Goal: Task Accomplishment & Management: Complete application form

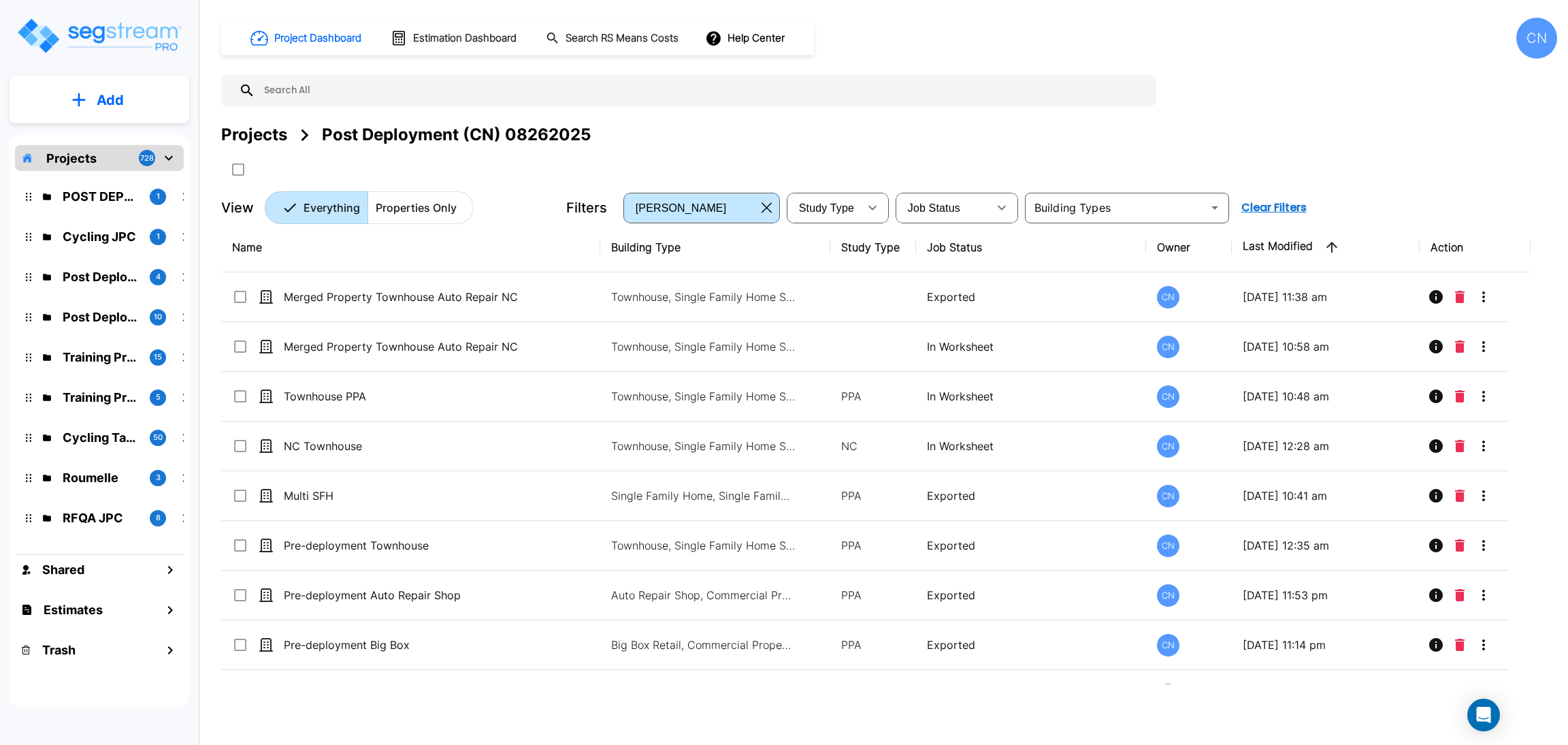
drag, startPoint x: 238, startPoint y: 144, endPoint x: 1562, endPoint y: 503, distance: 1371.8
click at [238, 144] on div "Projects" at bounding box center [254, 134] width 66 height 24
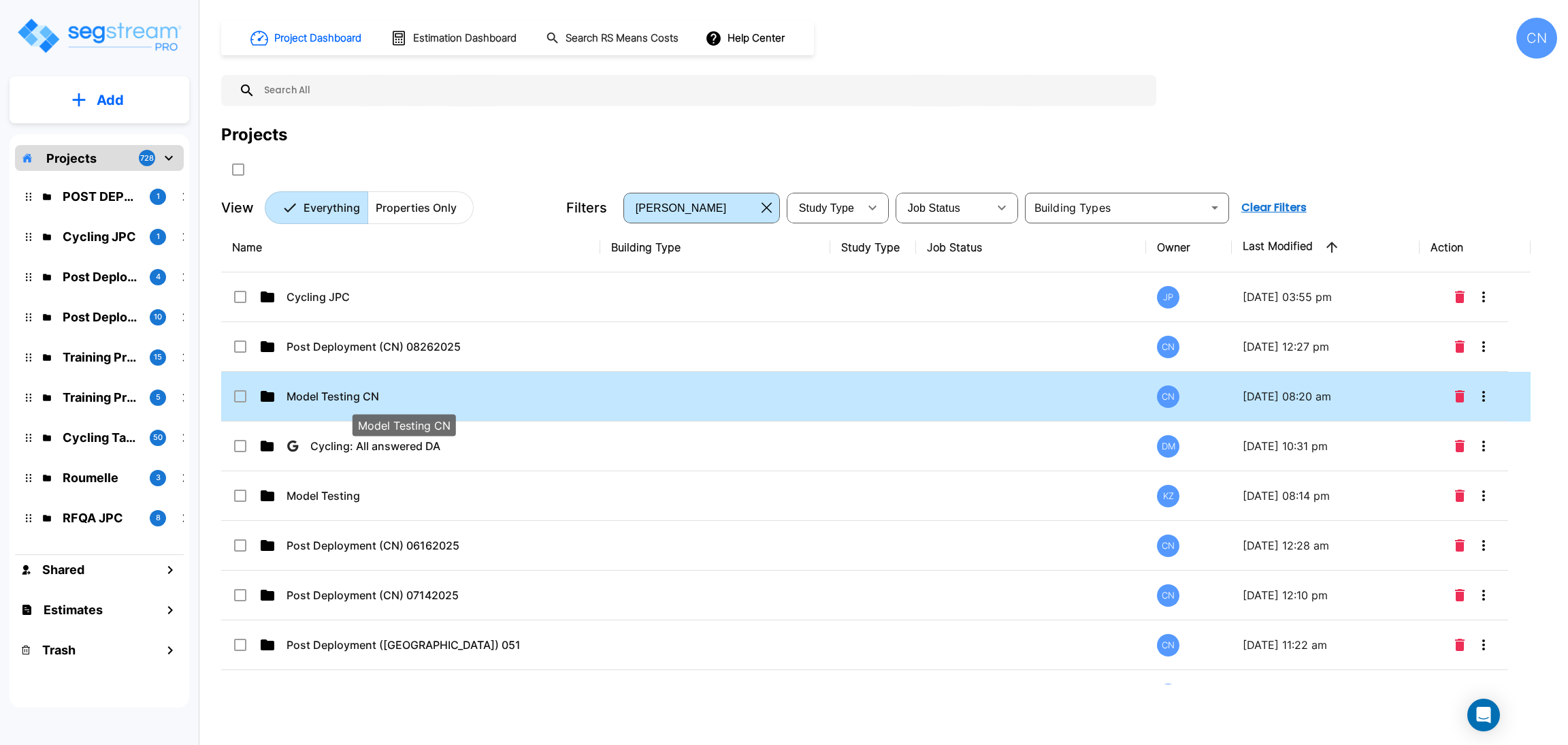
drag, startPoint x: 323, startPoint y: 395, endPoint x: 1565, endPoint y: 139, distance: 1268.1
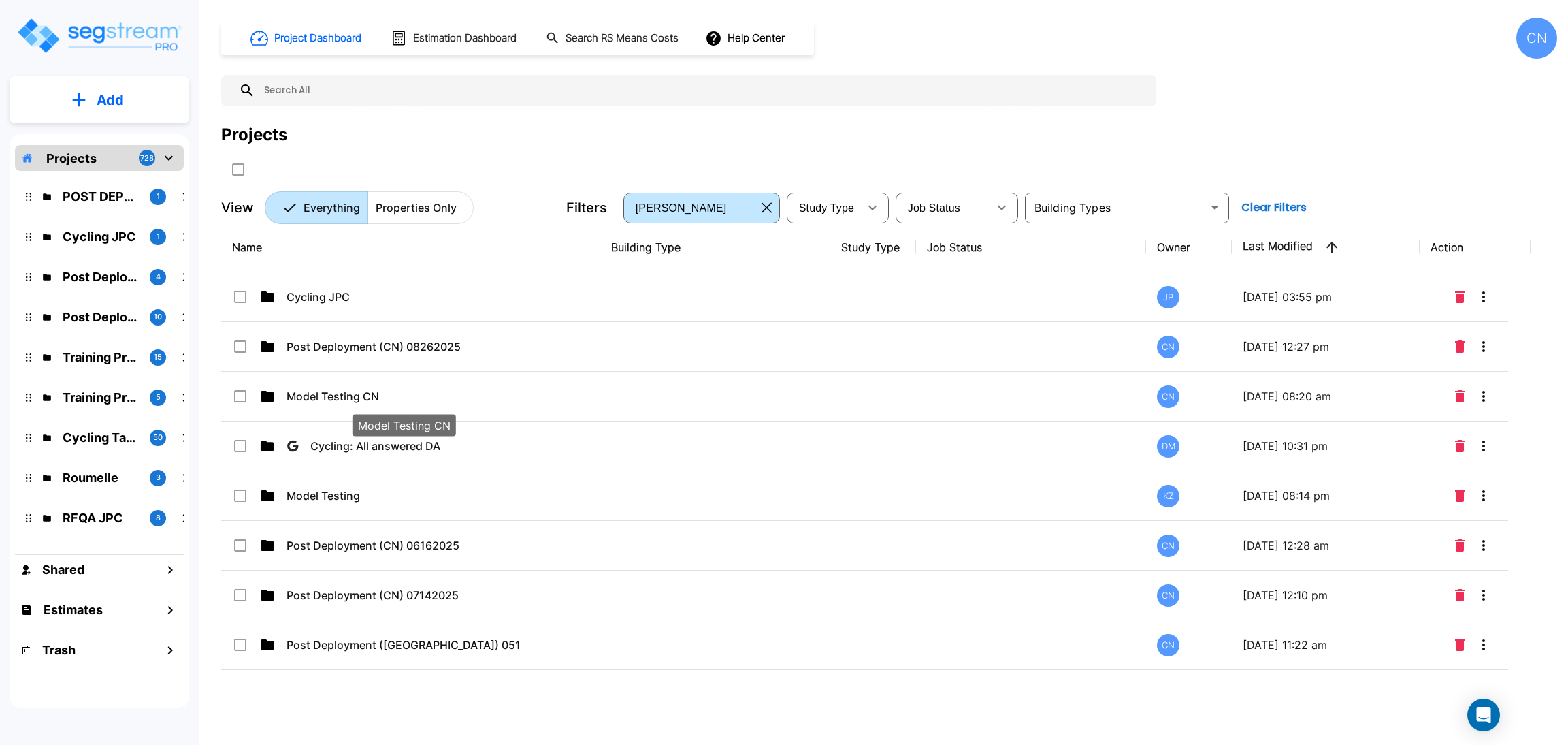
click at [323, 395] on p "Model Testing CN" at bounding box center [403, 397] width 234 height 17
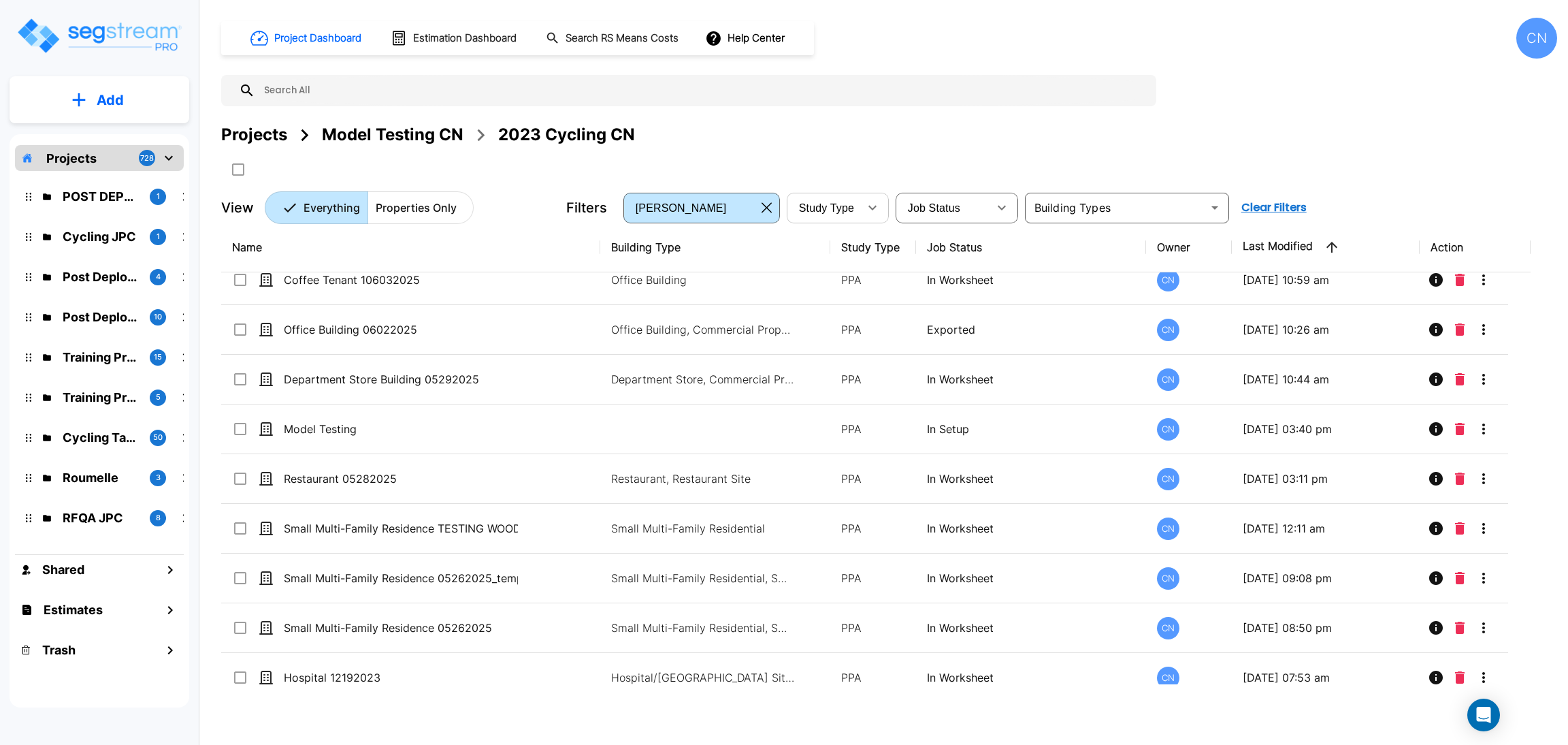
scroll to position [3165, 0]
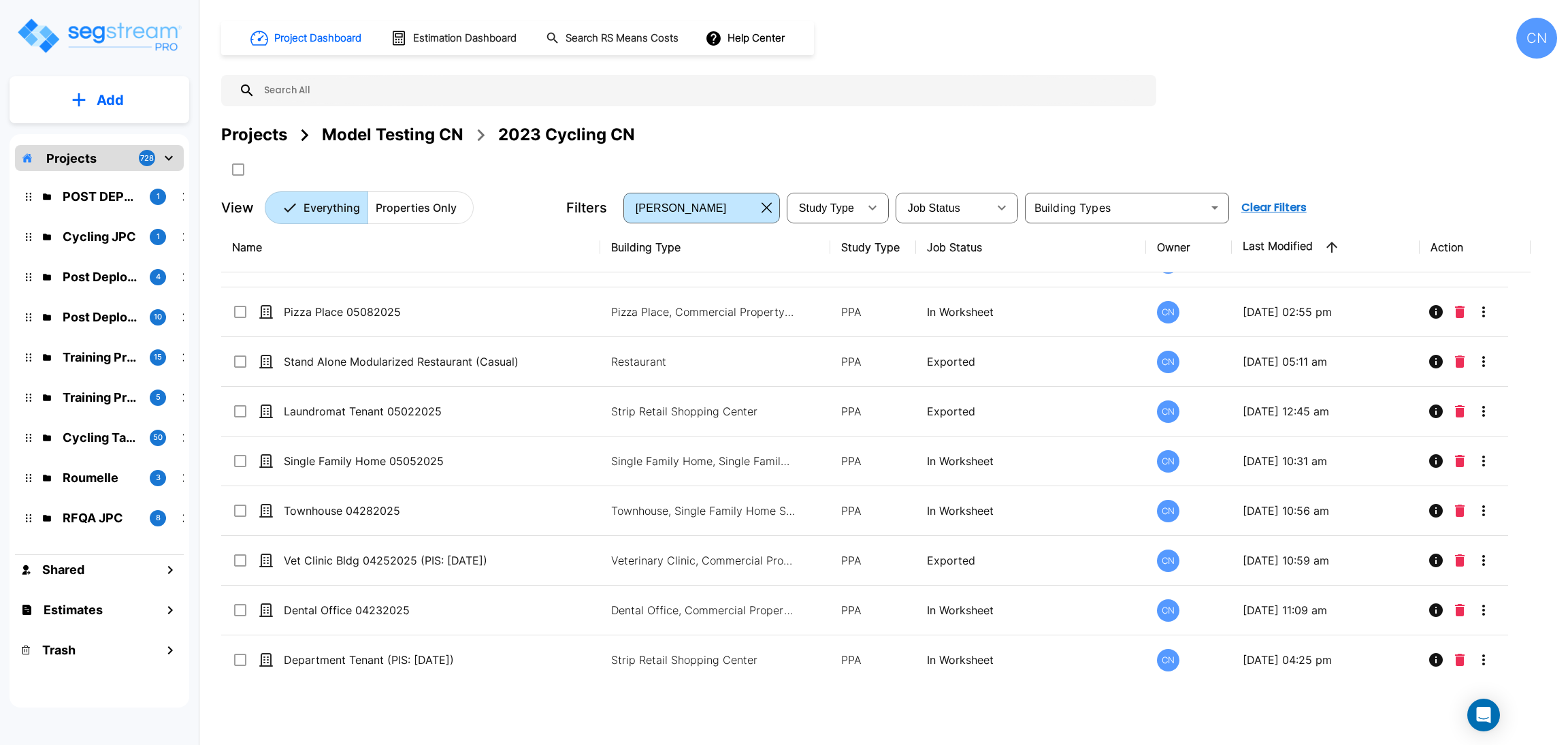
click at [884, 156] on div "Projects Model Testing CN 2023 Cycling CN" at bounding box center [889, 151] width 1336 height 58
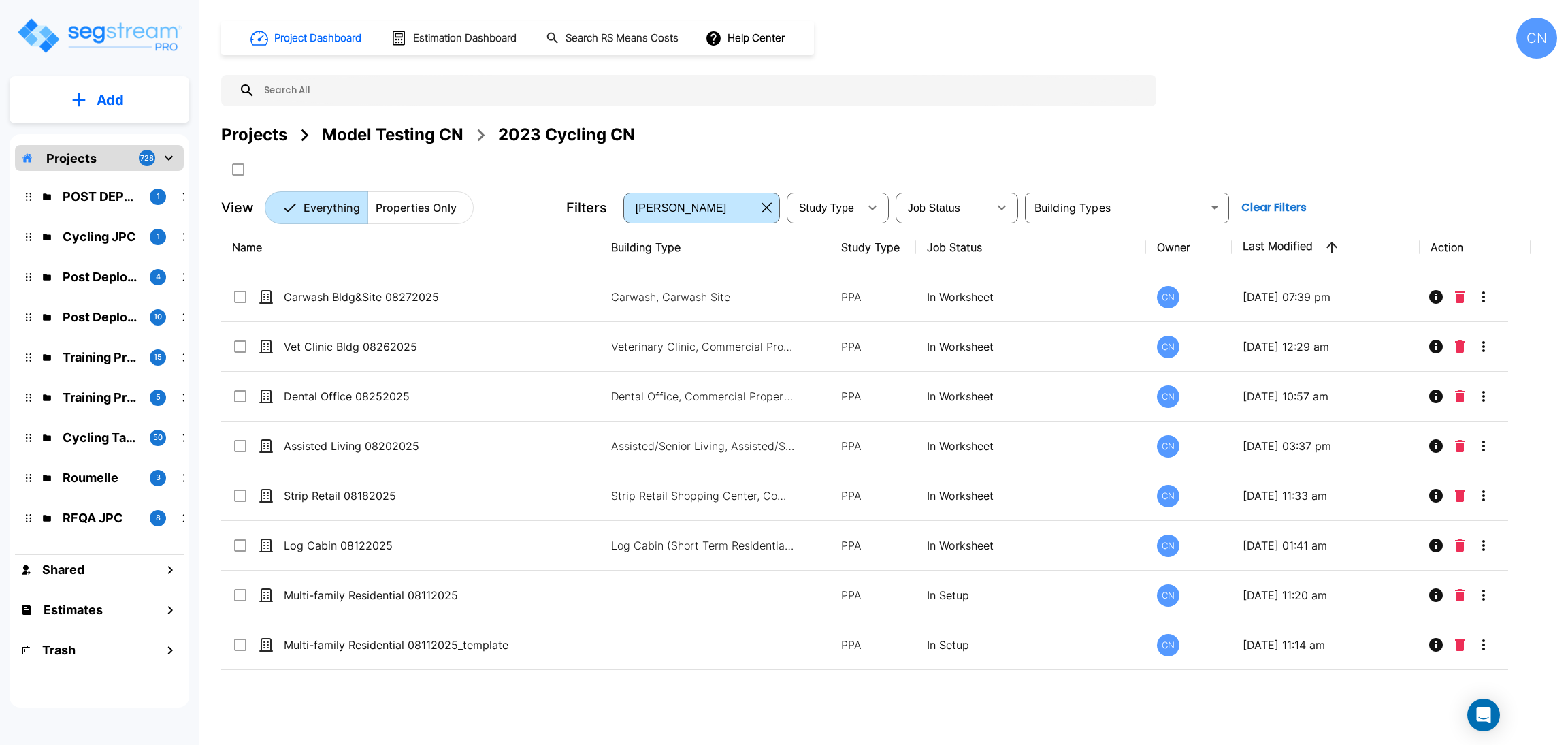
scroll to position [3278, 0]
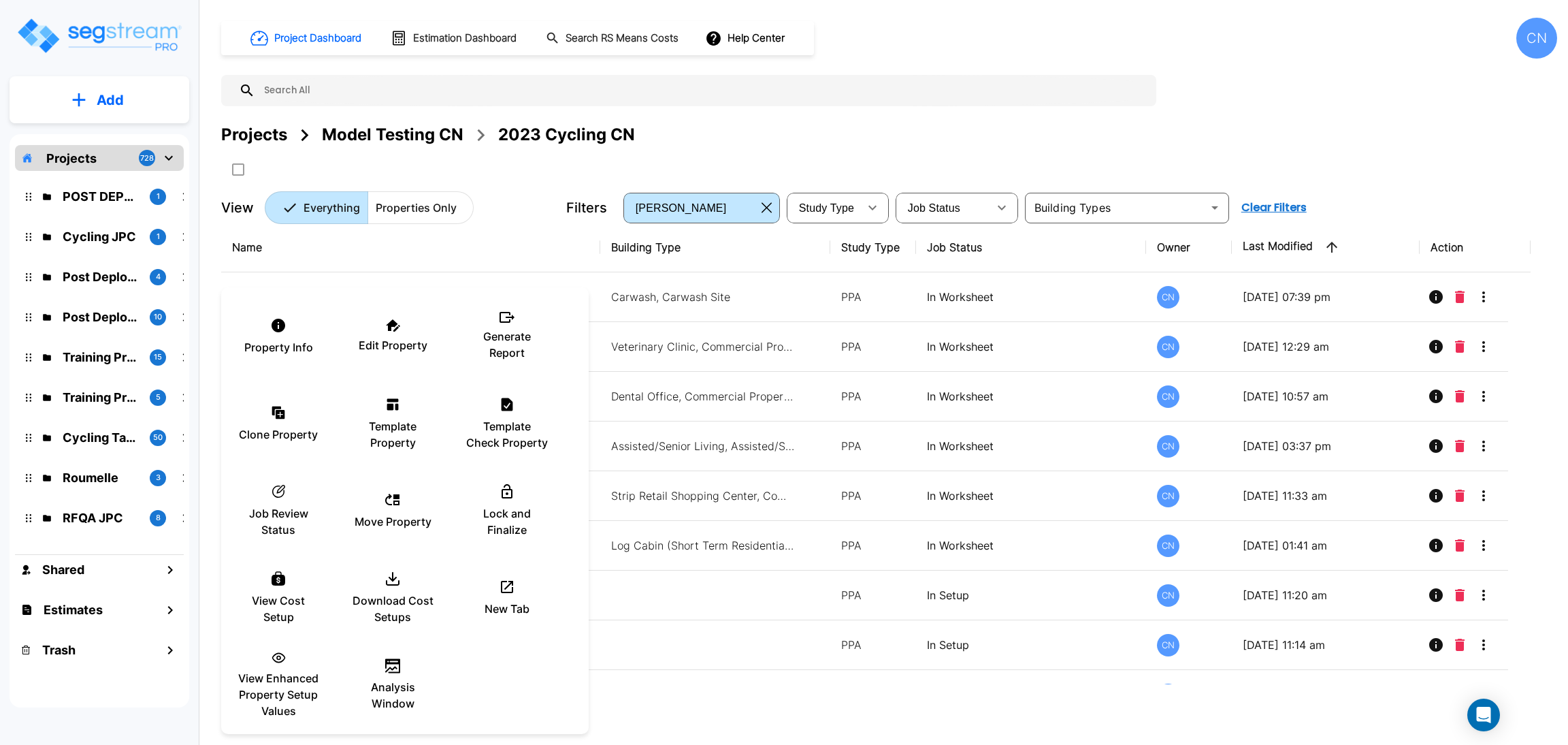
scroll to position [4598, 0]
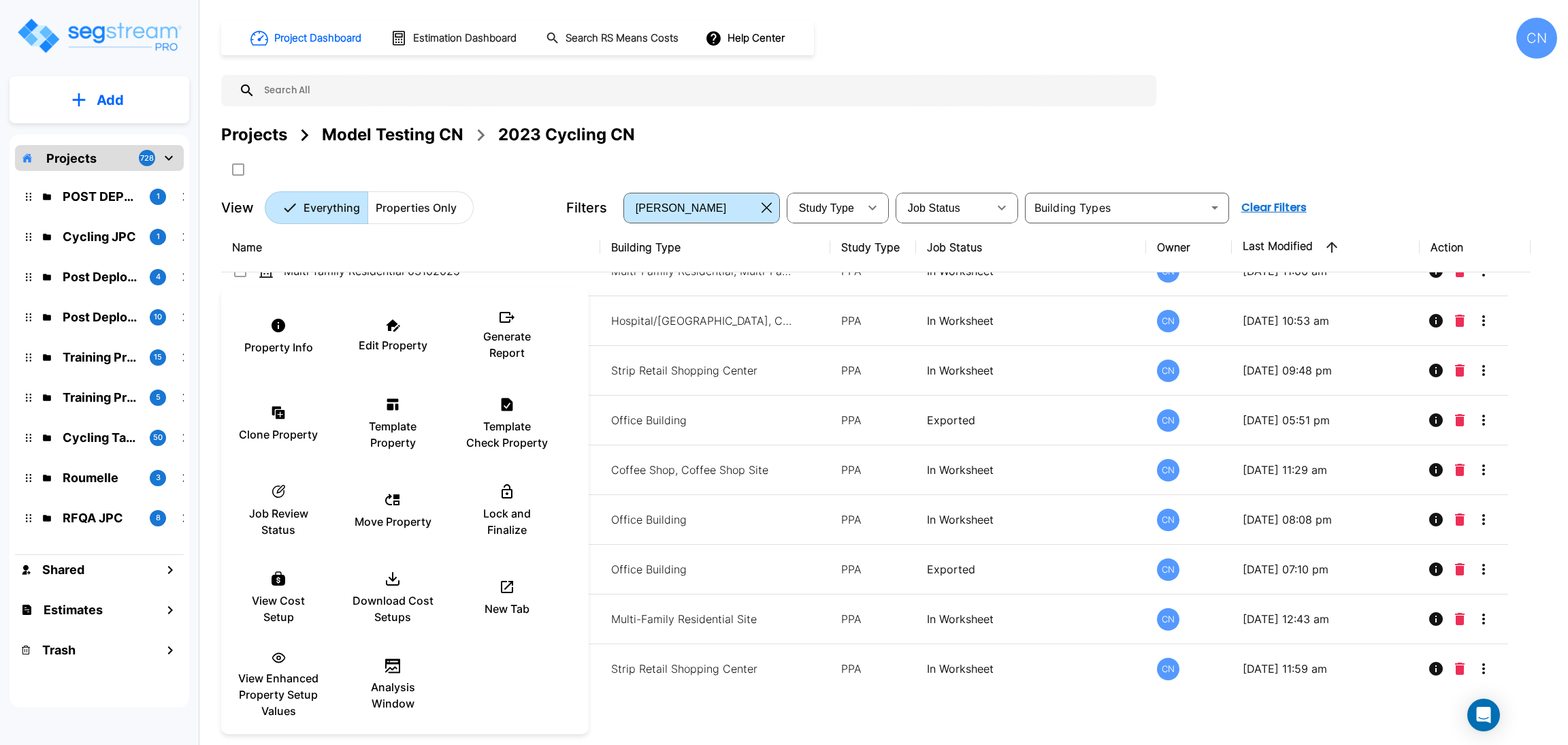
drag, startPoint x: 407, startPoint y: 450, endPoint x: 1564, endPoint y: 261, distance: 1172.3
click at [407, 449] on p "Template Property" at bounding box center [393, 434] width 82 height 32
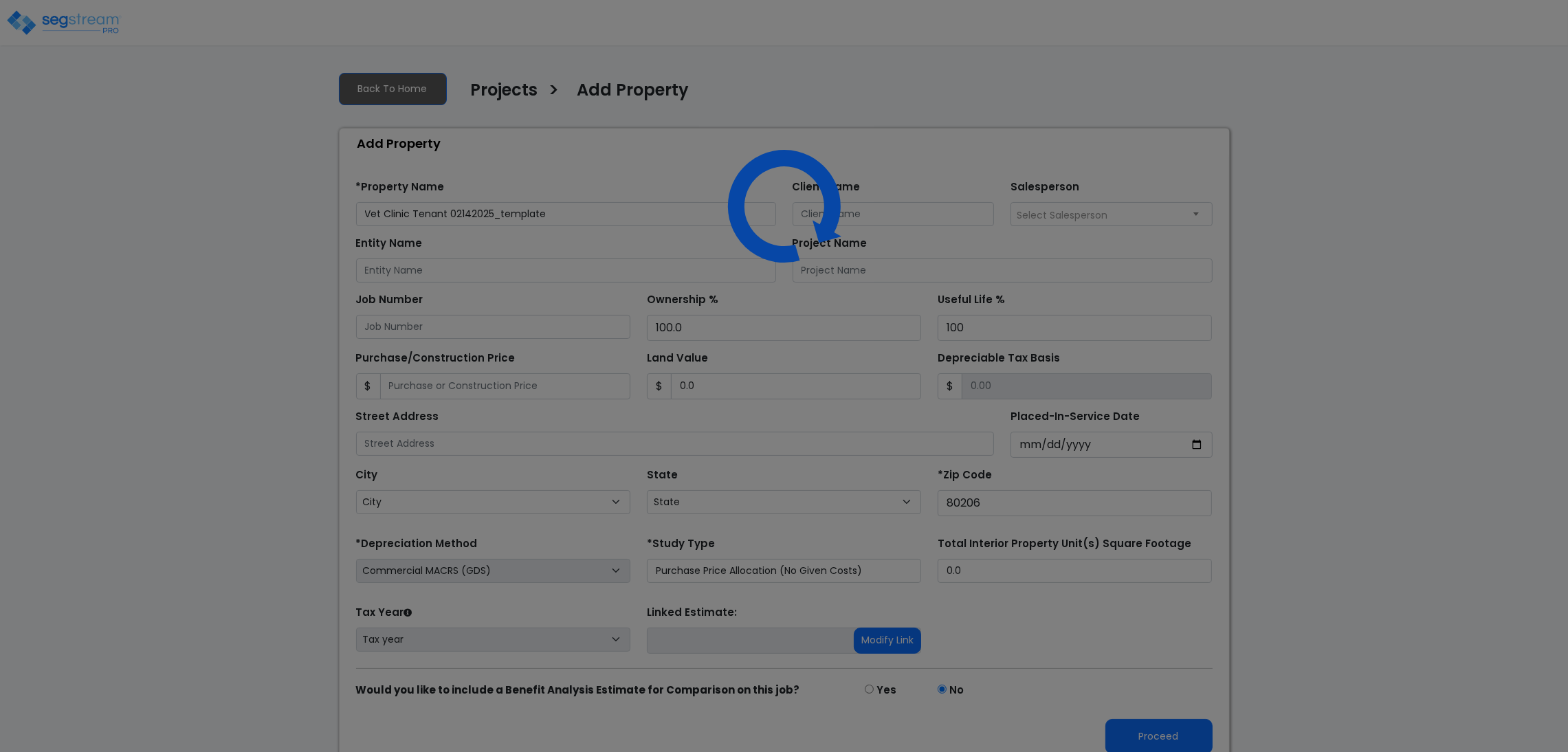
select select "CO"
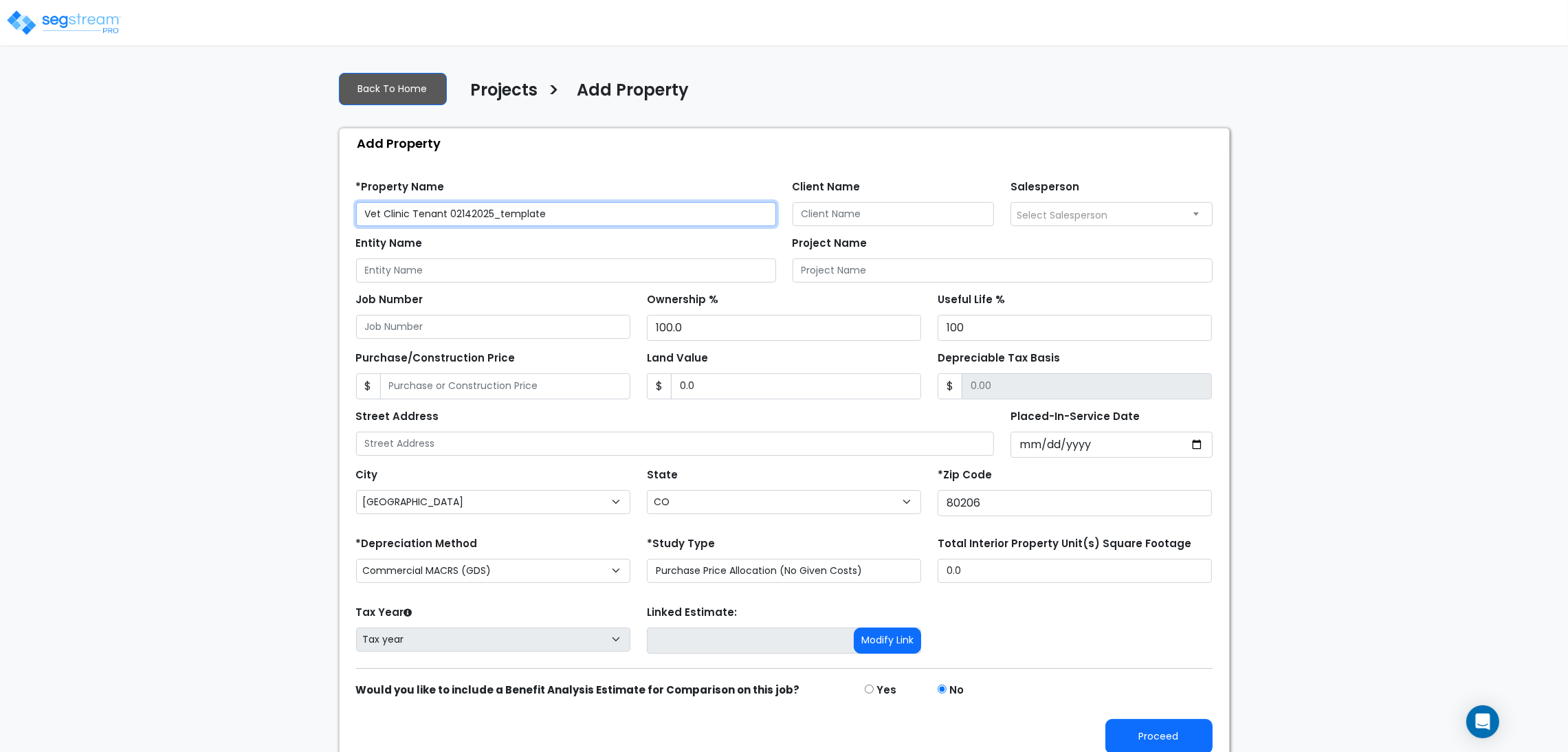
drag, startPoint x: 591, startPoint y: 219, endPoint x: 452, endPoint y: 214, distance: 139.1
click at [452, 214] on input "Vet Clinic Tenant 02142025_template" at bounding box center [566, 214] width 420 height 24
type input "Vet Clinic Tenant 09032025"
click at [237, 436] on div "We are Building your Property. So please grab a coffee and let us do the heavy …" at bounding box center [784, 413] width 1568 height 705
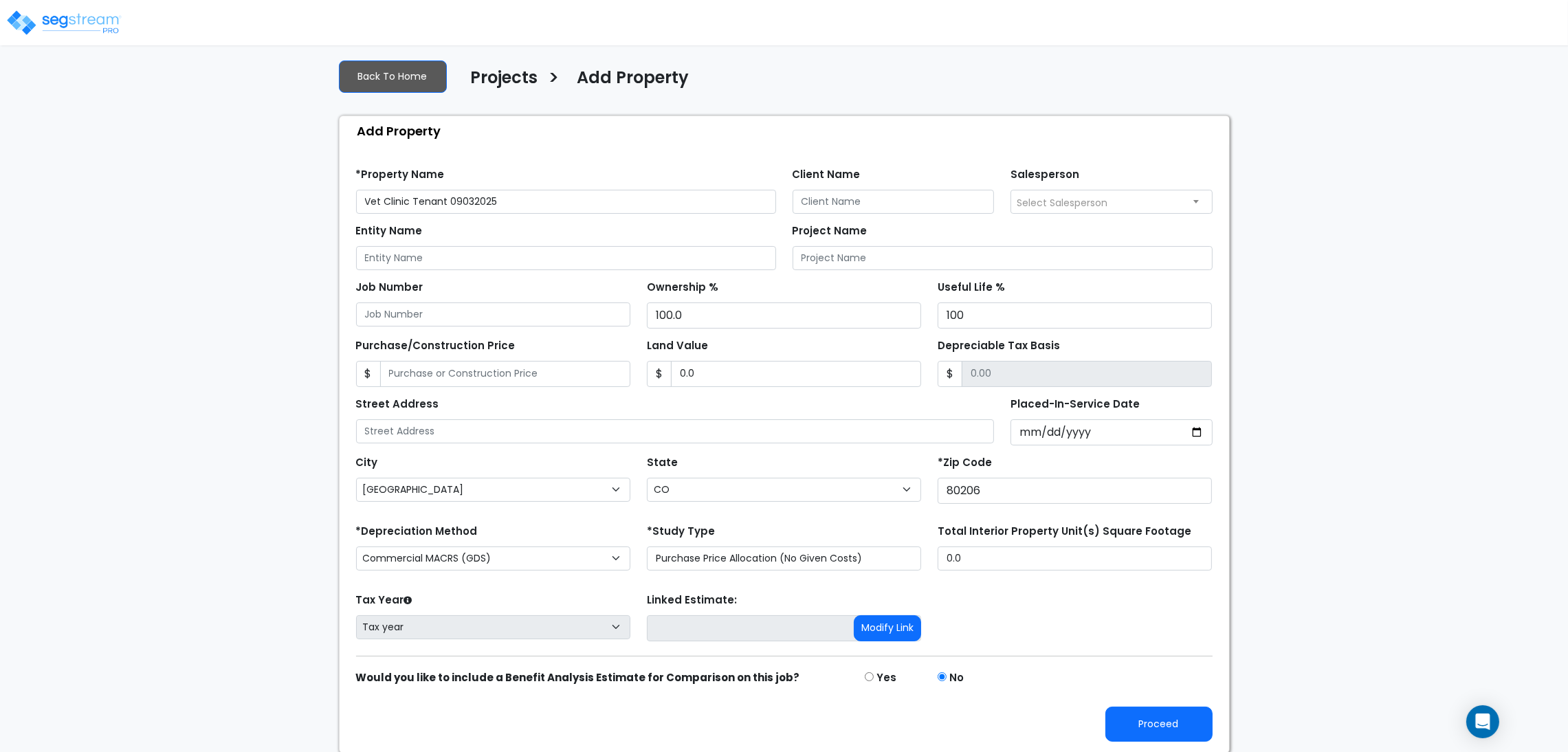
scroll to position [15, 0]
click at [1185, 731] on button "Proceed" at bounding box center [1159, 722] width 108 height 35
type input "0"
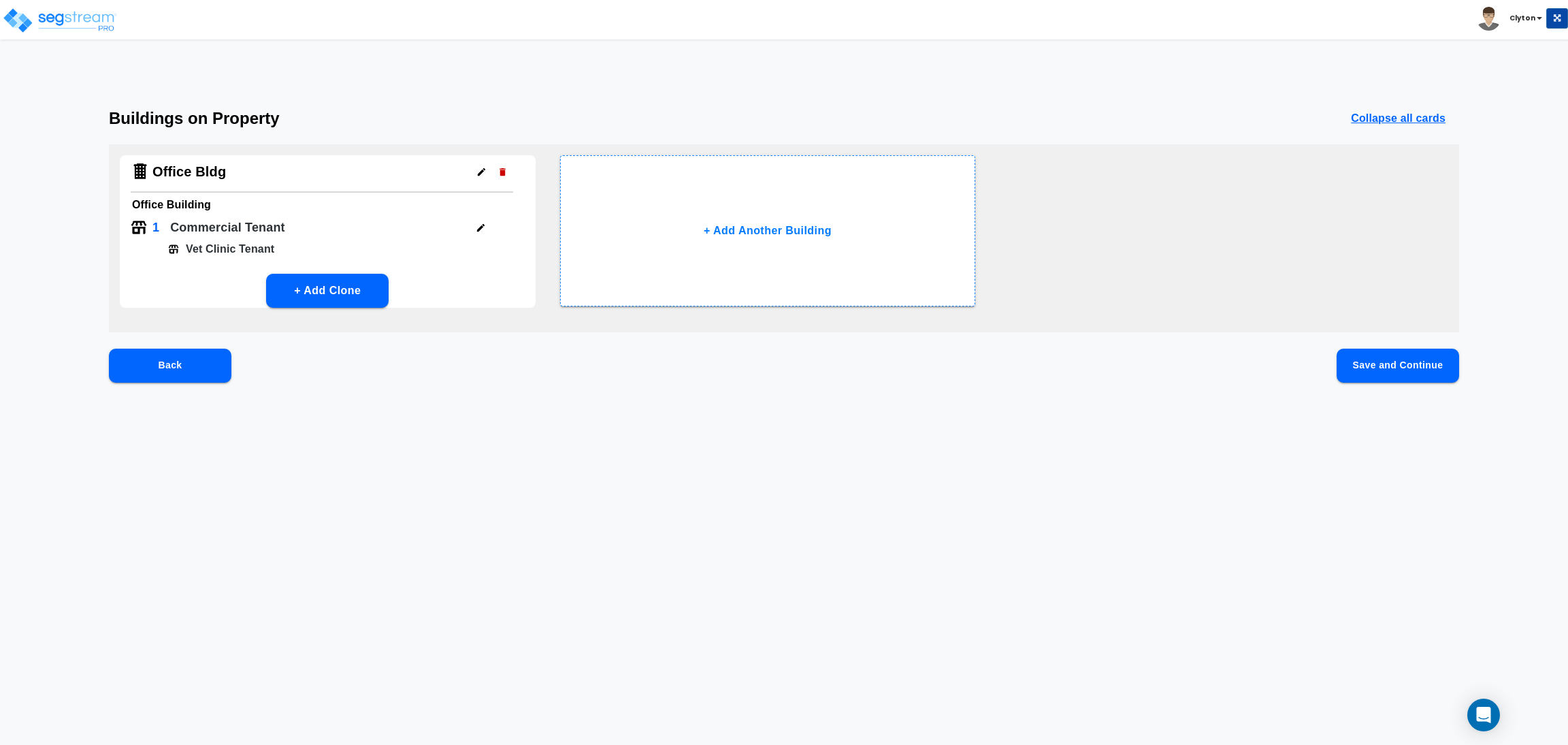
click at [1424, 376] on button "Save and Continue" at bounding box center [1397, 365] width 122 height 34
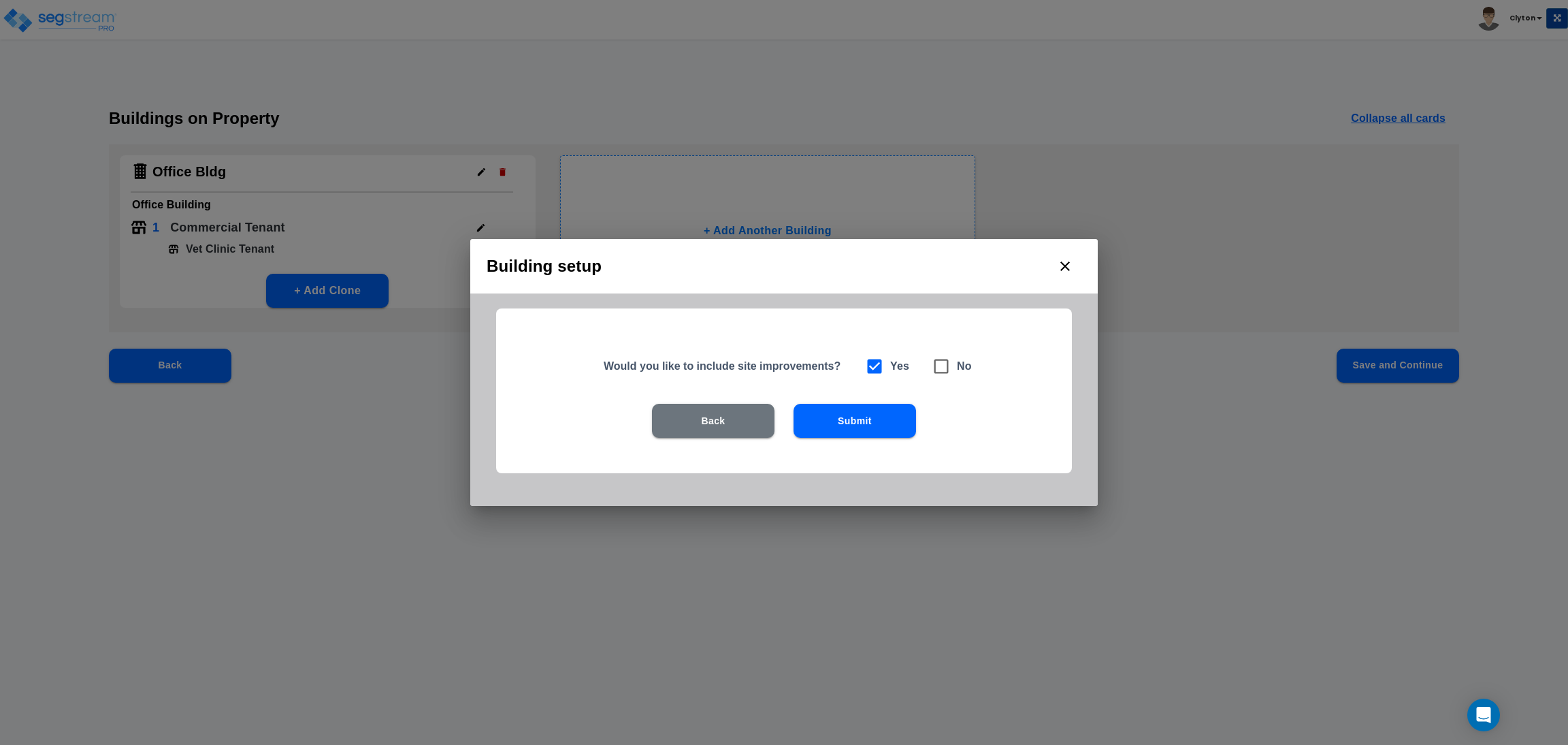
click at [951, 369] on span at bounding box center [940, 366] width 31 height 31
checkbox input "false"
checkbox input "true"
click at [896, 410] on button "Submit" at bounding box center [855, 420] width 122 height 34
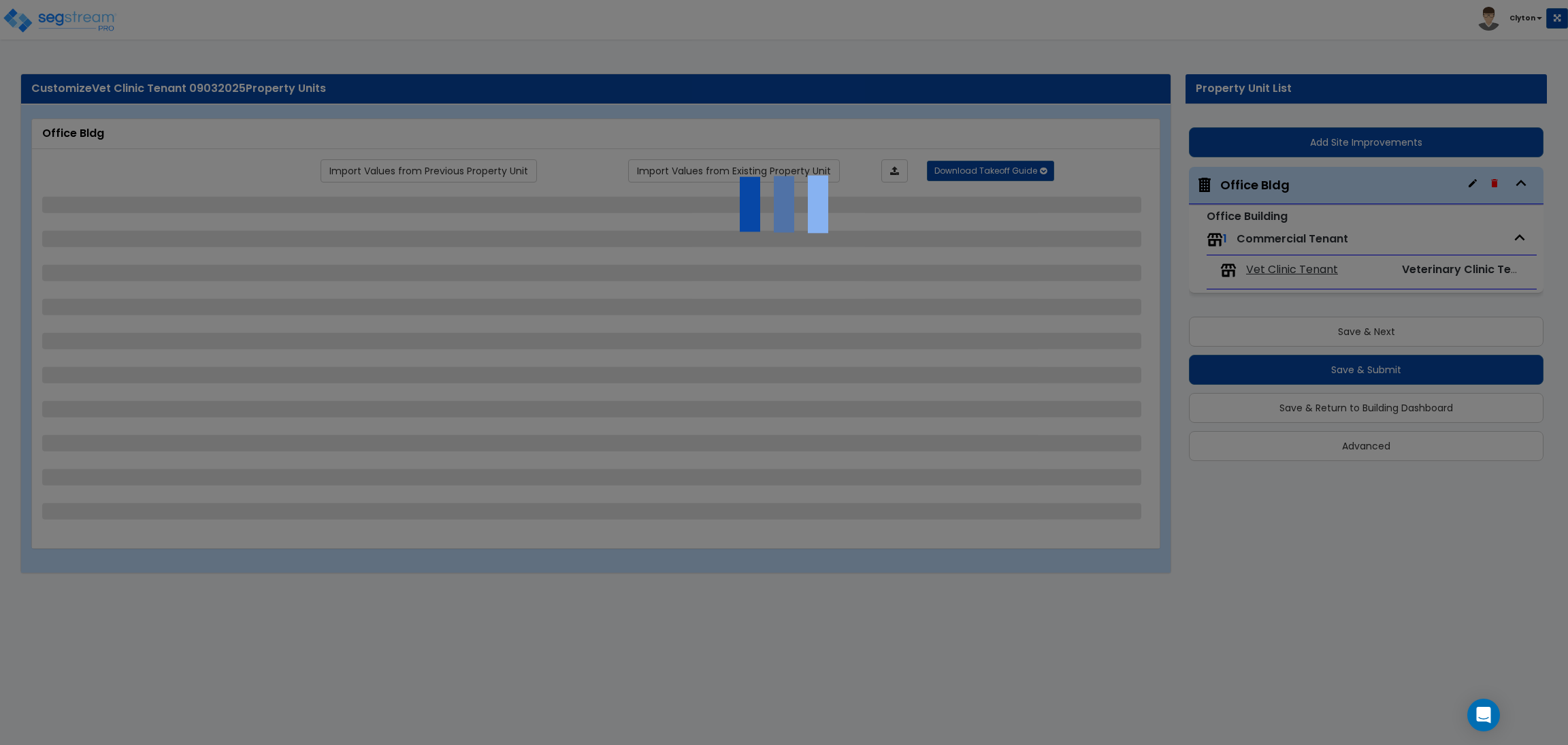
select select "7"
select select "1"
select select "3"
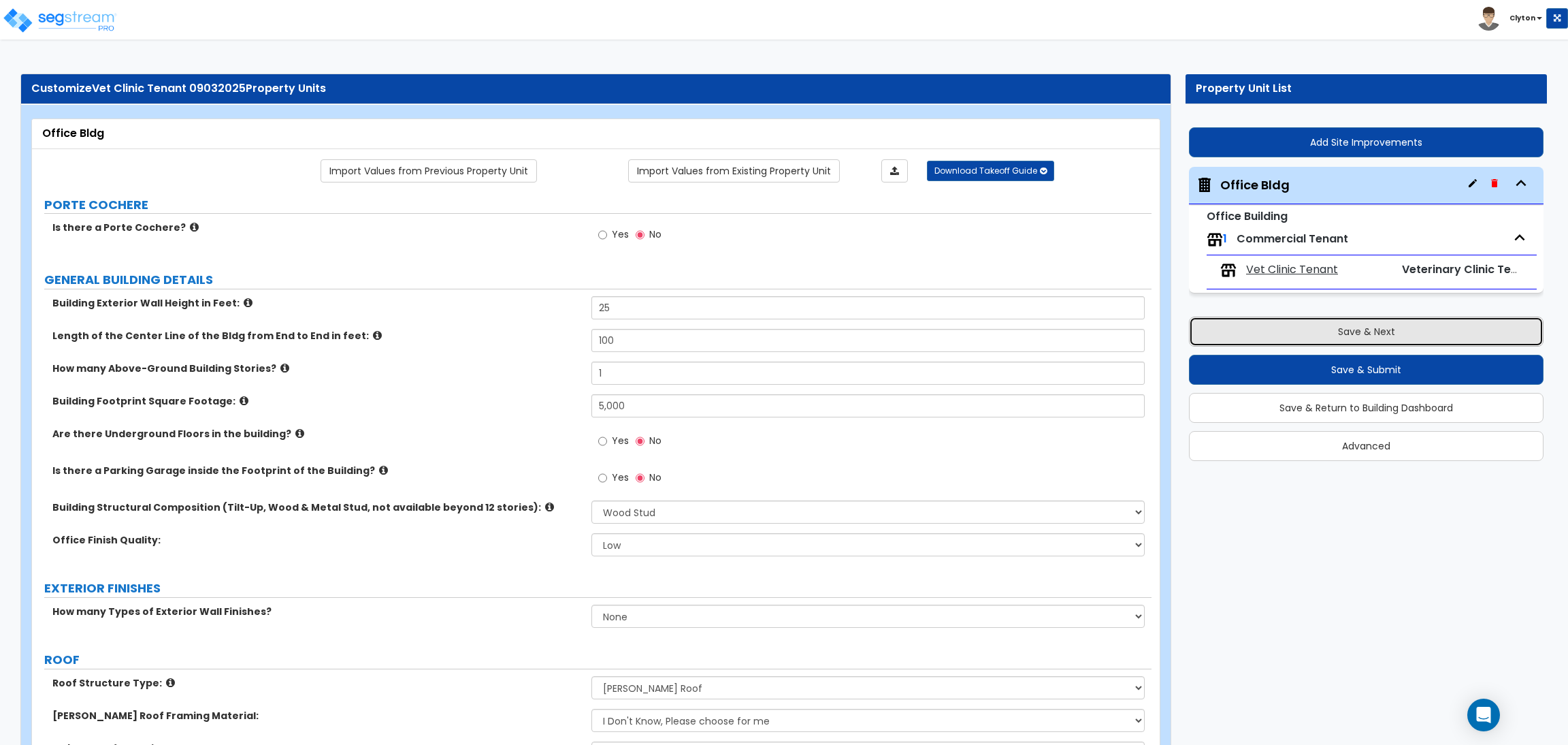
click at [1299, 325] on button "Save & Next" at bounding box center [1366, 332] width 354 height 30
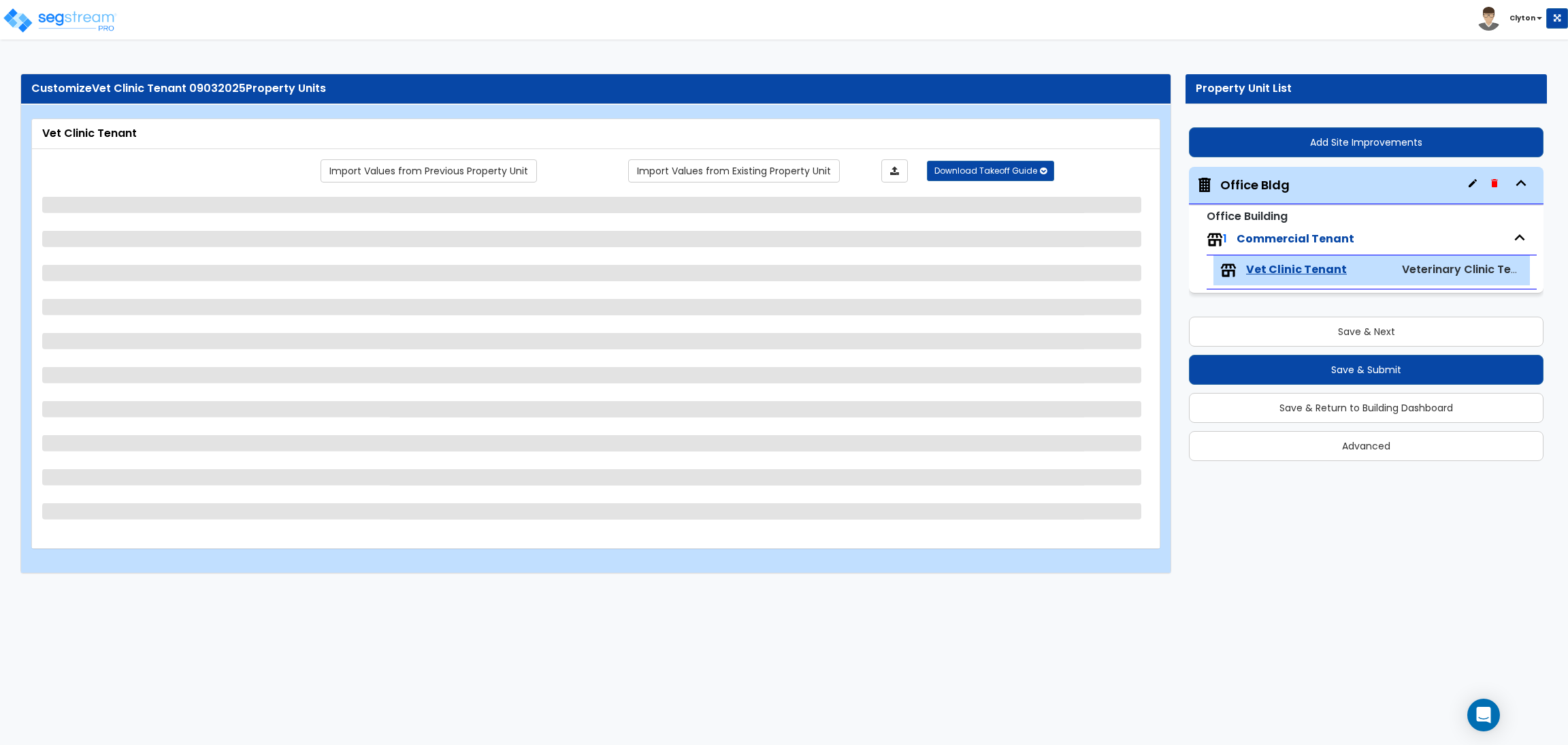
select select "7"
select select "8"
select select "7"
select select "8"
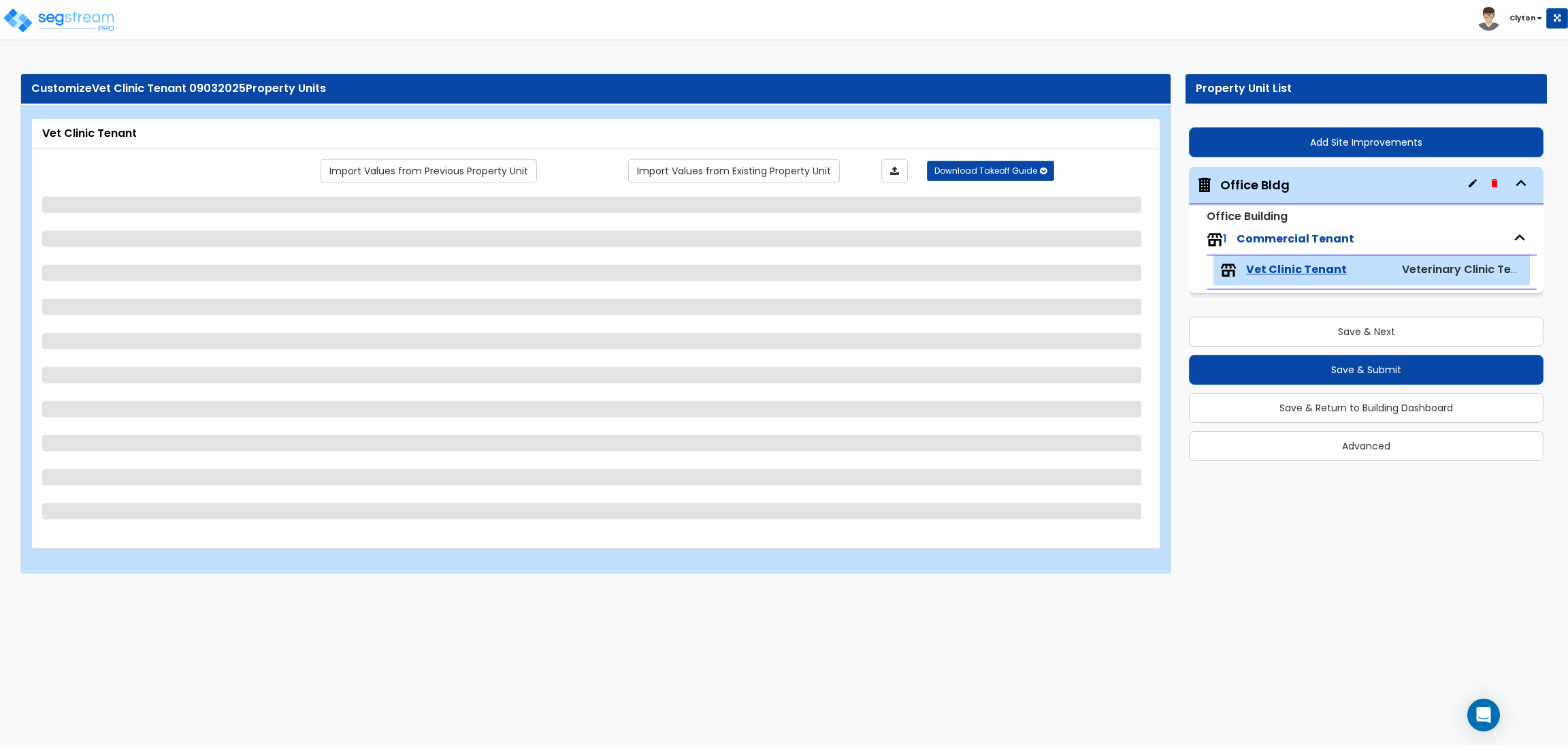
select select "8"
select select "3"
select select "7"
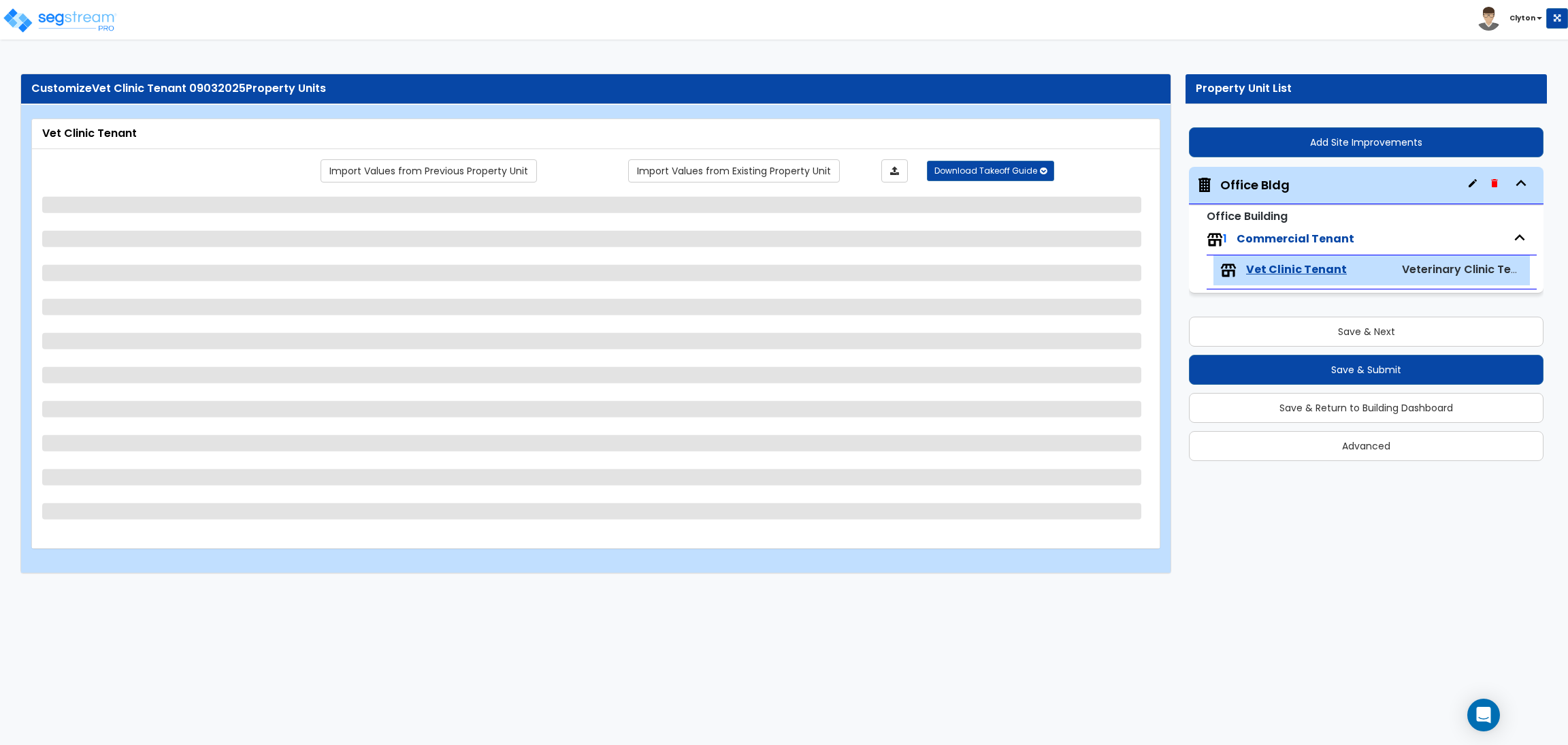
select select "1"
select select "4"
select select "1"
select select "3"
select select "2"
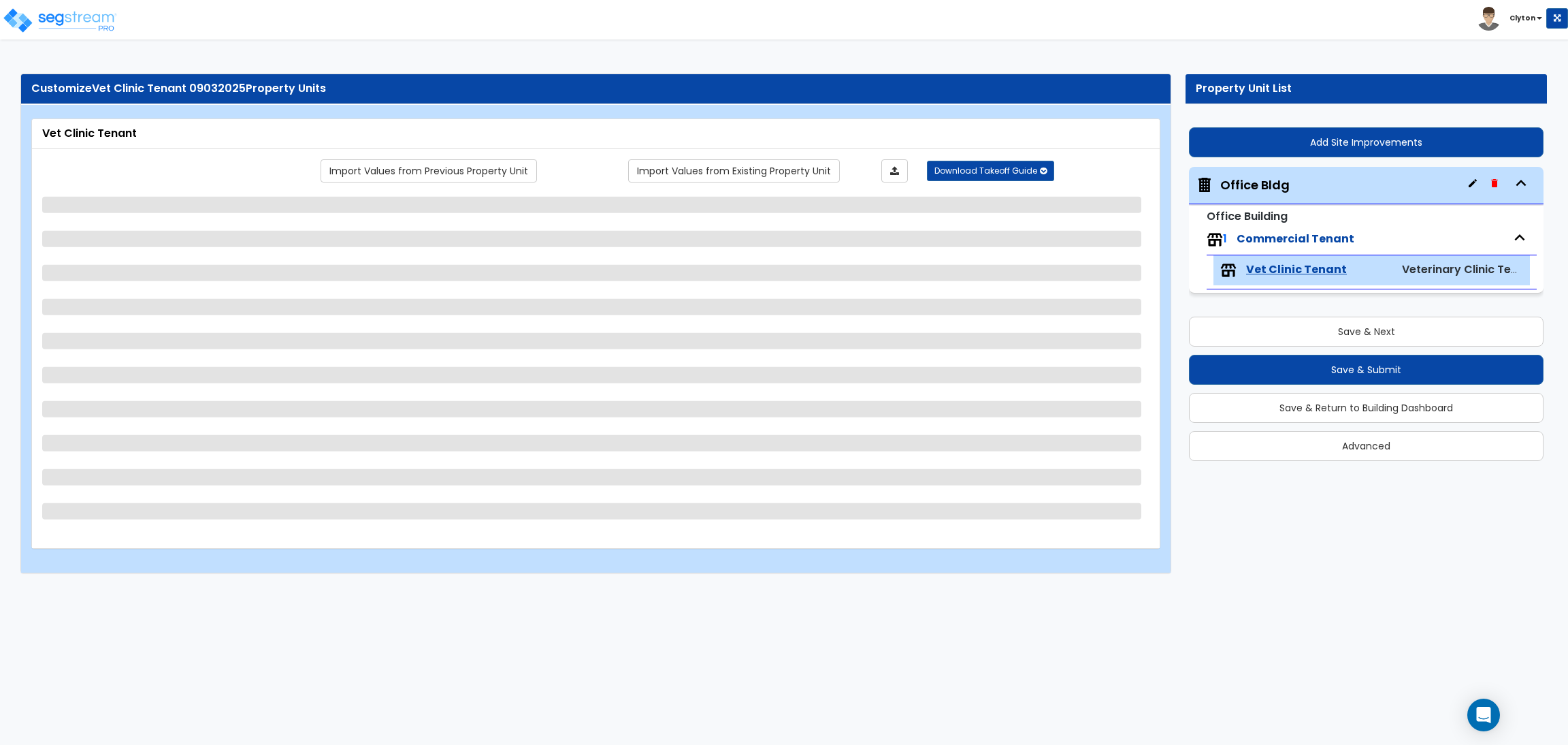
select select "2"
select select "1"
select select "2"
select select "1"
select select "2"
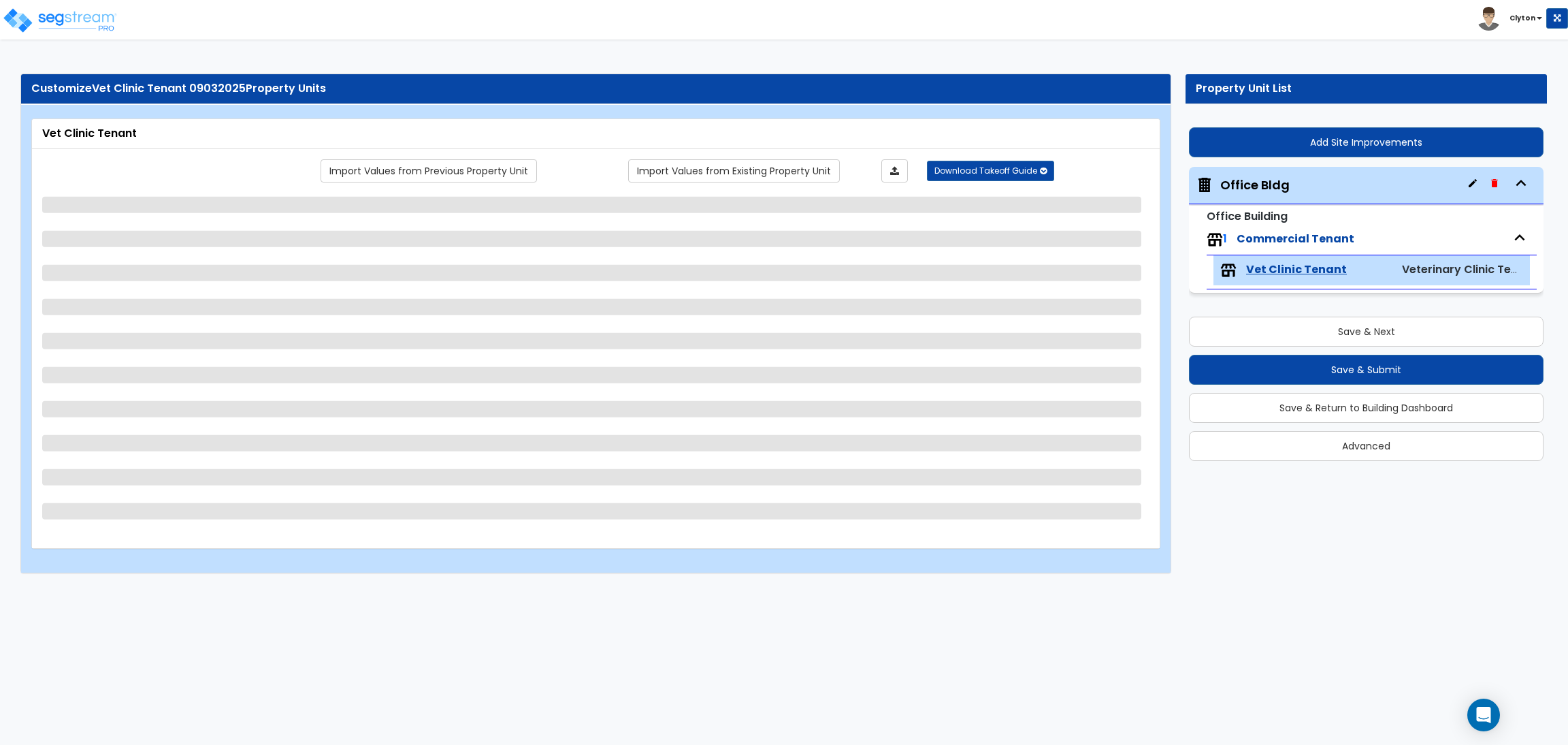
select select "2"
select select "1"
select select "2"
select select "1"
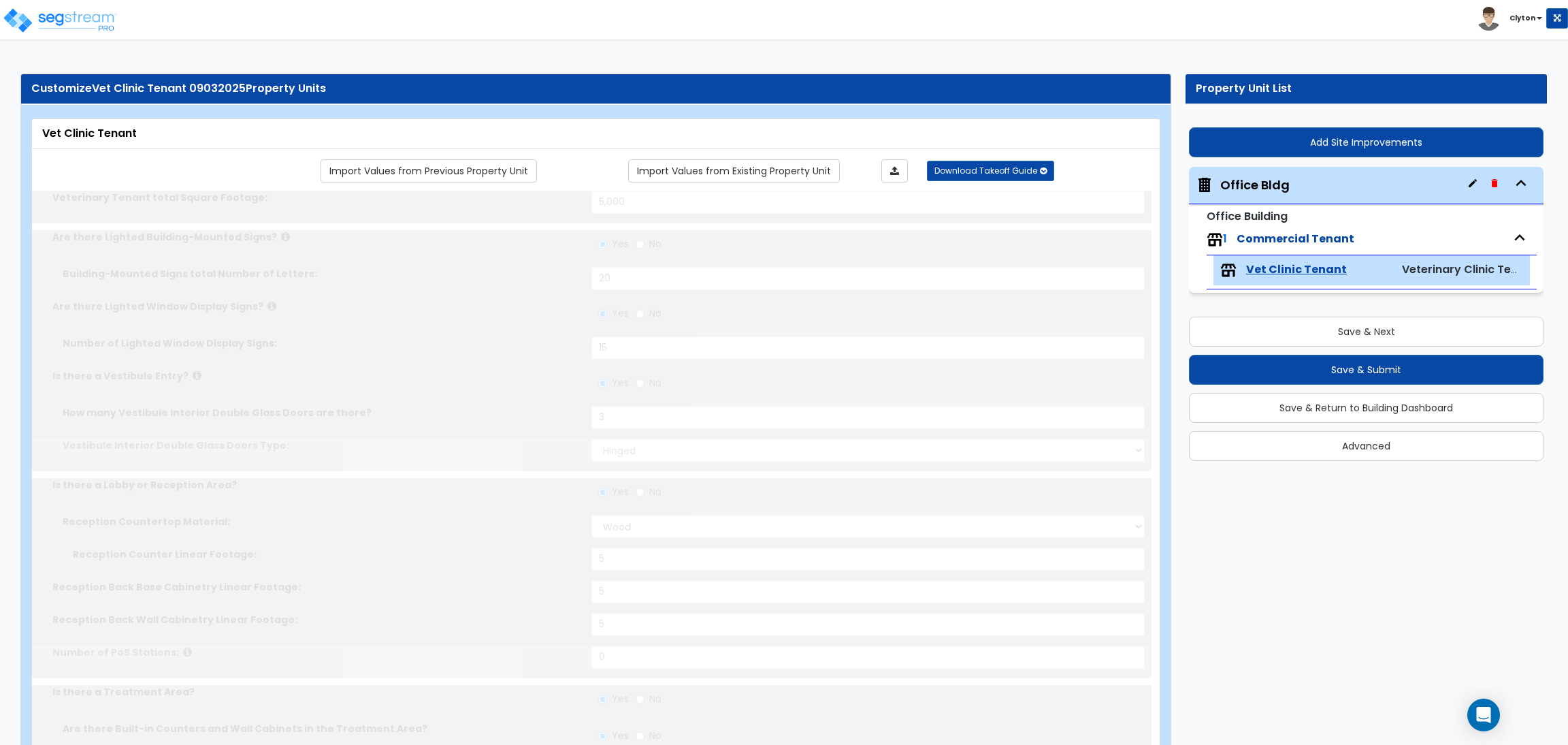
select select "2"
type input "3"
select select "2"
type input "12"
radio input "true"
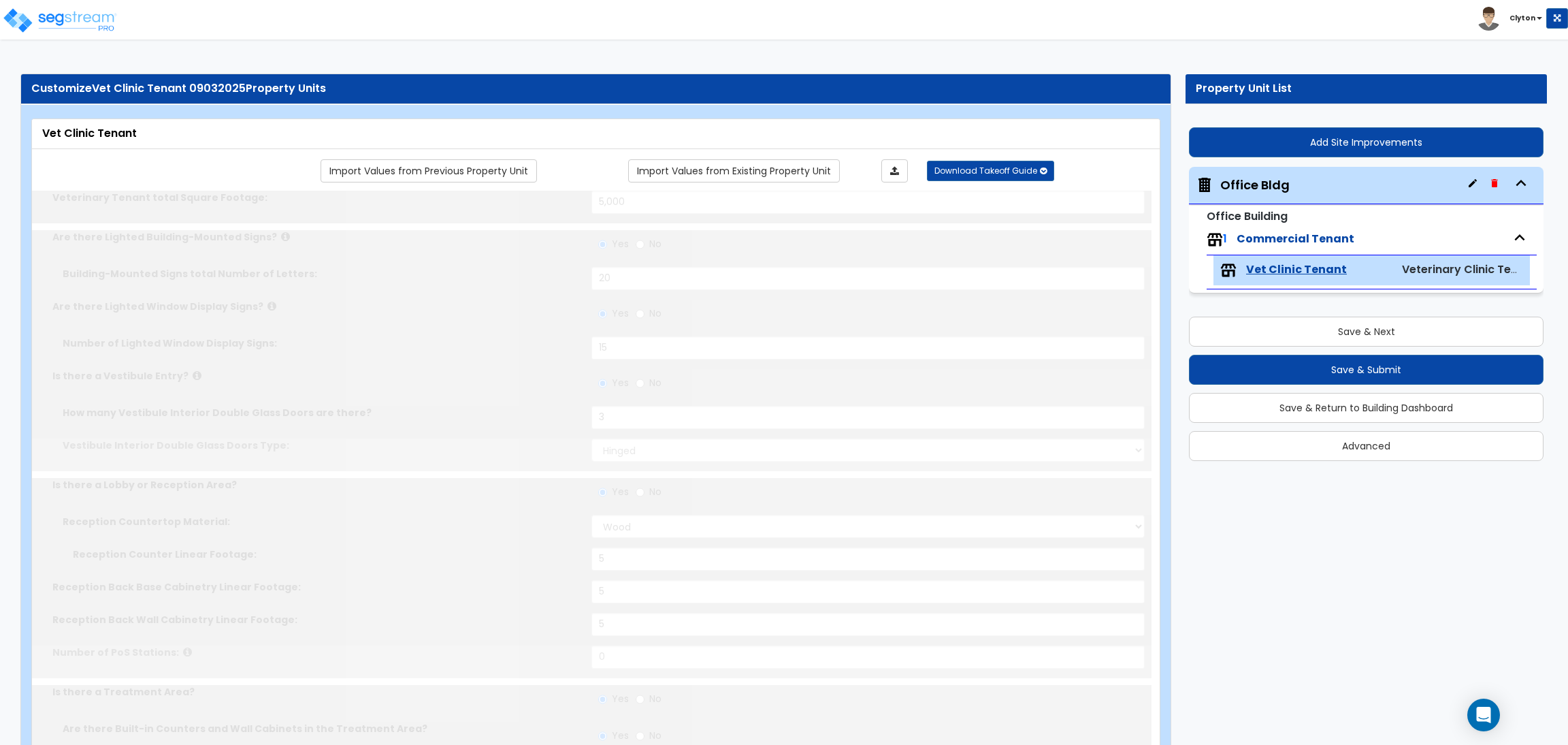
radio input "true"
type input "1"
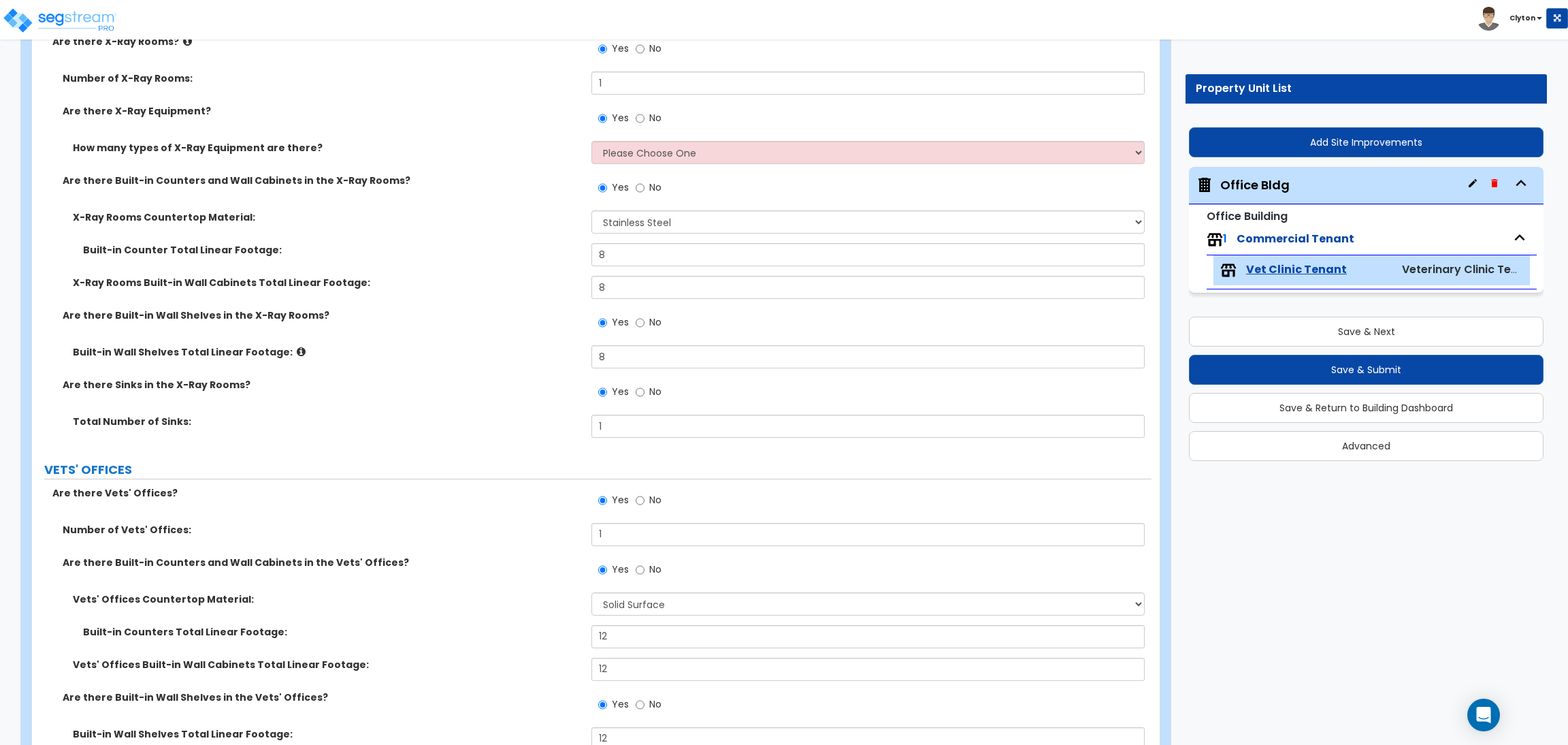
scroll to position [2859, 0]
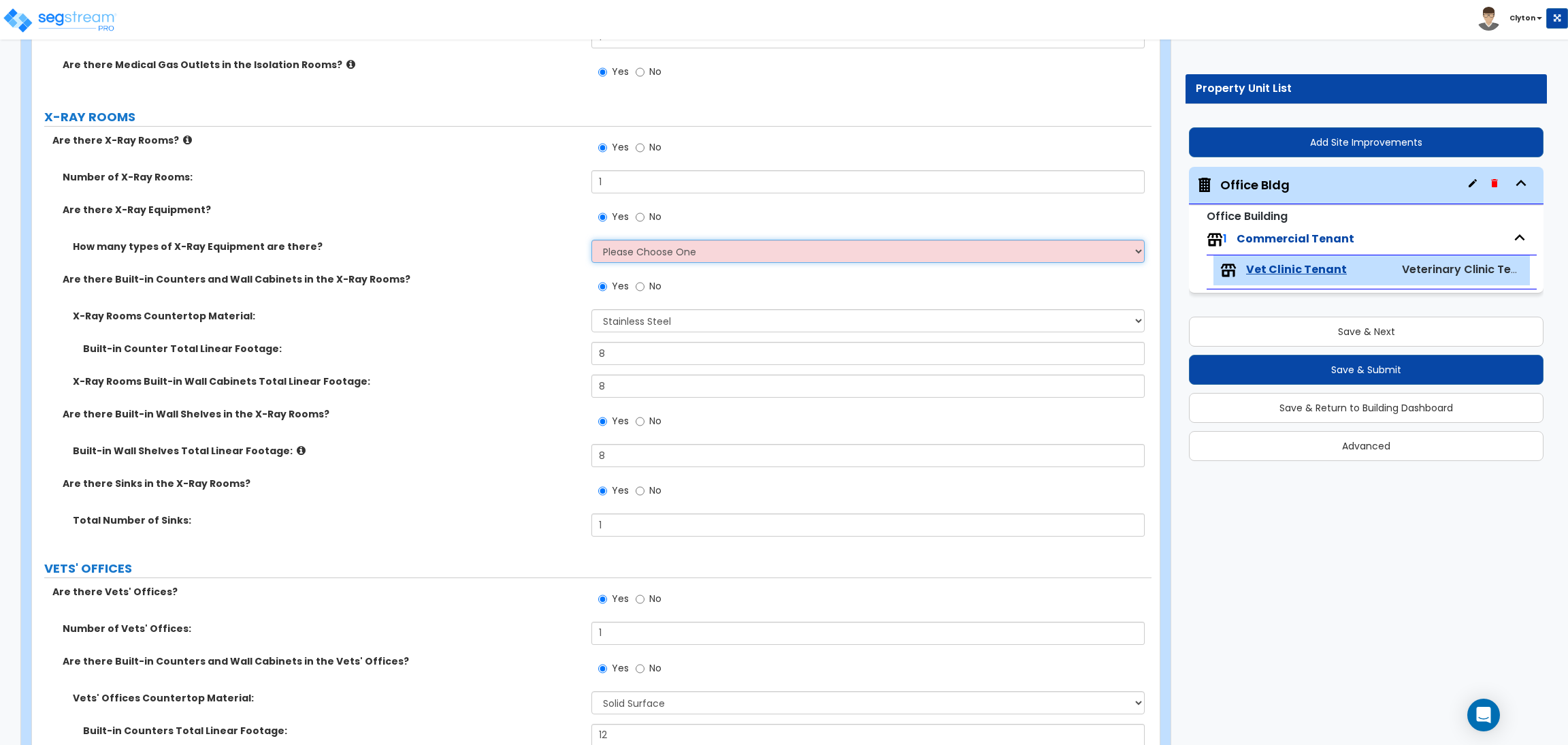
click at [666, 257] on select "Please Choose One 1 2" at bounding box center [868, 251] width 553 height 23
select select "1"
click at [591, 241] on select "Please Choose One 1 2" at bounding box center [868, 251] width 553 height 23
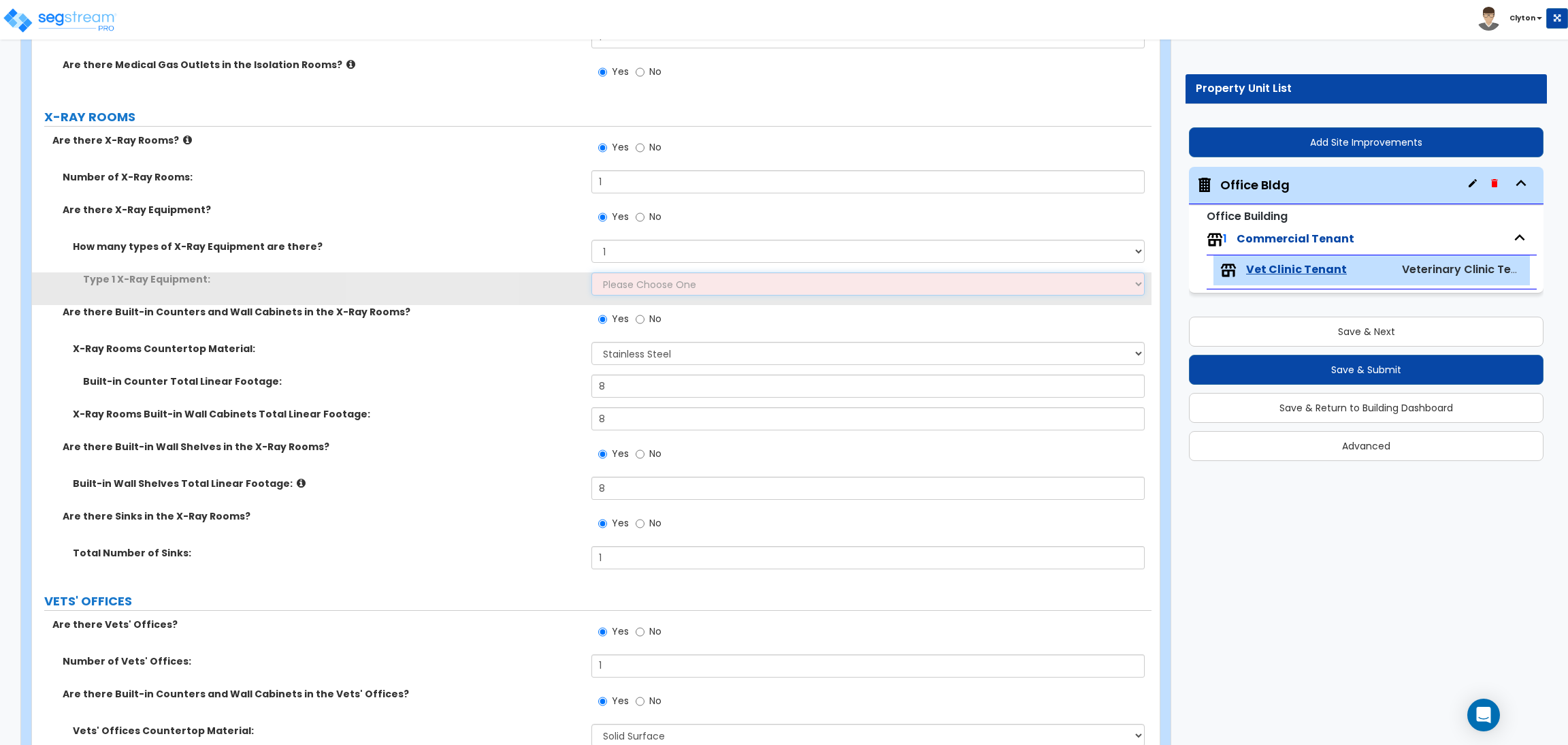
click at [628, 281] on select "Please Choose One Mobile Stationary" at bounding box center [868, 283] width 553 height 23
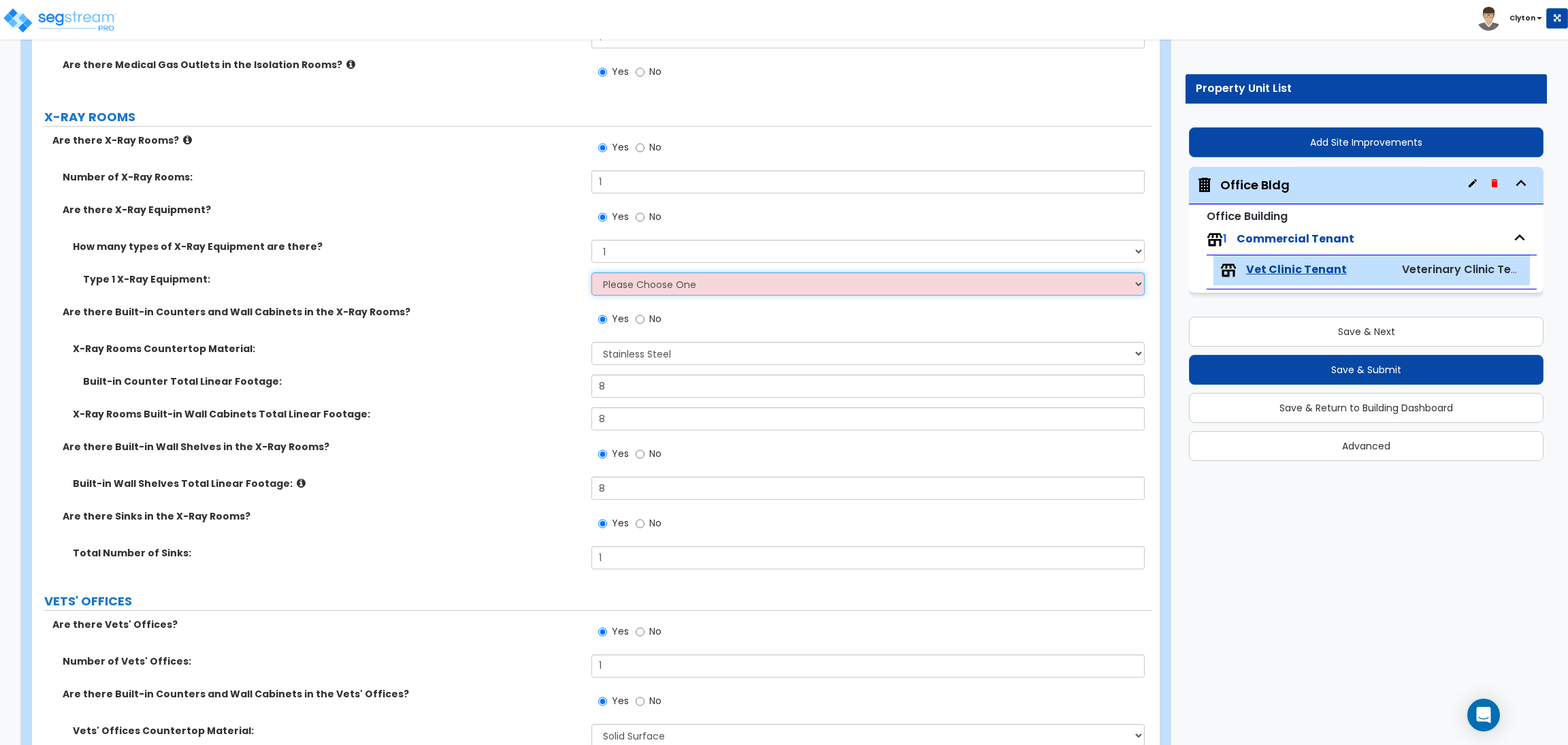
select select "1"
click at [591, 274] on select "Please Choose One Mobile Stationary" at bounding box center [868, 283] width 553 height 23
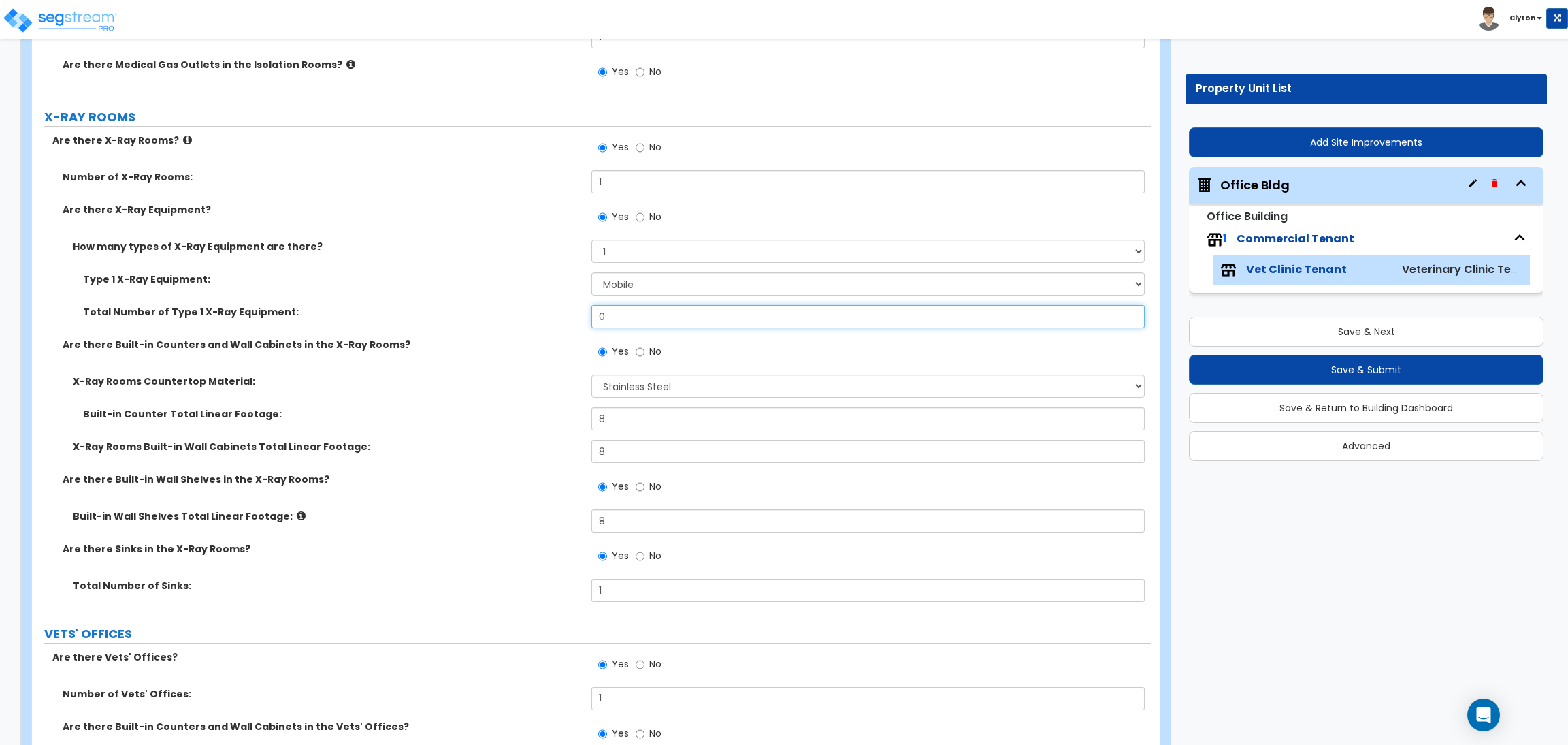
drag, startPoint x: 647, startPoint y: 315, endPoint x: 476, endPoint y: 316, distance: 171.0
click at [477, 316] on div "Total Number of Type 1 X-Ray Equipment: 0" at bounding box center [591, 321] width 1119 height 32
type input "2"
click at [434, 490] on div "Are there Built-in Wall Shelves in the X-Ray Rooms? Yes No" at bounding box center [591, 490] width 1119 height 37
click at [411, 507] on div "Are there Built-in Wall Shelves in the X-Ray Rooms? Yes No" at bounding box center [591, 490] width 1119 height 37
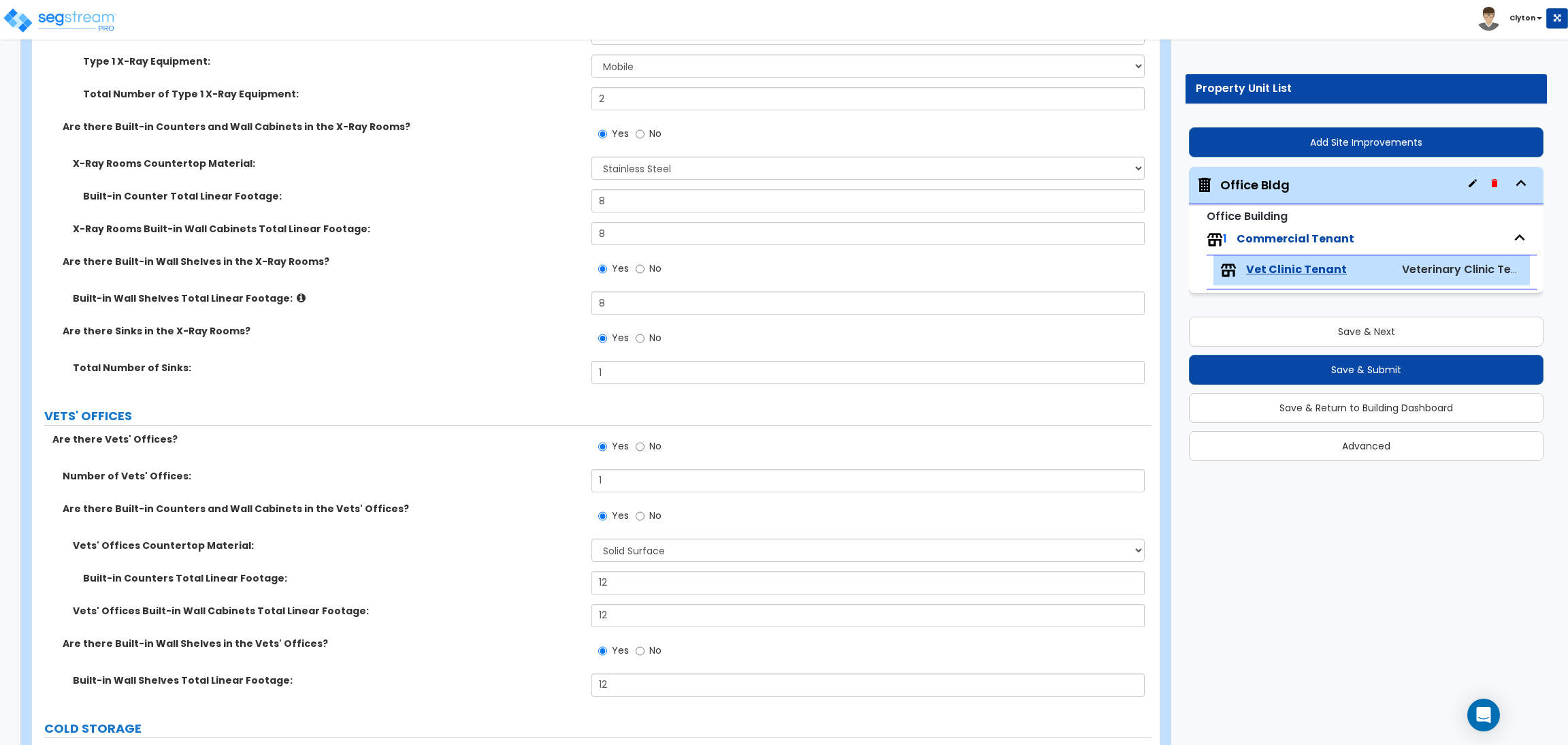
scroll to position [3472, 0]
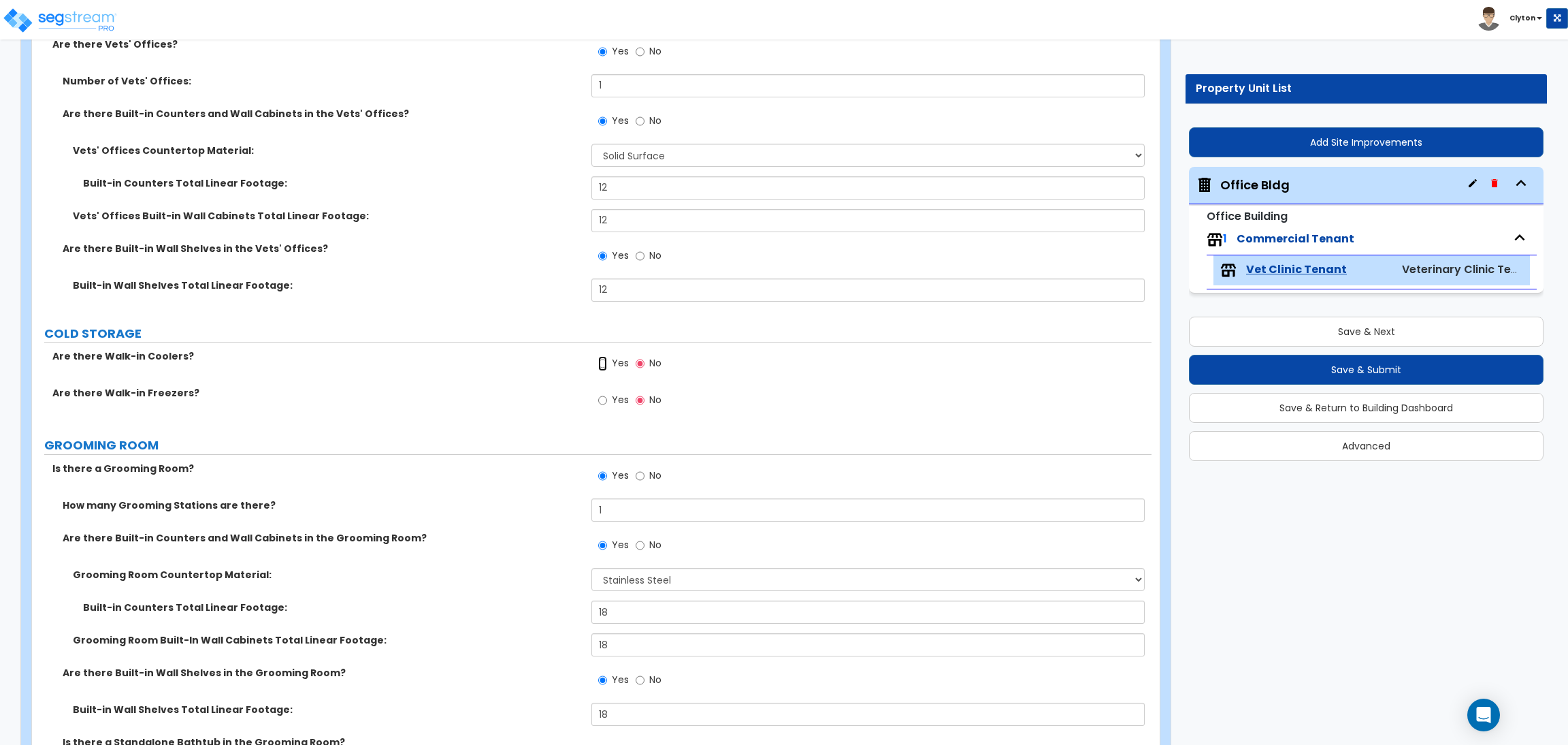
click at [605, 363] on input "Yes" at bounding box center [603, 363] width 9 height 15
radio input "true"
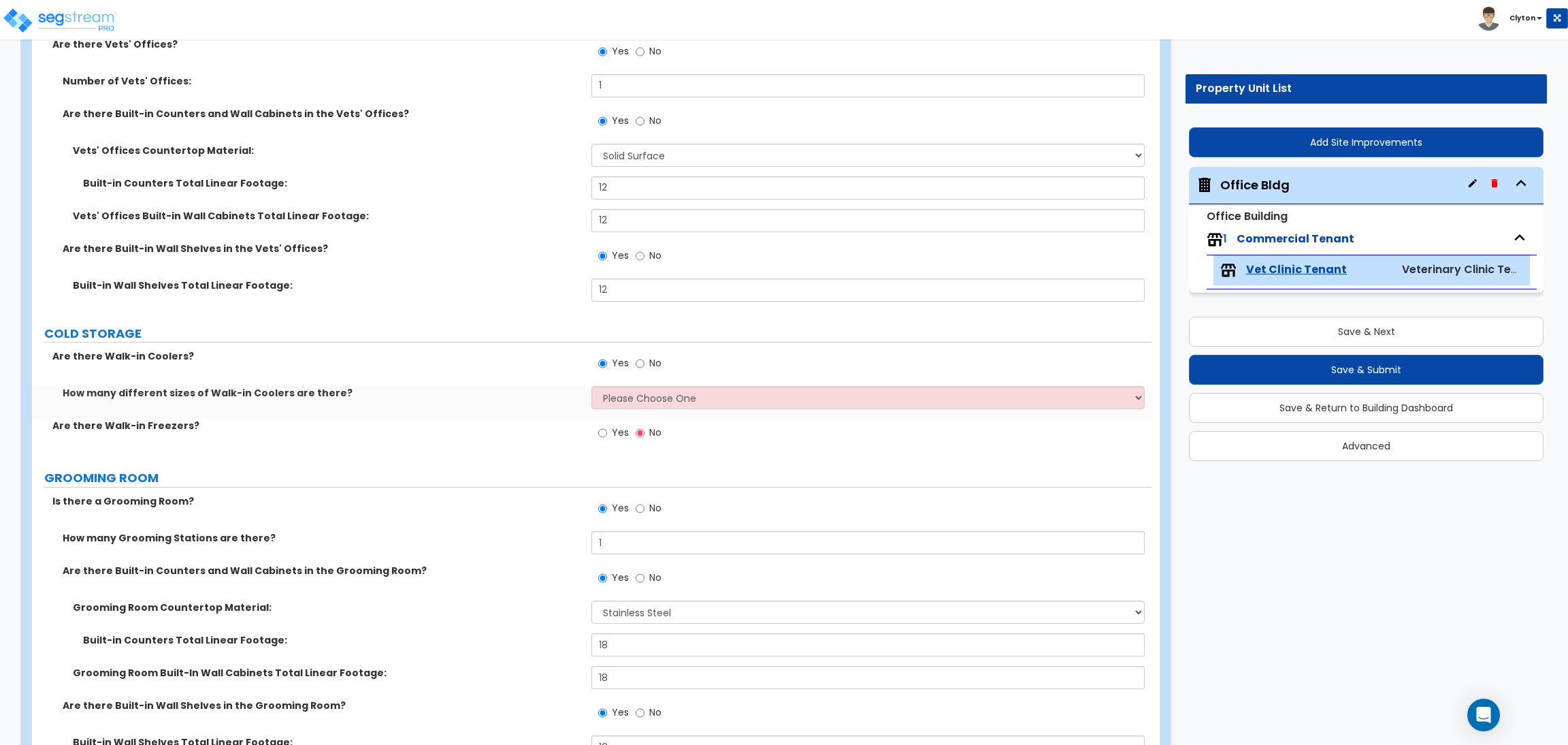
click at [608, 386] on div "Yes No" at bounding box center [871, 367] width 560 height 37
click at [616, 410] on div "How many different sizes of Walk-in Coolers are there? Please Choose One 1 2 3 4" at bounding box center [591, 402] width 1119 height 32
click at [624, 404] on select "Please Choose One 1 2 3 4" at bounding box center [868, 397] width 553 height 23
select select "1"
click at [591, 388] on select "Please Choose One 1 2 3 4" at bounding box center [868, 397] width 553 height 23
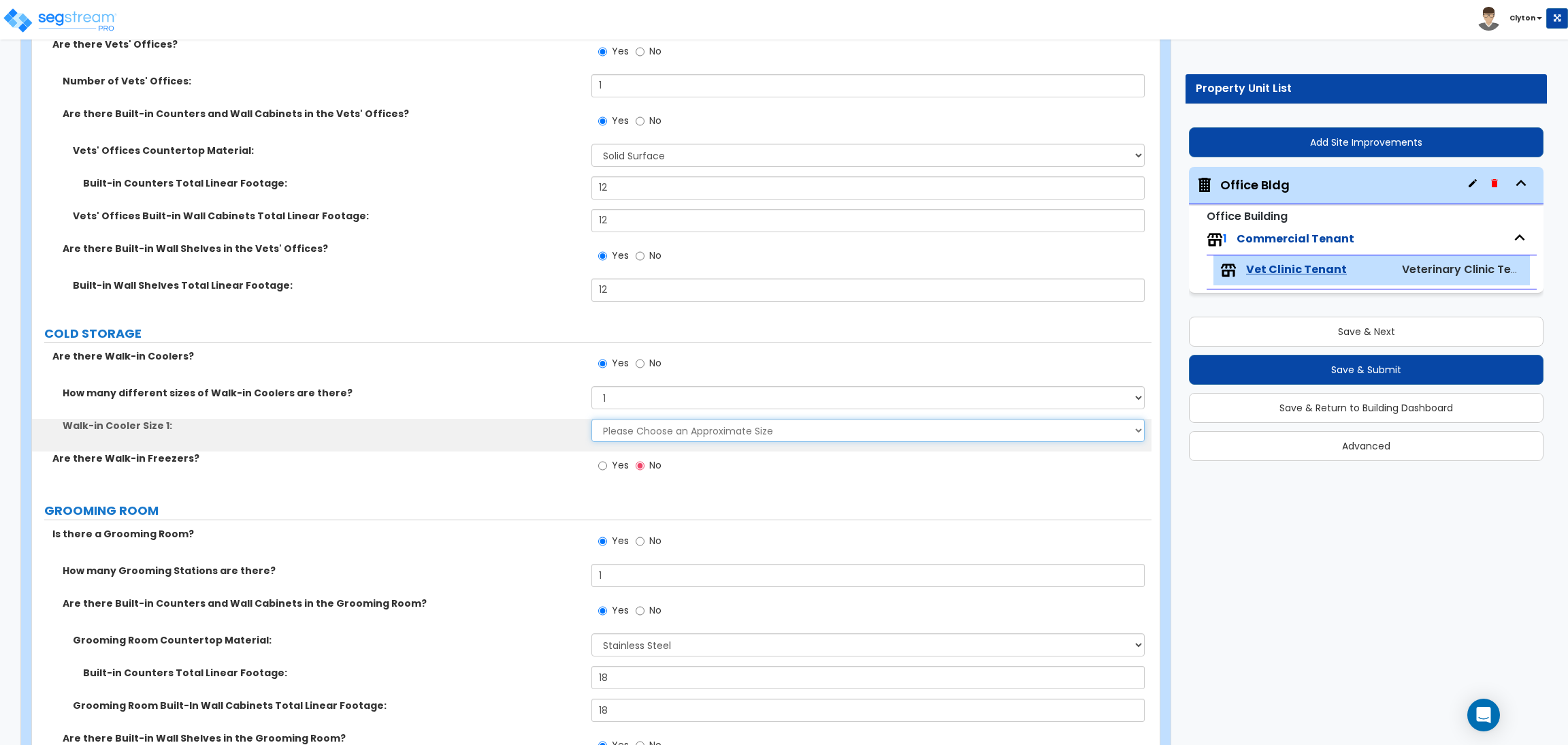
click at [609, 430] on select "Please Choose an Approximate Size 6' x 6' 10' x 6' 12' x 14' 12' x 20' I want t…" at bounding box center [868, 430] width 553 height 23
select select "1"
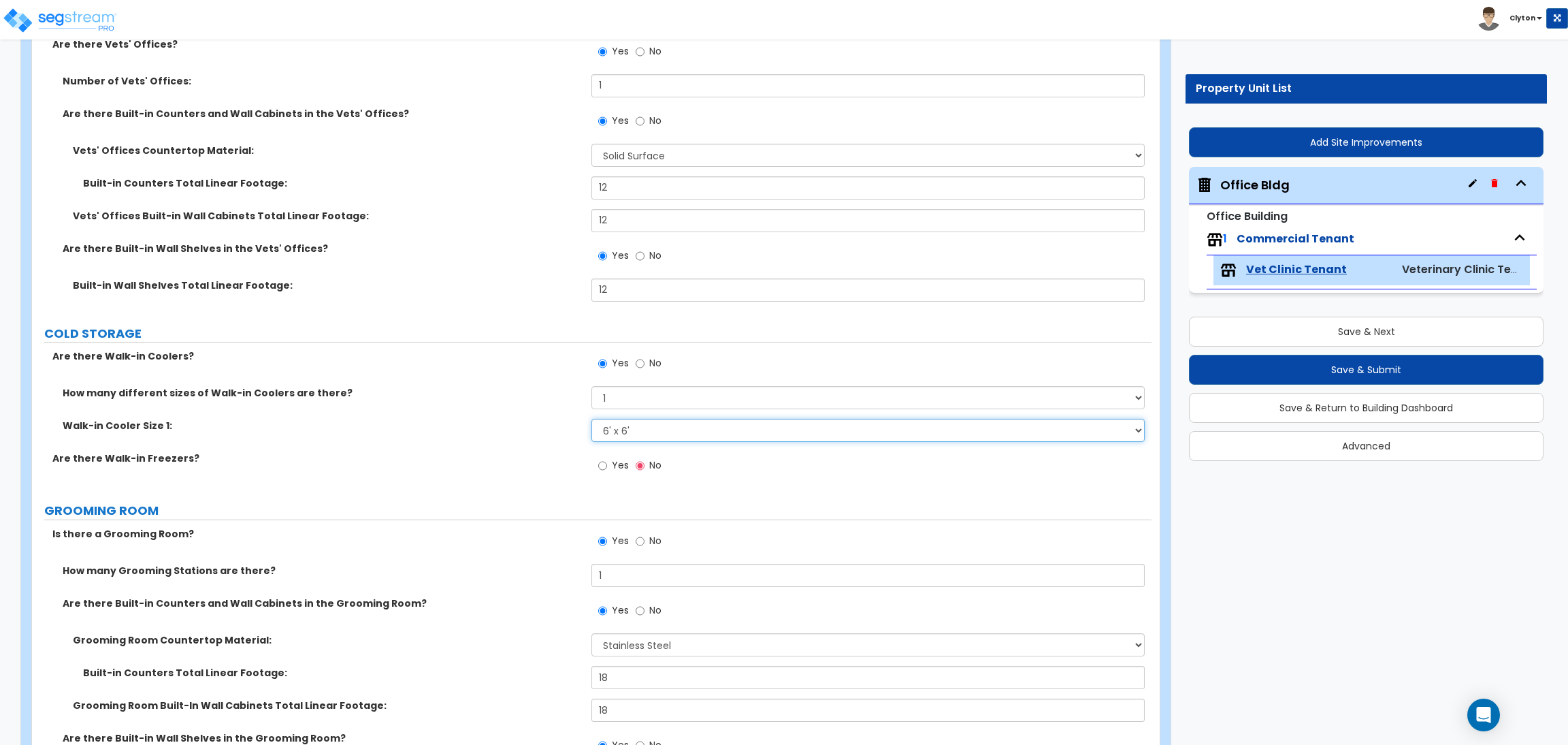
click at [591, 420] on select "Please Choose an Approximate Size 6' x 6' 10' x 6' 12' x 14' 12' x 20' I want t…" at bounding box center [868, 430] width 553 height 23
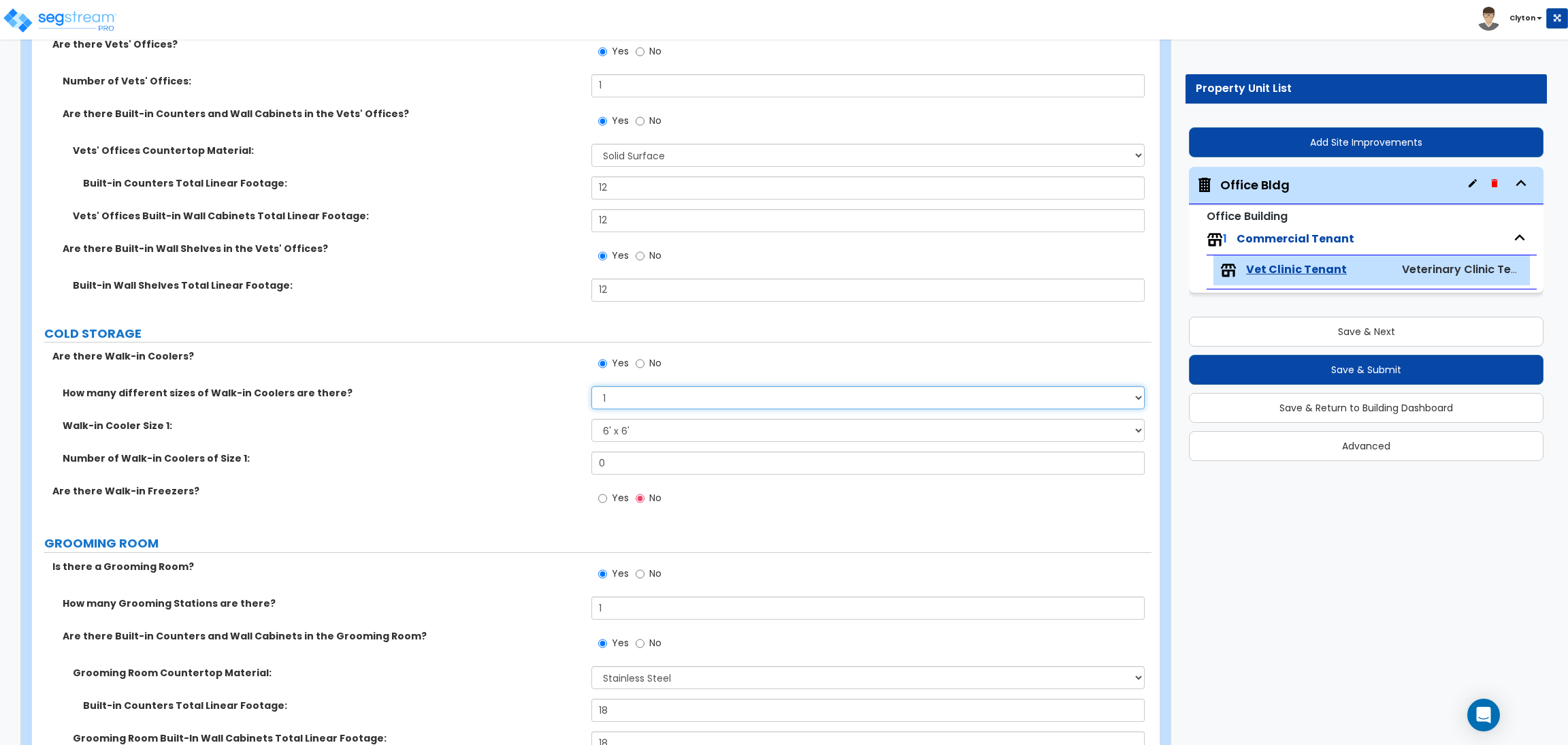
click at [631, 400] on select "Please Choose One 1 2 3 4" at bounding box center [868, 397] width 553 height 23
click at [591, 388] on select "Please Choose One 1 2 3 4" at bounding box center [868, 397] width 553 height 23
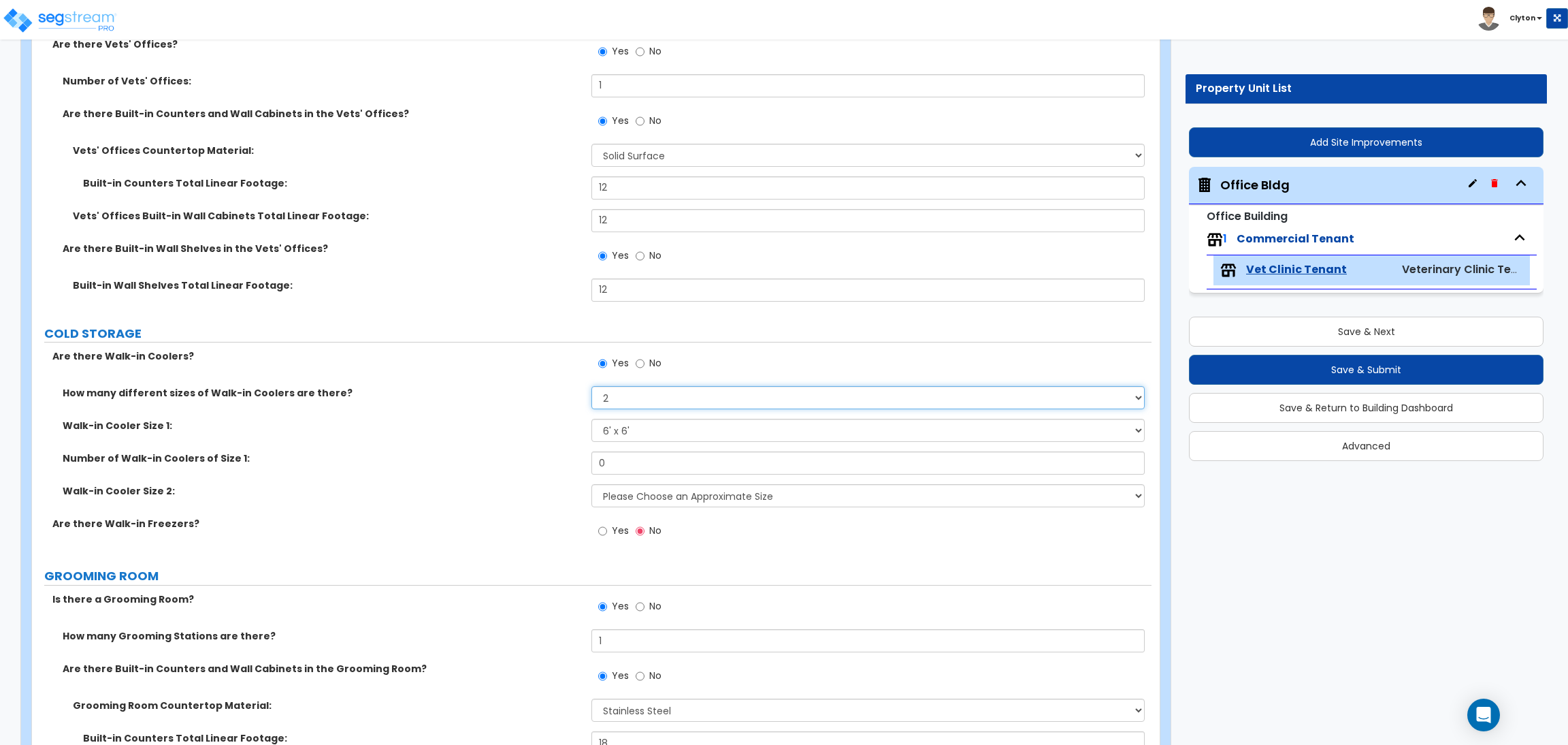
click at [634, 400] on select "Please Choose One 1 2 3 4" at bounding box center [868, 397] width 553 height 23
select select "1"
click at [591, 388] on select "Please Choose One 1 2 3 4" at bounding box center [868, 397] width 553 height 23
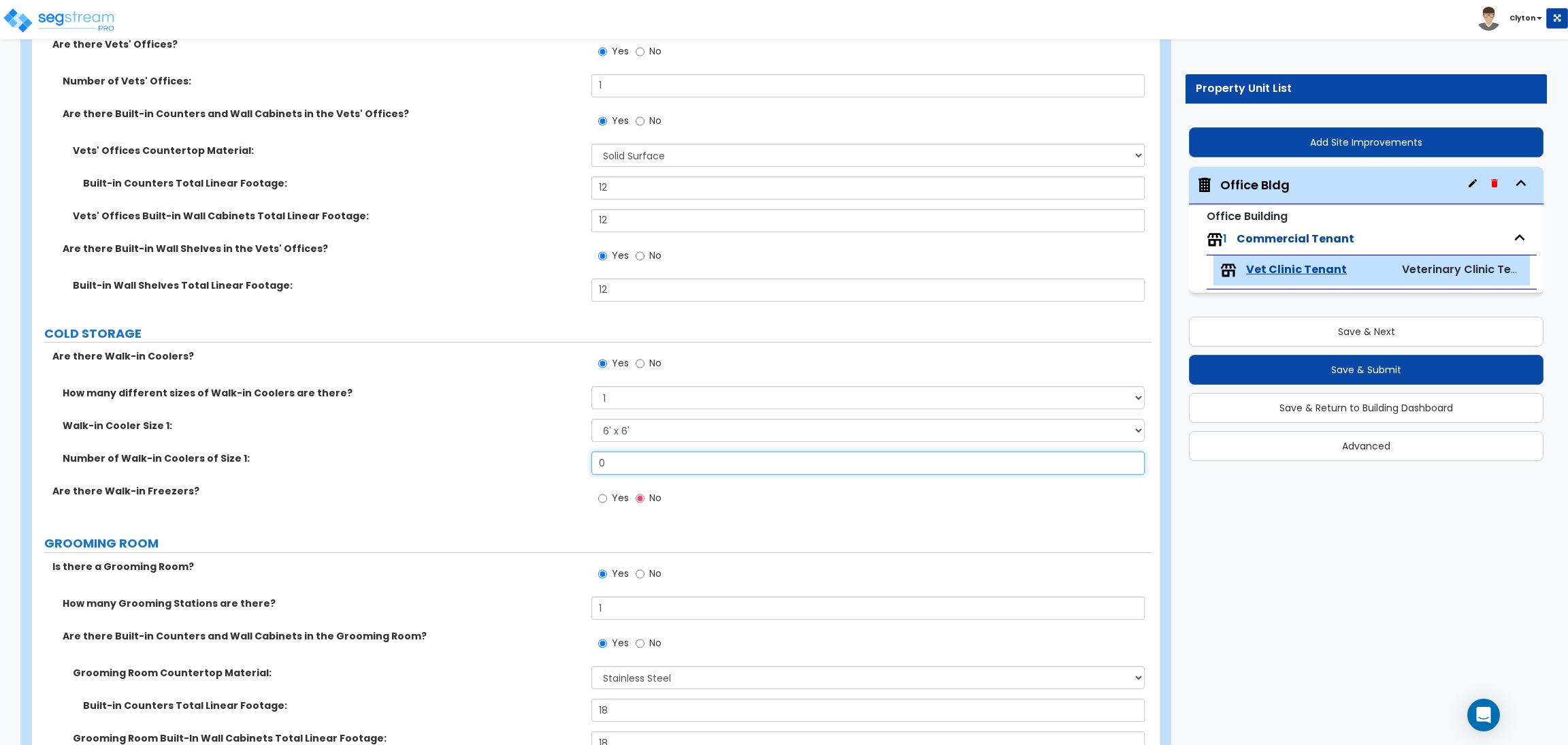
drag, startPoint x: 591, startPoint y: 473, endPoint x: 549, endPoint y: 478, distance: 42.3
click at [550, 478] on div "Number of Walk-in Coolers of Size 1: 0" at bounding box center [591, 467] width 1119 height 32
type input "1"
click at [603, 505] on input "Yes" at bounding box center [603, 499] width 9 height 15
radio input "true"
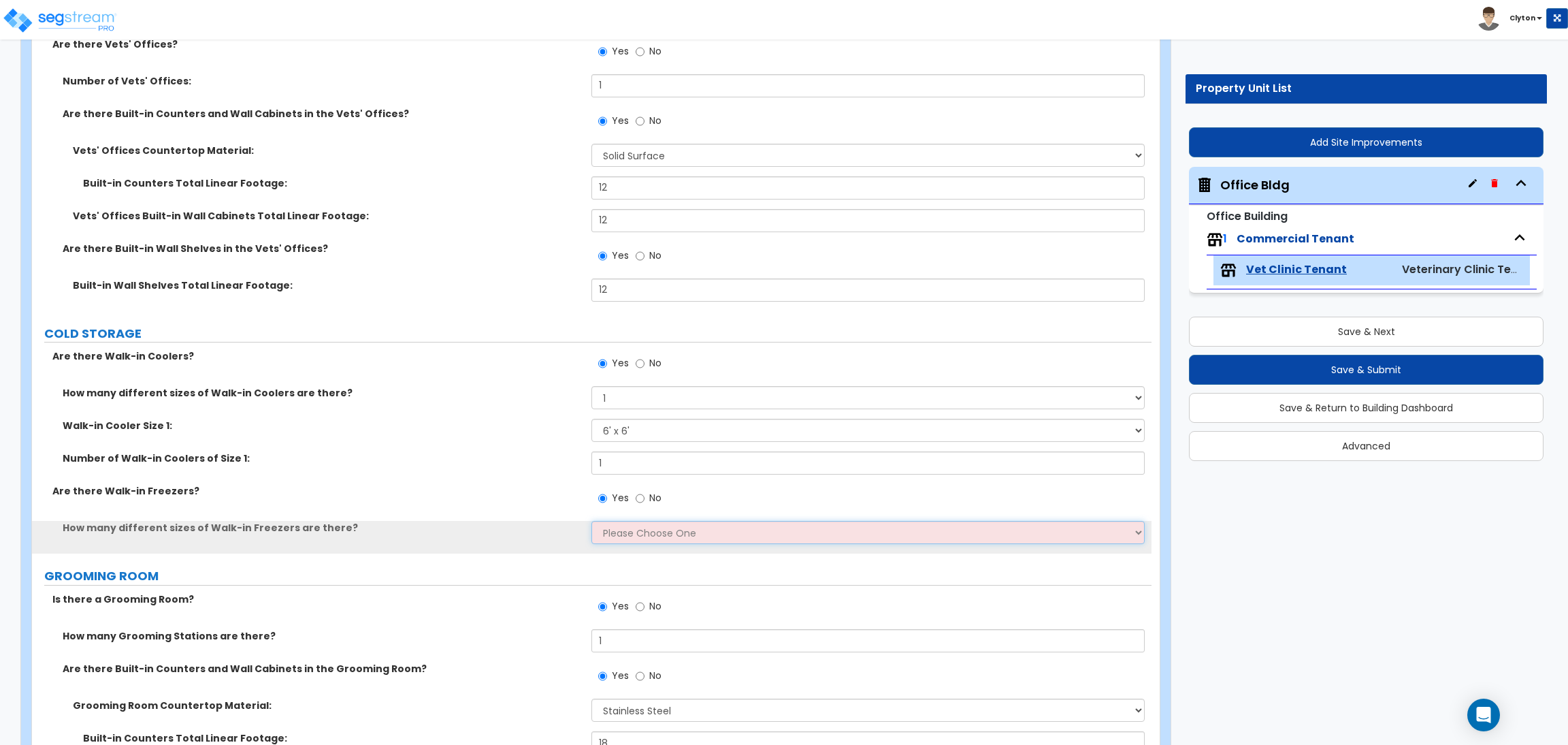
click at [610, 532] on select "Please Choose One 1 2 3 4" at bounding box center [868, 532] width 553 height 23
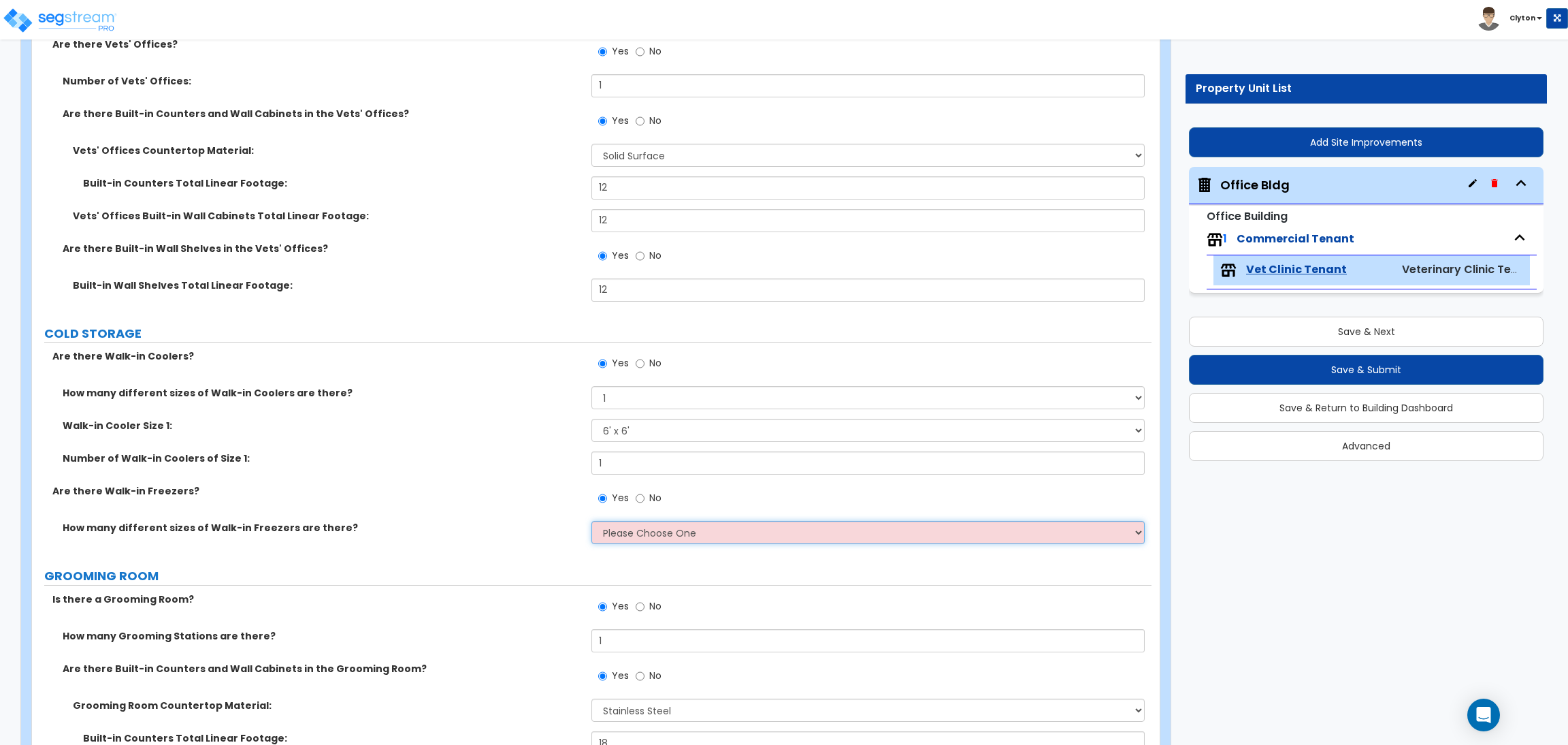
select select "1"
click at [591, 522] on select "Please Choose One 1 2 3 4" at bounding box center [868, 532] width 553 height 23
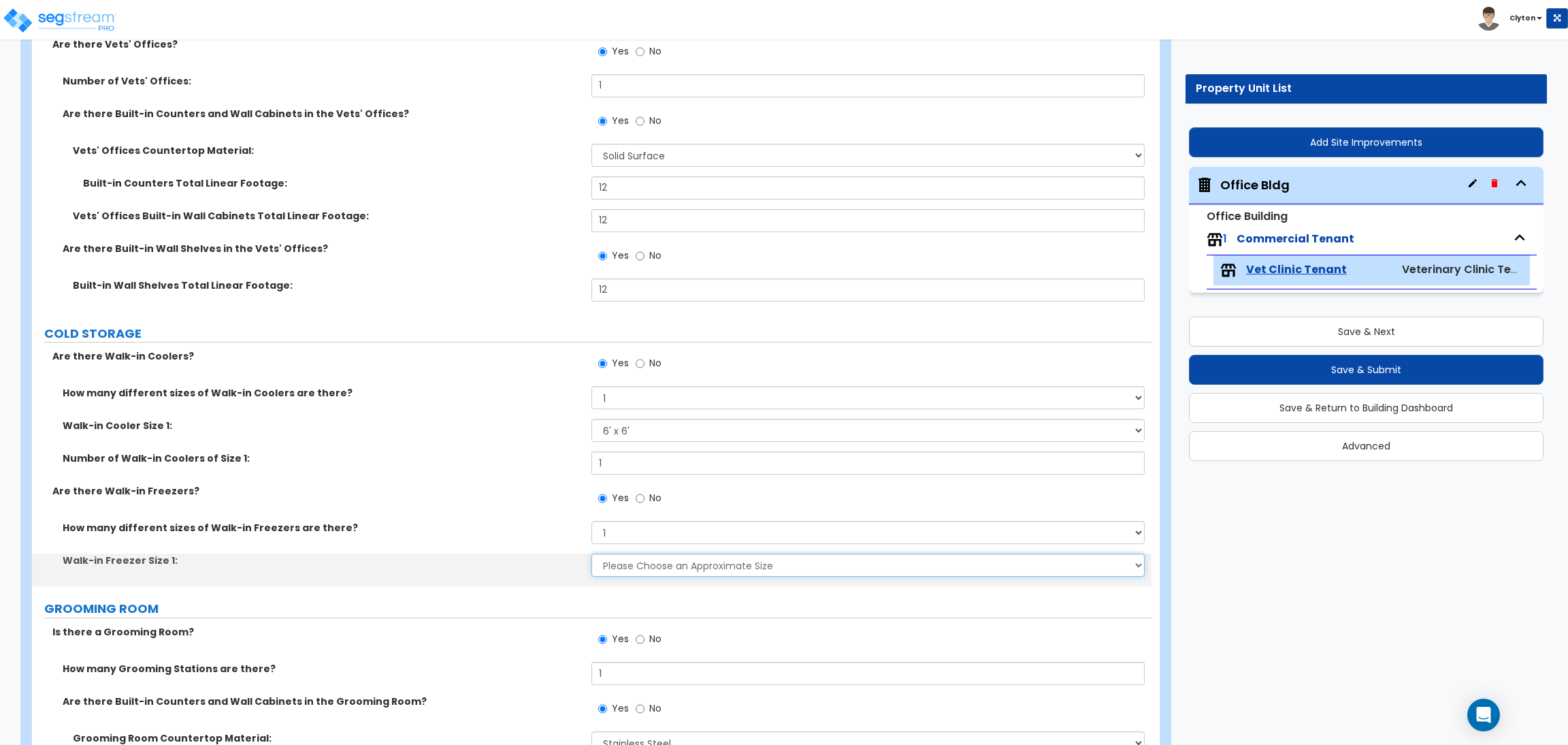
click at [625, 566] on select "Please Choose an Approximate Size 8' x 8' 8' x 12' 8' x 16' 8' x 20' I want to …" at bounding box center [868, 564] width 553 height 23
select select "1"
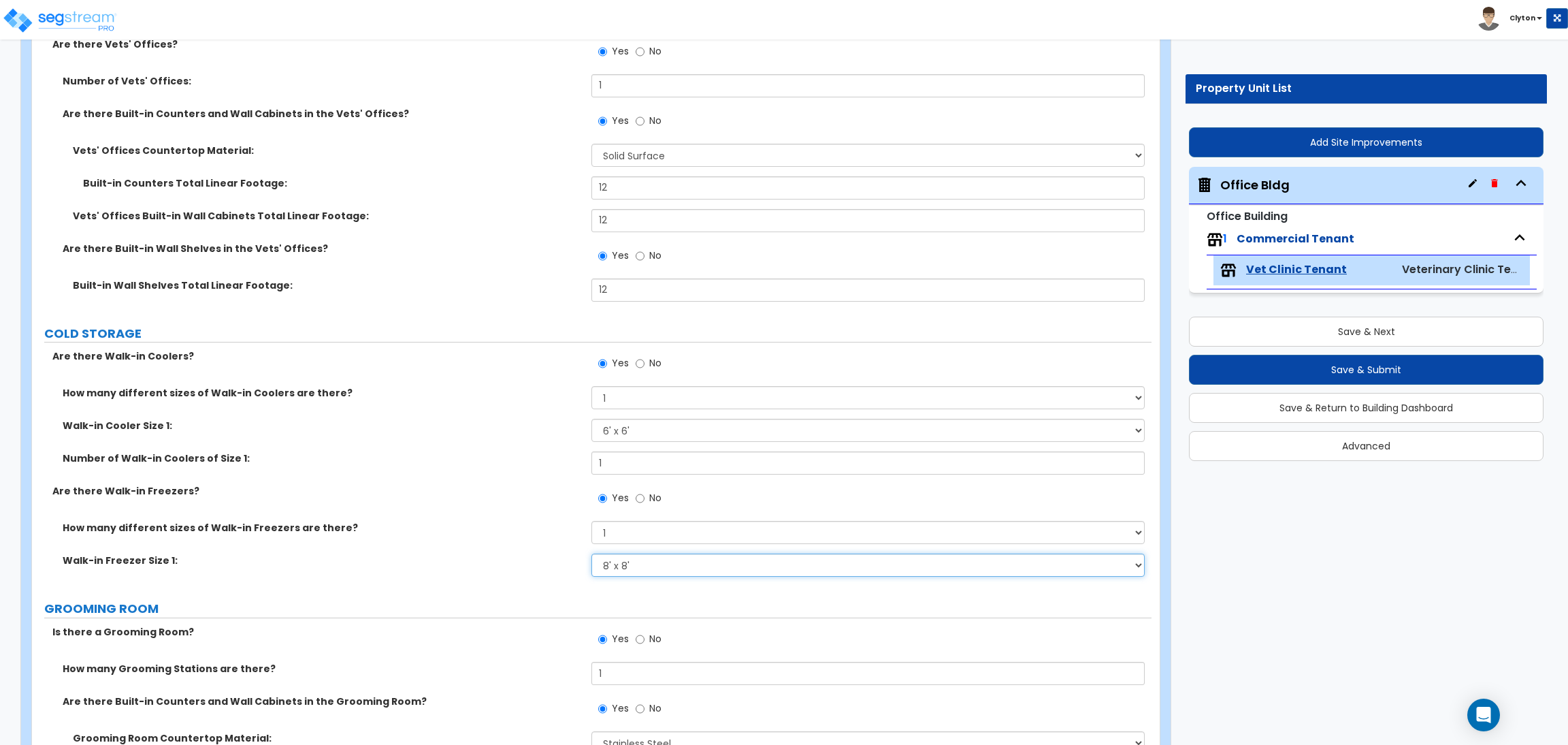
click at [591, 555] on select "Please Choose an Approximate Size 8' x 8' 8' x 12' 8' x 16' 8' x 20' I want to …" at bounding box center [868, 564] width 553 height 23
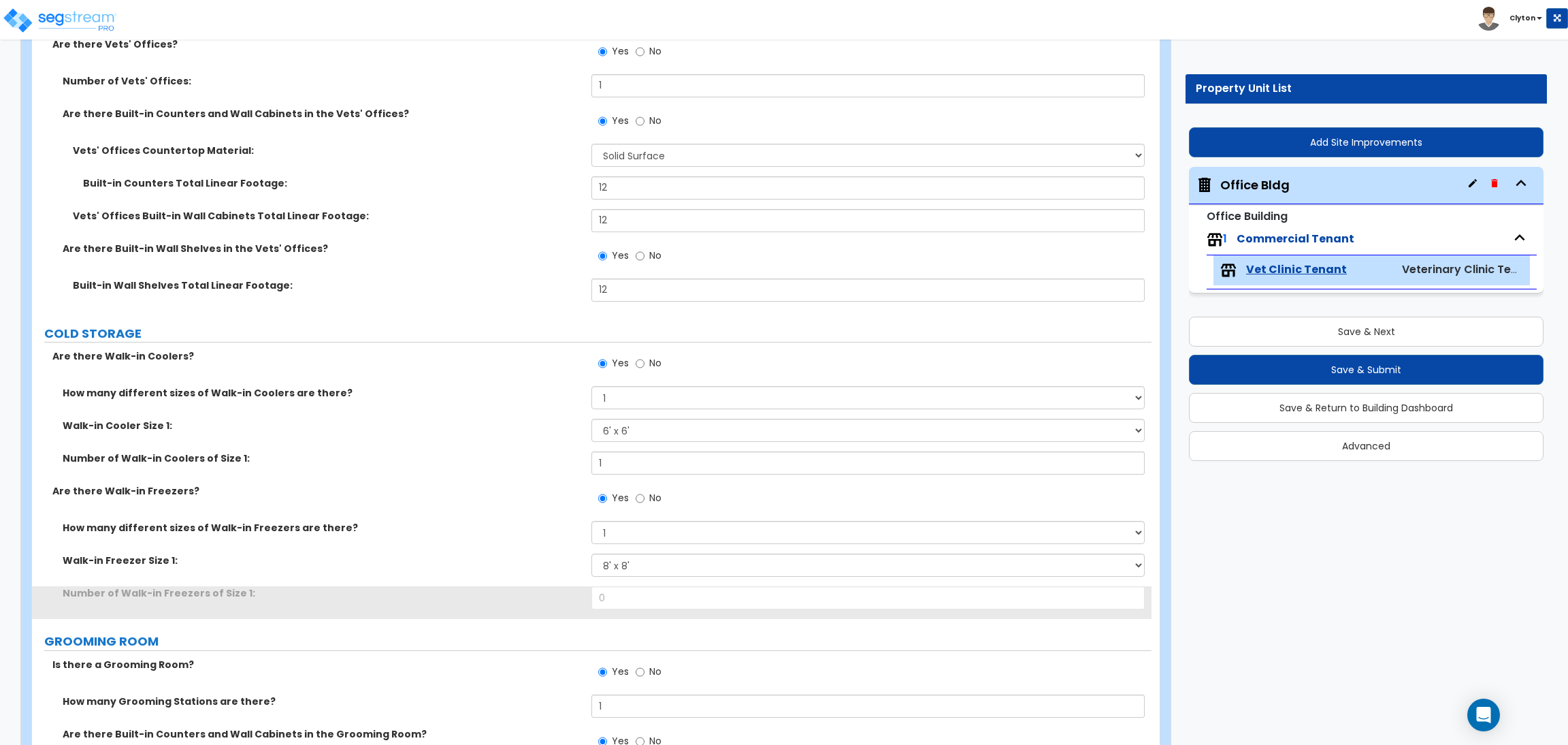
click at [511, 571] on div "Walk-in Freezer Size 1: Please Choose an Approximate Size 8' x 8' 8' x 12' 8' x…" at bounding box center [591, 569] width 1119 height 32
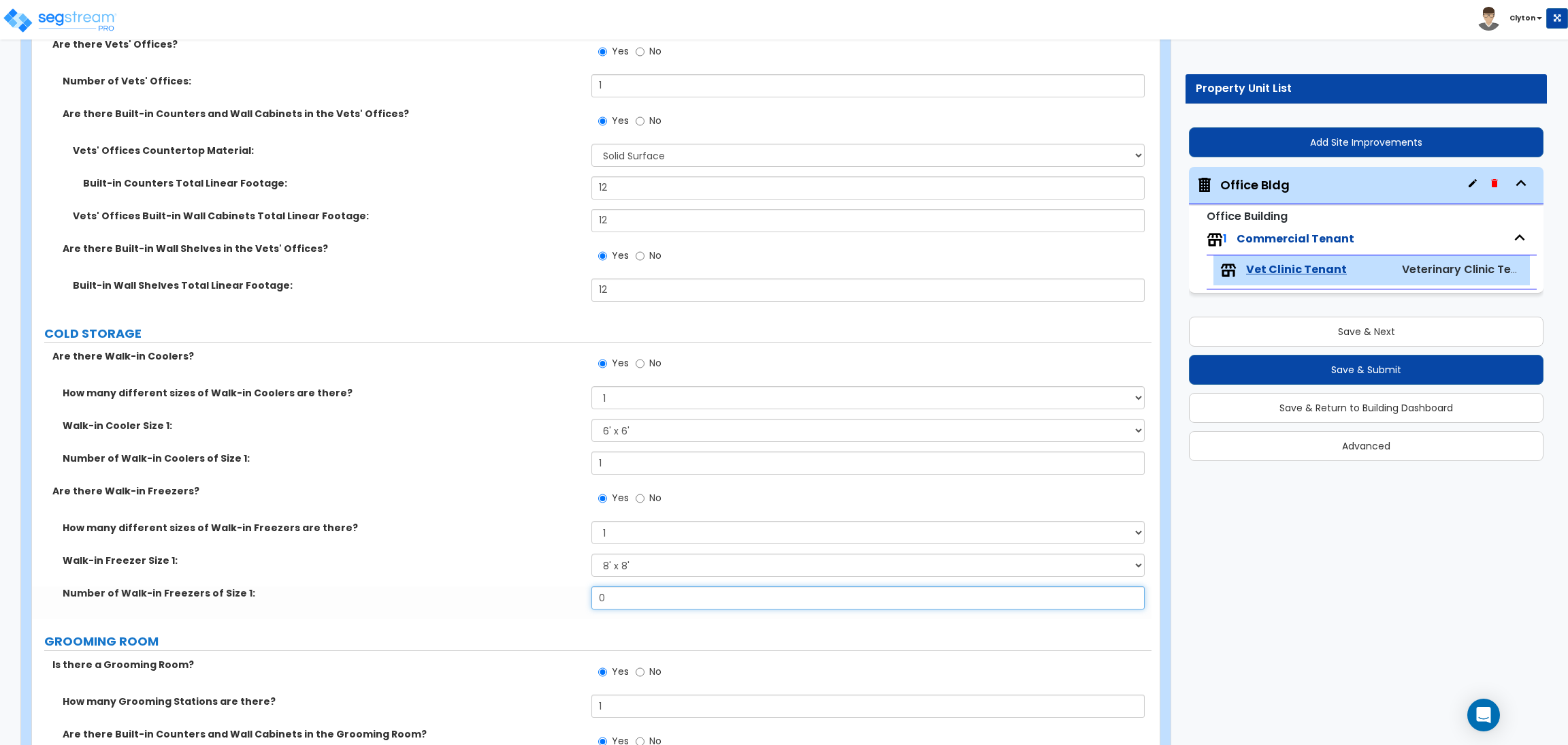
drag, startPoint x: 622, startPoint y: 601, endPoint x: 479, endPoint y: 601, distance: 143.0
click at [480, 601] on div "Number of Walk-in Freezers of Size 1: 0" at bounding box center [591, 602] width 1119 height 32
type input "1"
click at [481, 551] on div "How many different sizes of Walk-in Freezers are there? Please Choose One 1 2 3…" at bounding box center [591, 536] width 1119 height 32
click at [527, 515] on div "Are there Walk-in Freezers? Yes No" at bounding box center [591, 502] width 1119 height 37
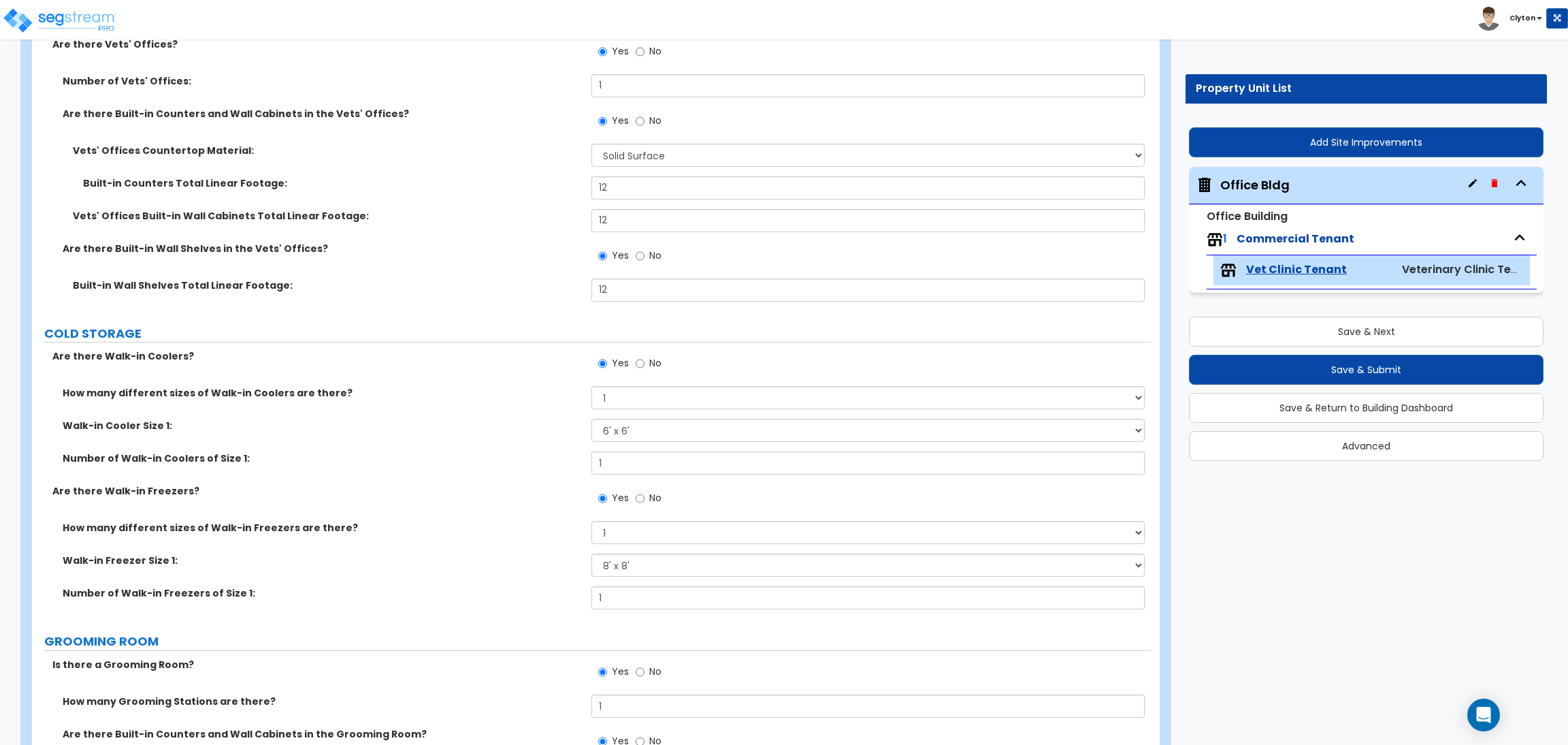
scroll to position [5262, 0]
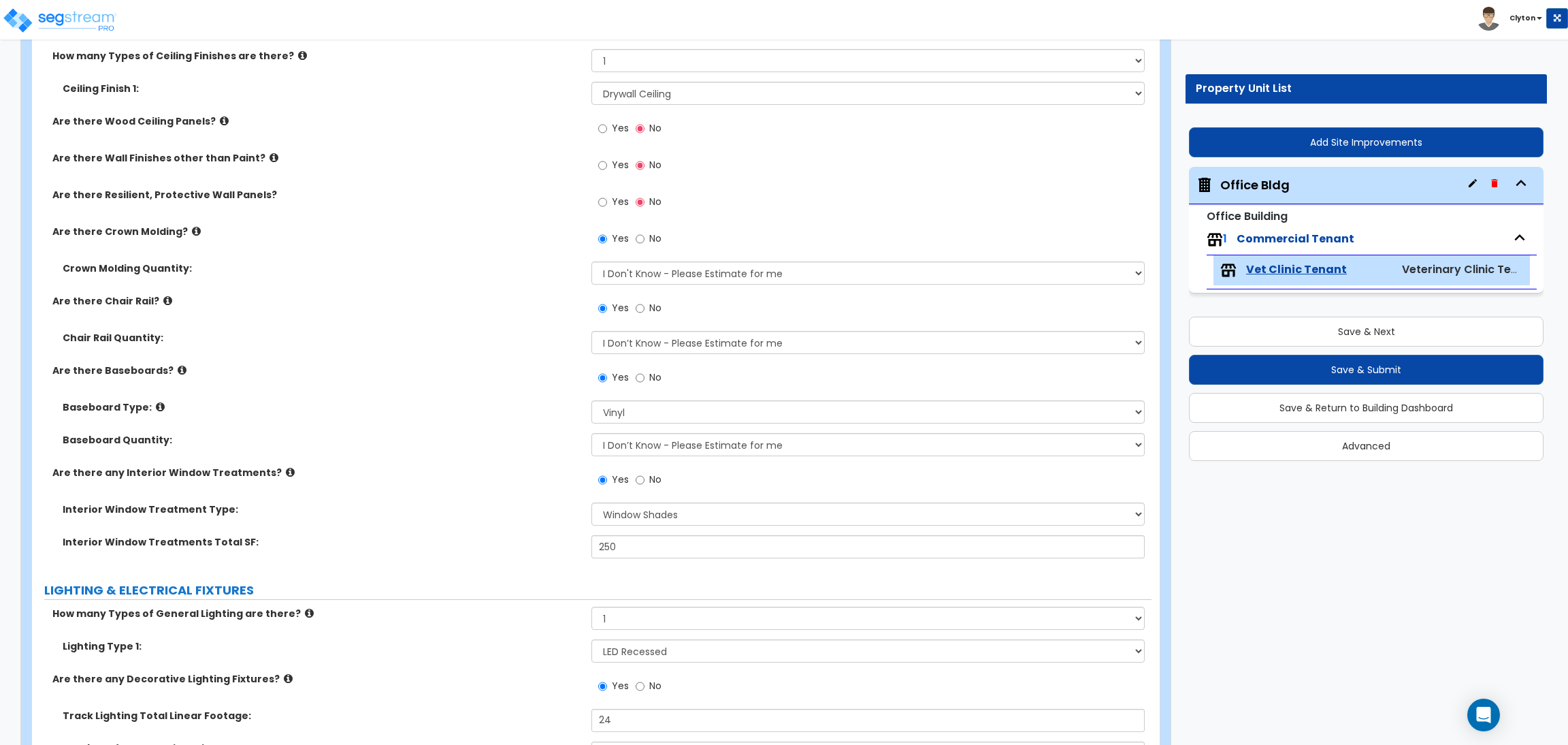
click at [466, 312] on div "Are there Chair Rail? Yes No" at bounding box center [591, 312] width 1119 height 37
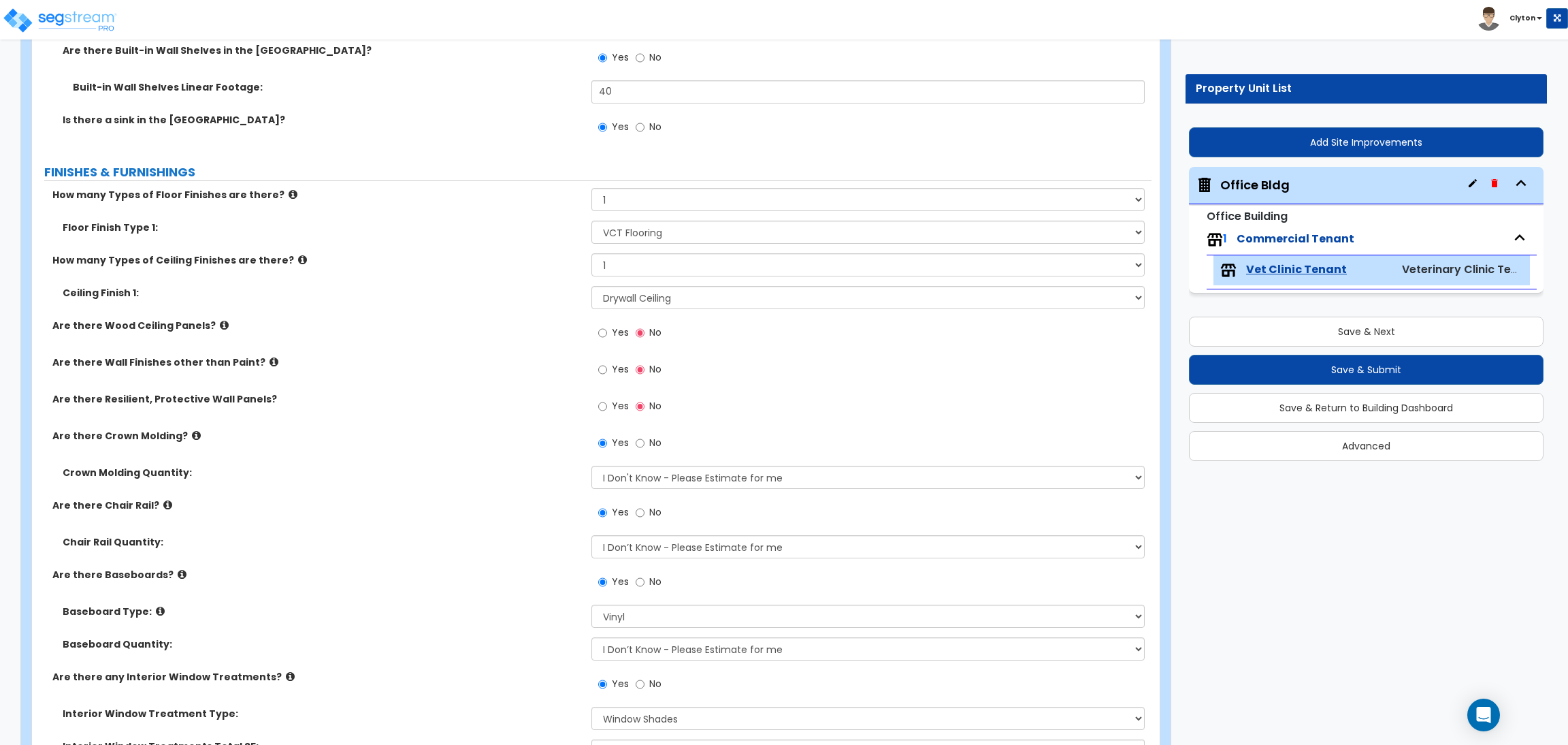
scroll to position [6102, 0]
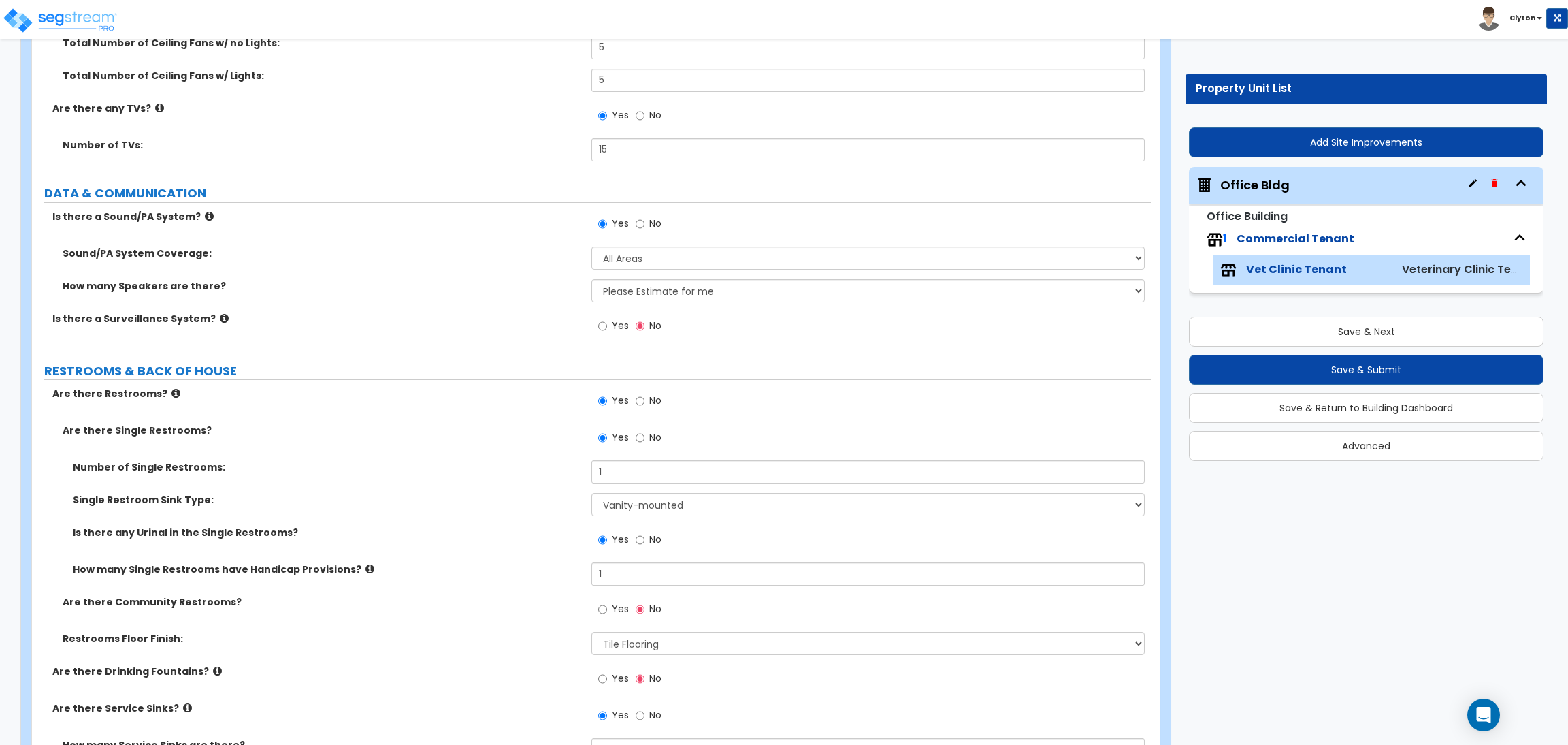
click at [450, 429] on label "Are there Single Restrooms?" at bounding box center [322, 430] width 519 height 14
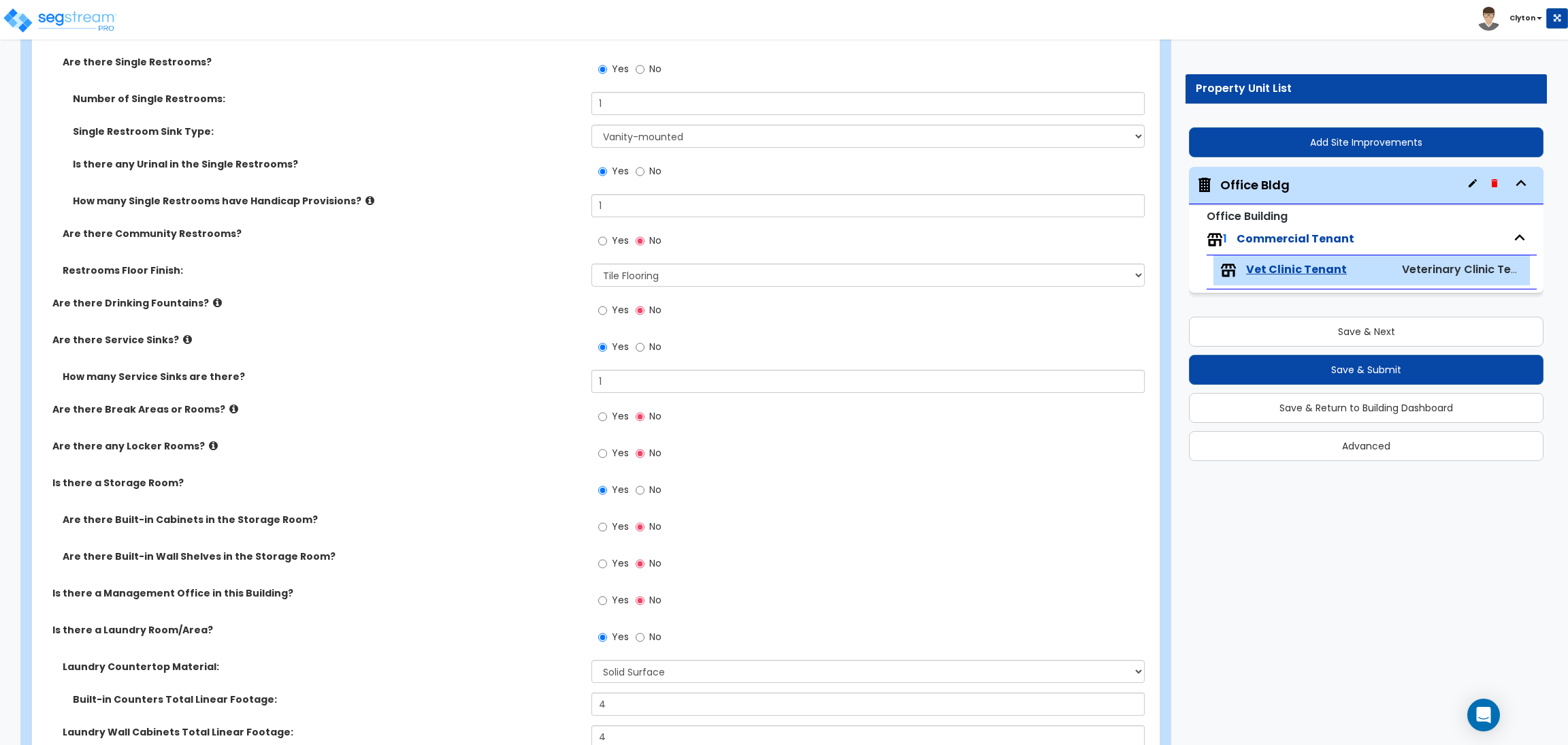
scroll to position [6613, 0]
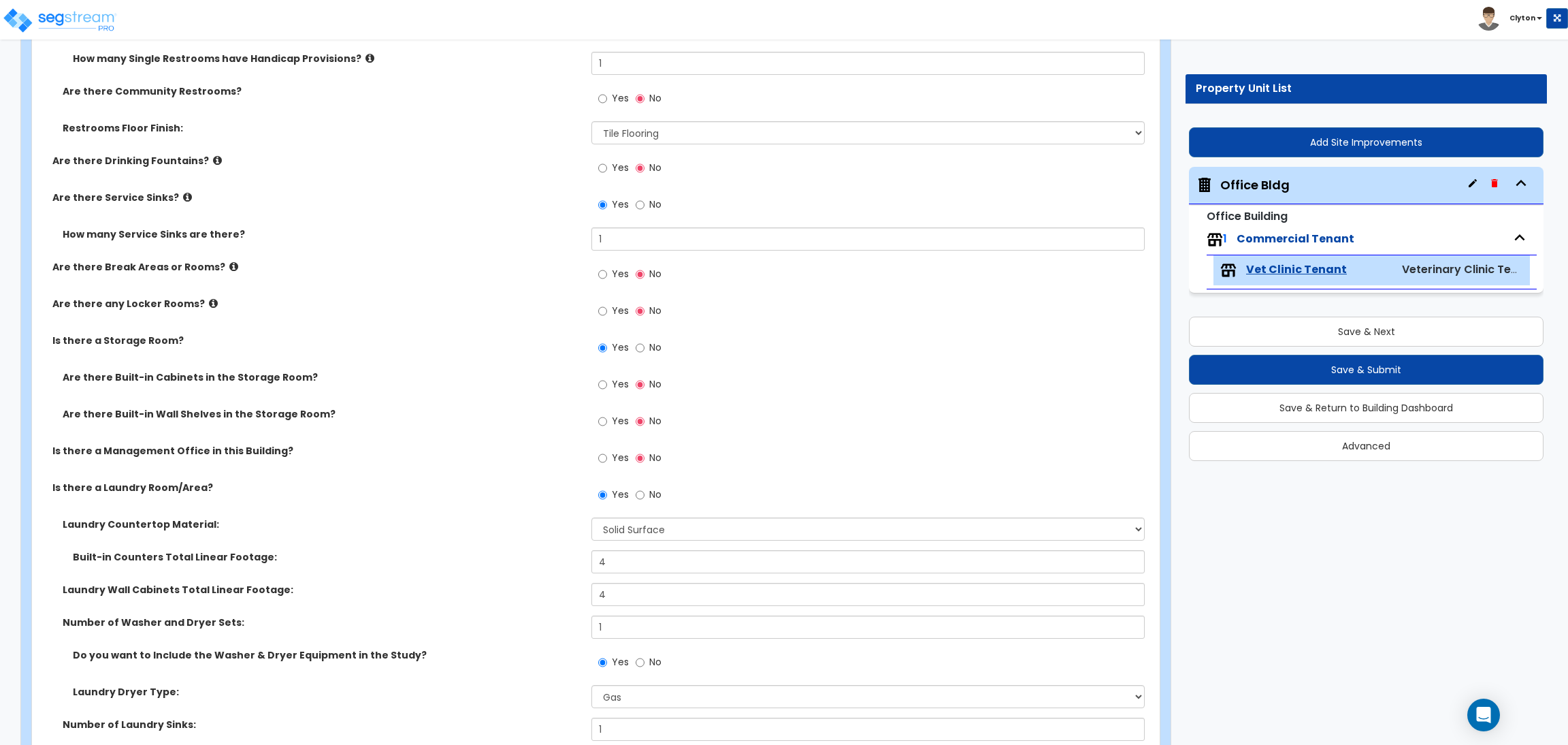
click at [495, 359] on div "Is there a Storage Room? Yes No" at bounding box center [591, 351] width 1119 height 37
click at [390, 396] on div "Are there Built-in Cabinets in the Storage Room? Yes No" at bounding box center [591, 388] width 1119 height 37
click at [602, 280] on input "Yes" at bounding box center [603, 274] width 9 height 15
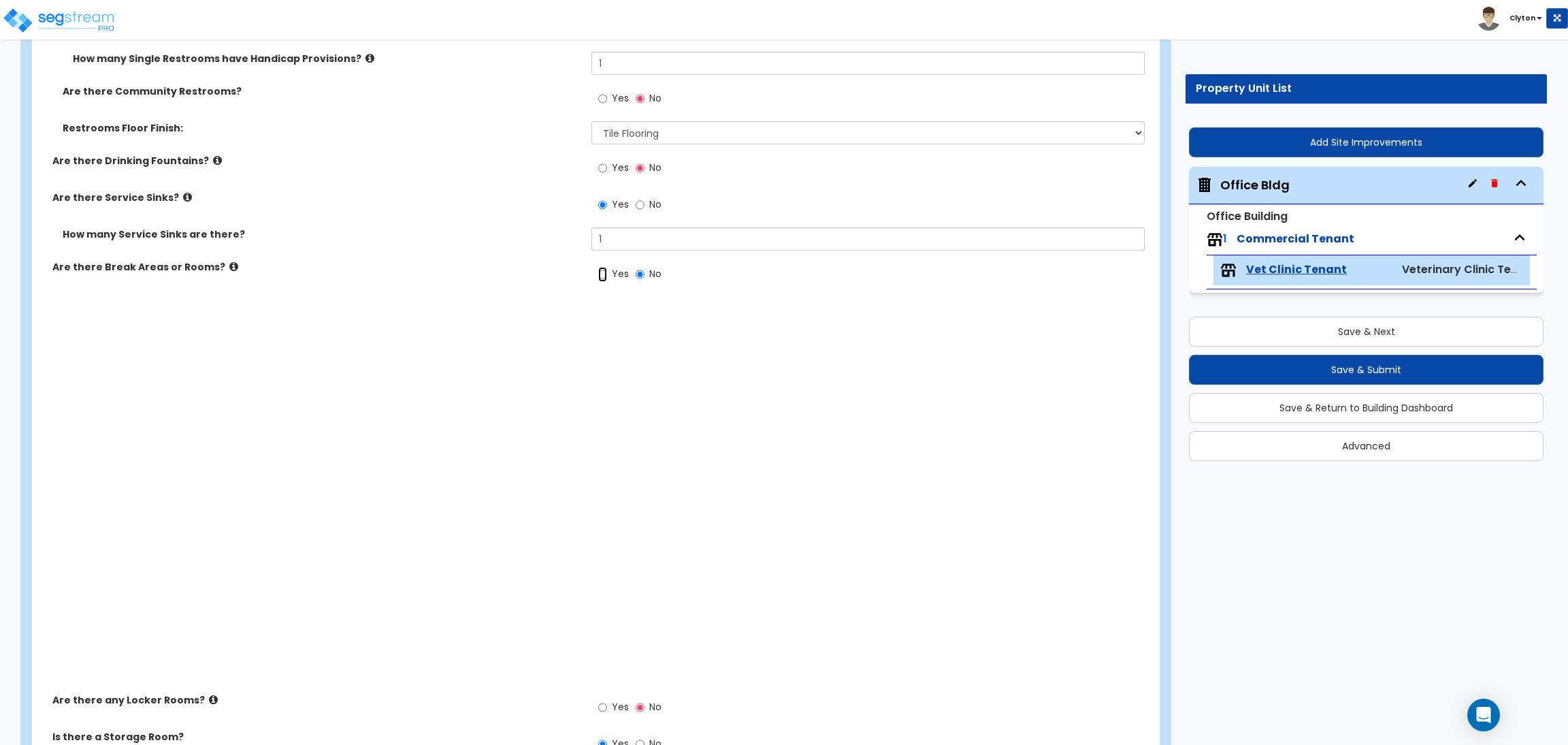
radio input "true"
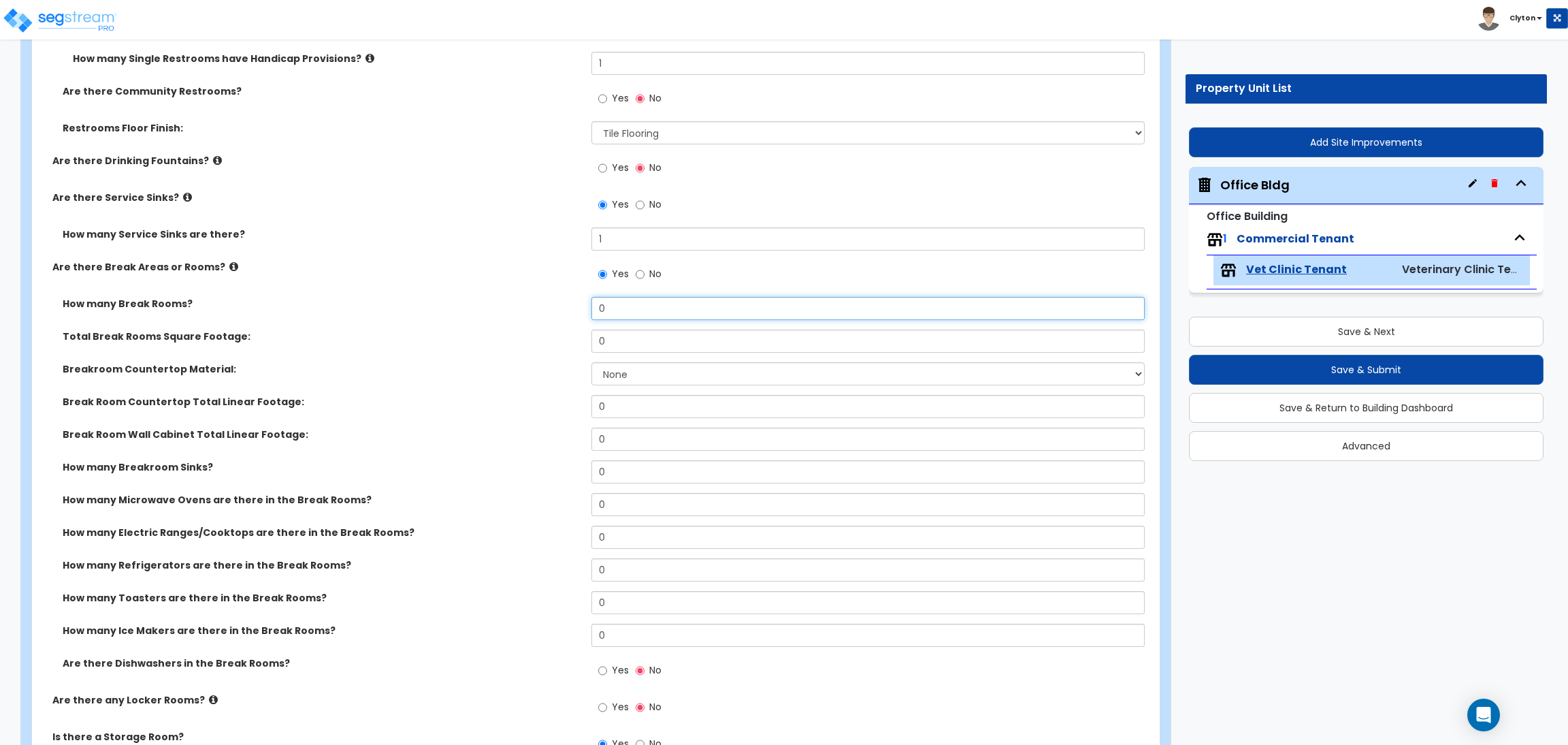
drag, startPoint x: 640, startPoint y: 311, endPoint x: 529, endPoint y: 314, distance: 111.0
click at [529, 314] on div "How many Break Rooms? 0" at bounding box center [591, 313] width 1119 height 32
type input "1"
drag, startPoint x: 660, startPoint y: 339, endPoint x: 498, endPoint y: 347, distance: 162.2
click at [501, 348] on div "Total Break Rooms Square Footage: 0" at bounding box center [591, 345] width 1119 height 32
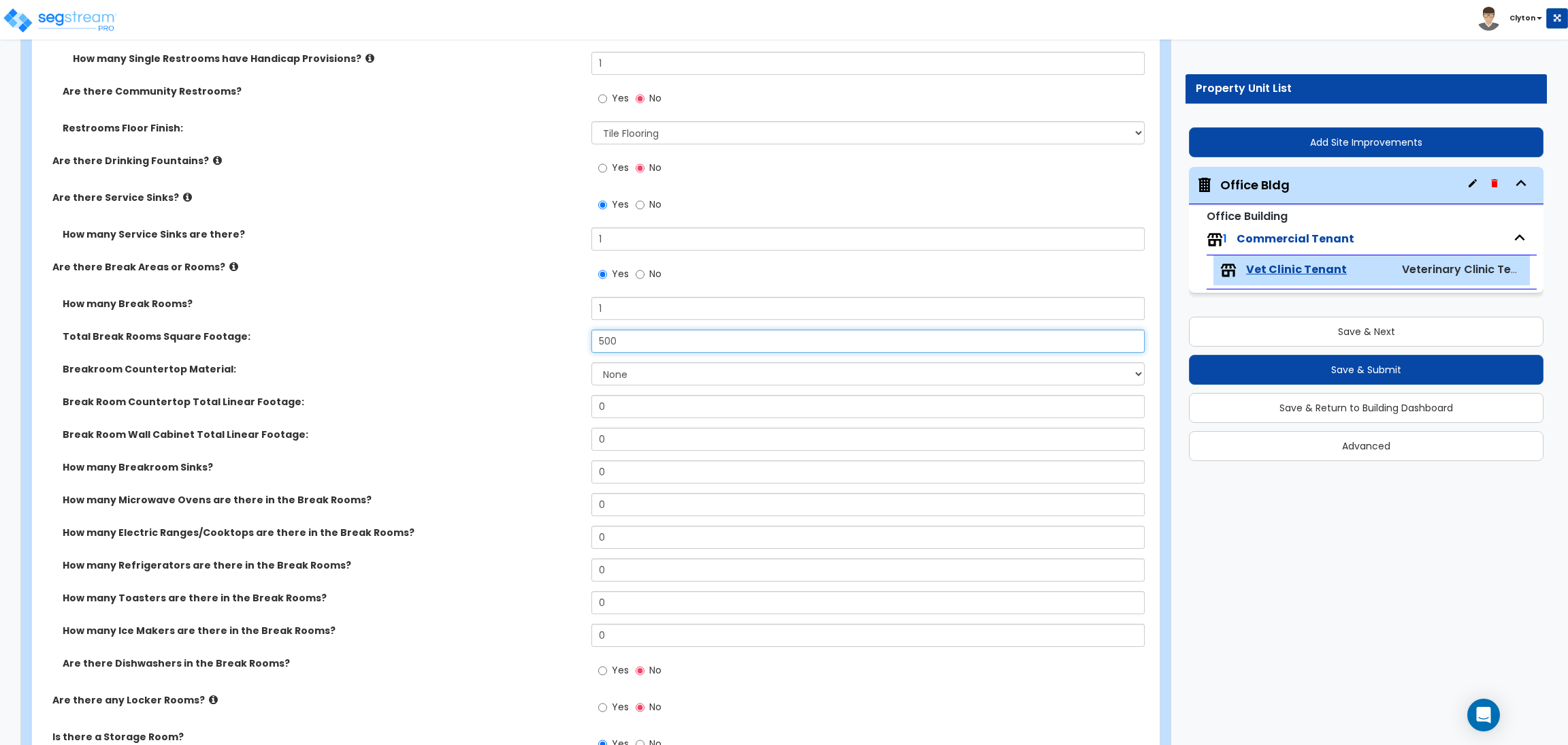
type input "500"
click at [601, 382] on select "None Plastic Laminate Solid Surface Stone Quartz Marble Tile Wood Stainless Ste…" at bounding box center [868, 373] width 553 height 23
select select "1"
click at [591, 364] on select "None Plastic Laminate Solid Surface Stone Quartz Marble Tile Wood Stainless Ste…" at bounding box center [868, 373] width 553 height 23
drag, startPoint x: 615, startPoint y: 401, endPoint x: 545, endPoint y: 400, distance: 70.0
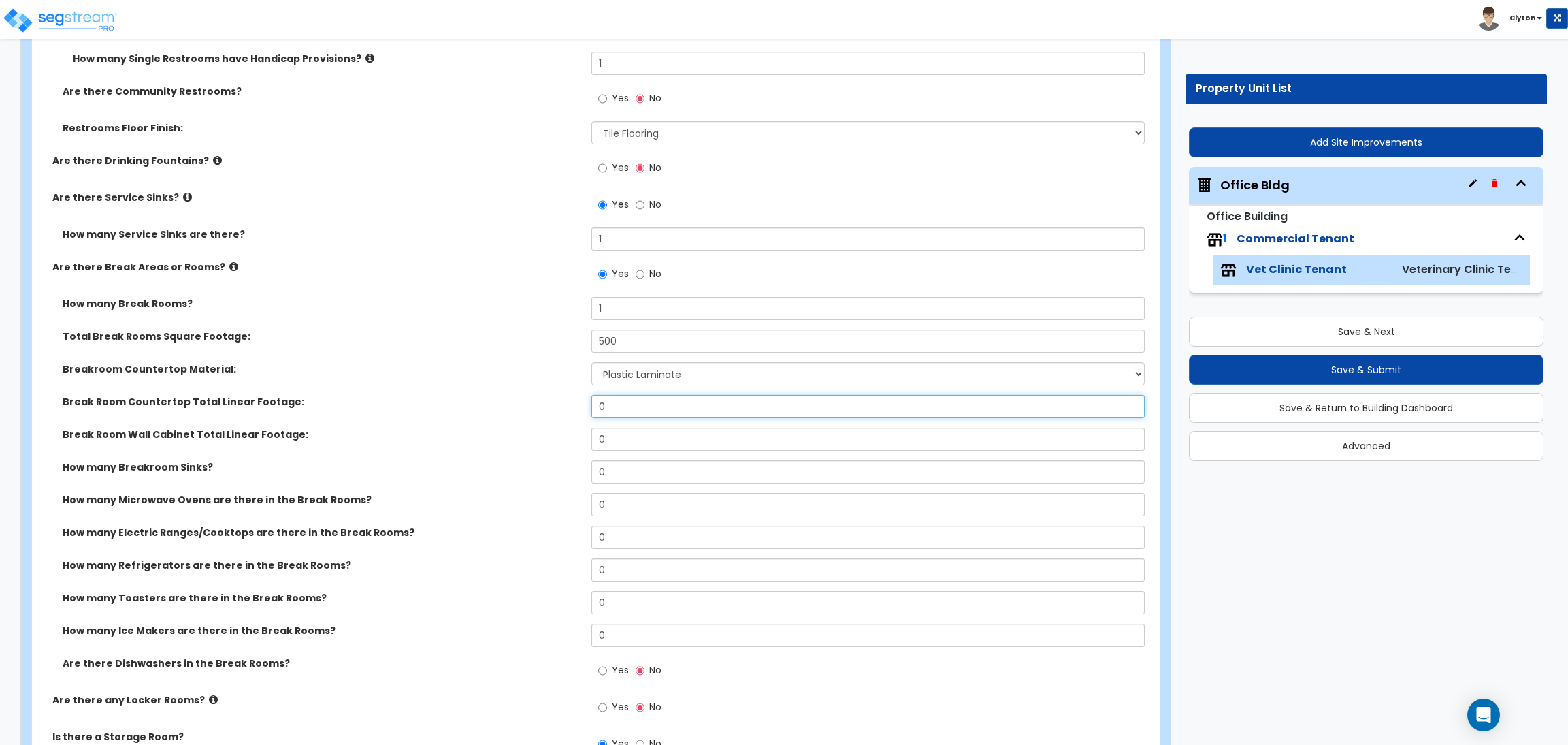
click at [545, 400] on div "Break Room Countertop Total Linear Footage: 0" at bounding box center [591, 411] width 1119 height 32
type input "5"
drag, startPoint x: 652, startPoint y: 441, endPoint x: 431, endPoint y: 421, distance: 221.9
click at [434, 421] on div "How many Break Rooms? 1 Total Break Rooms Square Footage: 500 Breakroom Counter…" at bounding box center [591, 495] width 1099 height 396
type input "5"
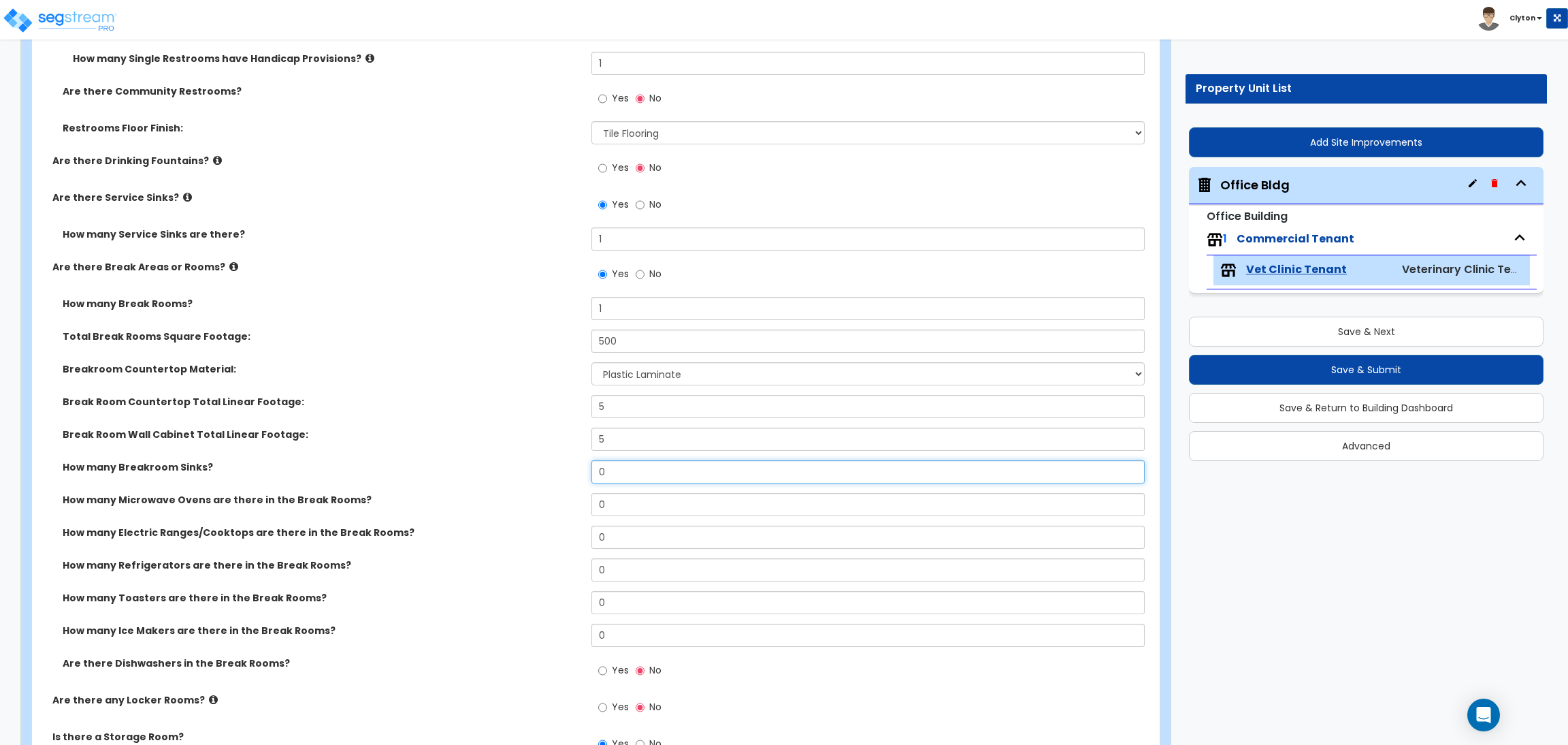
drag, startPoint x: 634, startPoint y: 473, endPoint x: 488, endPoint y: 475, distance: 146.0
click at [488, 475] on div "How many Breakroom Sinks? 0" at bounding box center [591, 476] width 1119 height 32
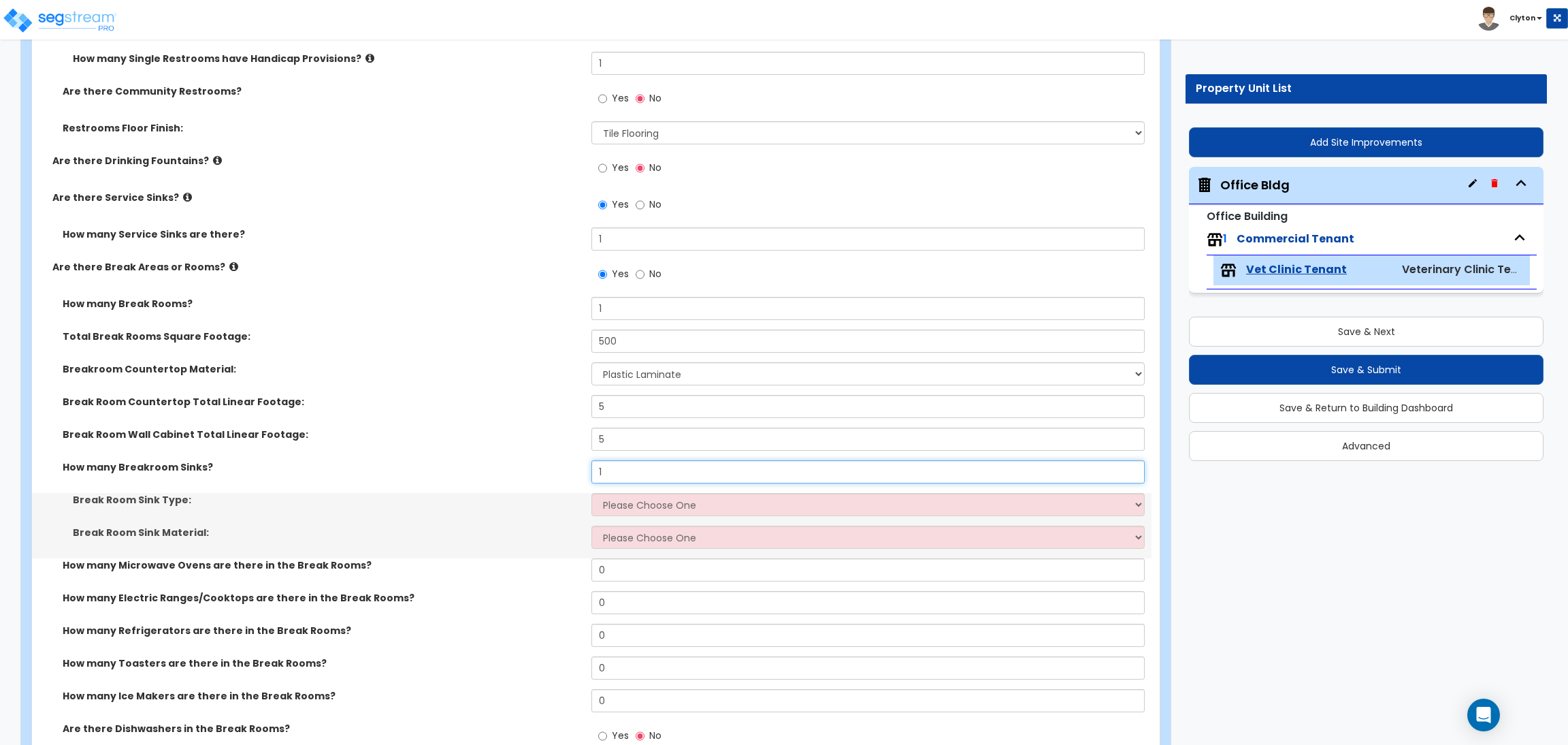
type input "1"
click at [635, 509] on select "Please Choose One Single Sink Double Sink" at bounding box center [868, 504] width 553 height 23
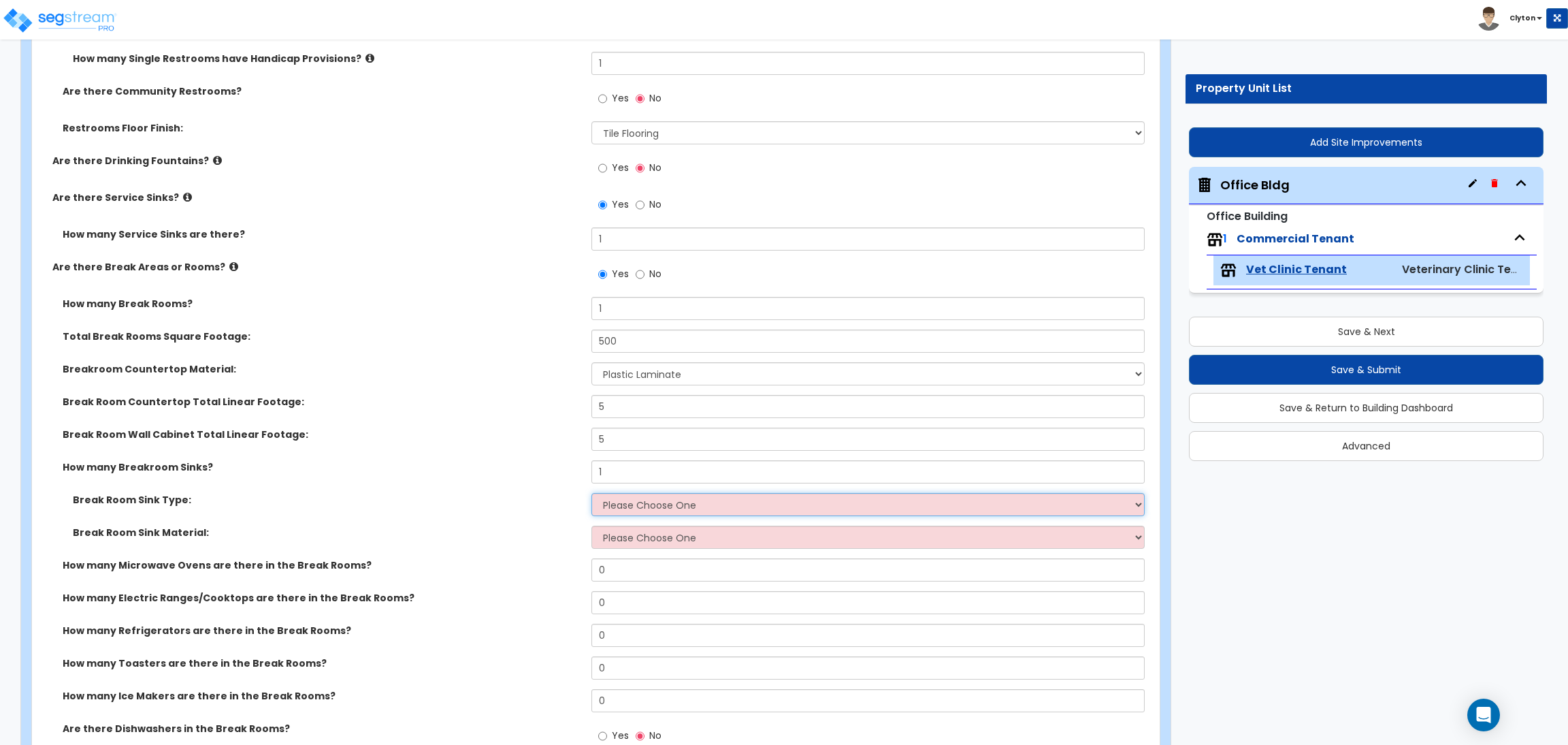
select select "1"
click at [591, 495] on select "Please Choose One Single Sink Double Sink" at bounding box center [868, 504] width 553 height 23
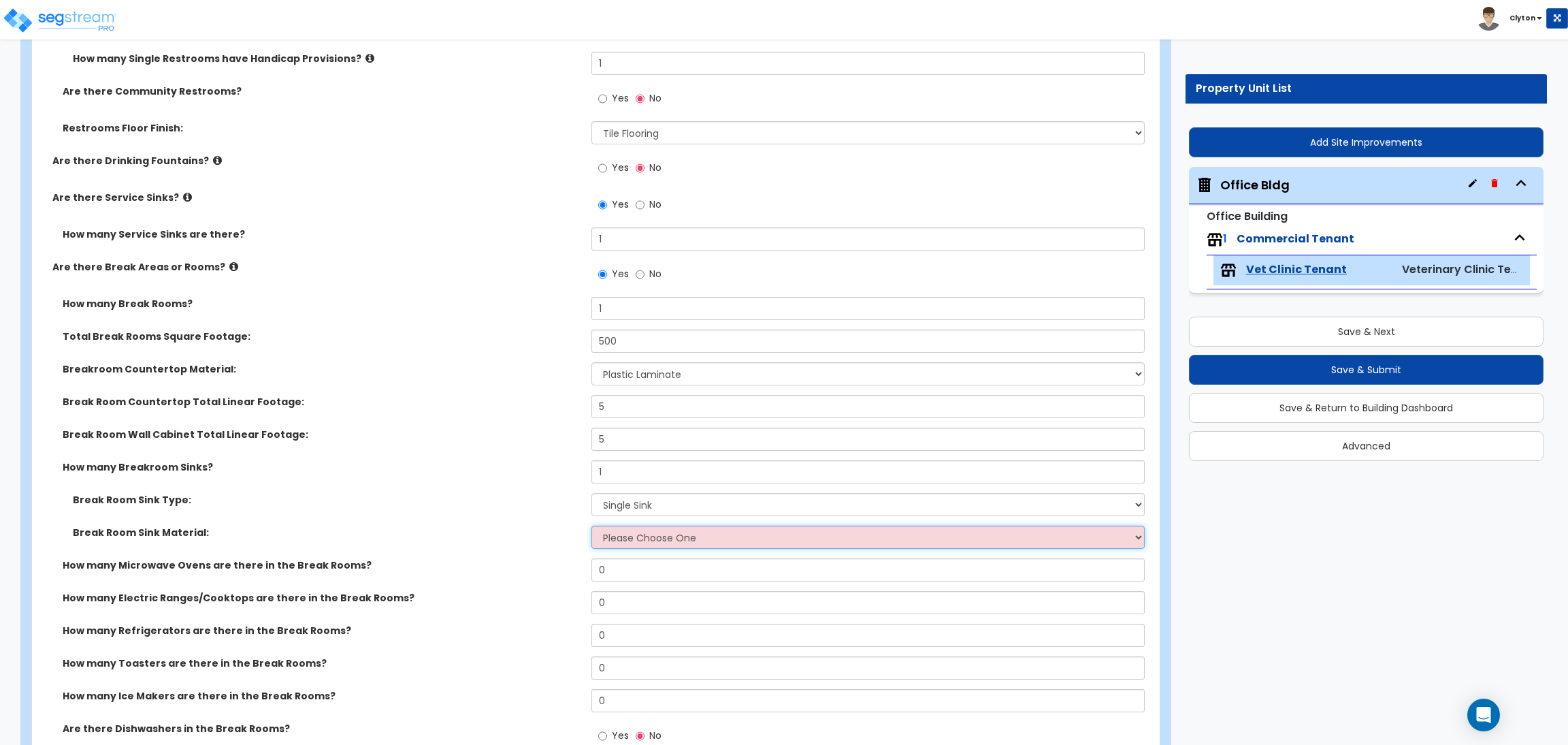
click at [619, 539] on select "Please Choose One Stainless Steel Porcelain Enamel Cast Iron" at bounding box center [868, 537] width 553 height 23
select select "2"
click at [591, 527] on select "Please Choose One Stainless Steel Porcelain Enamel Cast Iron" at bounding box center [868, 537] width 553 height 23
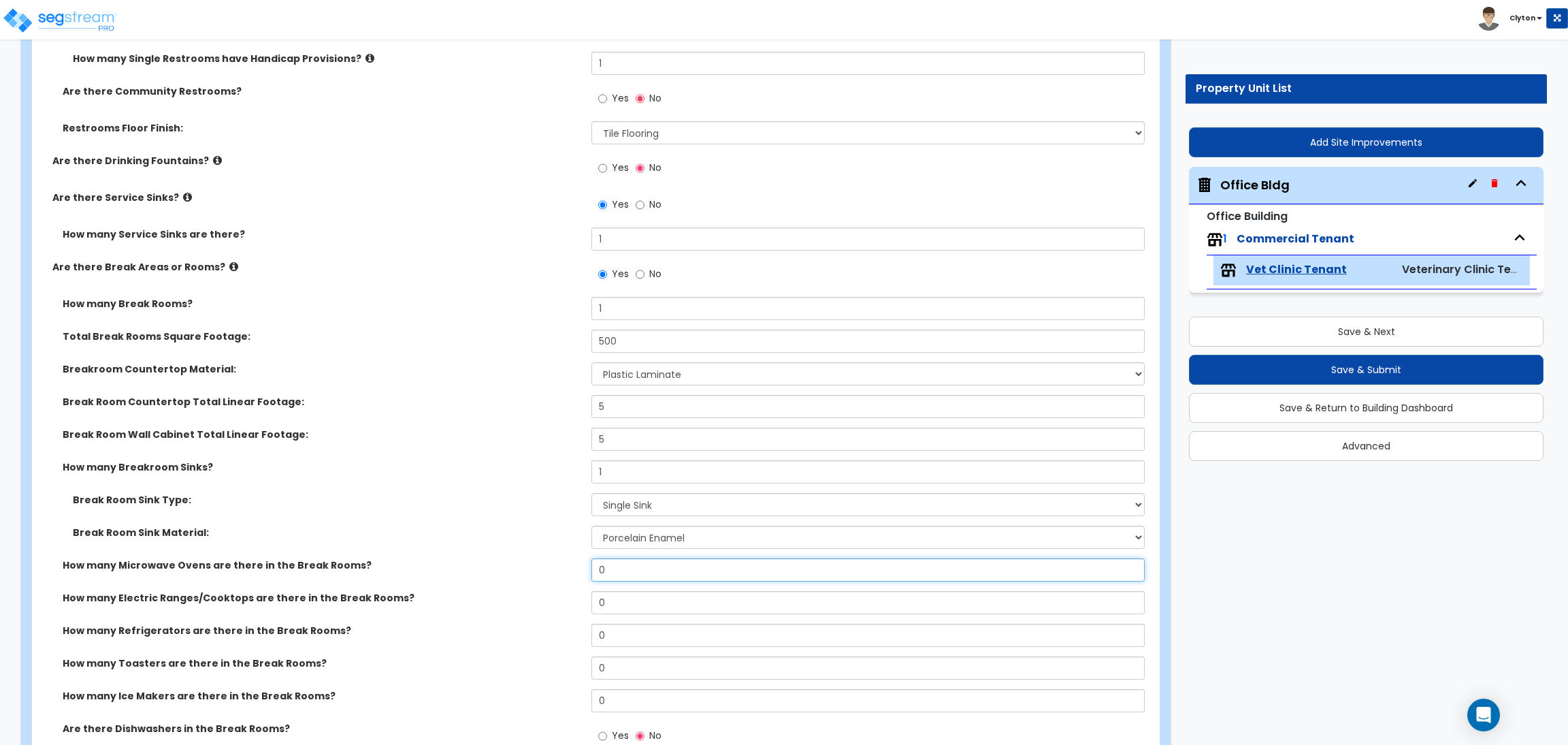
drag, startPoint x: 624, startPoint y: 575, endPoint x: 519, endPoint y: 561, distance: 105.9
click at [519, 563] on div "How many Microwave Ovens are there in the Break Rooms? 0" at bounding box center [591, 574] width 1119 height 32
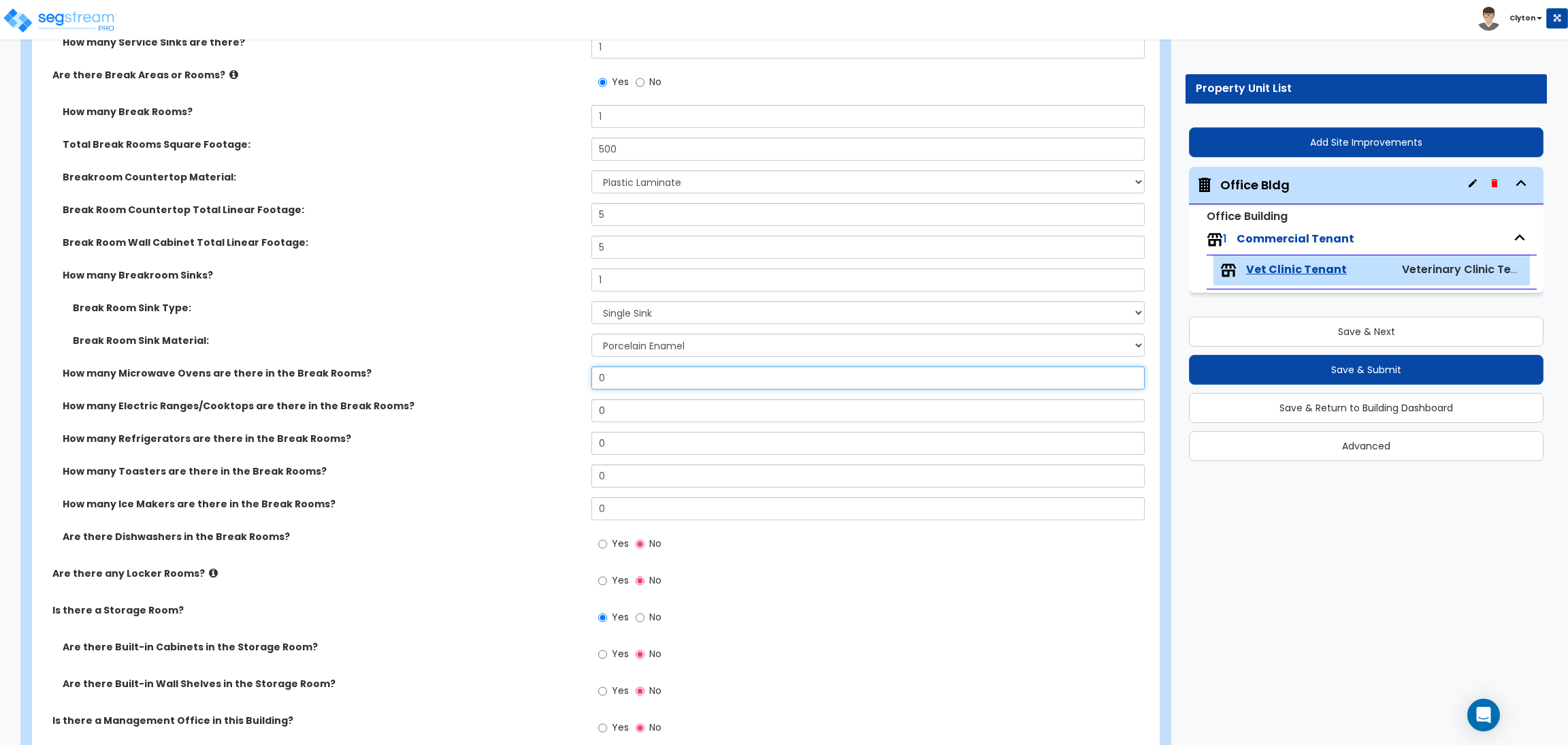
scroll to position [6817, 0]
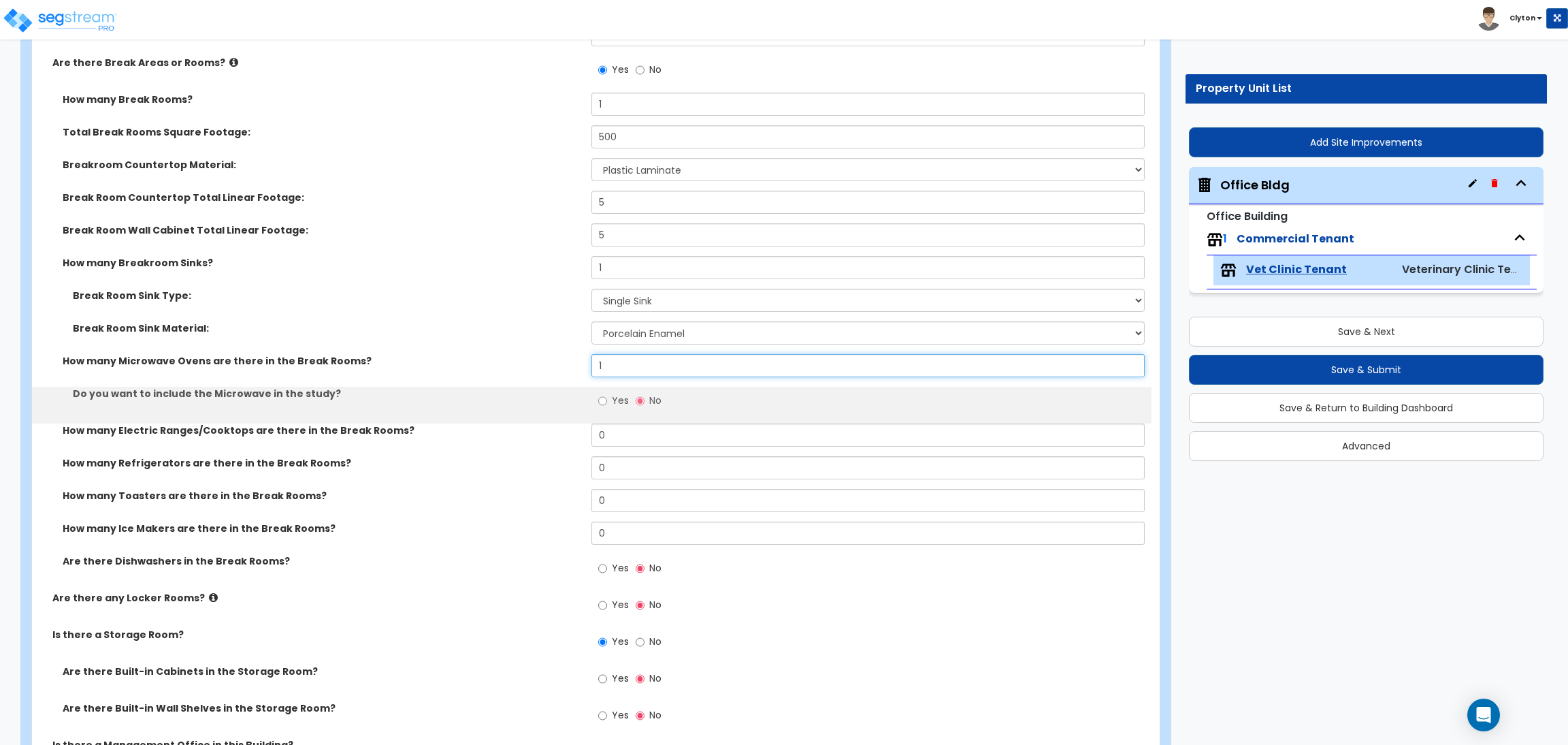
type input "1"
click at [603, 404] on input "Yes" at bounding box center [603, 401] width 9 height 15
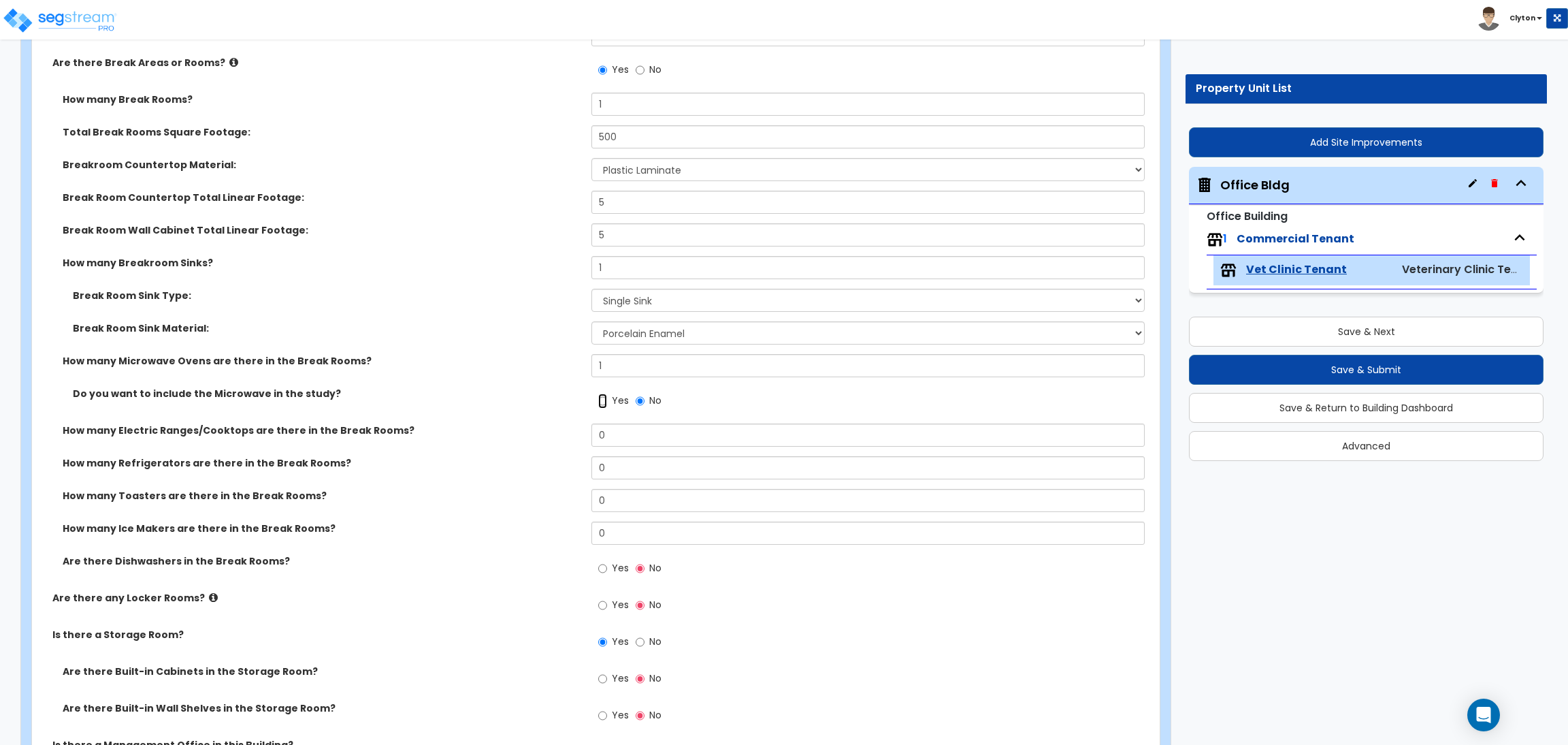
radio input "true"
drag, startPoint x: 615, startPoint y: 438, endPoint x: 557, endPoint y: 435, distance: 58.1
click at [557, 435] on div "How many Electric Ranges/Cooktops are there in the Break Rooms? 0" at bounding box center [591, 439] width 1119 height 32
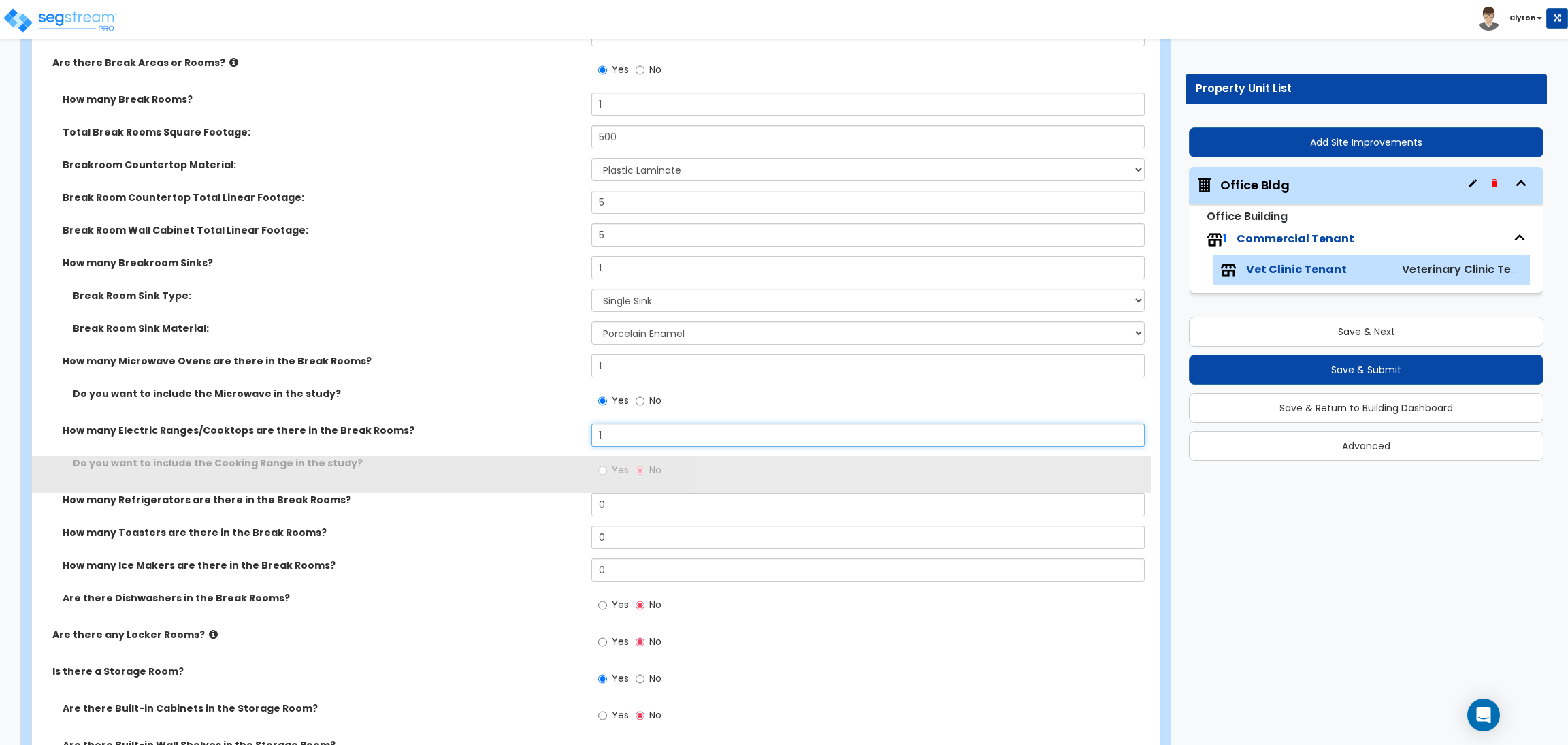
type input "1"
drag, startPoint x: 609, startPoint y: 471, endPoint x: 614, endPoint y: 494, distance: 23.5
click at [607, 471] on label "Yes" at bounding box center [613, 471] width 31 height 23
click at [607, 471] on input "Yes" at bounding box center [603, 471] width 9 height 15
radio input "true"
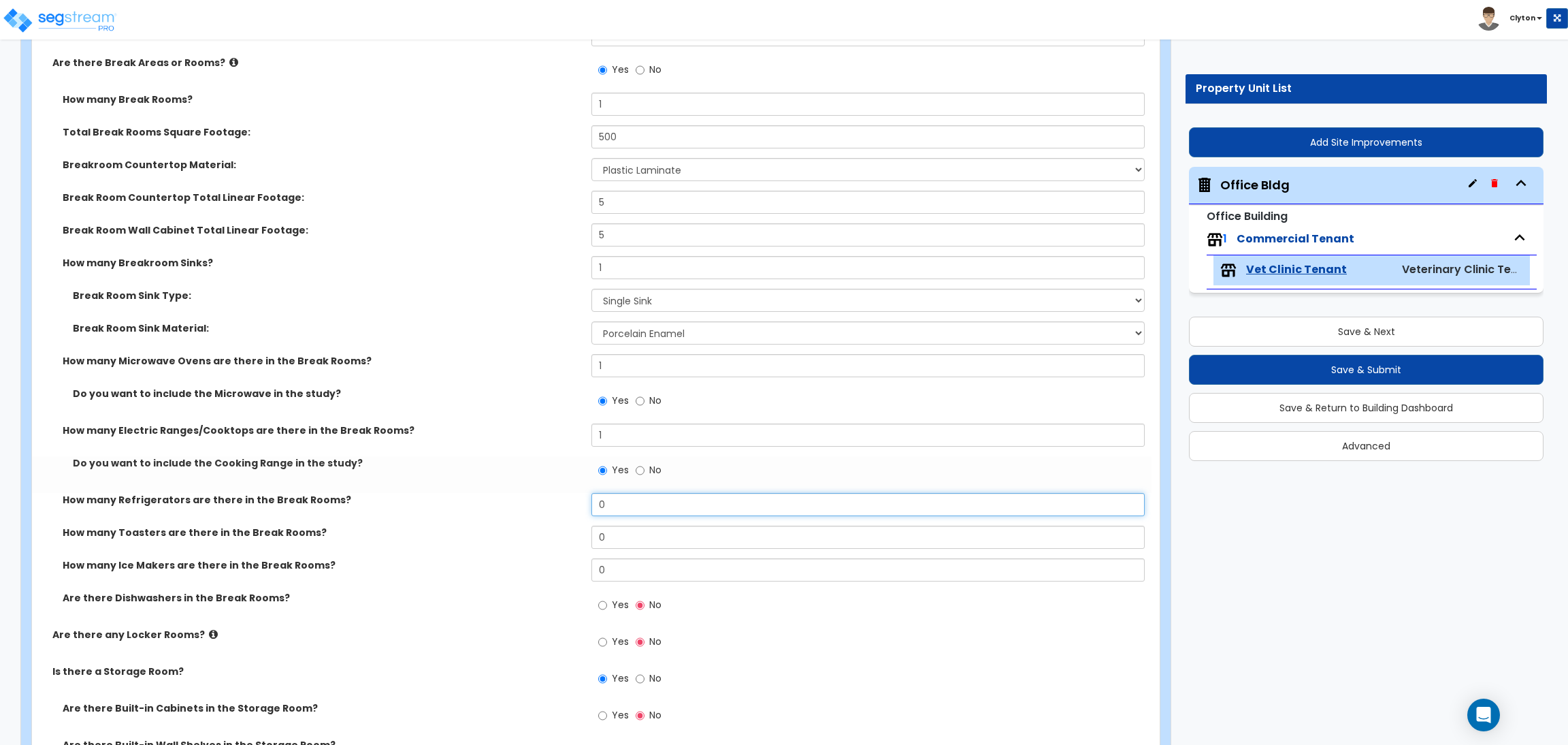
drag, startPoint x: 626, startPoint y: 512, endPoint x: 553, endPoint y: 512, distance: 73.0
click at [553, 512] on div "How many Refrigerators are there in the Break Rooms? 0" at bounding box center [591, 509] width 1119 height 32
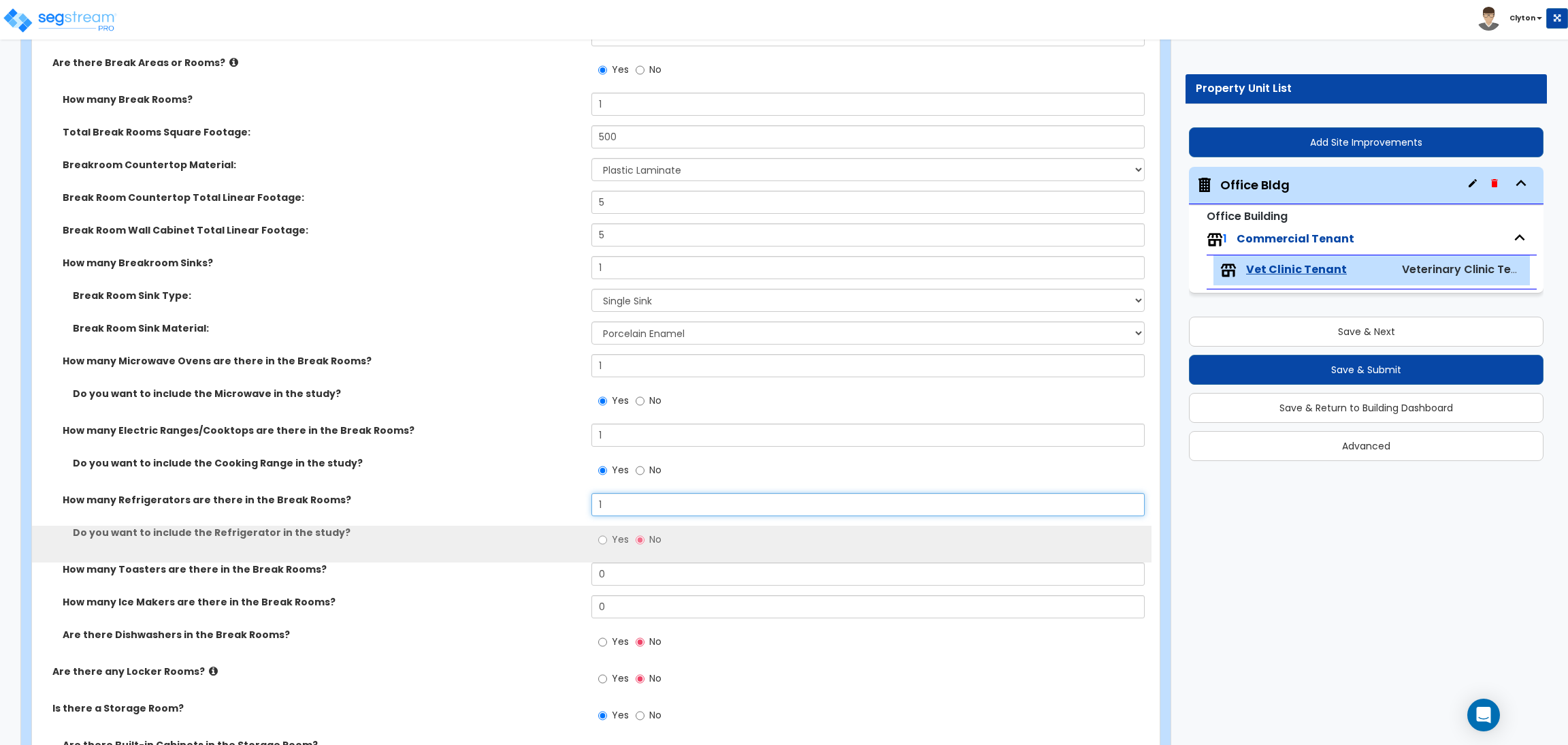
type input "1"
click at [602, 543] on input "Yes" at bounding box center [603, 540] width 9 height 15
radio input "true"
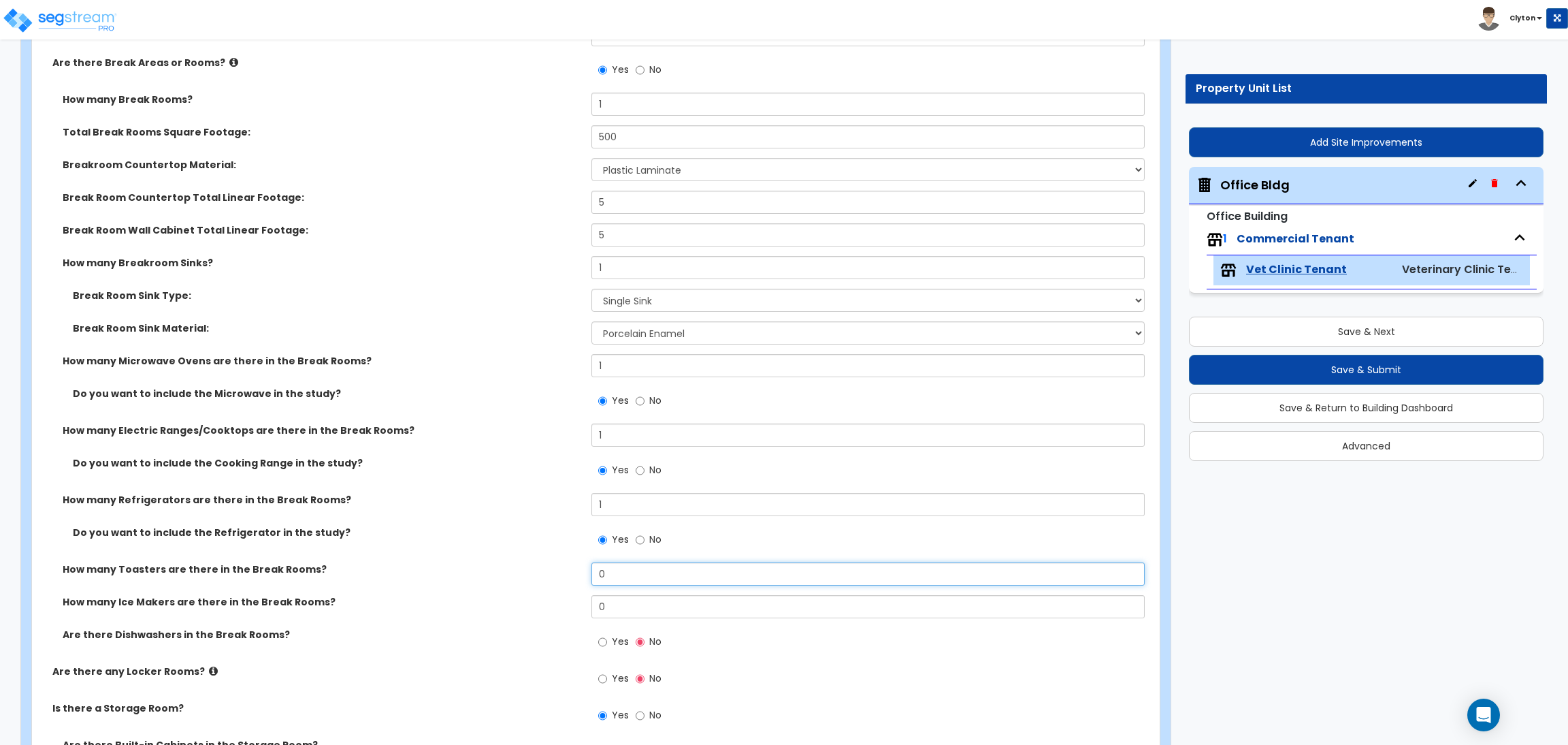
drag, startPoint x: 625, startPoint y: 580, endPoint x: 562, endPoint y: 571, distance: 63.6
click at [563, 571] on div "How many Toasters are there in the Break Rooms? 0" at bounding box center [591, 578] width 1119 height 32
type input "1"
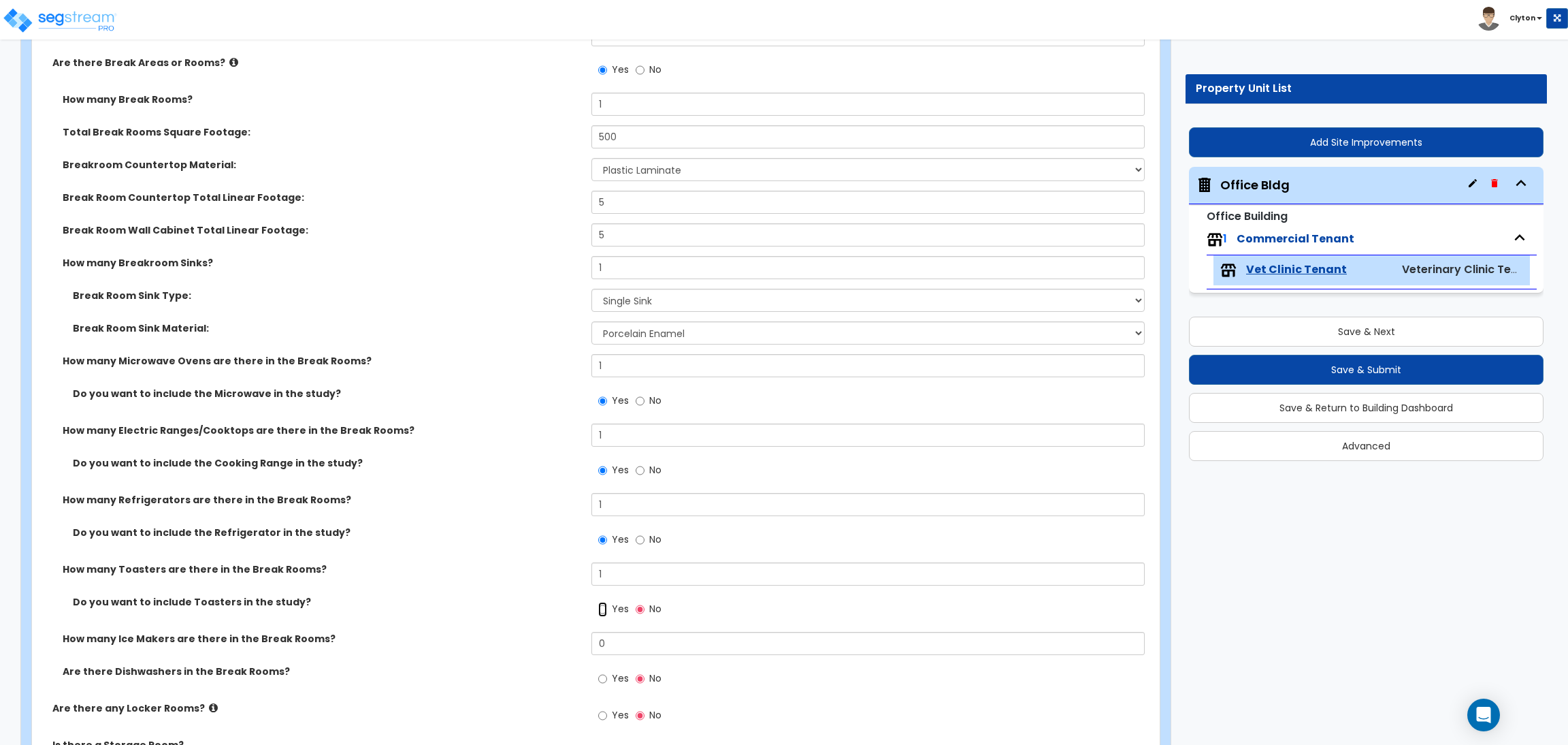
click at [602, 604] on input "Yes" at bounding box center [603, 609] width 9 height 15
radio input "true"
drag, startPoint x: 622, startPoint y: 658, endPoint x: 585, endPoint y: 654, distance: 37.2
click at [585, 655] on div "How many Ice Makers are there in the Break Rooms? 0" at bounding box center [591, 648] width 1119 height 32
drag, startPoint x: 624, startPoint y: 647, endPoint x: 532, endPoint y: 642, distance: 92.1
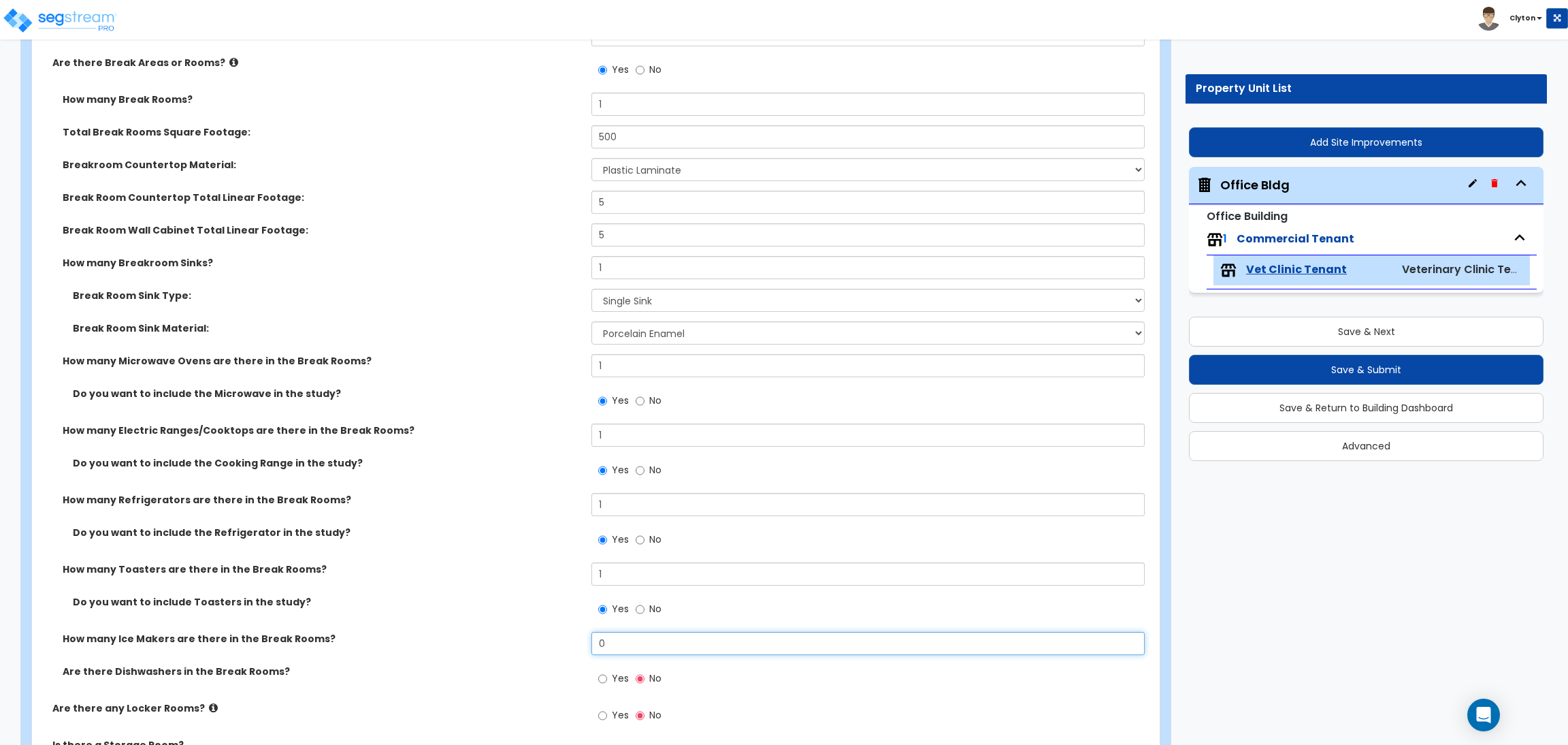
click at [532, 642] on div "How many Ice Makers are there in the Break Rooms? 0" at bounding box center [591, 648] width 1119 height 32
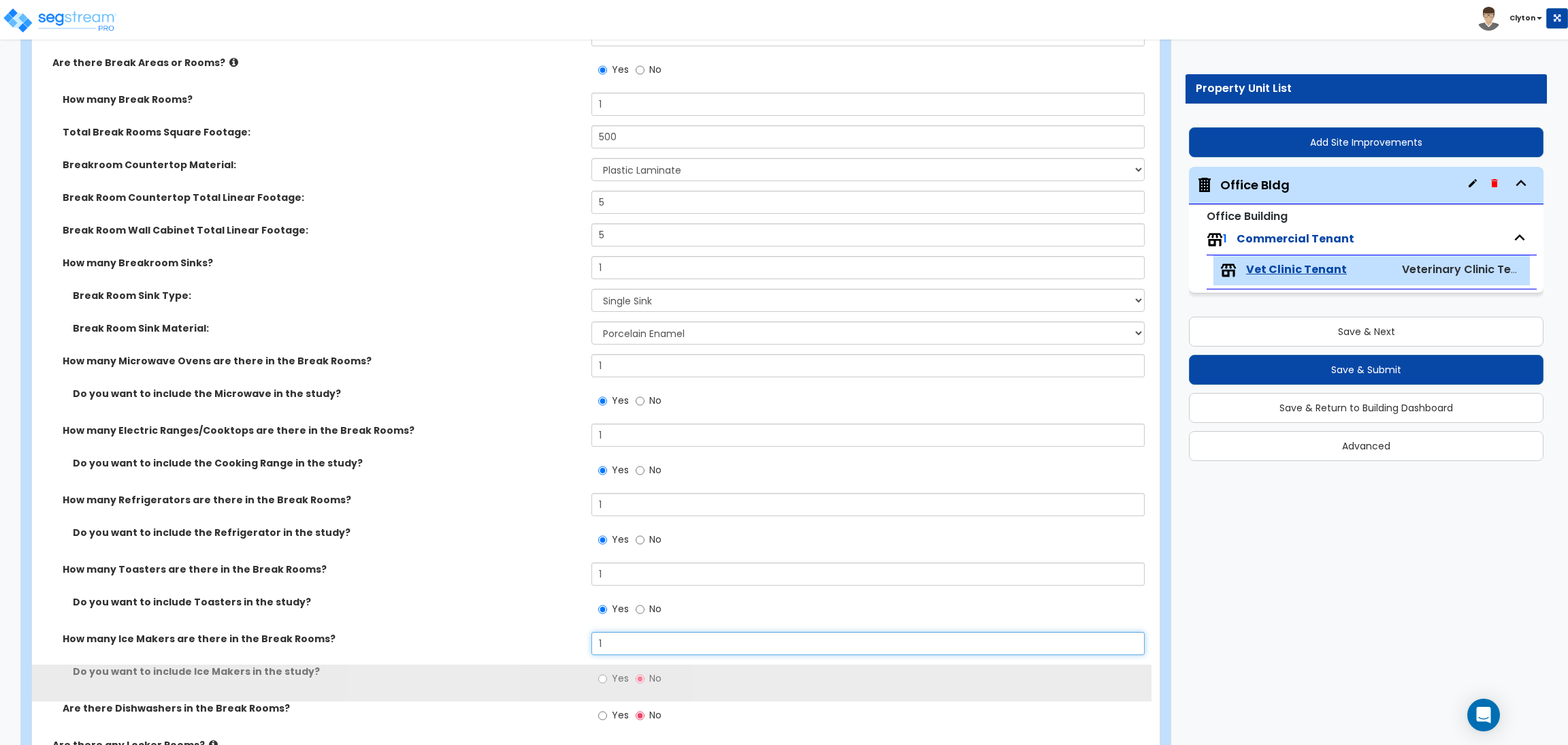
type input "1"
click at [603, 676] on input "Yes" at bounding box center [603, 679] width 9 height 15
radio input "true"
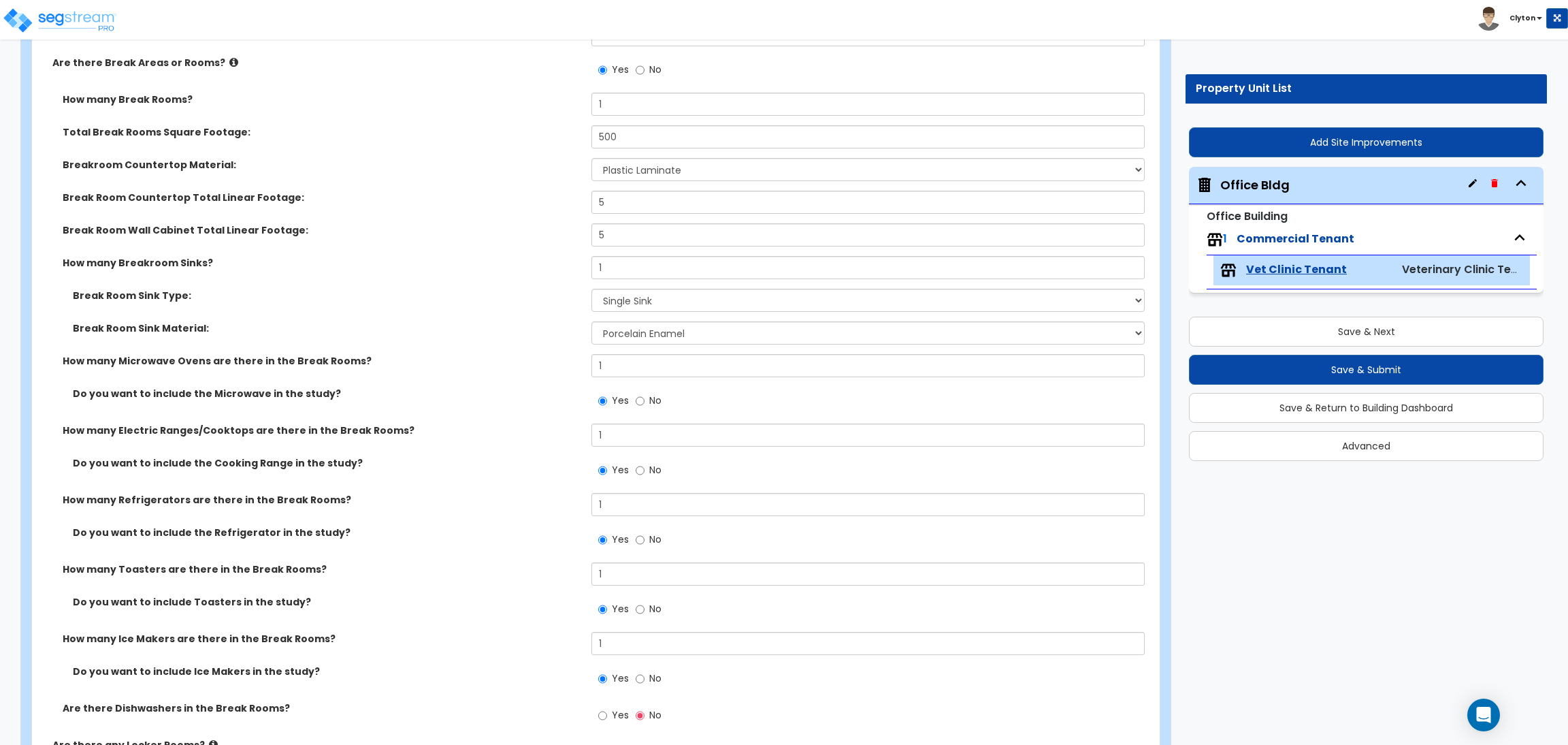
click at [476, 576] on label "How many Toasters are there in the Break Rooms?" at bounding box center [322, 569] width 519 height 14
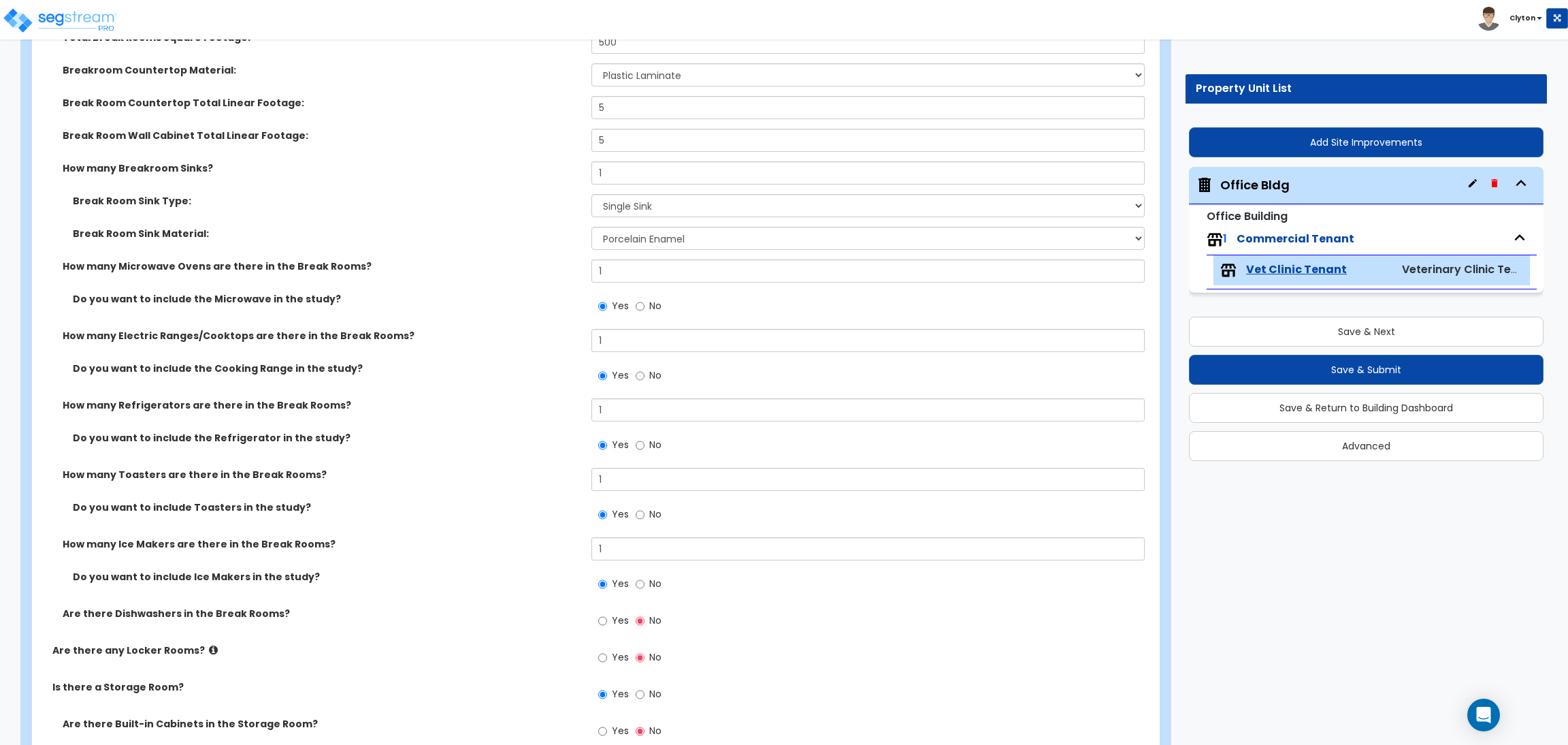
scroll to position [7020, 0]
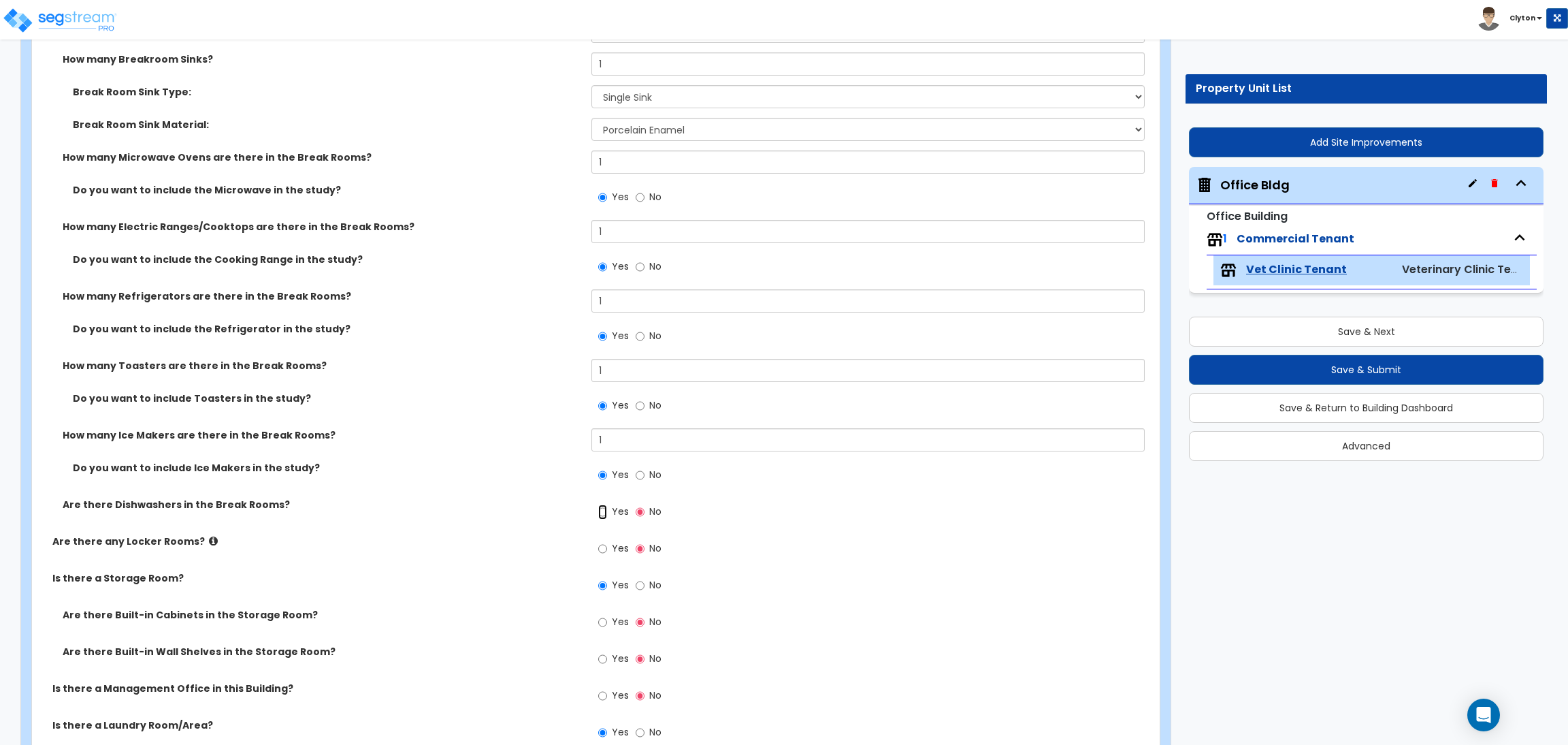
click at [603, 512] on input "Yes" at bounding box center [603, 512] width 9 height 15
radio input "true"
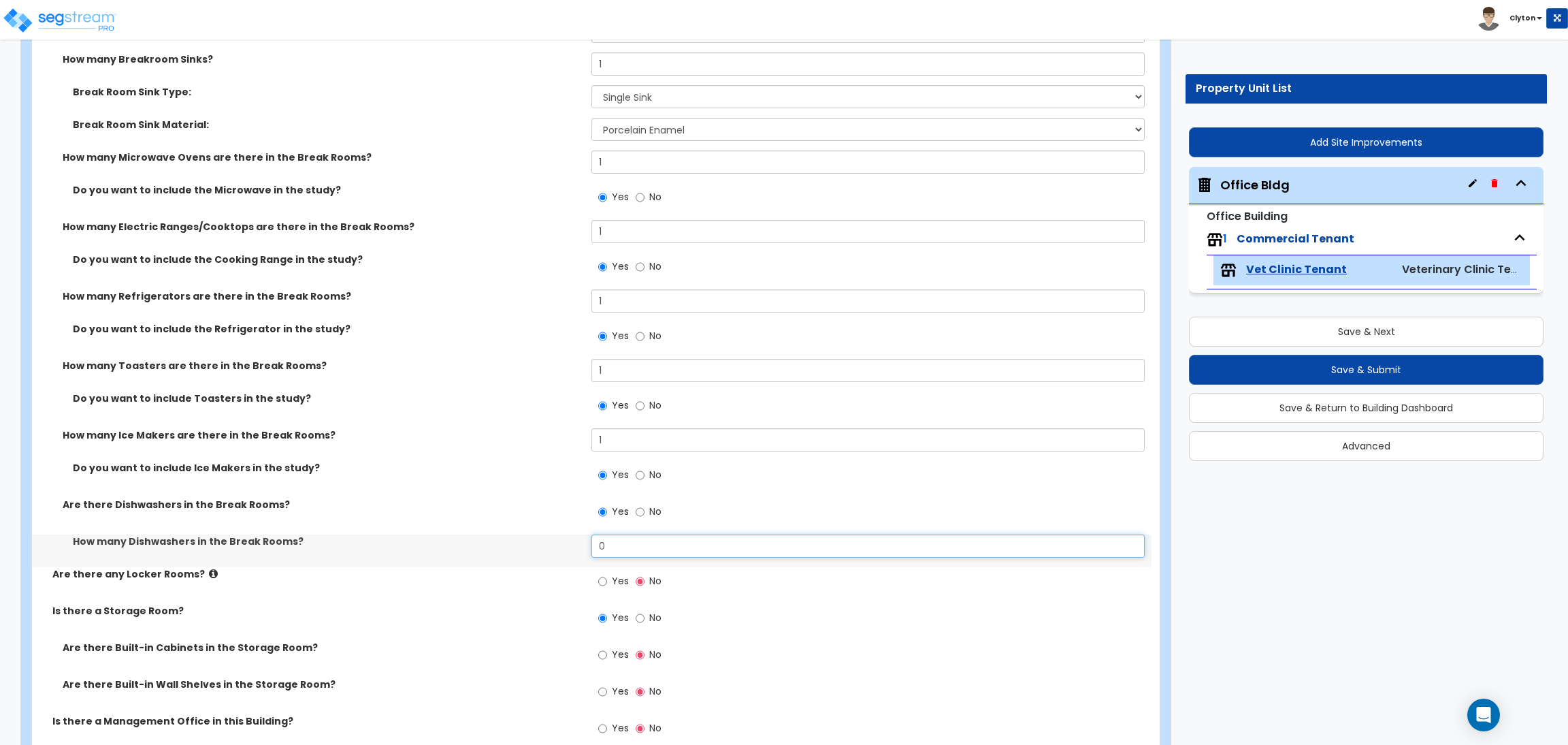
drag, startPoint x: 647, startPoint y: 553, endPoint x: 523, endPoint y: 543, distance: 124.4
click at [532, 541] on div "How many Dishwashers in the Break Rooms? 0" at bounding box center [591, 550] width 1119 height 32
type input "1"
click at [480, 544] on label "How many Dishwashers in the Break Rooms?" at bounding box center [326, 541] width 508 height 14
click at [409, 614] on label "Is there a Storage Room?" at bounding box center [316, 611] width 529 height 14
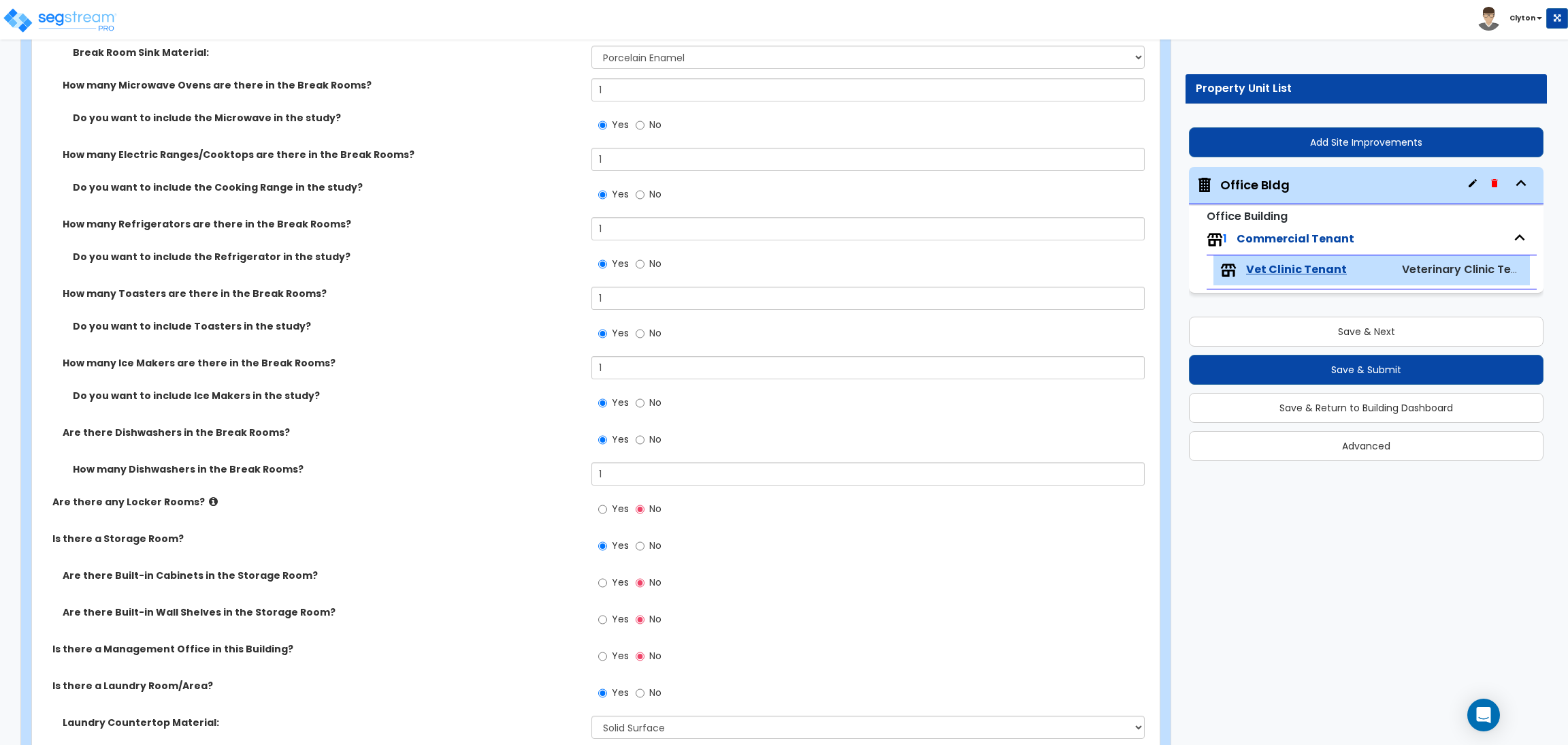
scroll to position [7123, 0]
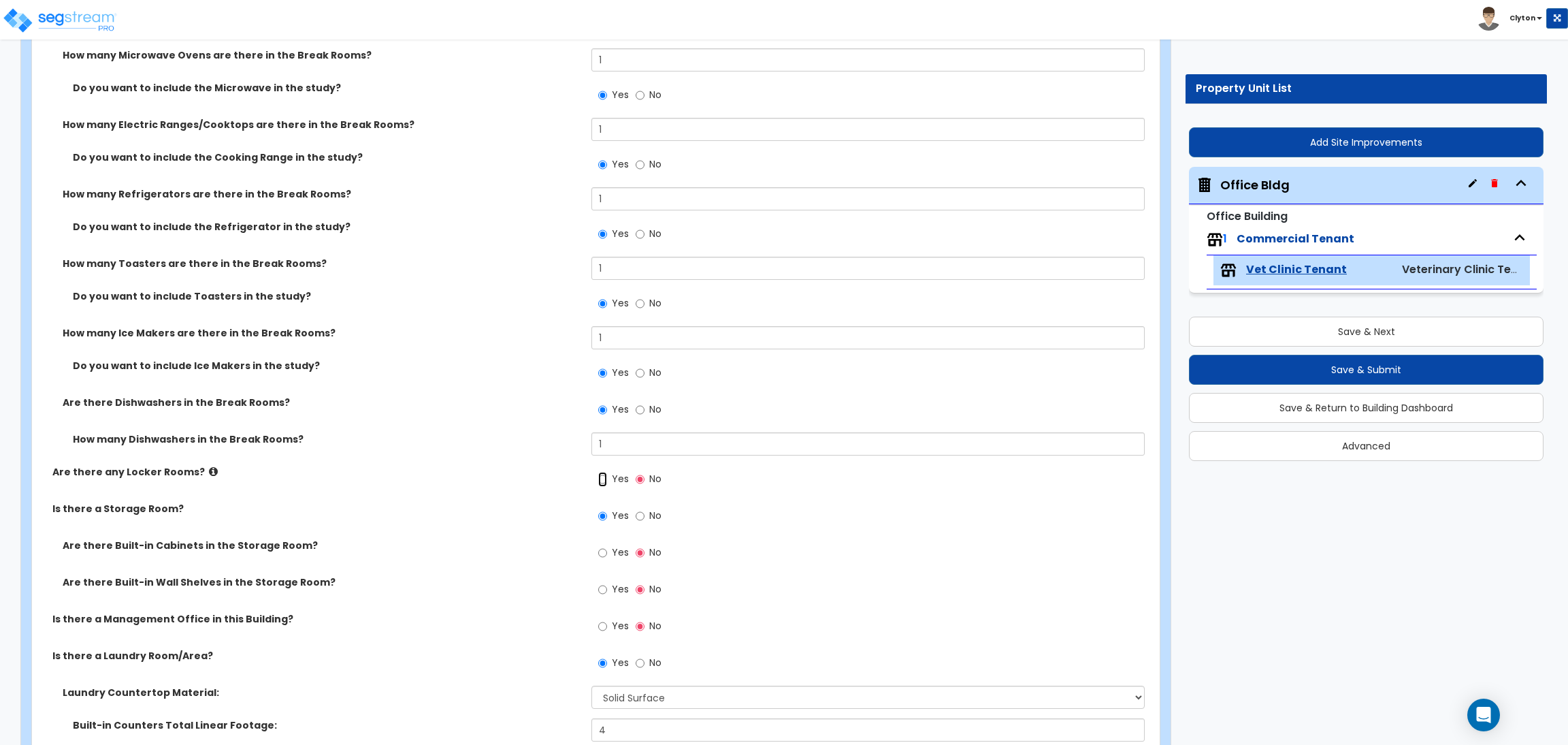
click at [598, 478] on input "Yes" at bounding box center [603, 479] width 9 height 15
radio input "true"
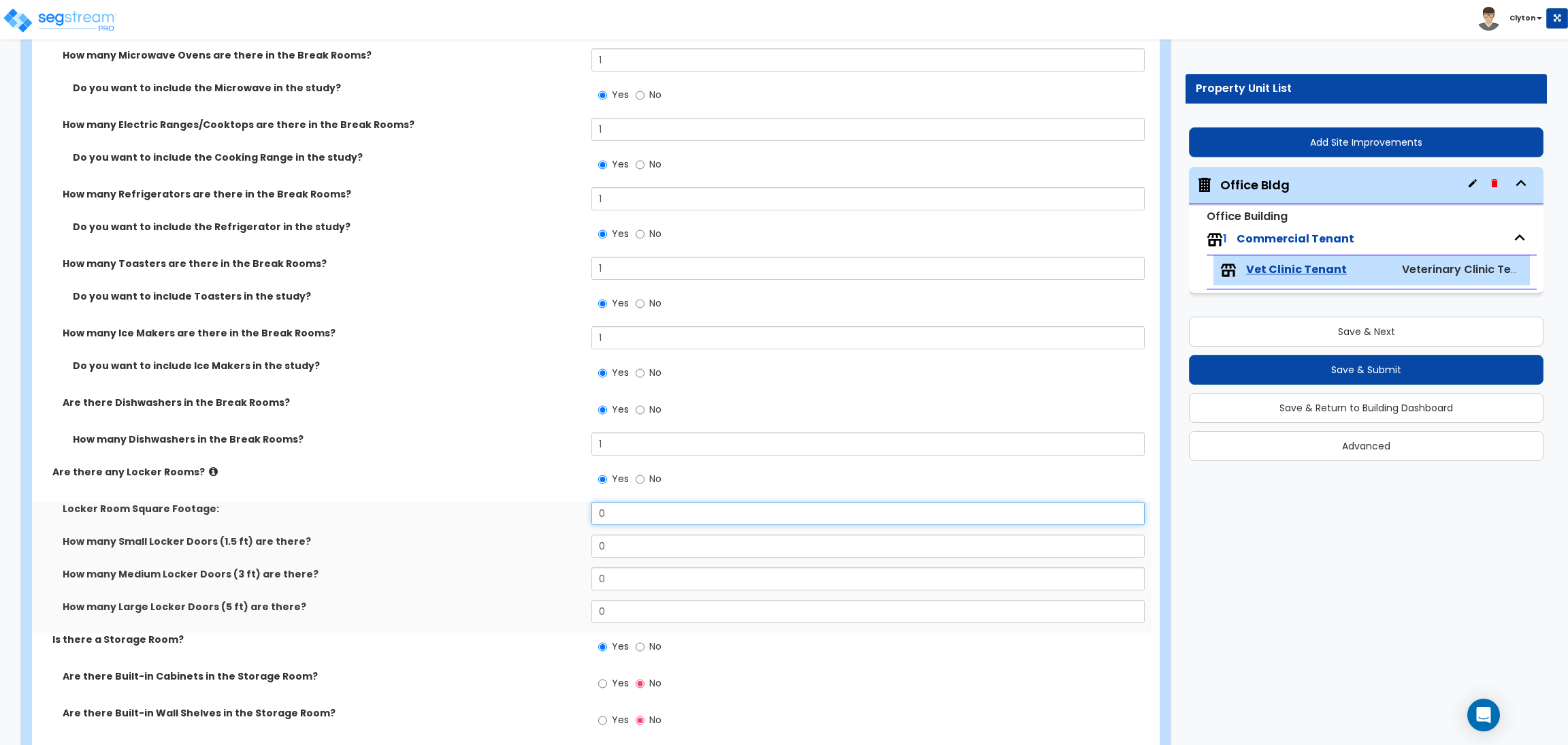
drag, startPoint x: 623, startPoint y: 515, endPoint x: 471, endPoint y: 517, distance: 152.0
click at [473, 517] on div "Locker Room Square Footage: 0" at bounding box center [591, 518] width 1119 height 32
type input "350"
drag, startPoint x: 624, startPoint y: 545, endPoint x: 557, endPoint y: 541, distance: 67.1
click at [558, 541] on div "How many Small Locker Doors (1.5 ft) are there? 0" at bounding box center [591, 550] width 1119 height 32
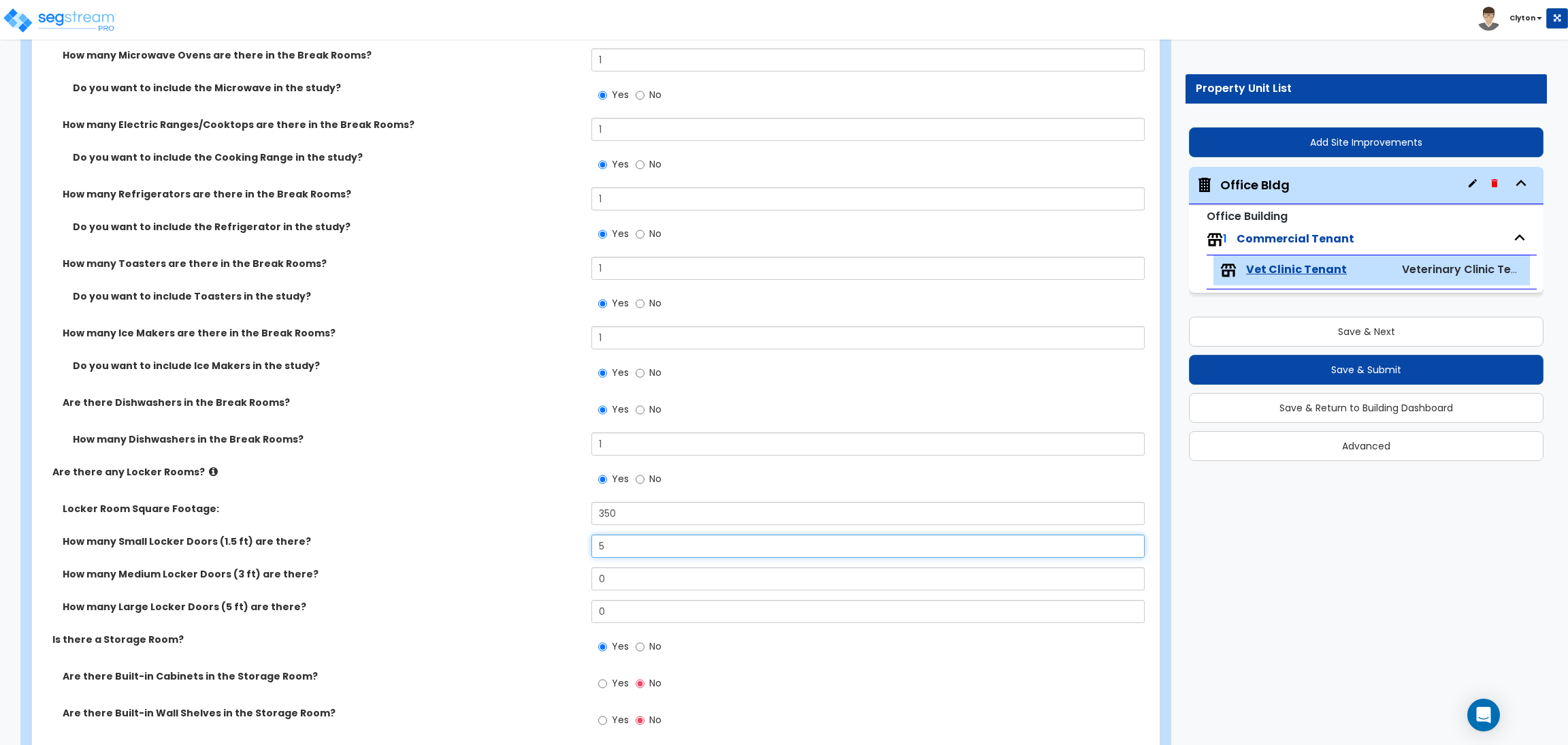
type input "5"
drag, startPoint x: 638, startPoint y: 568, endPoint x: 542, endPoint y: 564, distance: 96.1
click at [544, 564] on div "Locker Room Square Footage: 350 How many Small Locker Doors (1.5 ft) are there?…" at bounding box center [591, 567] width 1099 height 131
type input "5"
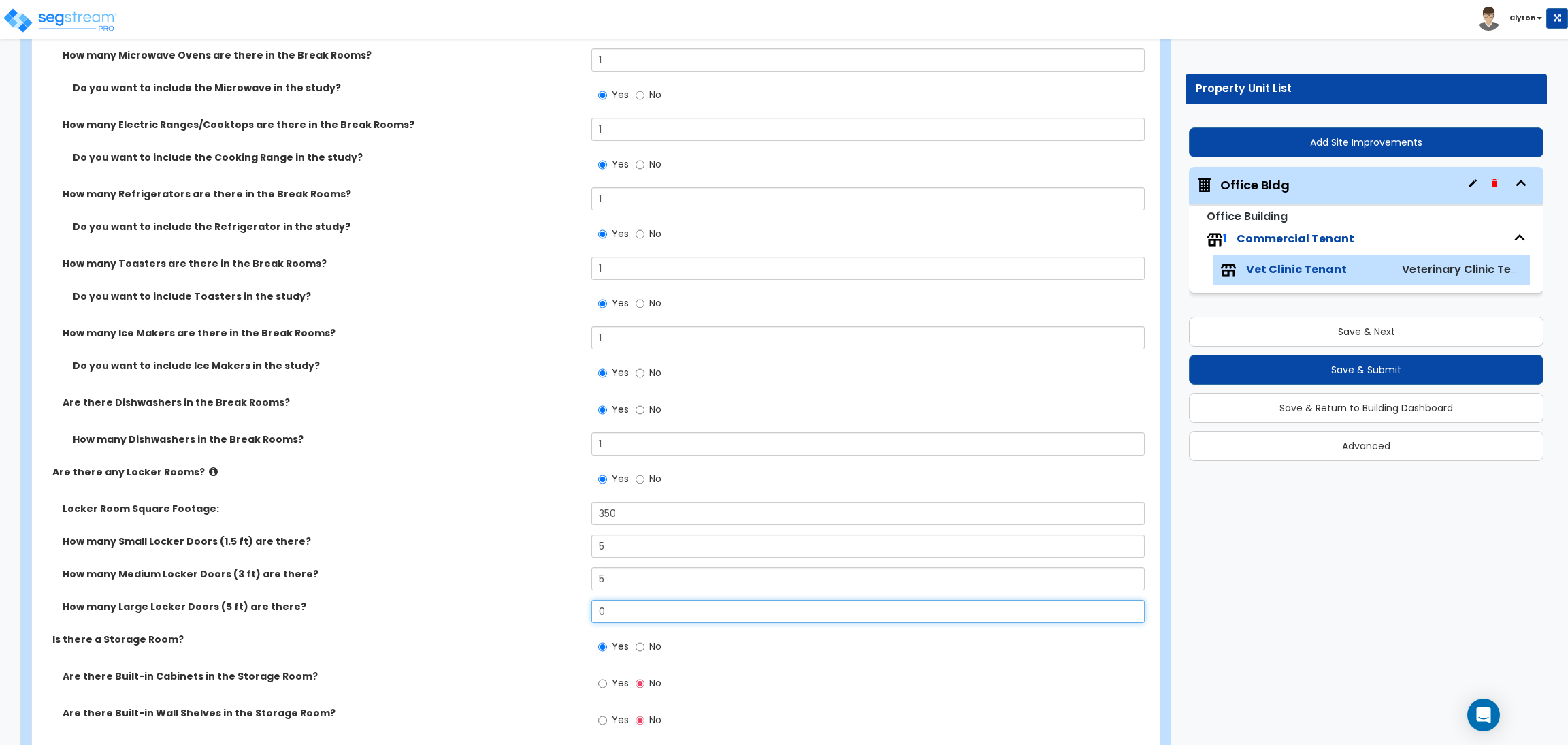
drag, startPoint x: 628, startPoint y: 609, endPoint x: 511, endPoint y: 598, distance: 117.5
click at [512, 598] on div "Locker Room Square Footage: 350 How many Small Locker Doors (1.5 ft) are there?…" at bounding box center [591, 567] width 1099 height 131
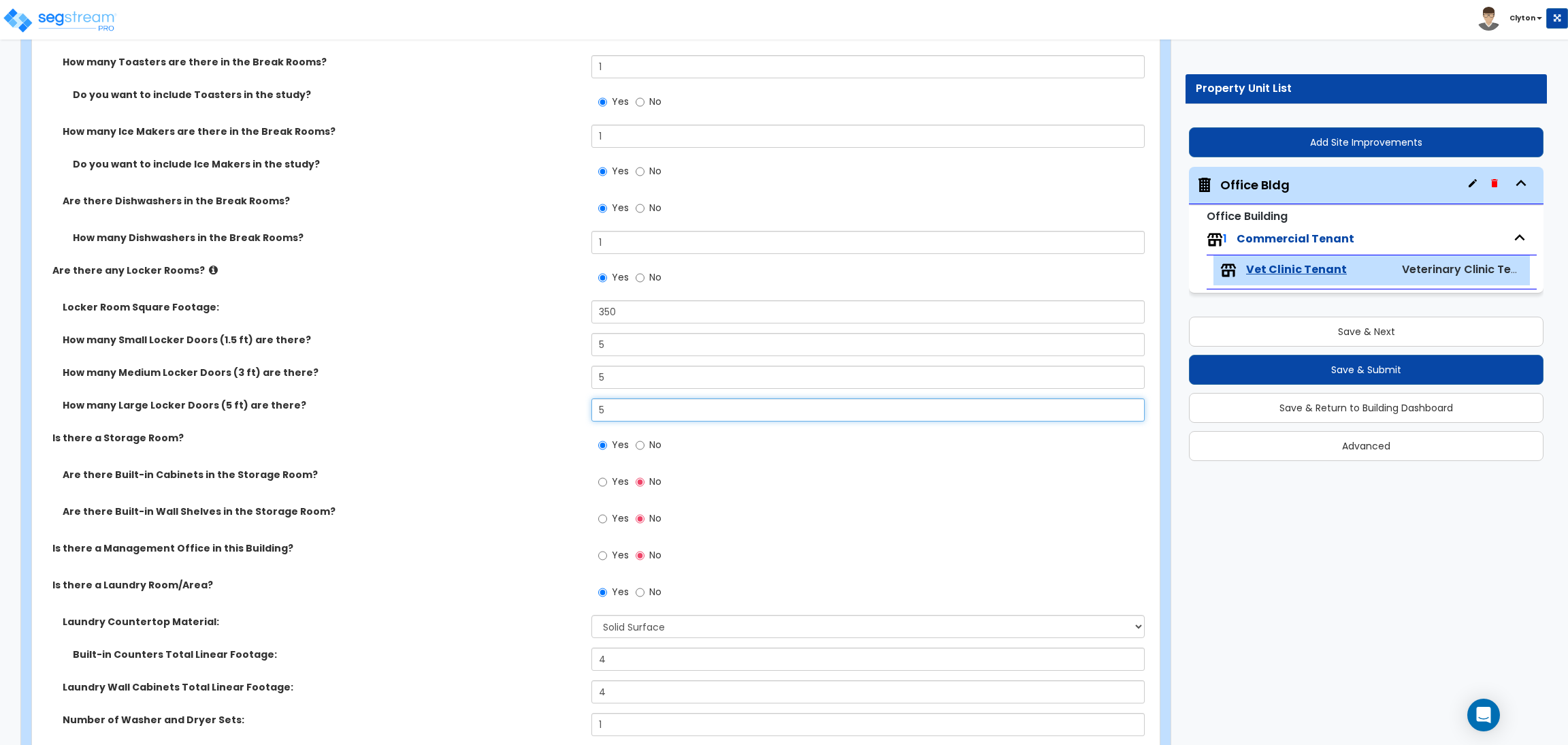
scroll to position [7327, 0]
type input "5"
click at [461, 530] on div "Are there Built-in Wall Shelves in the Storage Room? Yes No" at bounding box center [591, 520] width 1119 height 37
click at [610, 484] on label "Yes" at bounding box center [613, 481] width 31 height 23
click at [607, 484] on input "Yes" at bounding box center [603, 479] width 9 height 15
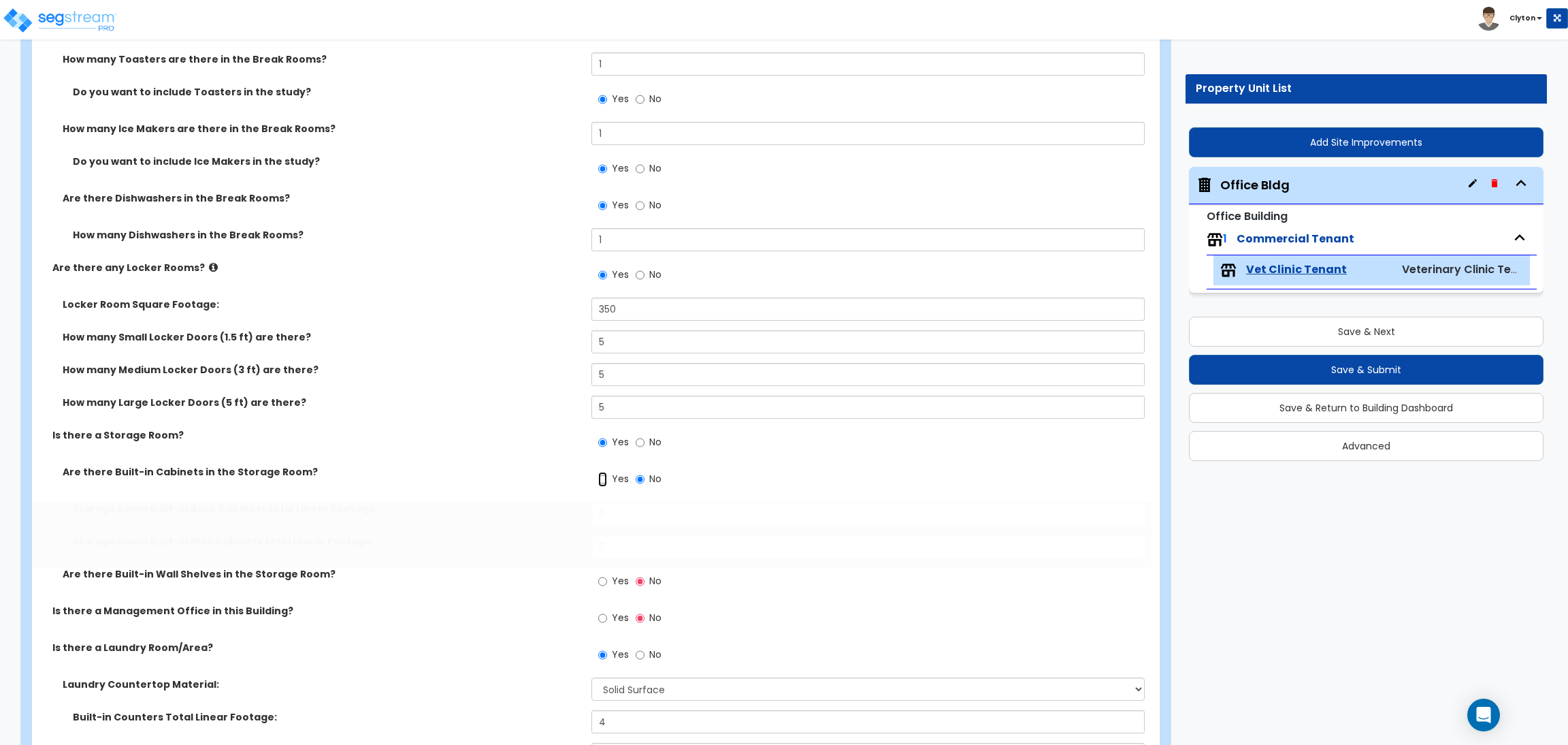
radio input "true"
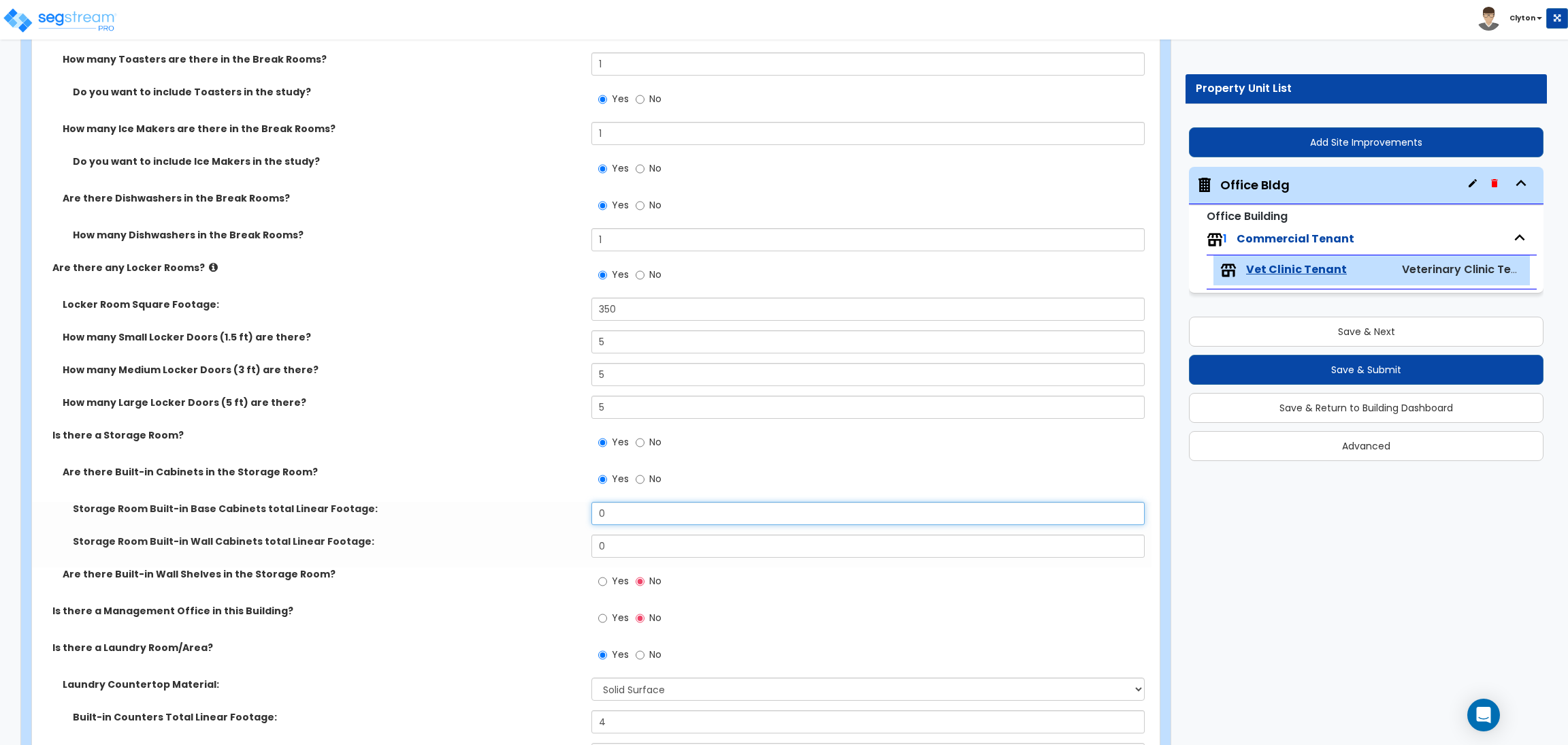
drag, startPoint x: 624, startPoint y: 515, endPoint x: 495, endPoint y: 518, distance: 129.0
click at [498, 518] on div "Storage Room Built-in Base Cabinets total Linear Footage: 0" at bounding box center [591, 518] width 1119 height 32
type input "5"
drag, startPoint x: 631, startPoint y: 549, endPoint x: 533, endPoint y: 540, distance: 98.4
click at [536, 540] on div "Storage Room Built-in Wall Cabinets total Linear Footage: 0" at bounding box center [591, 550] width 1119 height 32
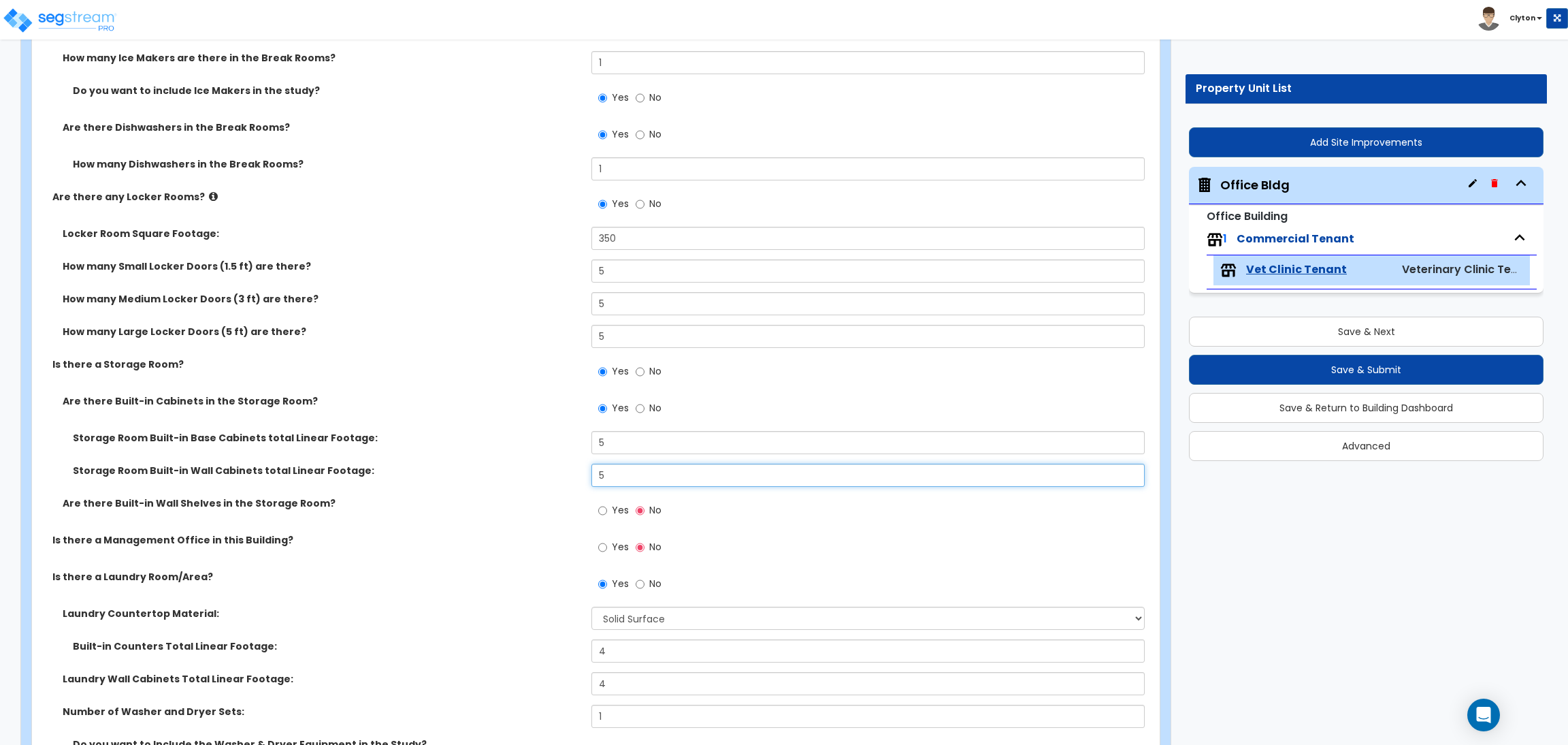
scroll to position [7429, 0]
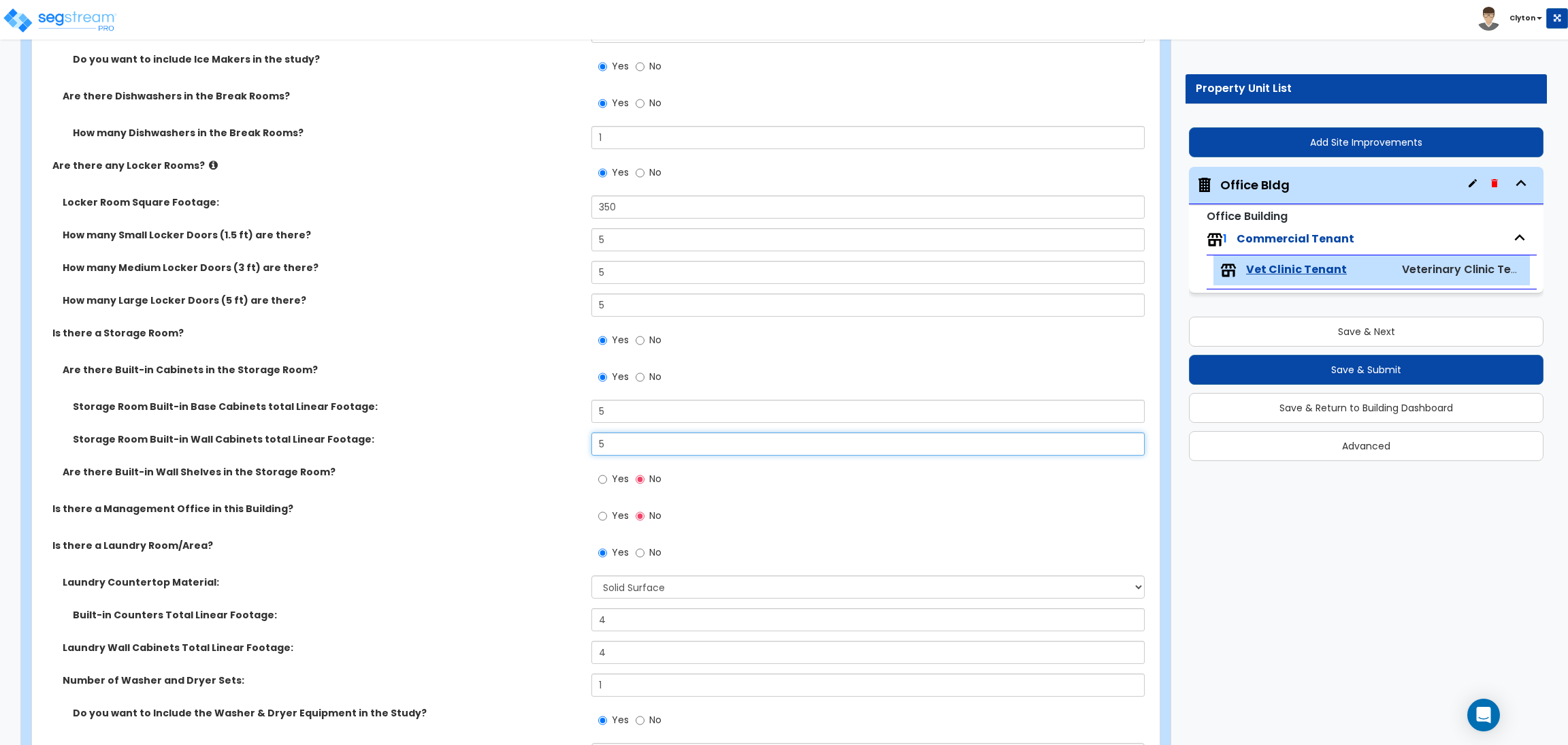
type input "5"
click at [609, 485] on label "Yes" at bounding box center [613, 481] width 31 height 23
click at [607, 485] on input "Yes" at bounding box center [603, 479] width 9 height 15
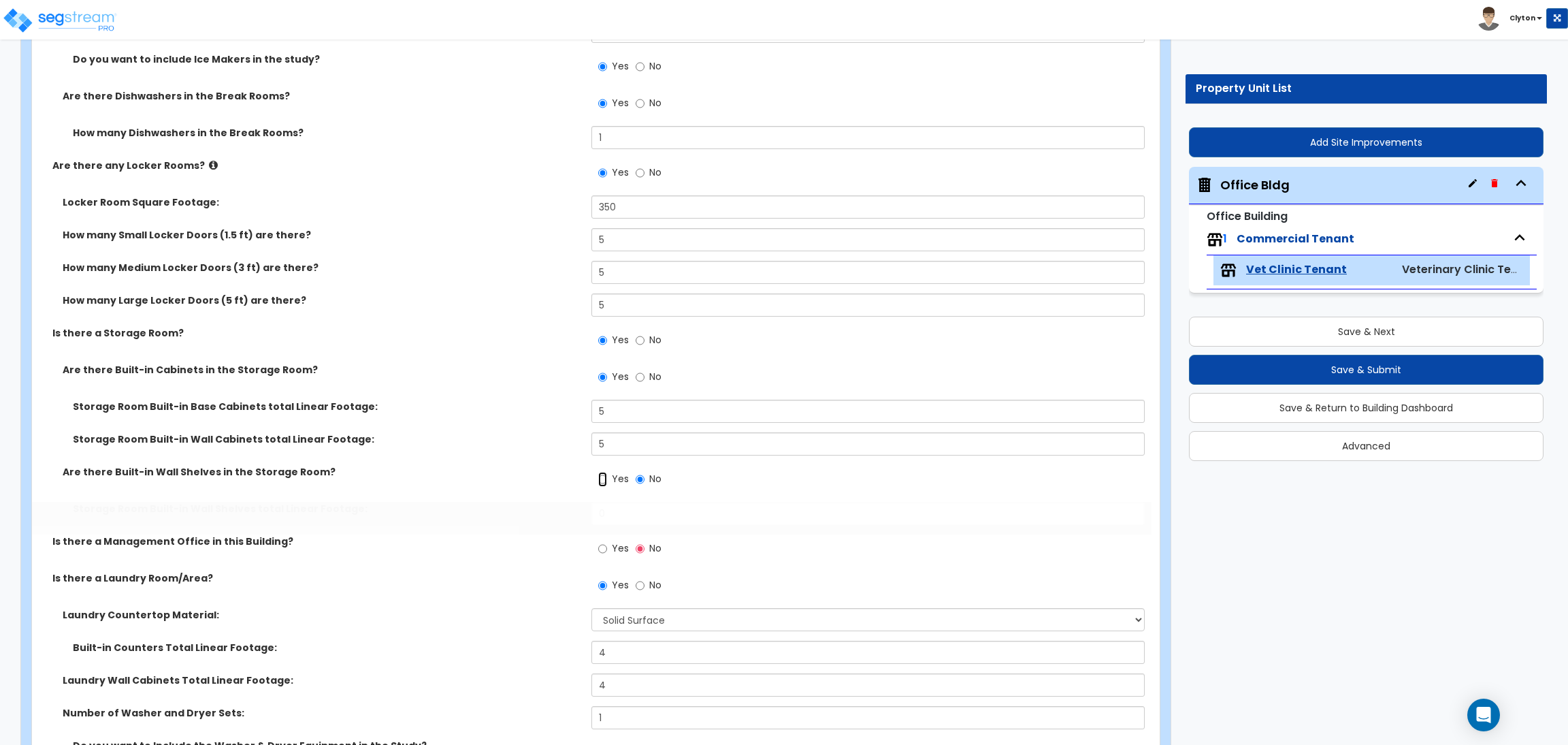
radio input "true"
drag, startPoint x: 644, startPoint y: 517, endPoint x: 511, endPoint y: 524, distance: 133.2
click at [516, 524] on div "Storage Room Built-in Wall Shelves total Linear Footage: 0" at bounding box center [591, 518] width 1119 height 32
type input "15"
click at [603, 544] on input "Yes" at bounding box center [603, 549] width 9 height 15
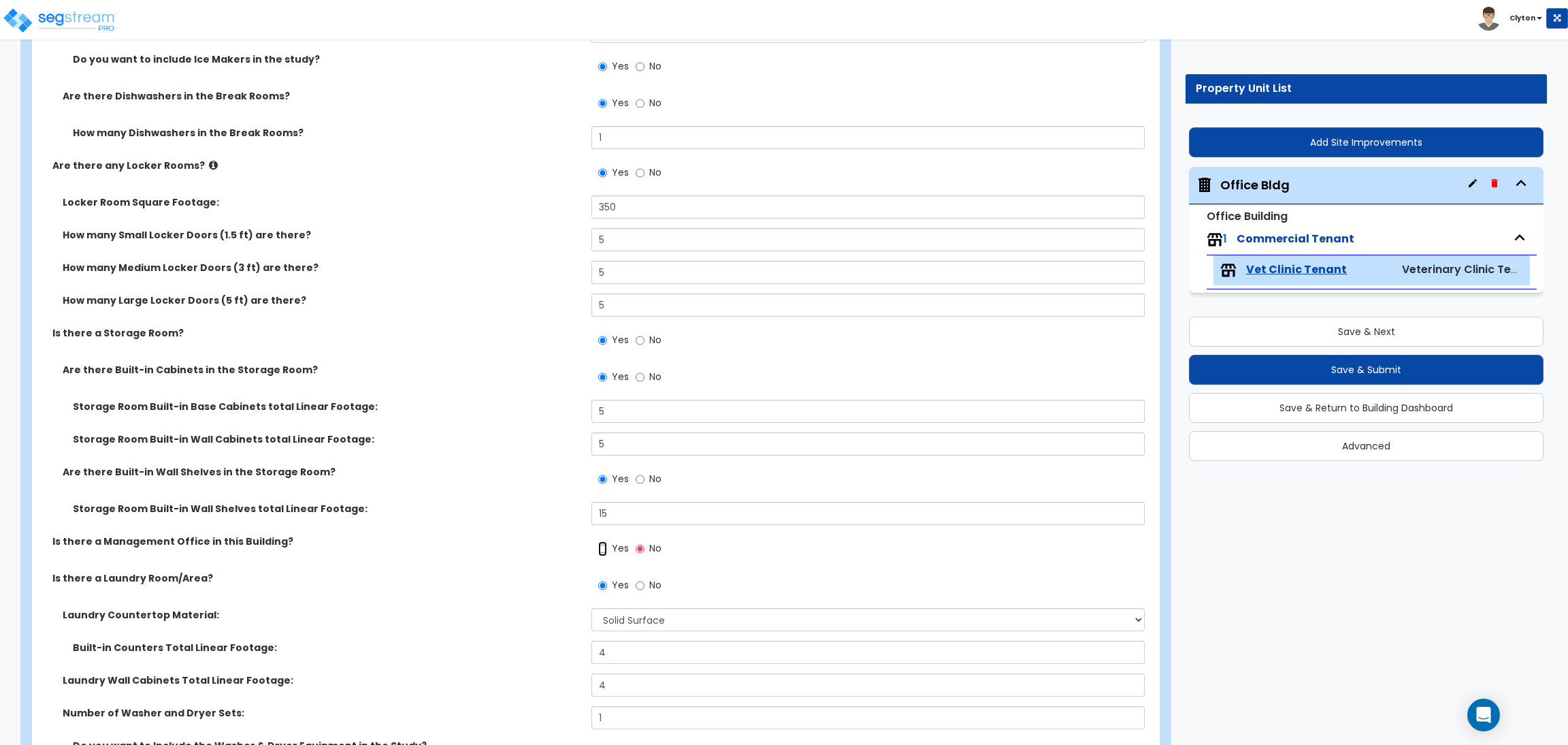
radio input "true"
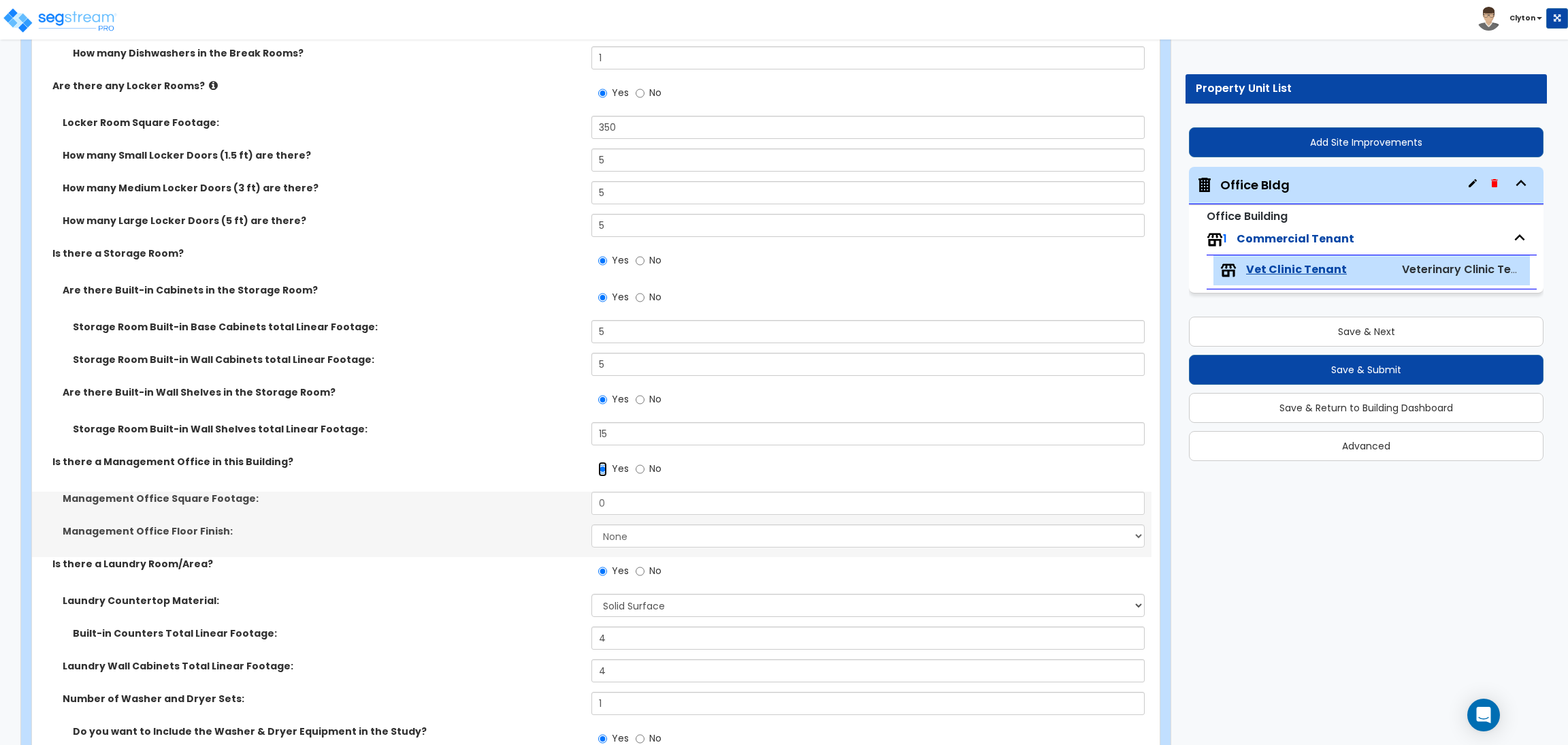
scroll to position [7531, 0]
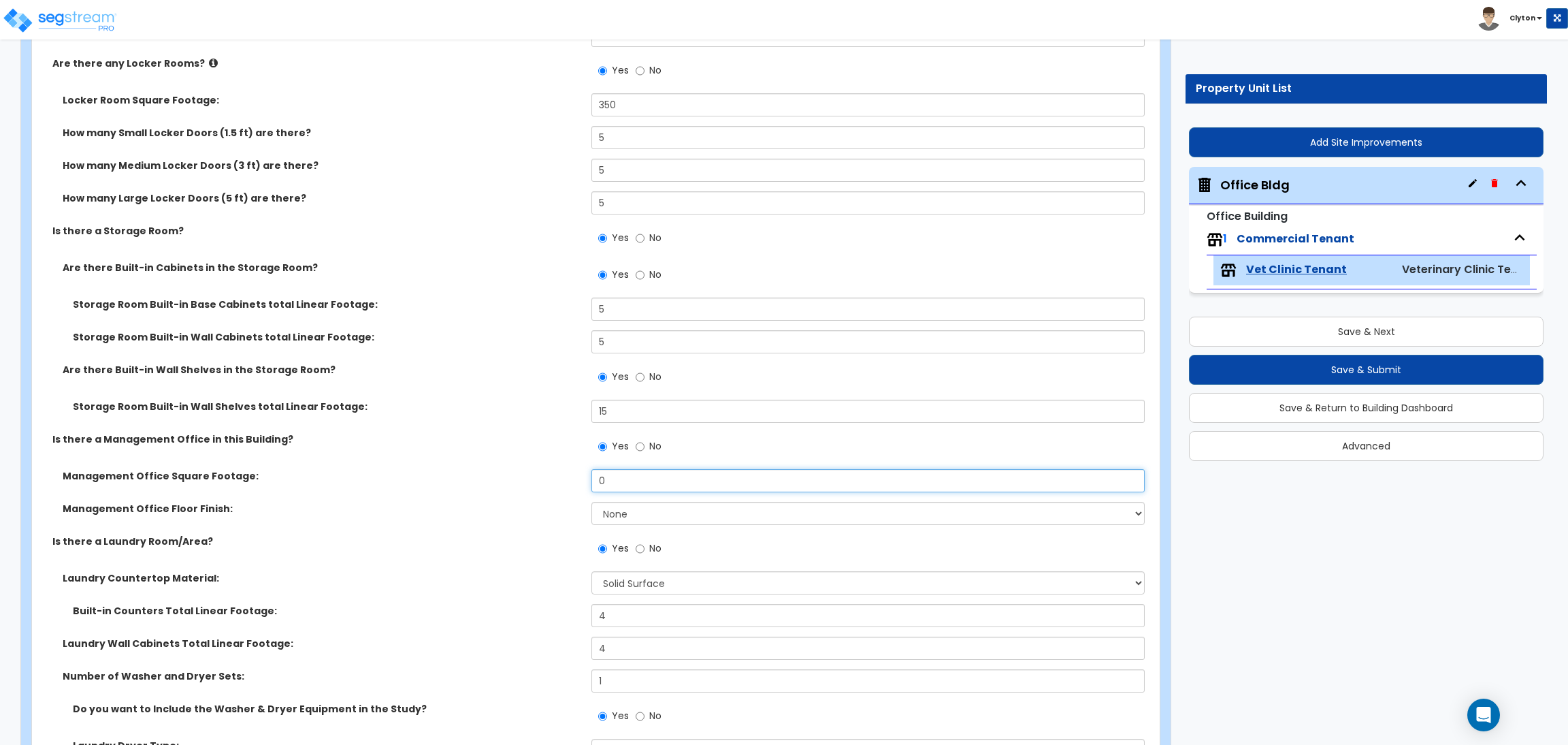
drag, startPoint x: 649, startPoint y: 486, endPoint x: 538, endPoint y: 491, distance: 111.1
click at [545, 491] on div "Management Office Square Footage: 0" at bounding box center [591, 485] width 1119 height 32
type input "600"
click at [628, 517] on select "None Tile Flooring Hardwood Flooring Resilient Laminate Flooring VCT Flooring S…" at bounding box center [868, 513] width 553 height 23
select select "3"
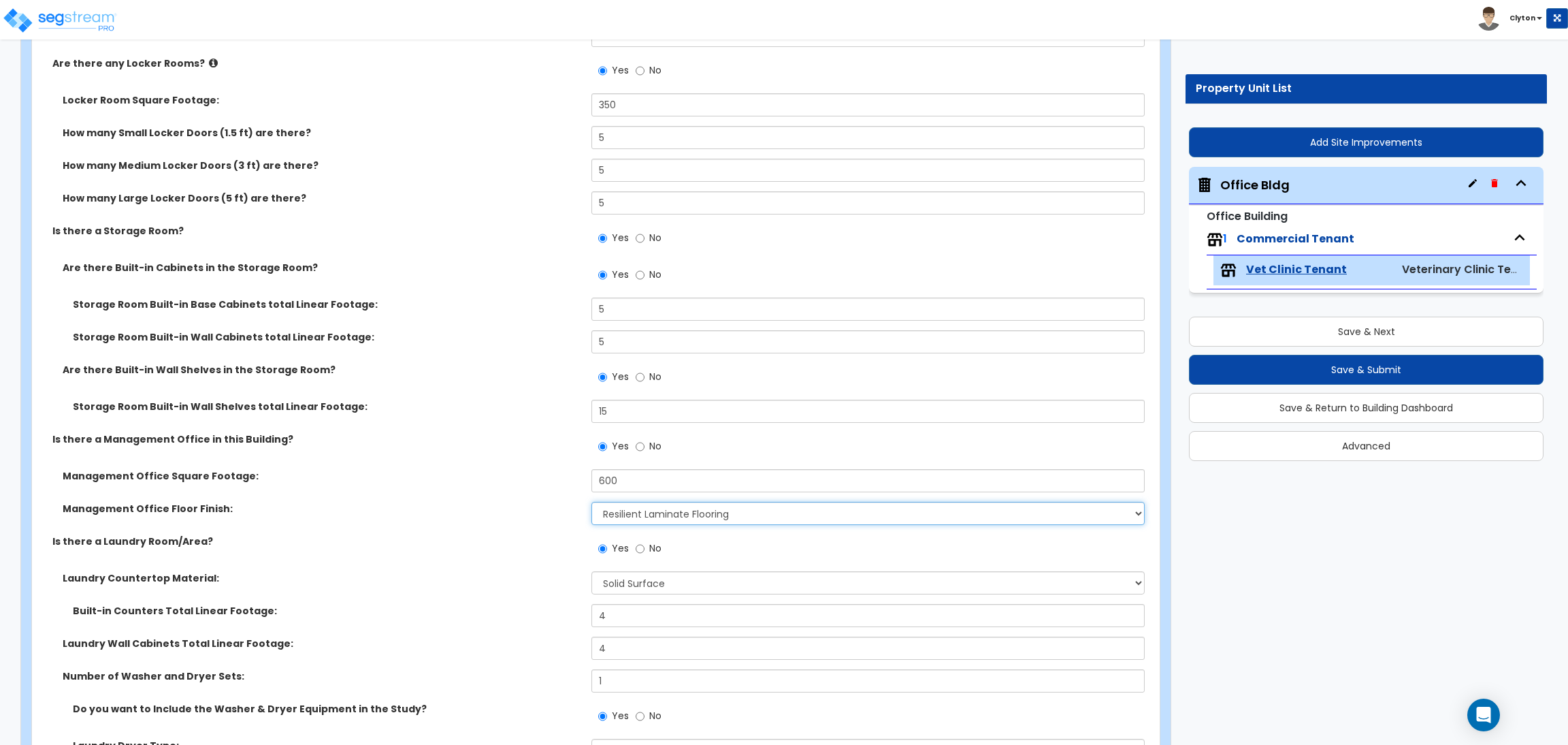
click at [591, 503] on select "None Tile Flooring Hardwood Flooring Resilient Laminate Flooring VCT Flooring S…" at bounding box center [868, 513] width 553 height 23
click at [508, 589] on div "Laundry Countertop Material: None Plastic Laminate Solid Surface Stone Quartz M…" at bounding box center [591, 587] width 1119 height 32
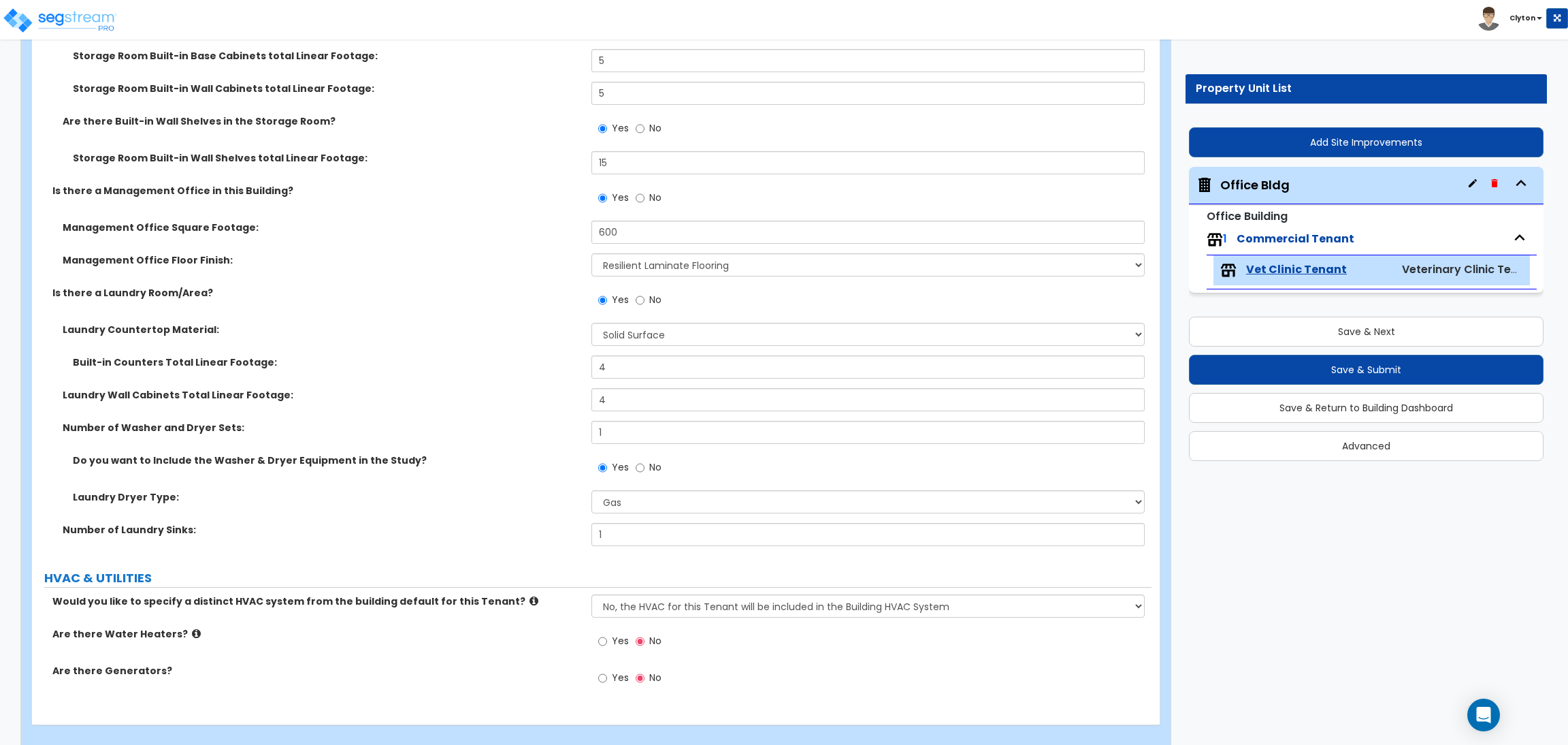
scroll to position [7799, 0]
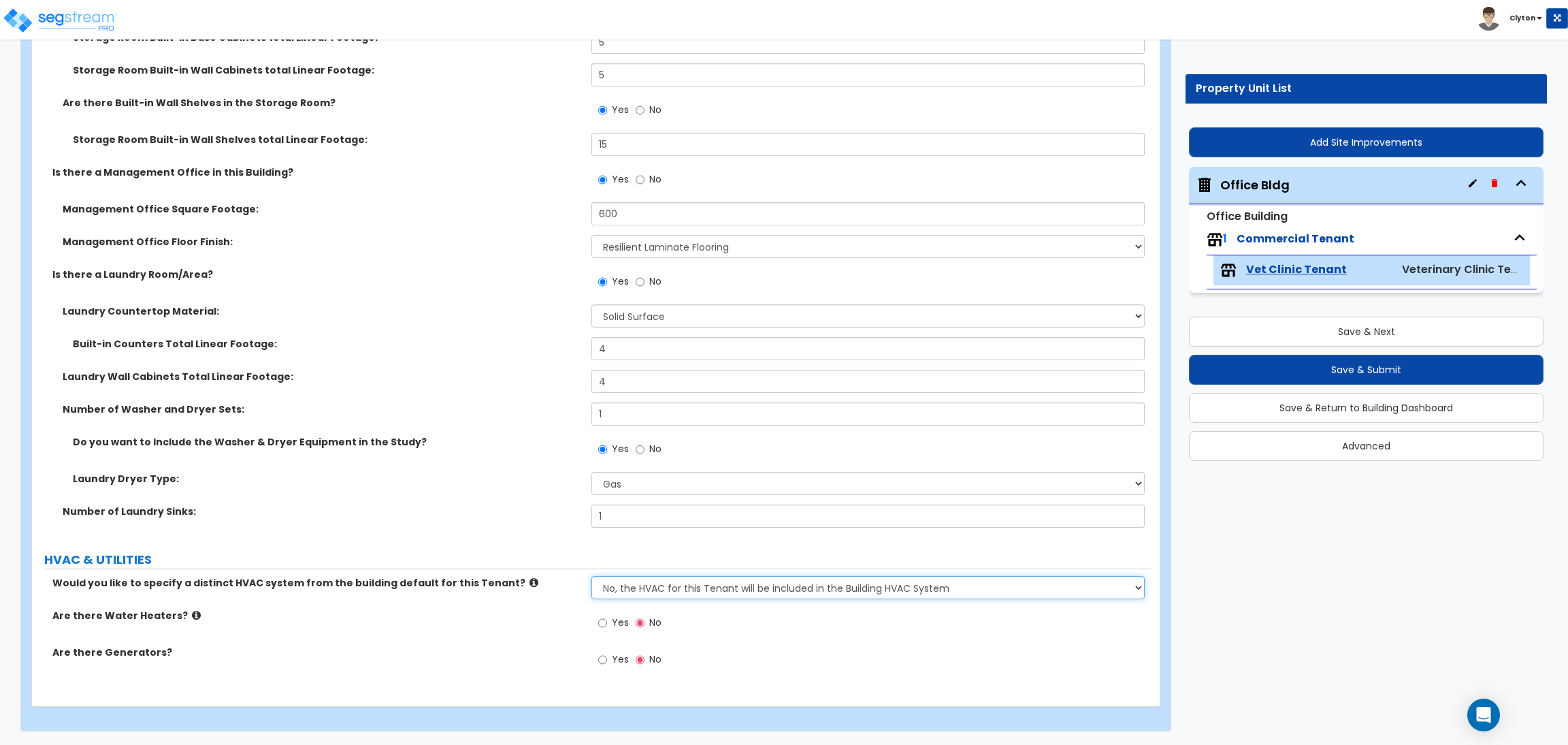
click at [690, 588] on select "No, the HVAC for this Tenant will be included in the Building HVAC System Yes, …" at bounding box center [868, 587] width 553 height 23
select select "1"
click at [591, 576] on select "No, the HVAC for this Tenant will be included in the Building HVAC System Yes, …" at bounding box center [868, 587] width 553 height 23
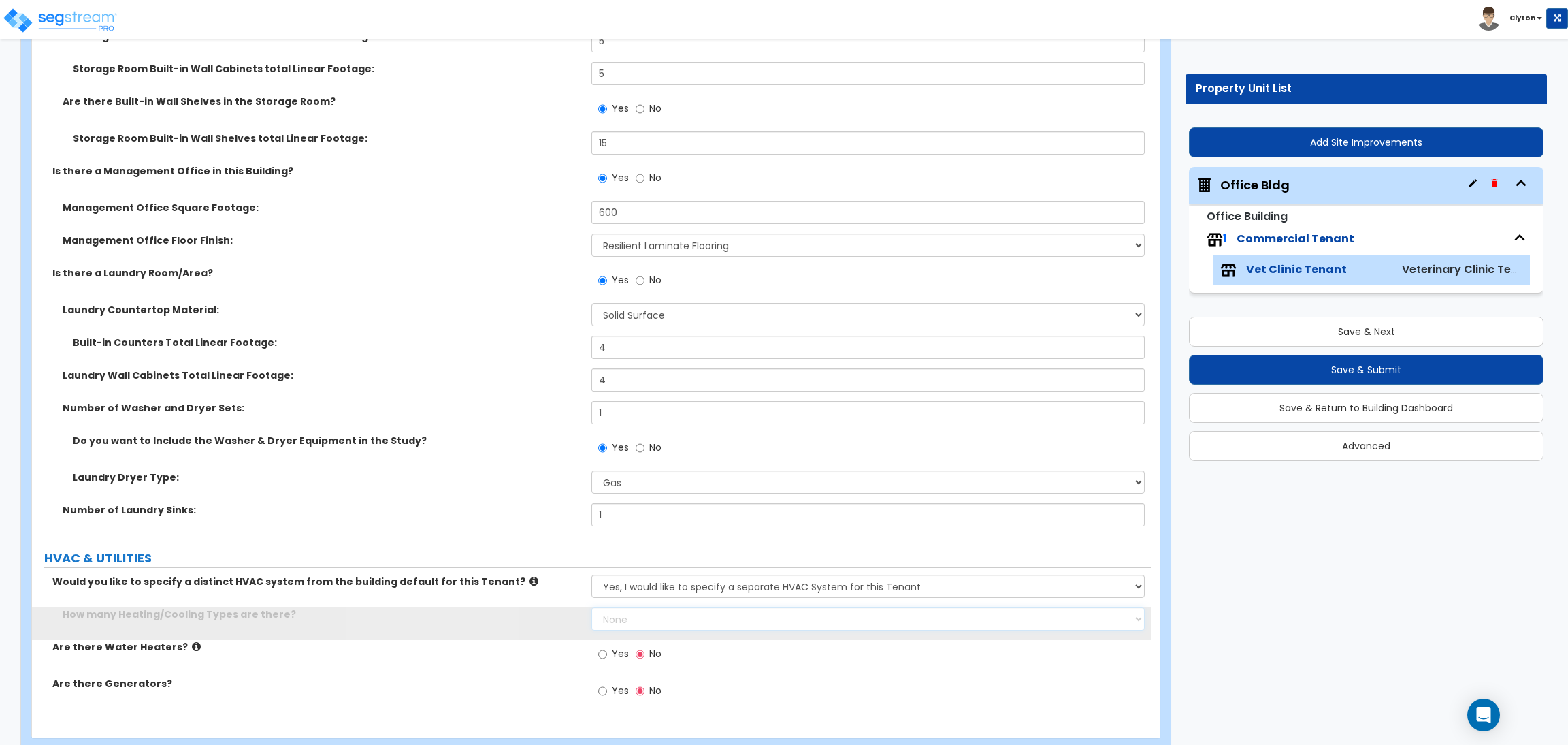
click at [615, 626] on select "None 1 2 3" at bounding box center [868, 619] width 553 height 23
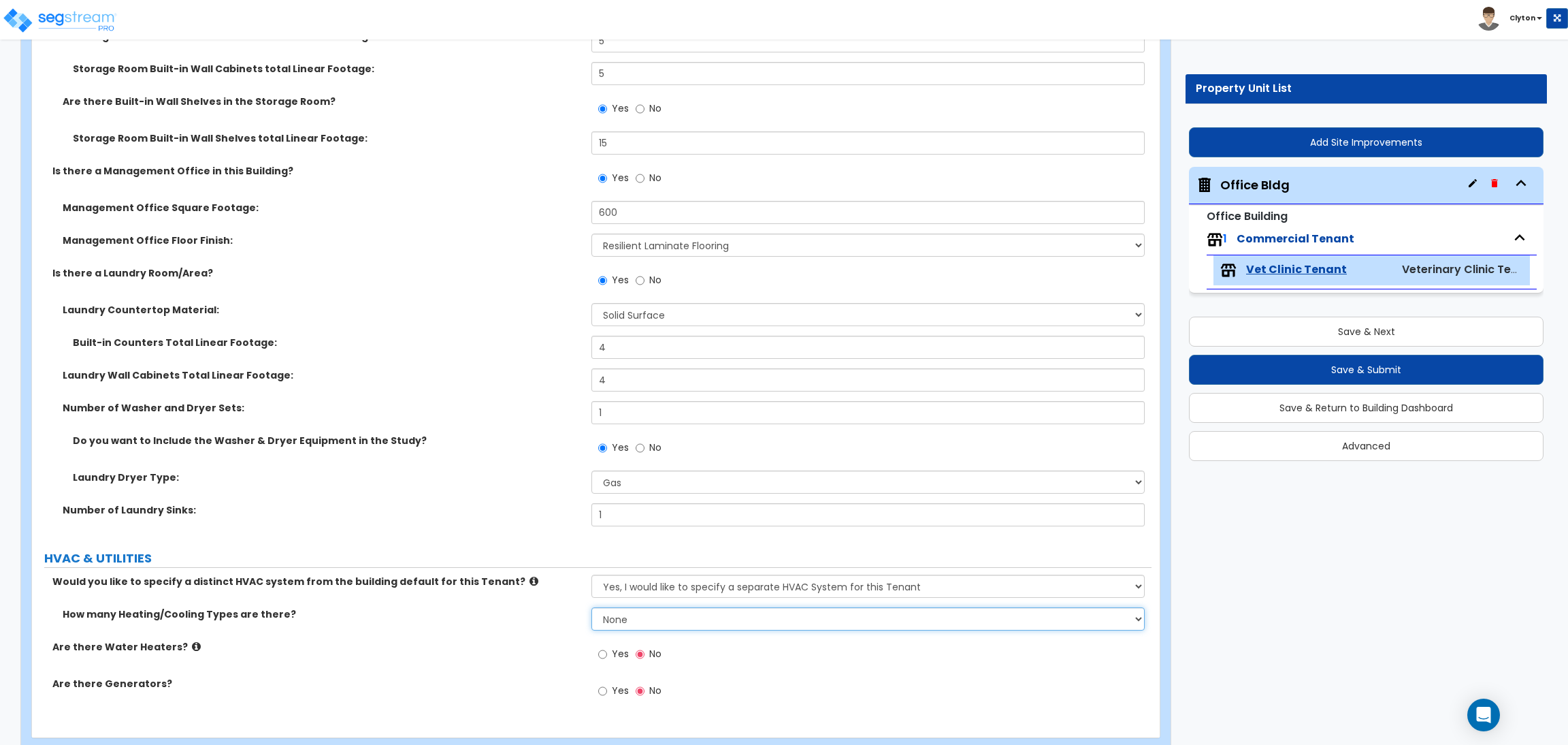
select select "1"
click at [591, 608] on select "None 1 2 3" at bounding box center [868, 619] width 553 height 23
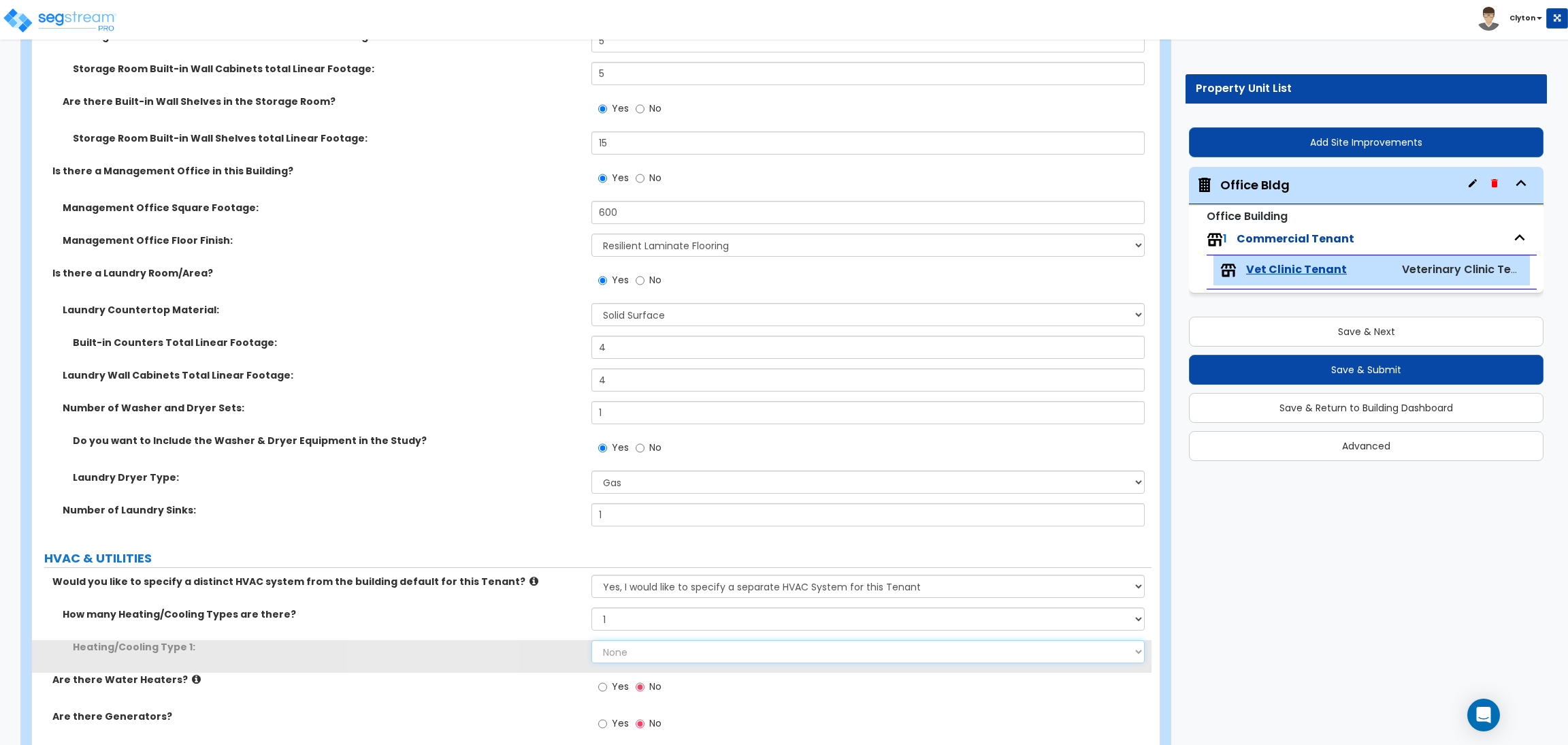
click at [615, 651] on select "None Heat Only Centralized Heating & Cooling Thru Wall Air Conditioners Mini Sp…" at bounding box center [868, 651] width 553 height 23
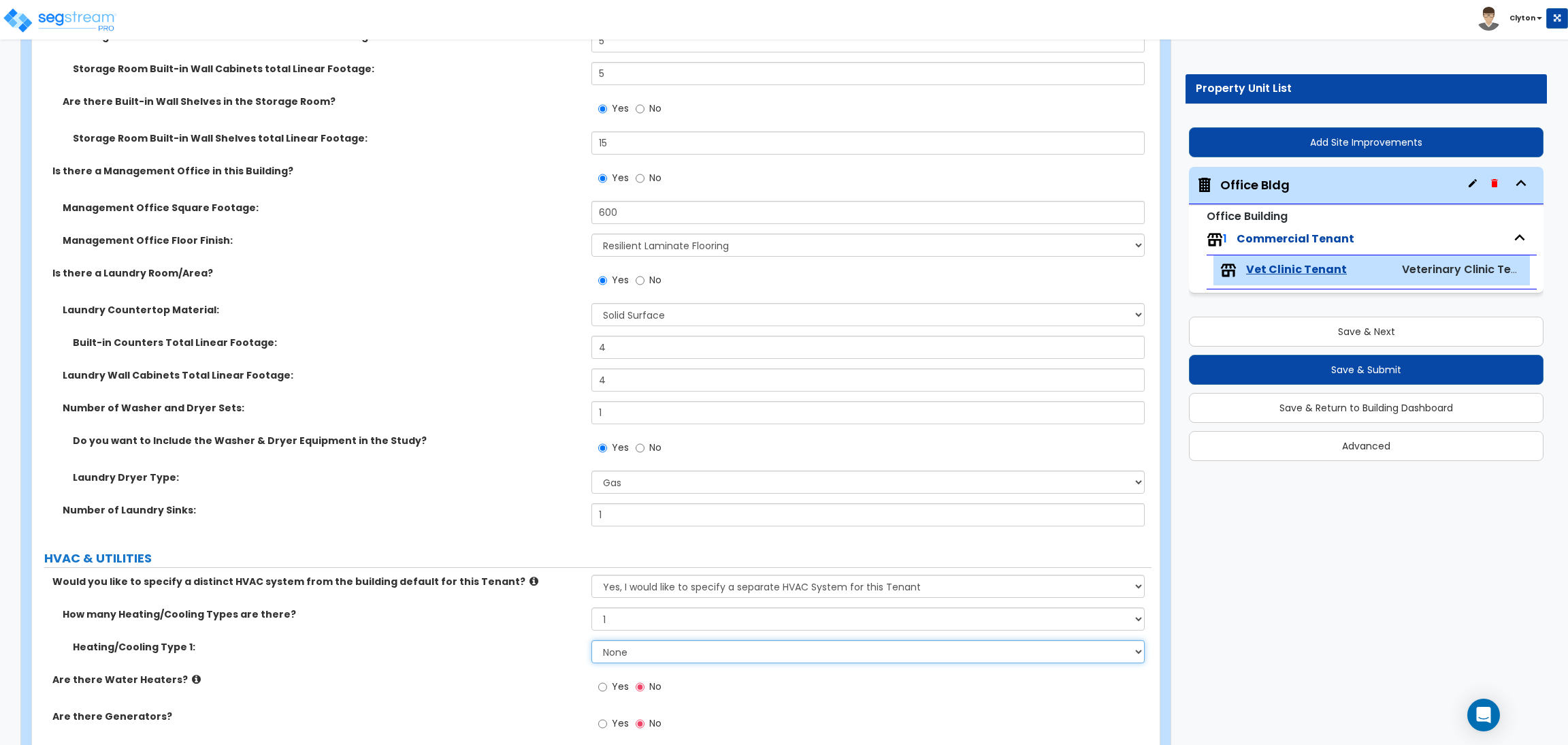
select select "3"
click at [591, 641] on select "None Heat Only Centralized Heating & Cooling Thru Wall Air Conditioners Mini Sp…" at bounding box center [868, 651] width 553 height 23
click at [489, 638] on div "How many Heating/Cooling Types are there? None 1 2 3" at bounding box center [591, 623] width 1119 height 32
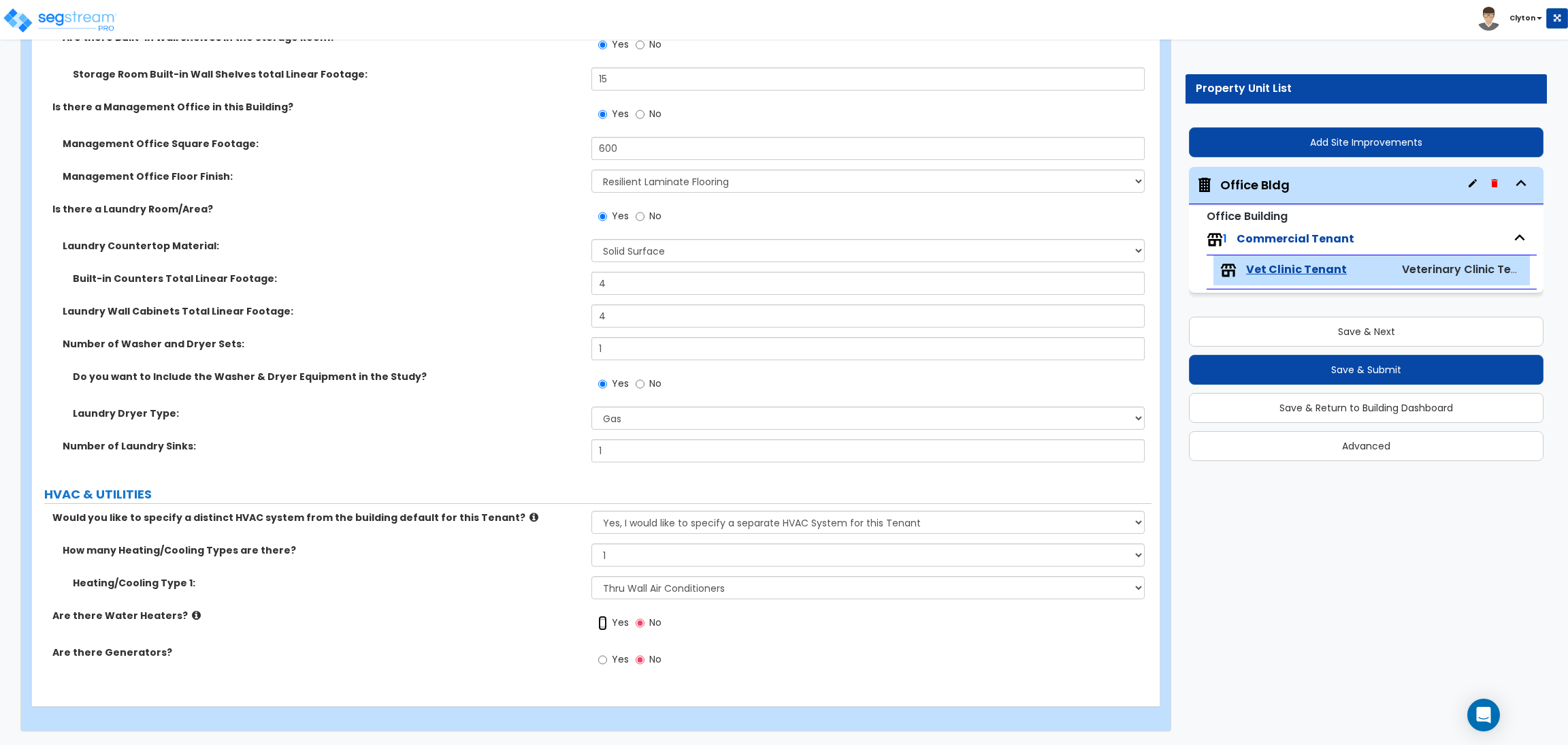
click at [605, 621] on input "Yes" at bounding box center [603, 623] width 9 height 15
radio input "true"
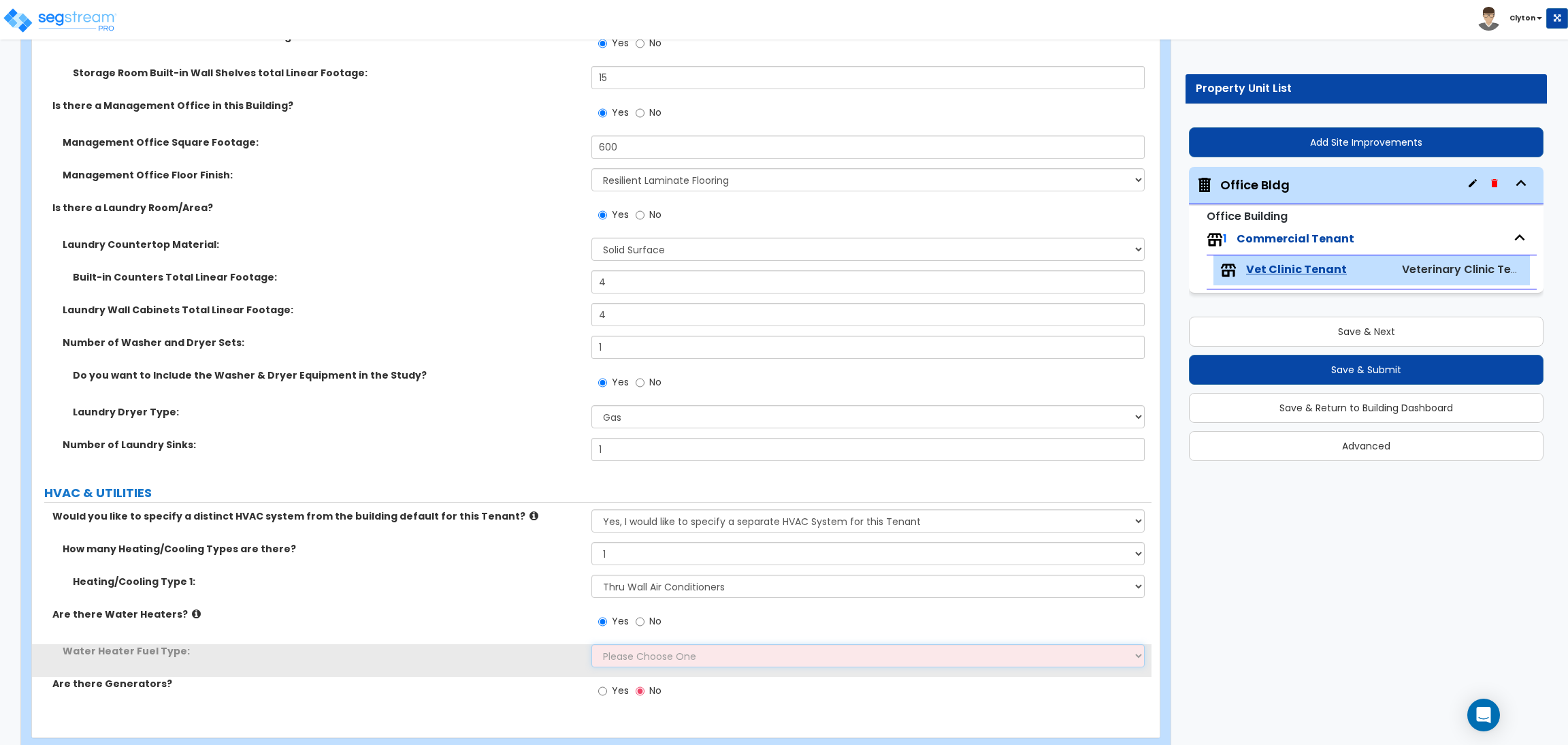
click at [615, 662] on select "Please Choose One Gas Electric" at bounding box center [868, 655] width 553 height 23
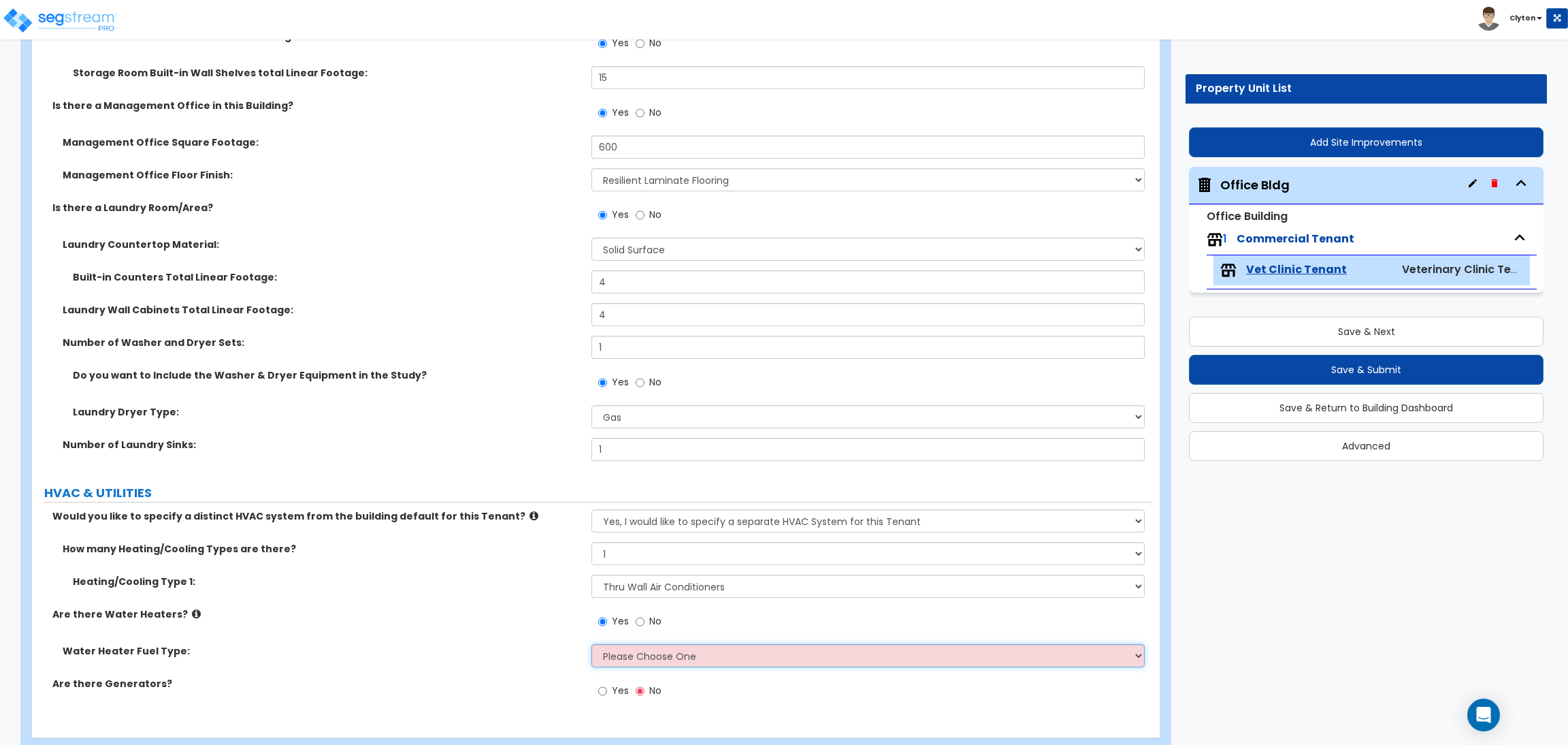
select select "1"
click at [591, 645] on select "Please Choose One Gas Electric" at bounding box center [868, 655] width 553 height 23
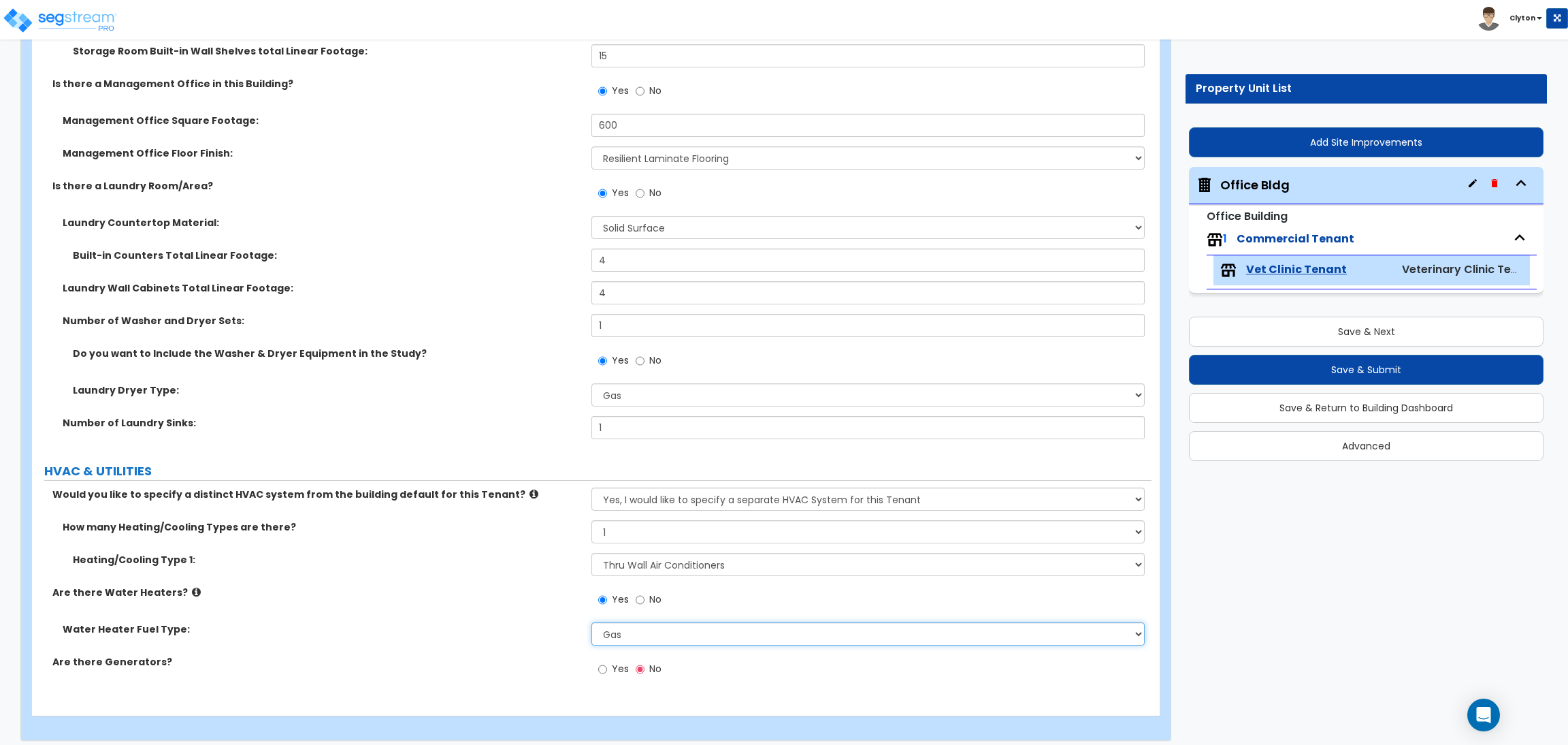
scroll to position [7897, 0]
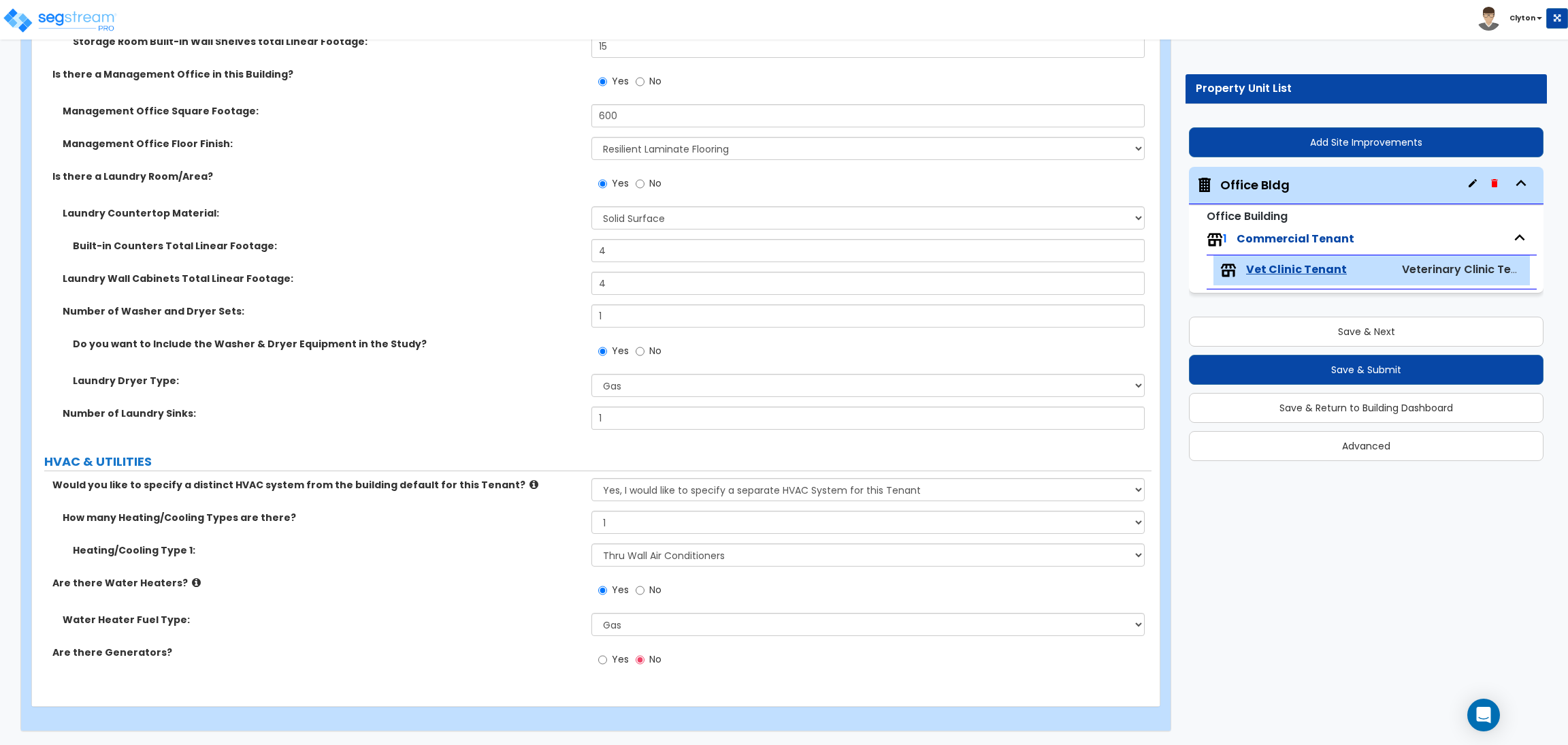
click at [612, 663] on span "Yes" at bounding box center [620, 659] width 17 height 14
click at [607, 663] on input "Yes" at bounding box center [603, 660] width 9 height 15
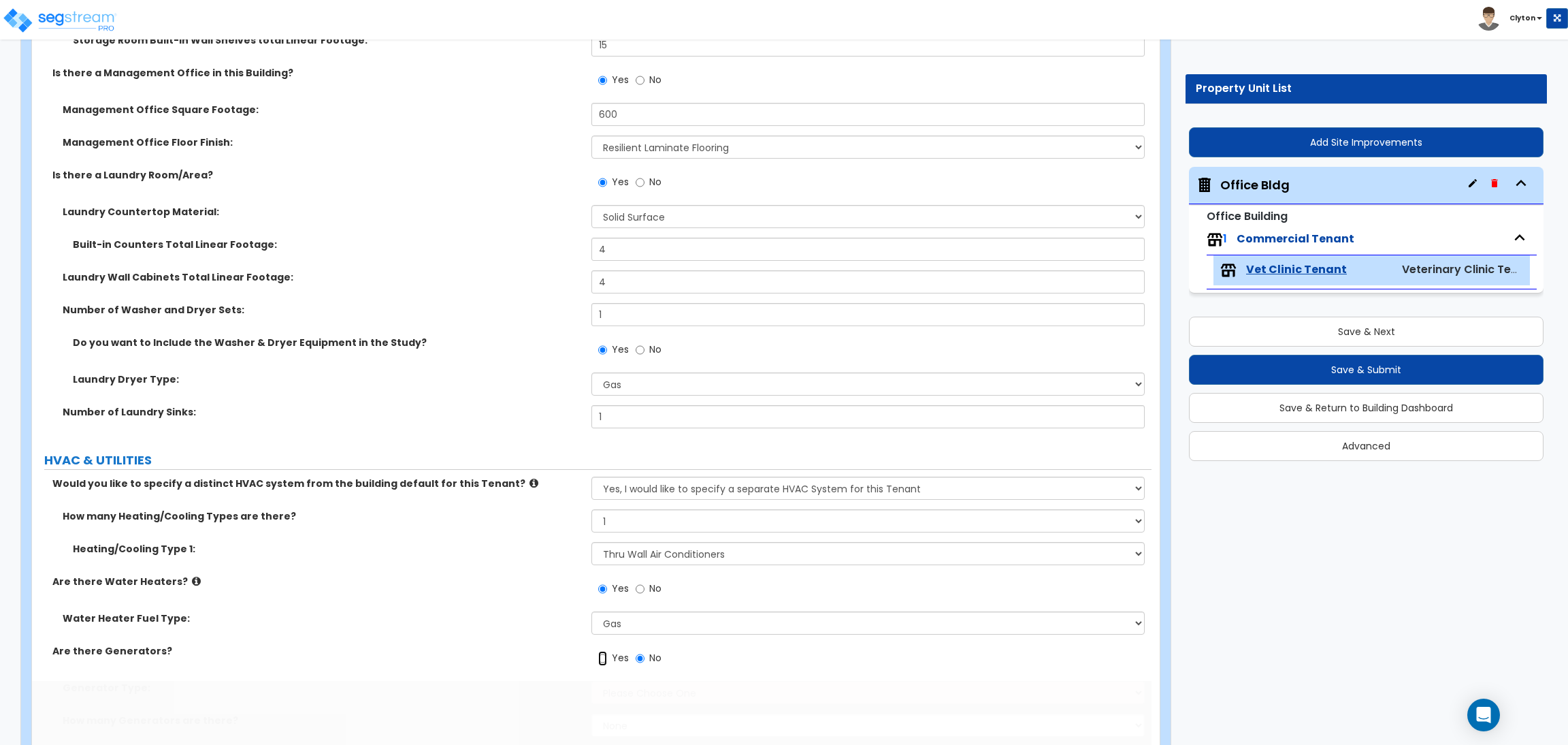
radio input "true"
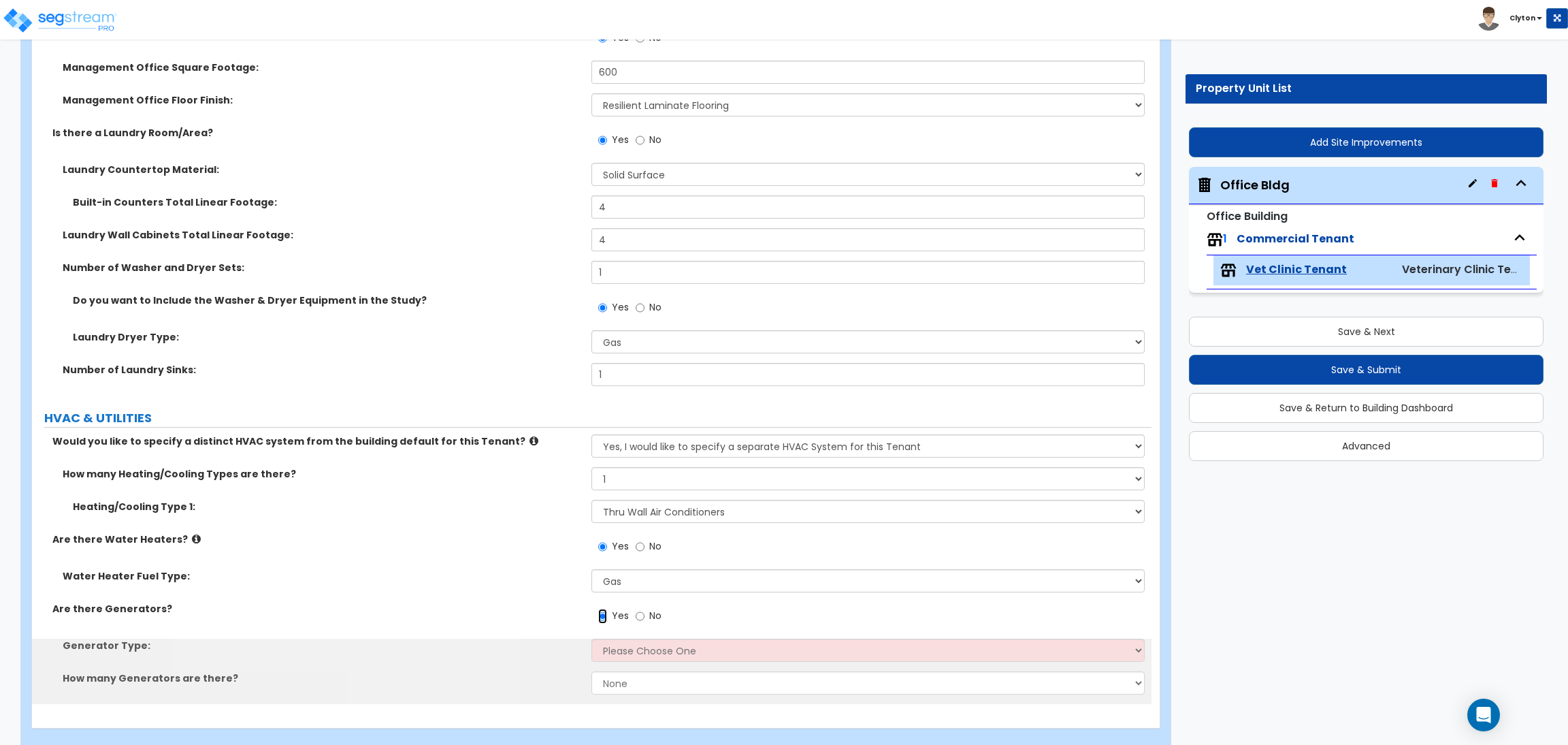
scroll to position [7962, 0]
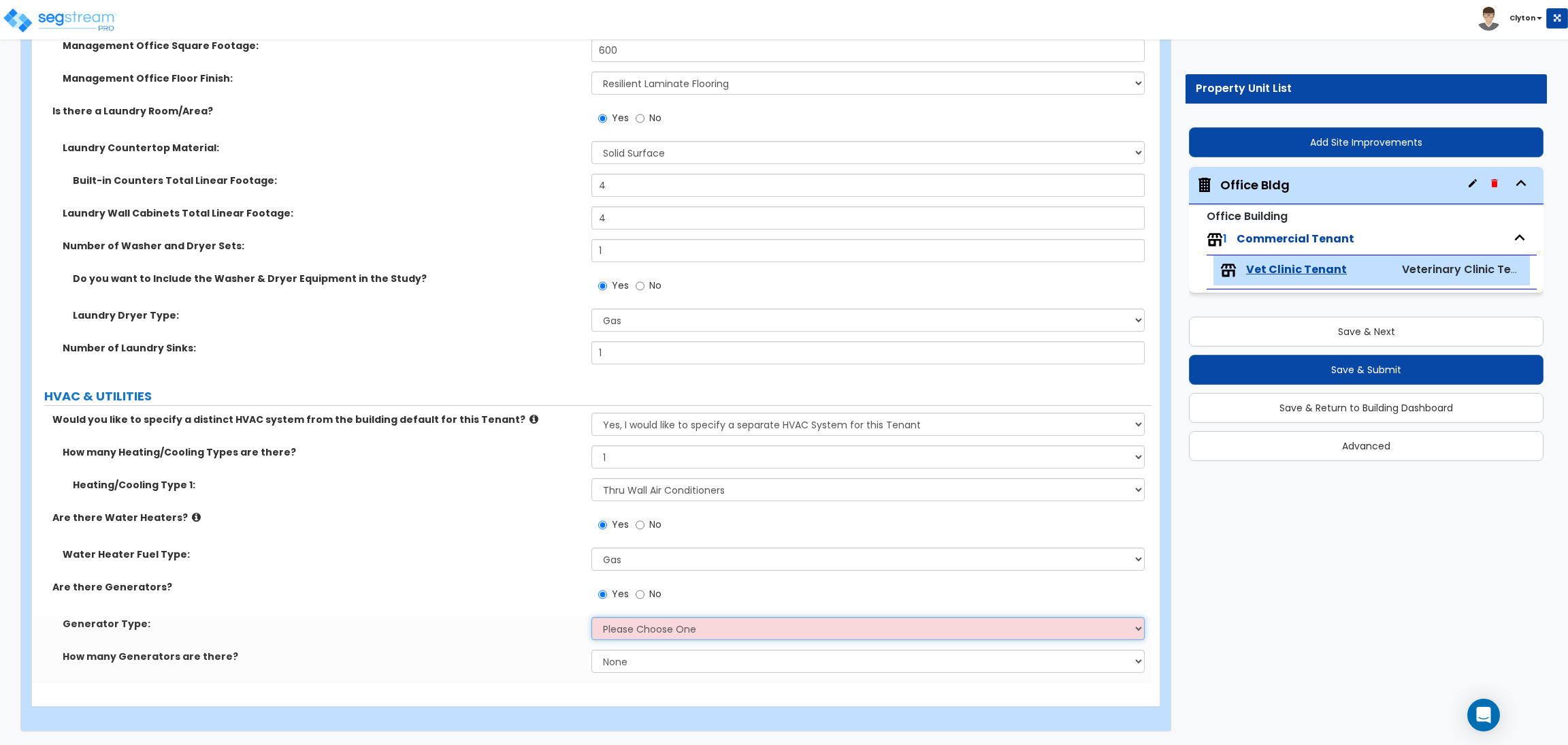
click at [628, 632] on select "Please Choose One Gas Diesel" at bounding box center [868, 628] width 553 height 23
select select "1"
click at [591, 617] on select "Please Choose One Gas Diesel" at bounding box center [868, 628] width 553 height 23
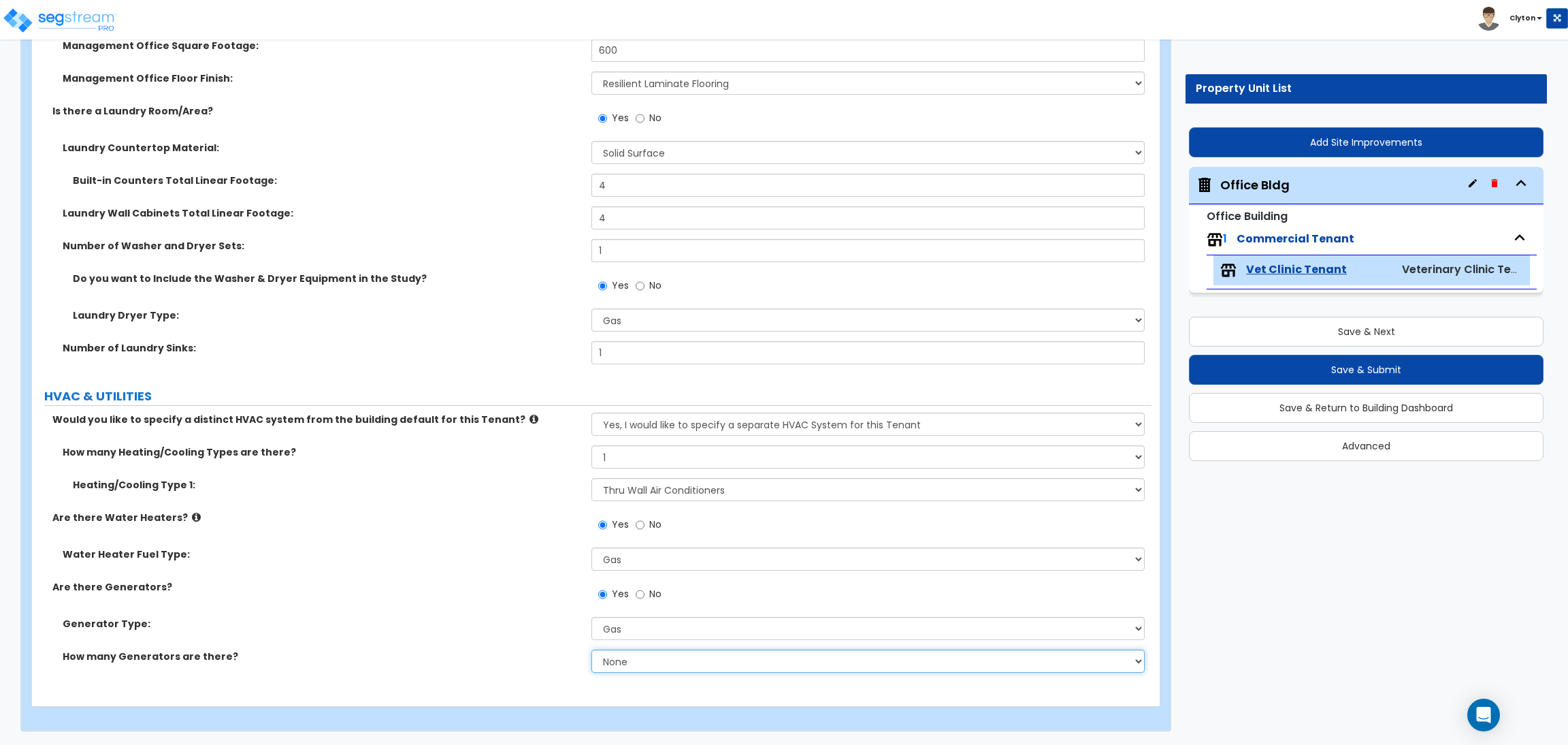
click at [619, 662] on select "None 1 2 3" at bounding box center [868, 661] width 553 height 23
select select "1"
click at [591, 650] on select "None 1 2 3" at bounding box center [868, 661] width 553 height 23
click at [461, 581] on label "Are there Generators?" at bounding box center [316, 587] width 529 height 14
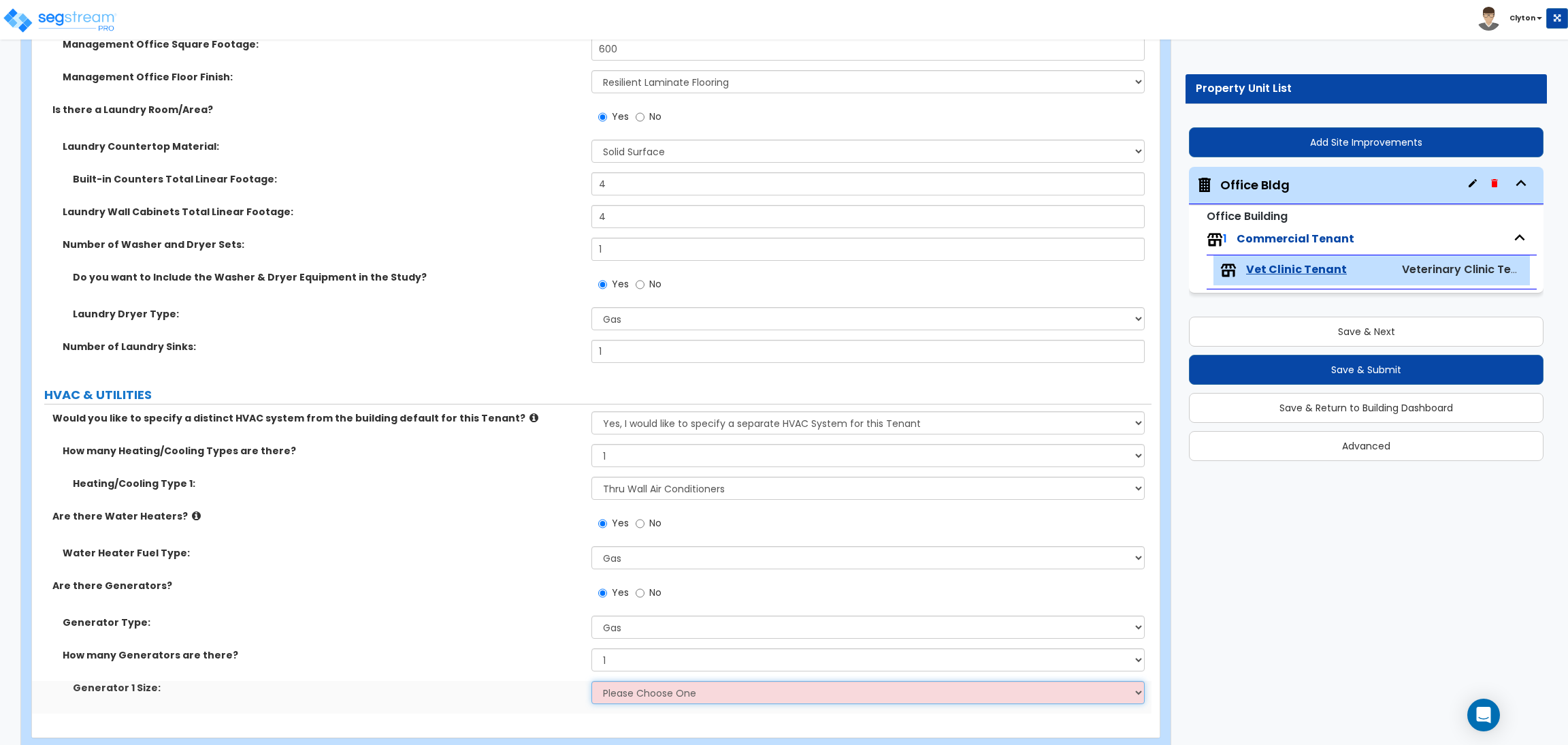
drag, startPoint x: 644, startPoint y: 683, endPoint x: 638, endPoint y: 695, distance: 13.4
click at [639, 694] on select "Please Choose One 20kW 35 kW 80 kW 100 kW 125 kW 185 kW" at bounding box center [868, 692] width 553 height 23
select select "3"
click at [591, 682] on select "Please Choose One 20kW 35 kW 80 kW 100 kW 125 kW 185 kW" at bounding box center [868, 692] width 553 height 23
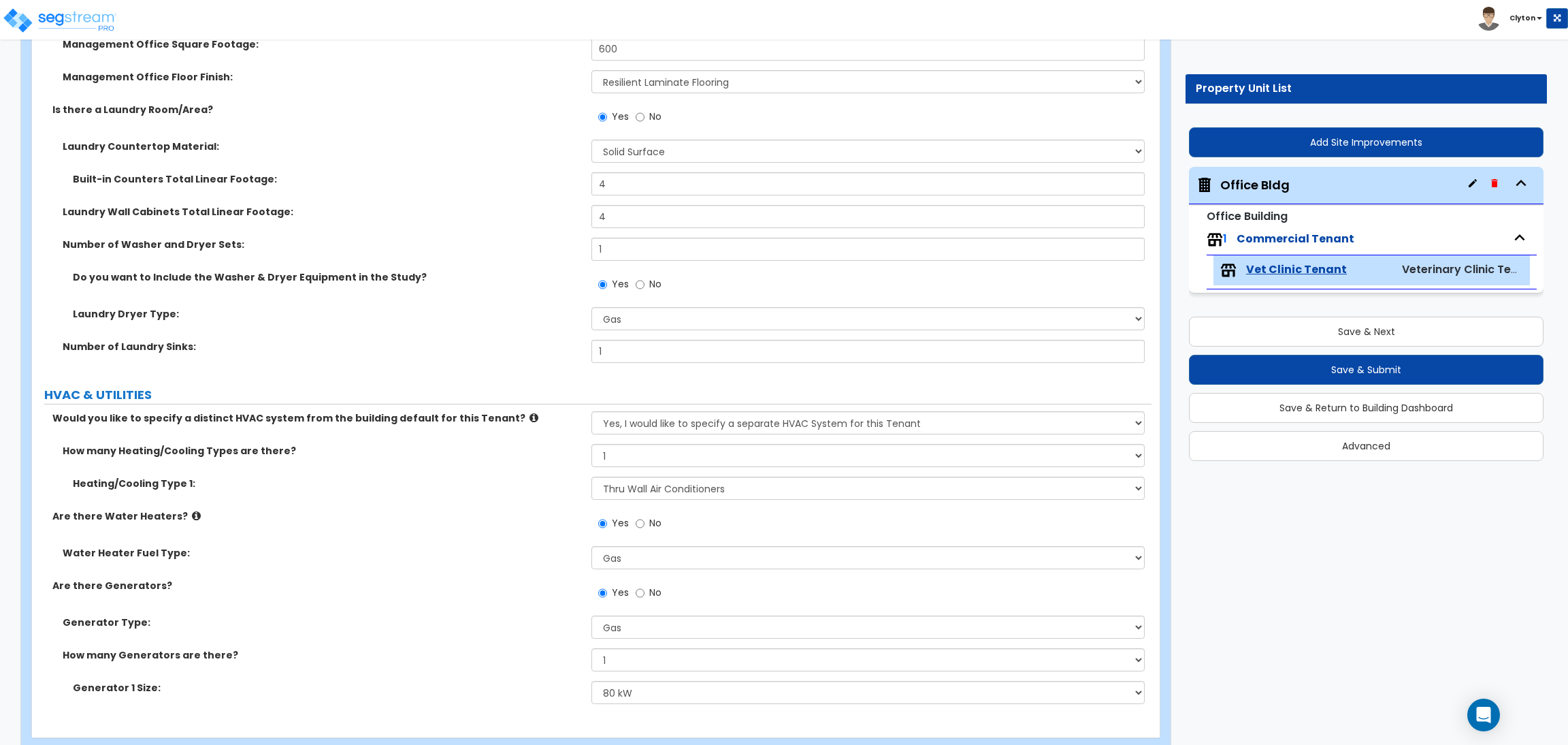
click at [461, 604] on div "Are there Generators? Yes No" at bounding box center [591, 597] width 1119 height 37
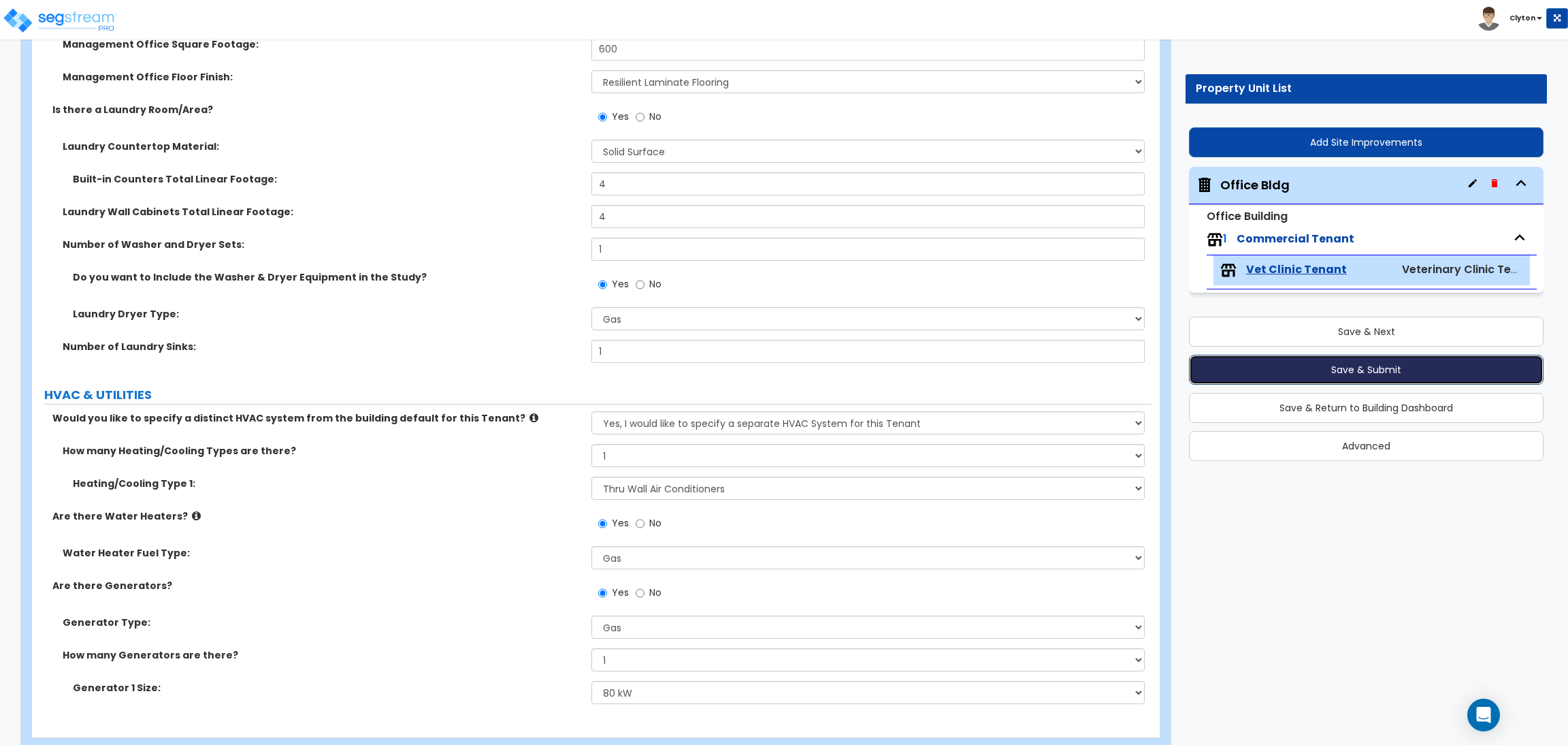
click at [1344, 379] on button "Save & Submit" at bounding box center [1366, 369] width 354 height 30
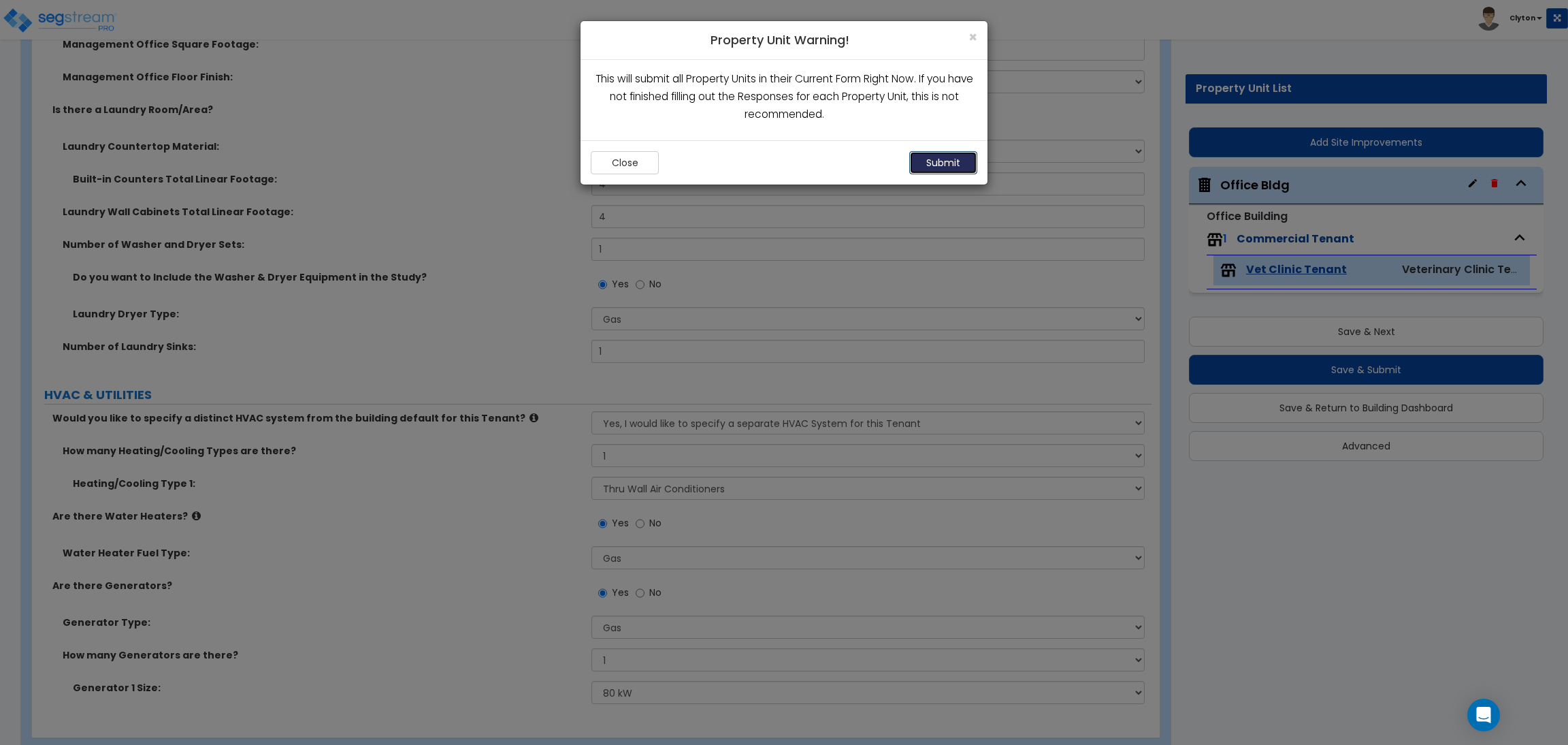
click at [926, 171] on button "Submit" at bounding box center [943, 162] width 68 height 23
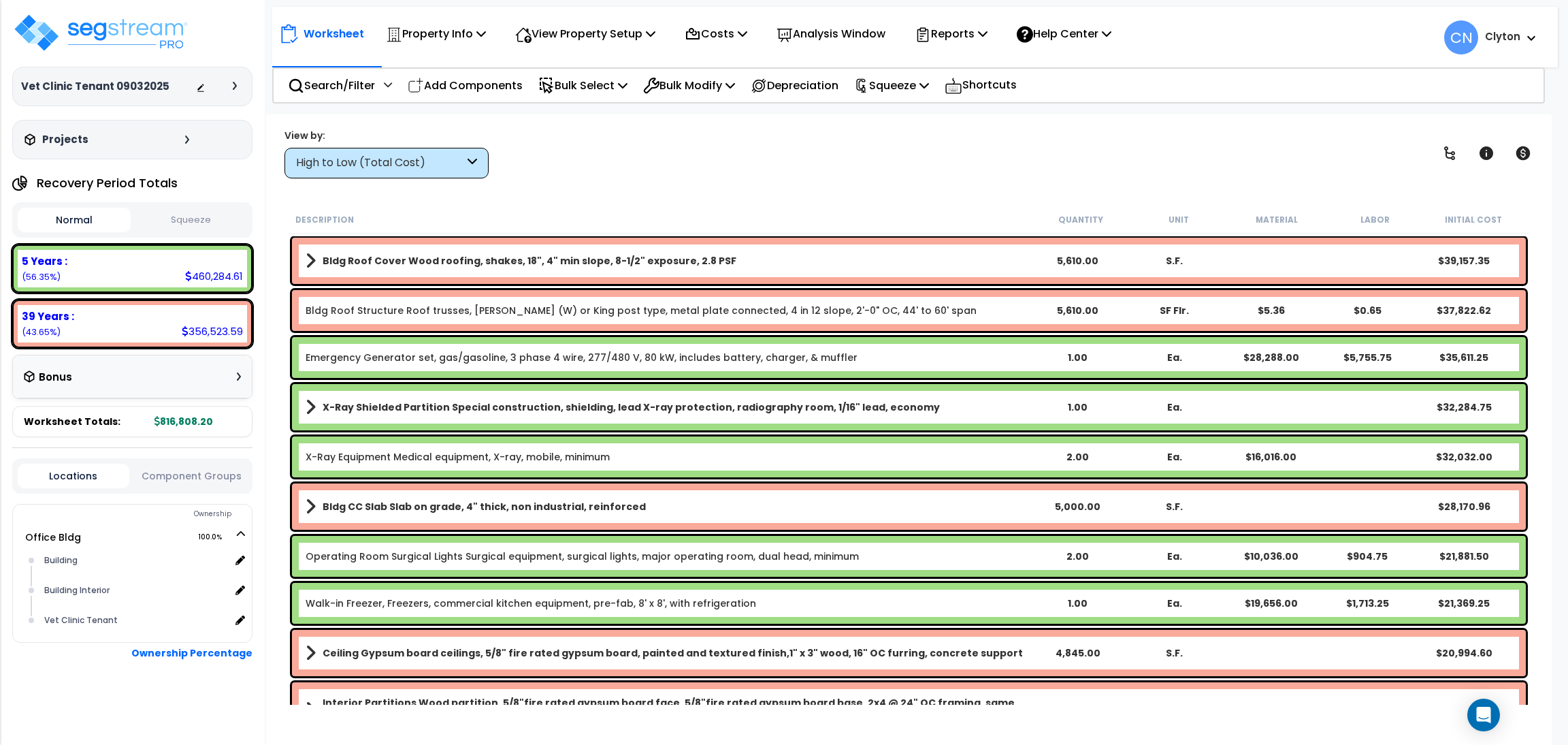
click at [387, 151] on div "High to Low (Total Cost)" at bounding box center [387, 163] width 204 height 31
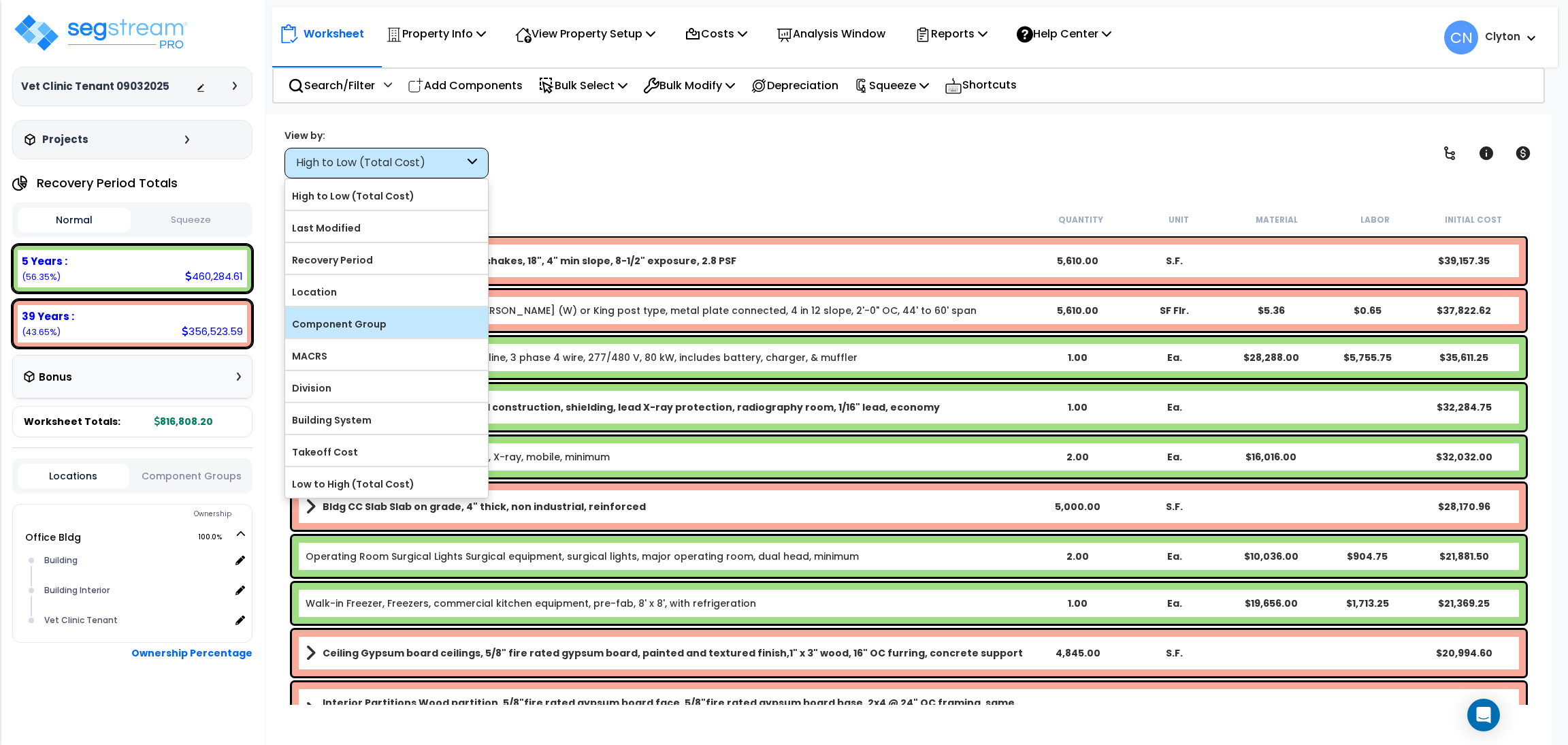
click at [360, 322] on label "Component Group" at bounding box center [386, 323] width 202 height 20
click at [0, 0] on input "Component Group" at bounding box center [0, 0] width 0 height 0
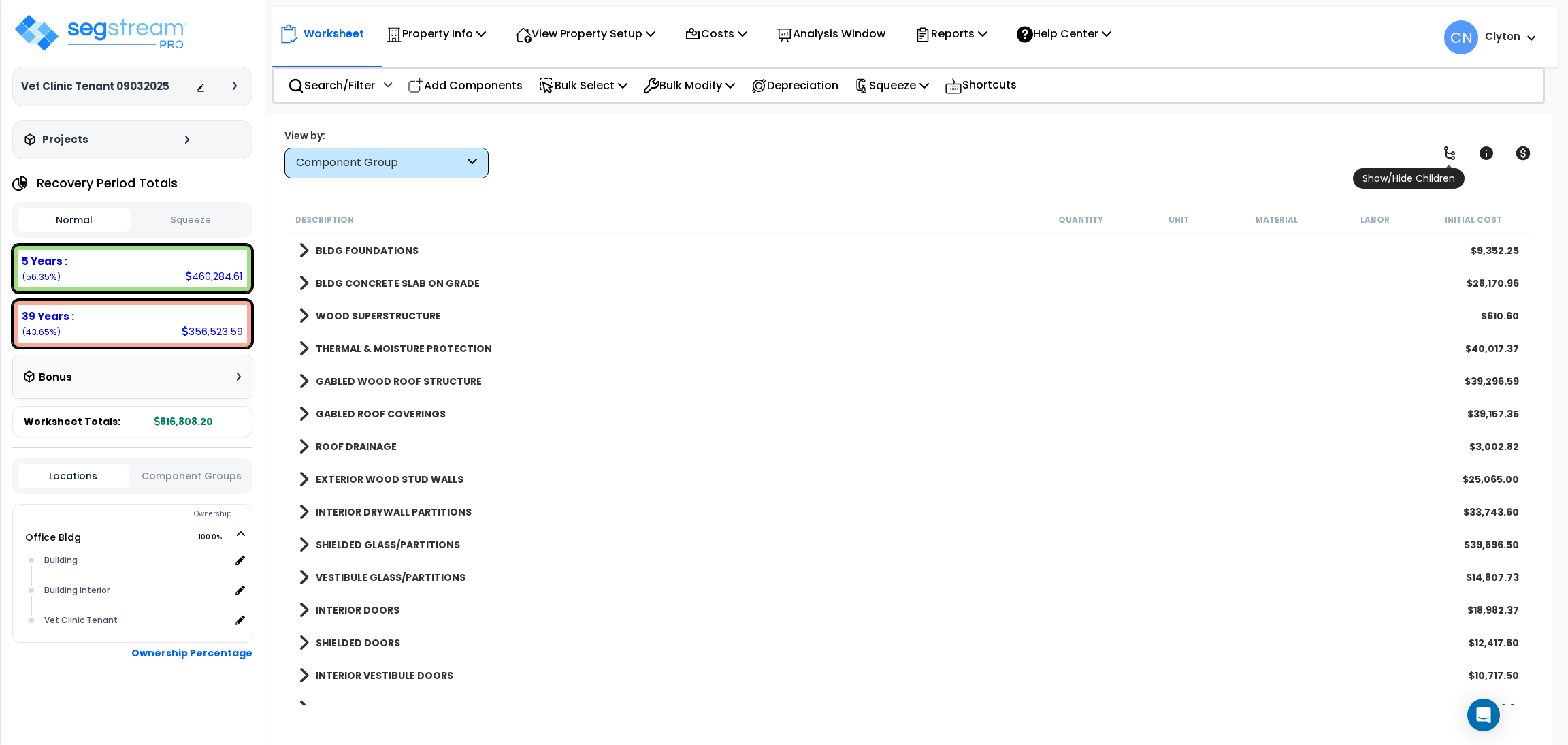
click at [1445, 151] on icon at bounding box center [1449, 153] width 11 height 14
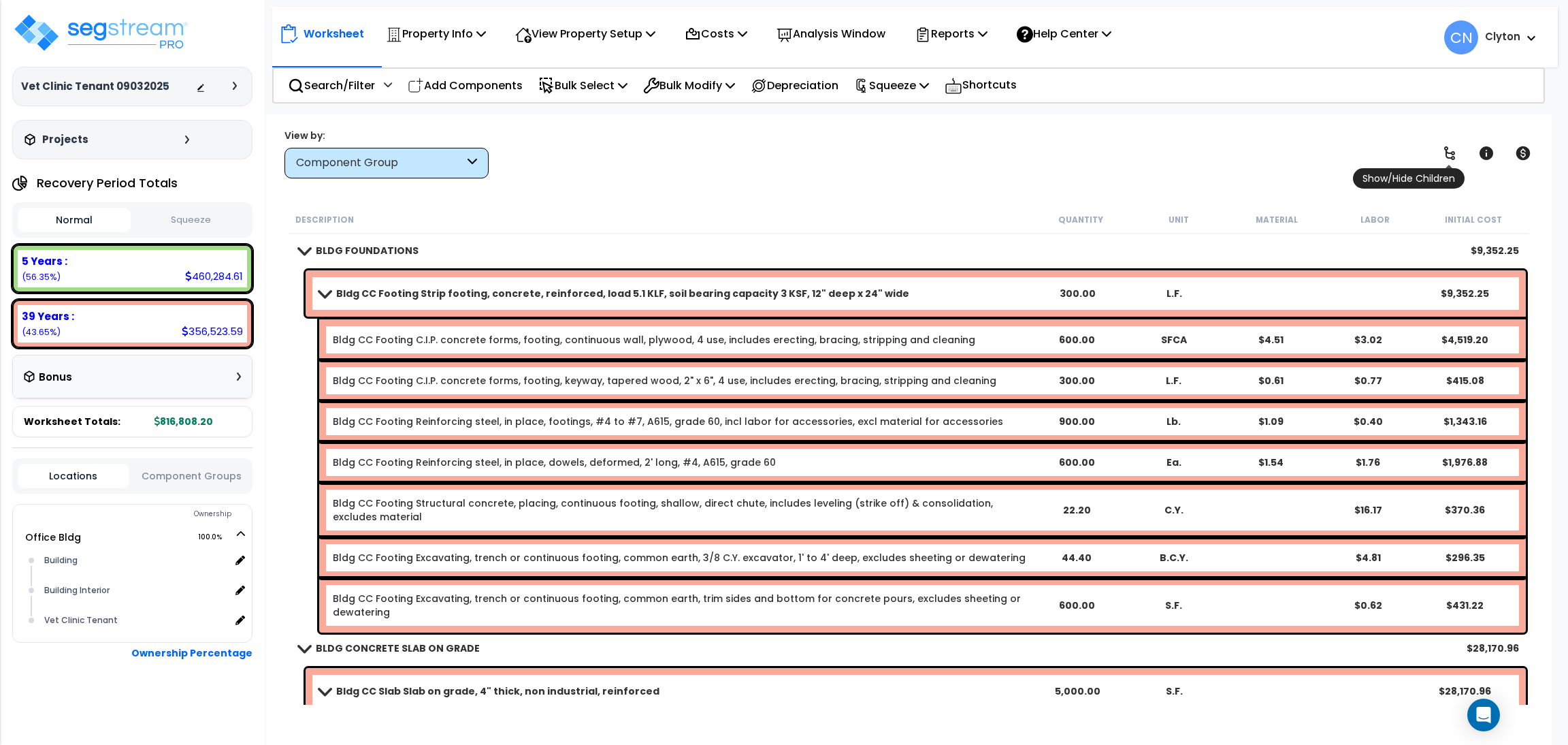
click at [1445, 151] on icon at bounding box center [1449, 153] width 11 height 14
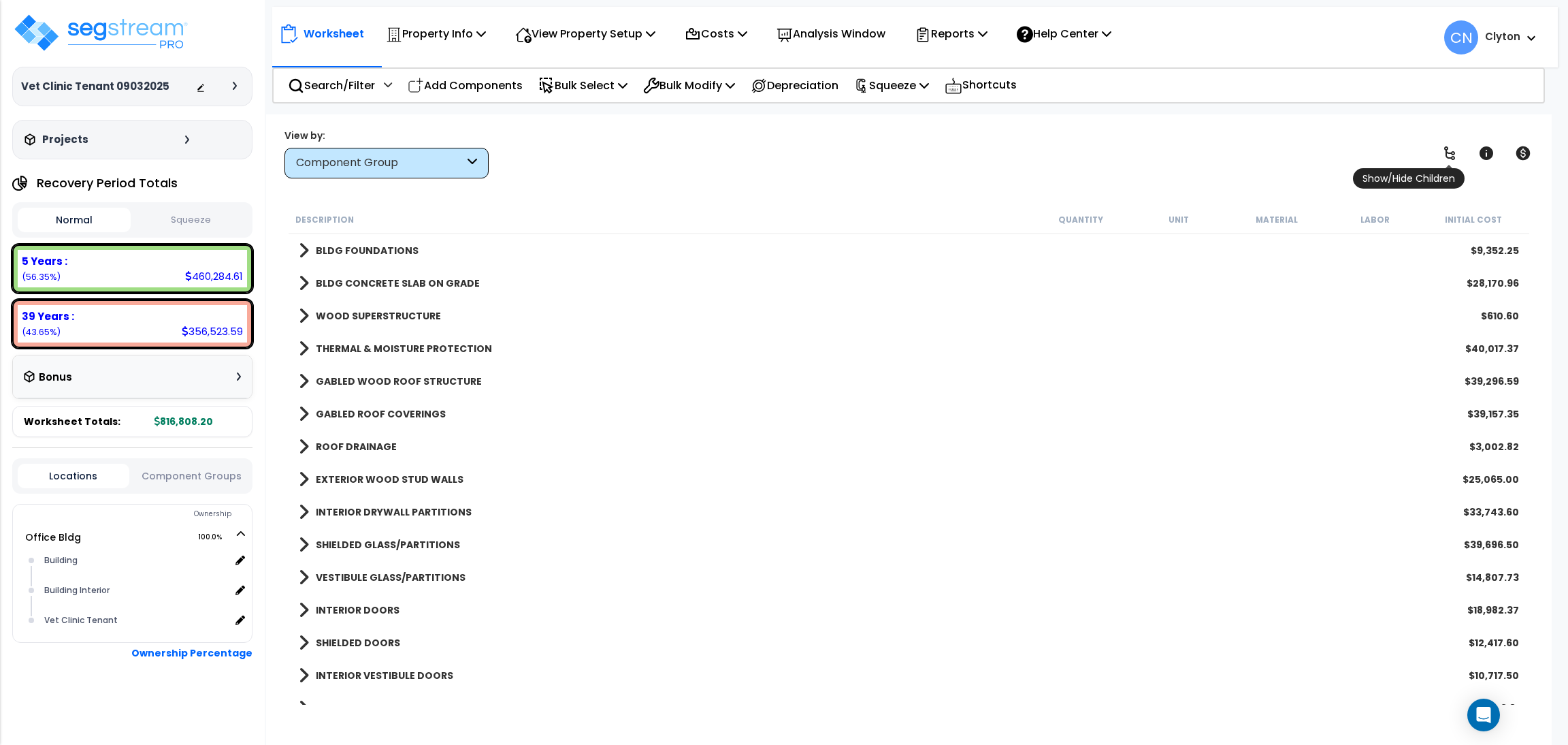
click at [1445, 151] on icon at bounding box center [1449, 153] width 11 height 14
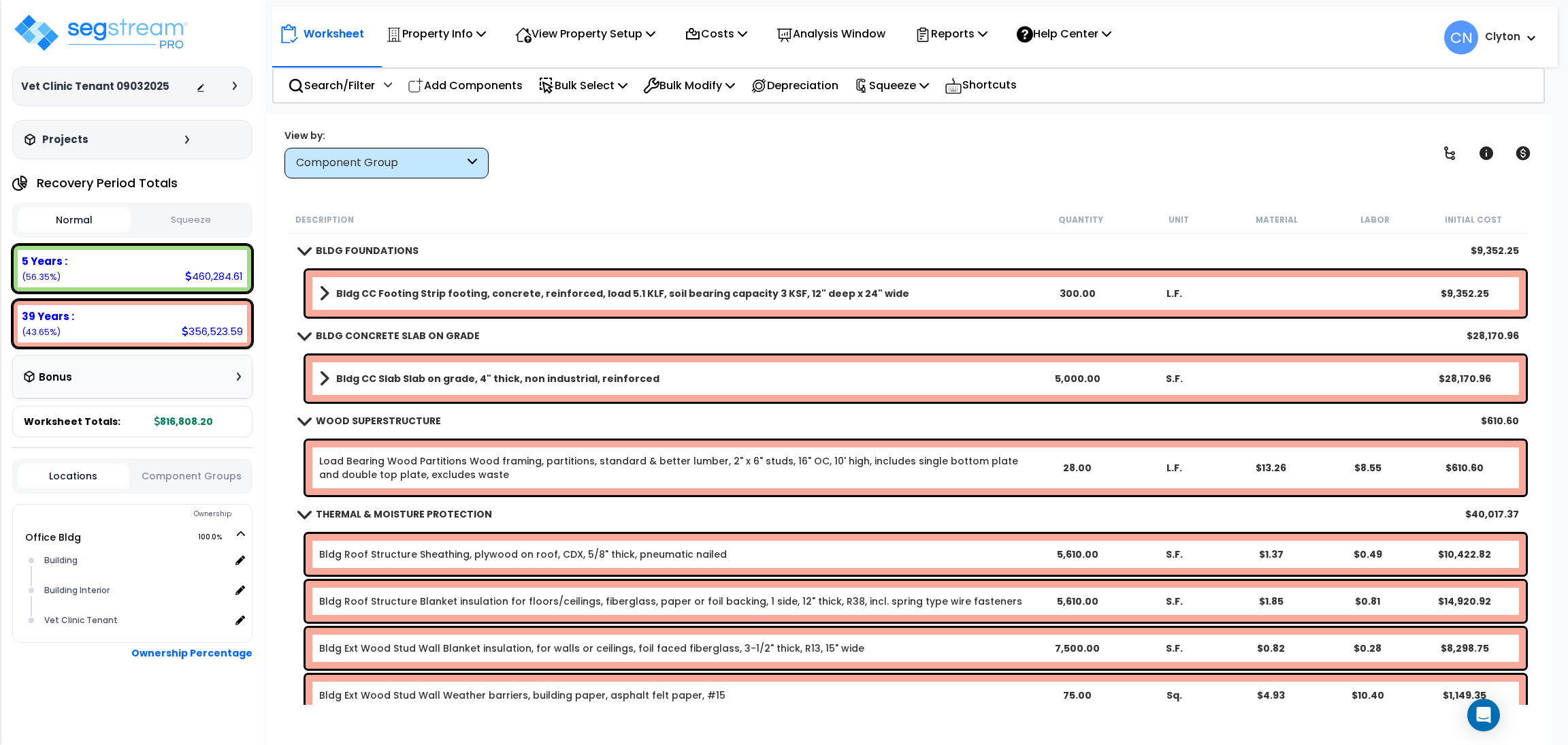
click at [1055, 159] on div "View by: Component Group High to Low (Total Cost)" at bounding box center [909, 153] width 1258 height 51
click at [350, 97] on div "Search/Filter Additional Search / Filter" at bounding box center [340, 85] width 104 height 32
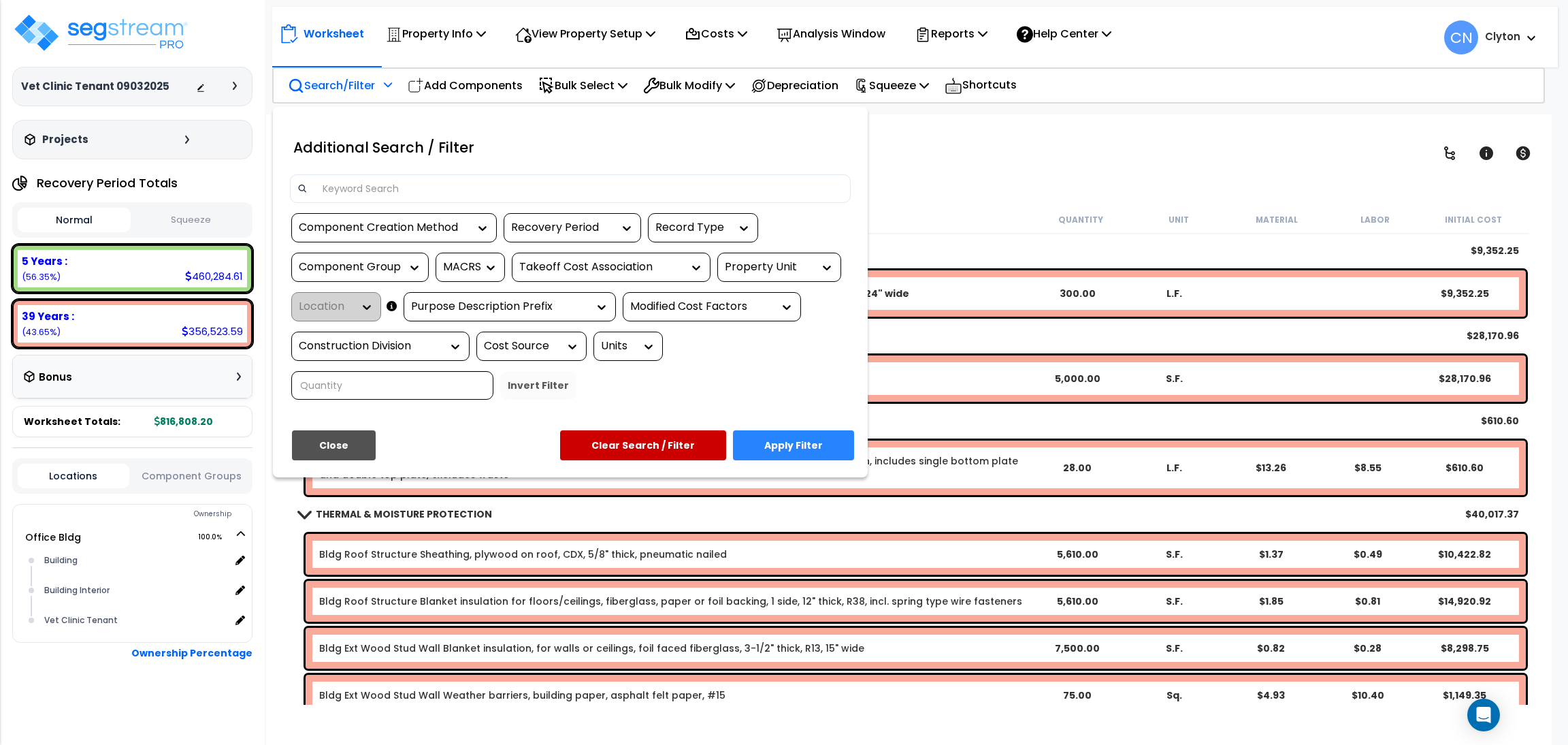
click at [798, 262] on div "Property Unit" at bounding box center [769, 267] width 88 height 16
click at [745, 306] on div "Office Bldg" at bounding box center [819, 308] width 204 height 37
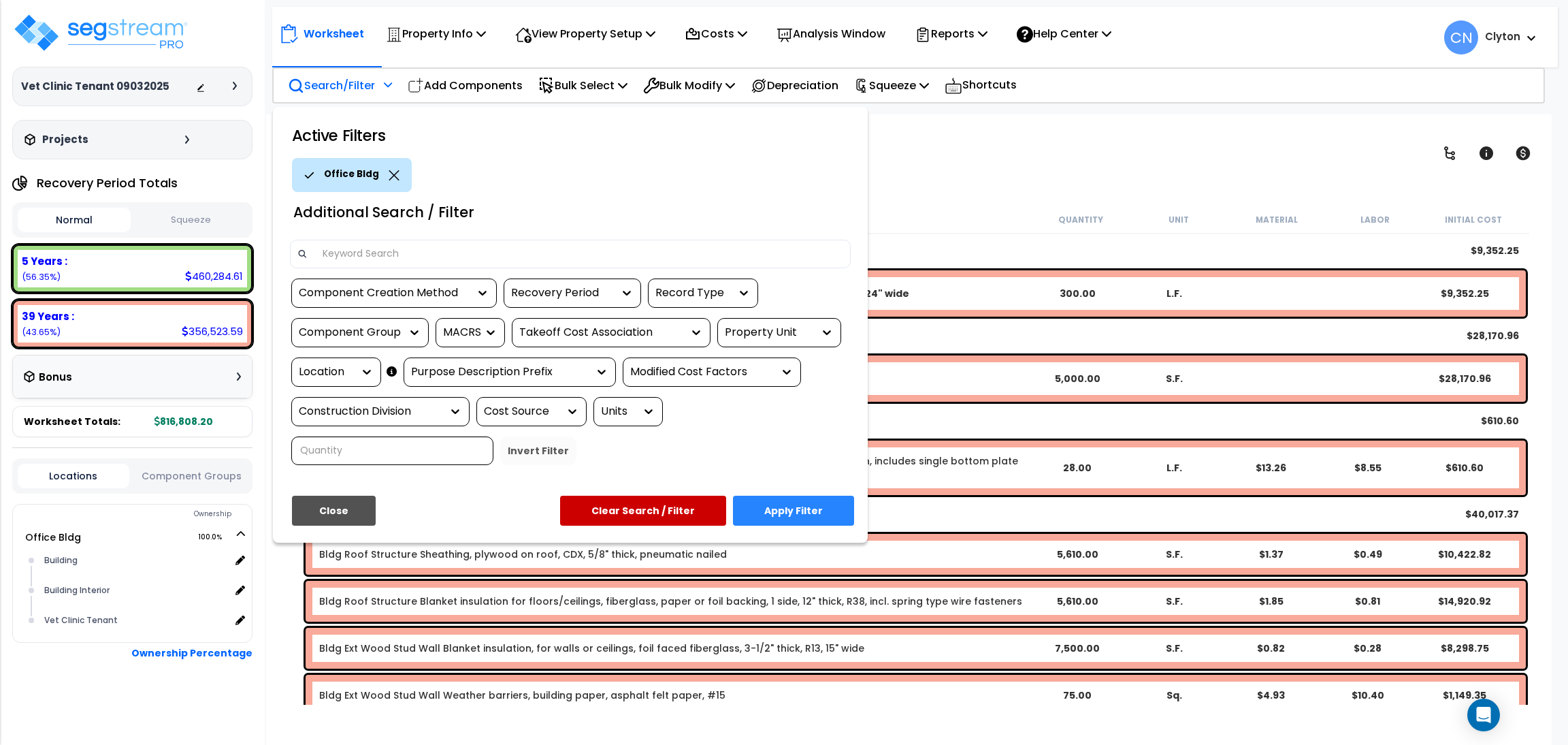
click at [330, 368] on div "Location" at bounding box center [326, 372] width 54 height 16
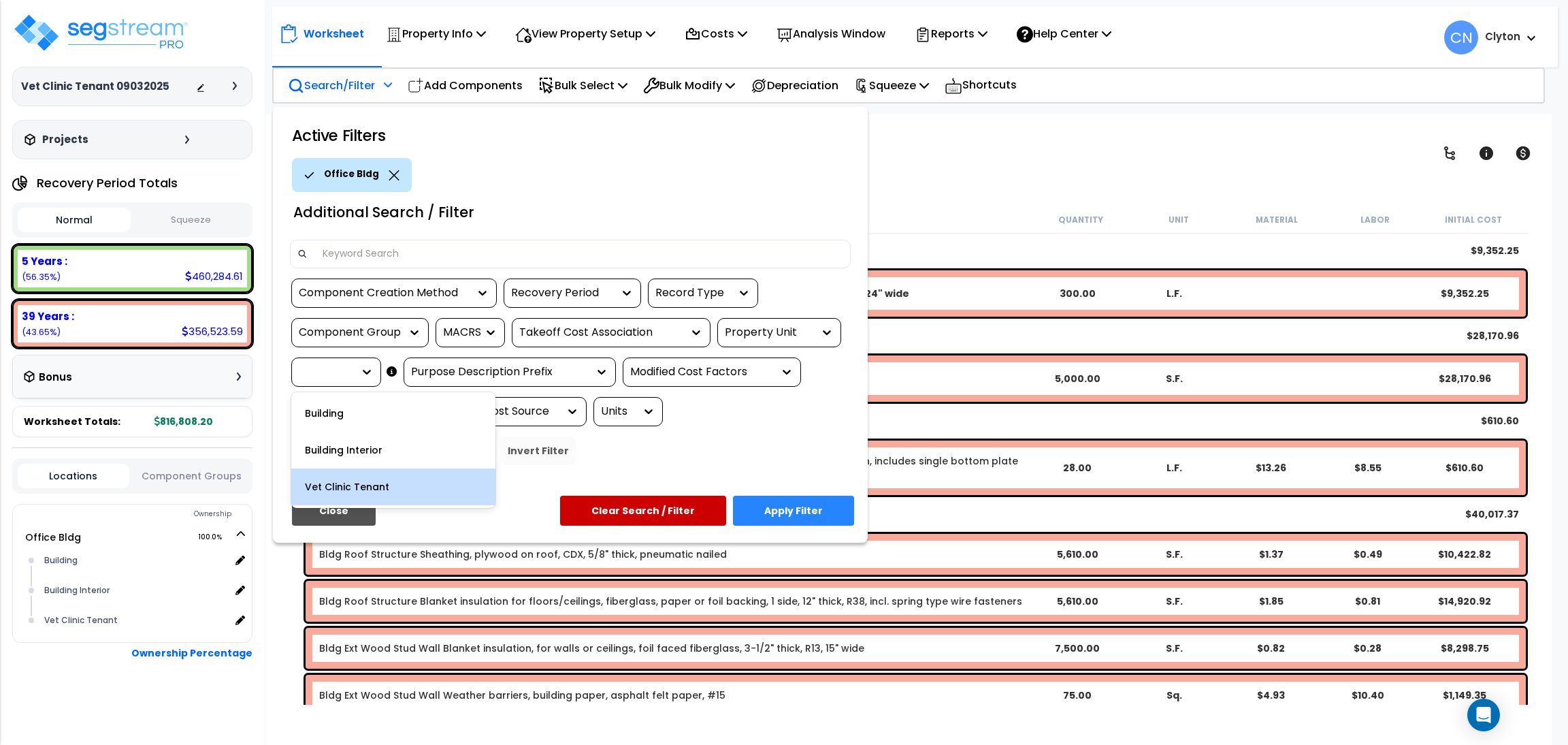
click at [346, 490] on div "Vet Clinic Tenant" at bounding box center [394, 487] width 204 height 37
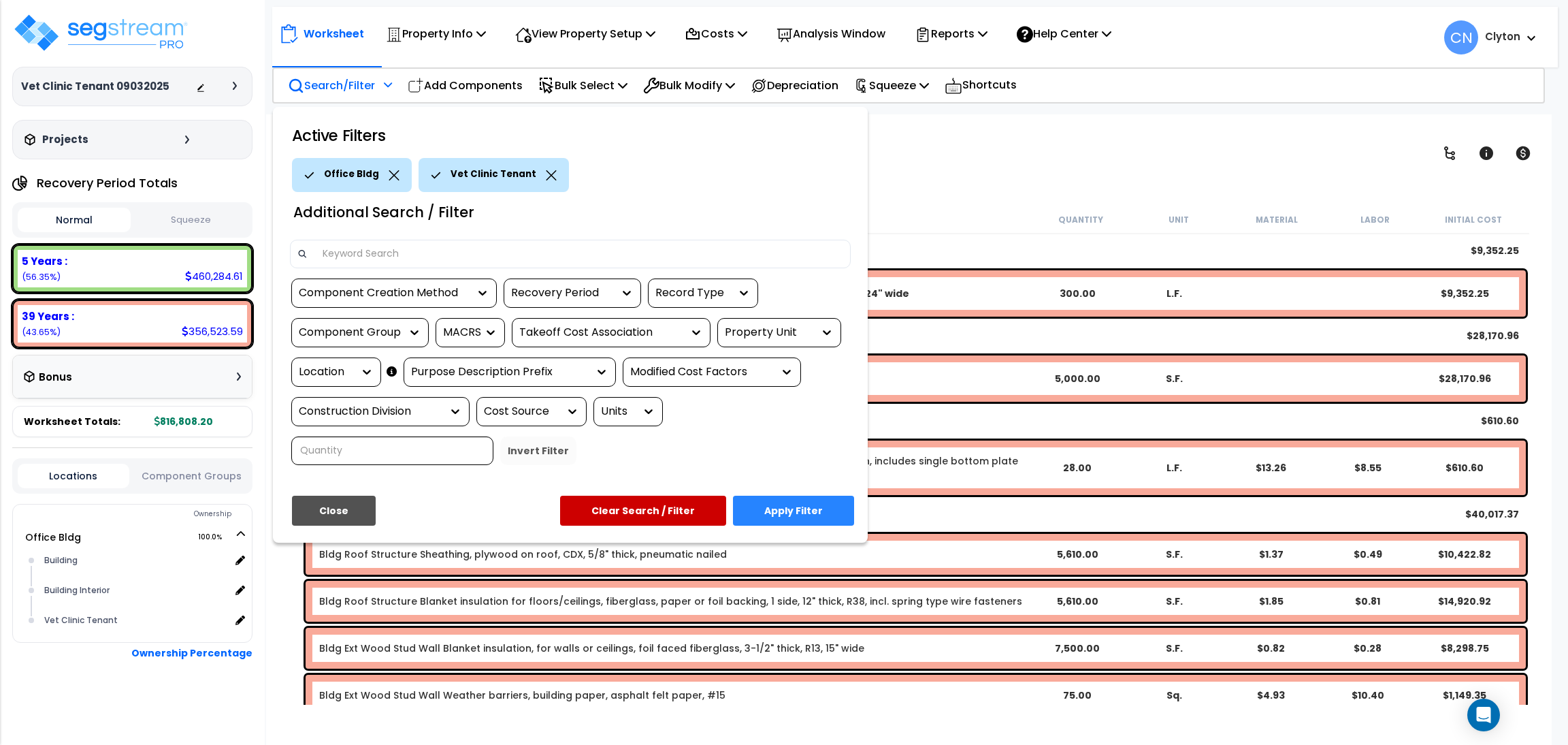
click at [773, 509] on button "Apply Filter" at bounding box center [793, 511] width 121 height 30
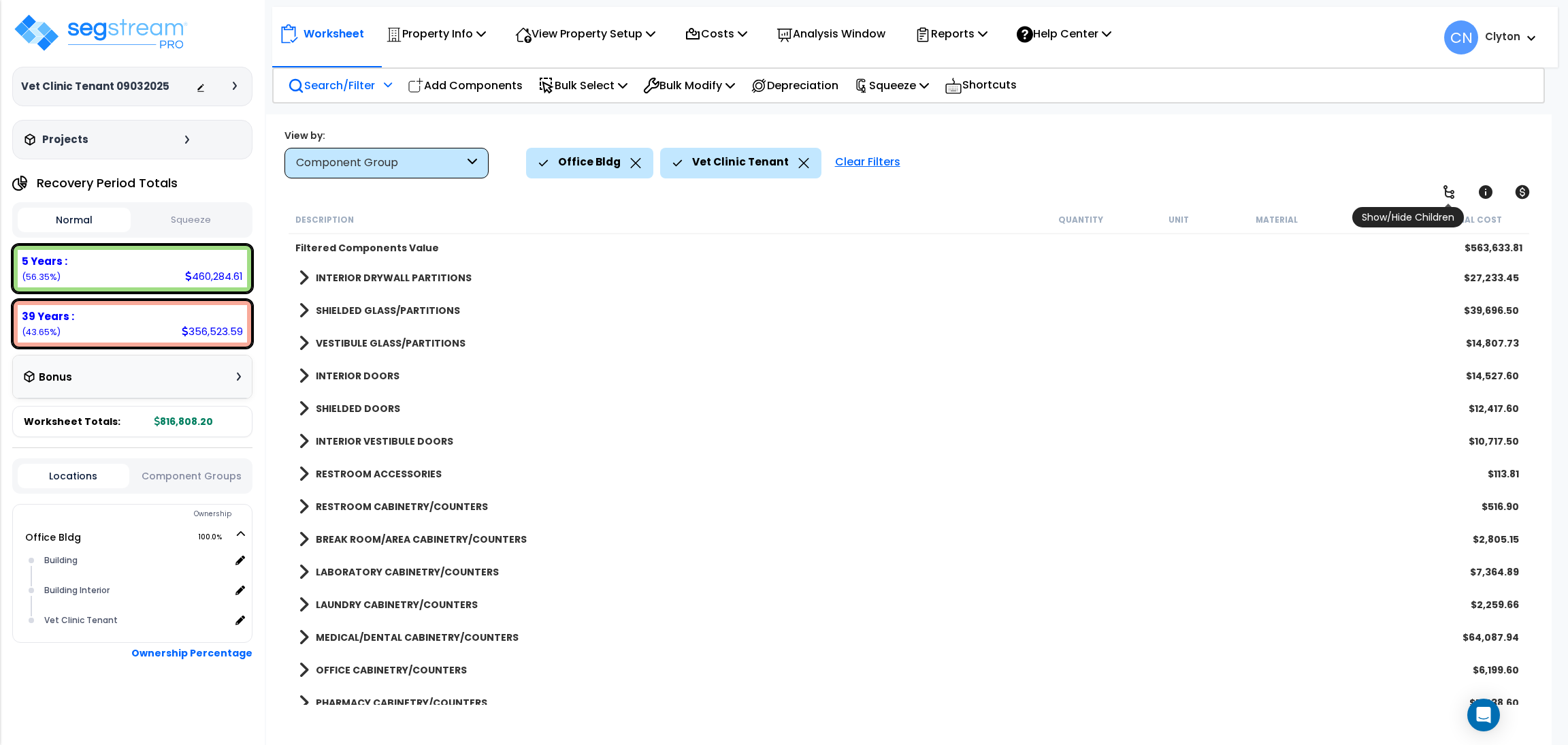
click at [1450, 198] on icon at bounding box center [1449, 192] width 17 height 17
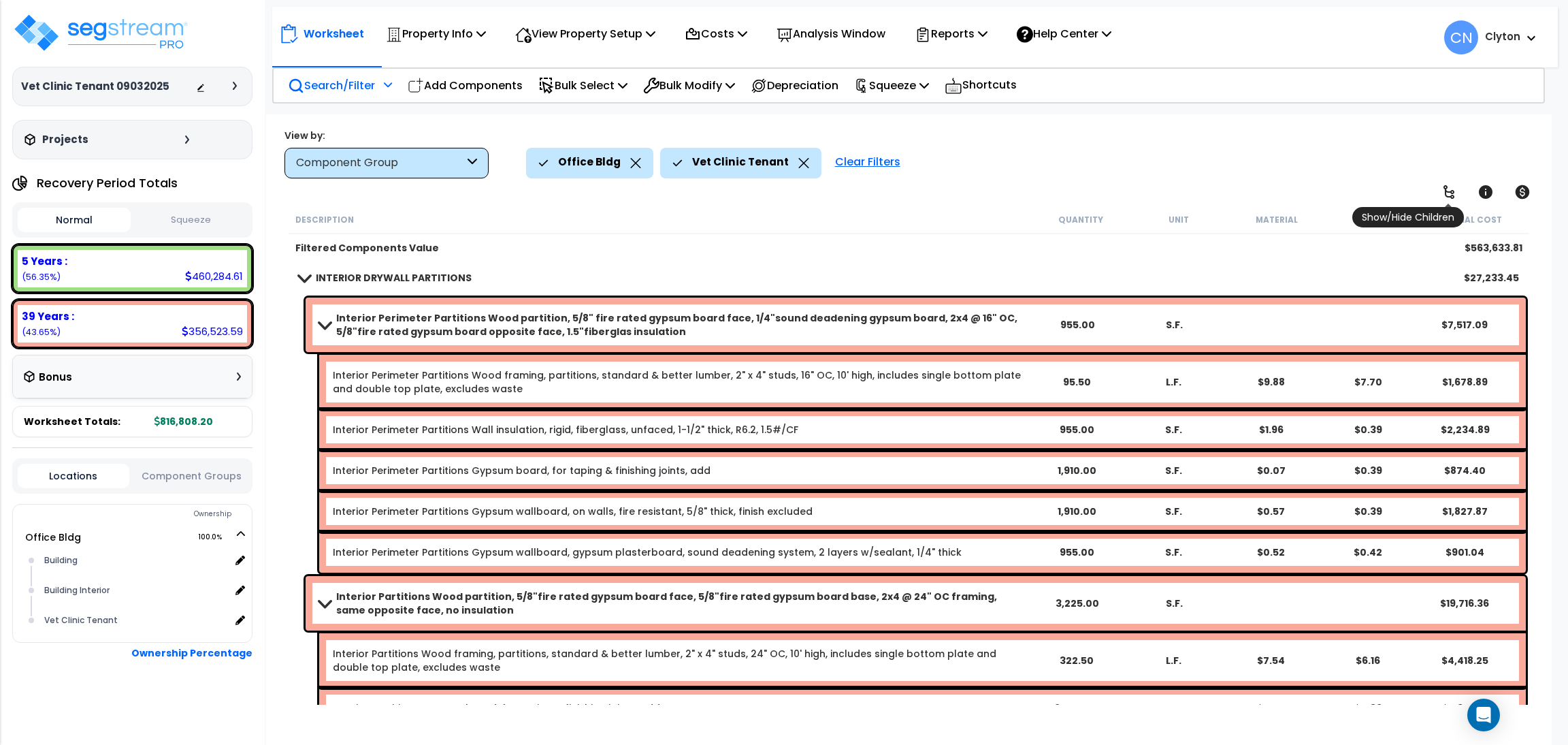
click at [1450, 198] on icon at bounding box center [1449, 192] width 17 height 17
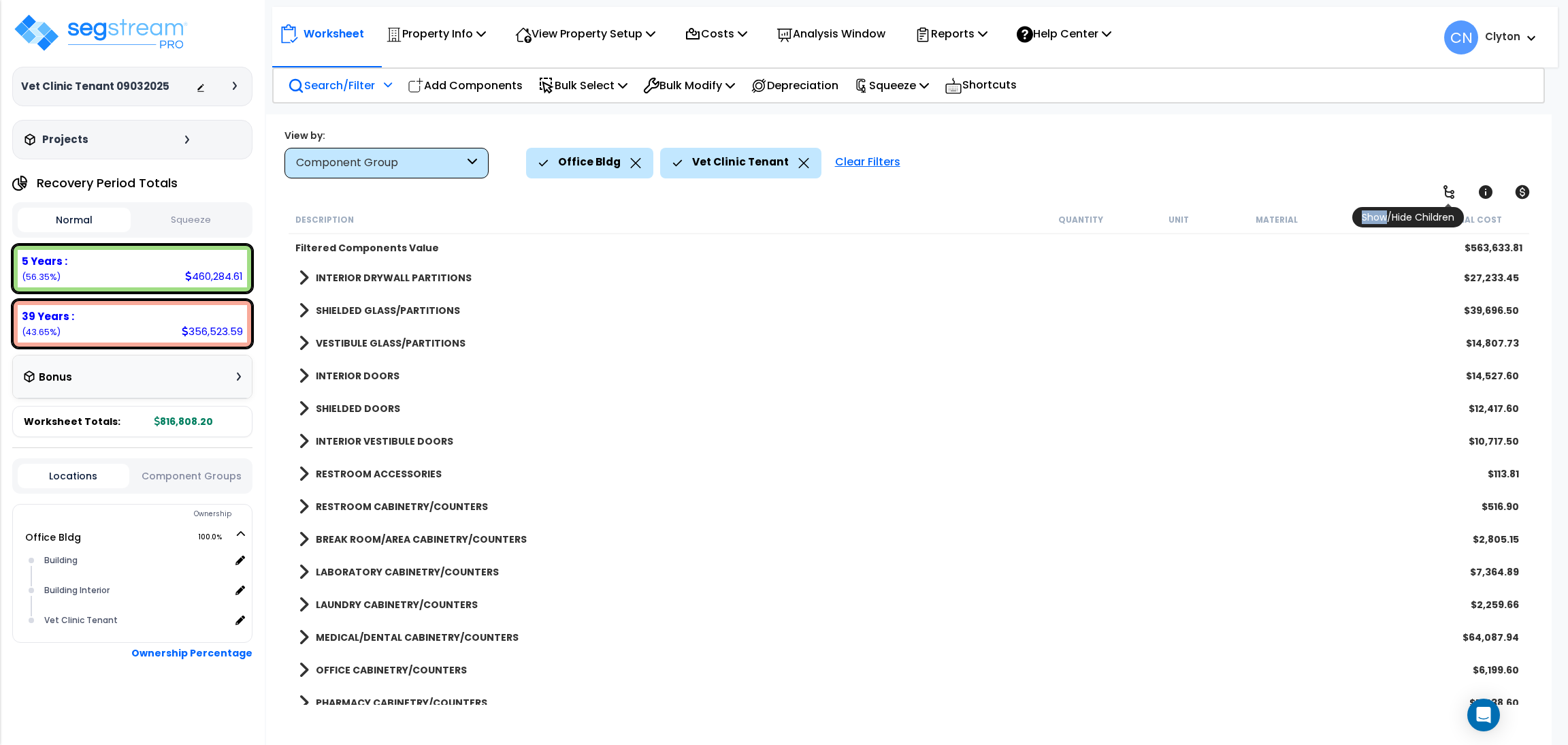
click at [1450, 198] on icon at bounding box center [1449, 192] width 17 height 17
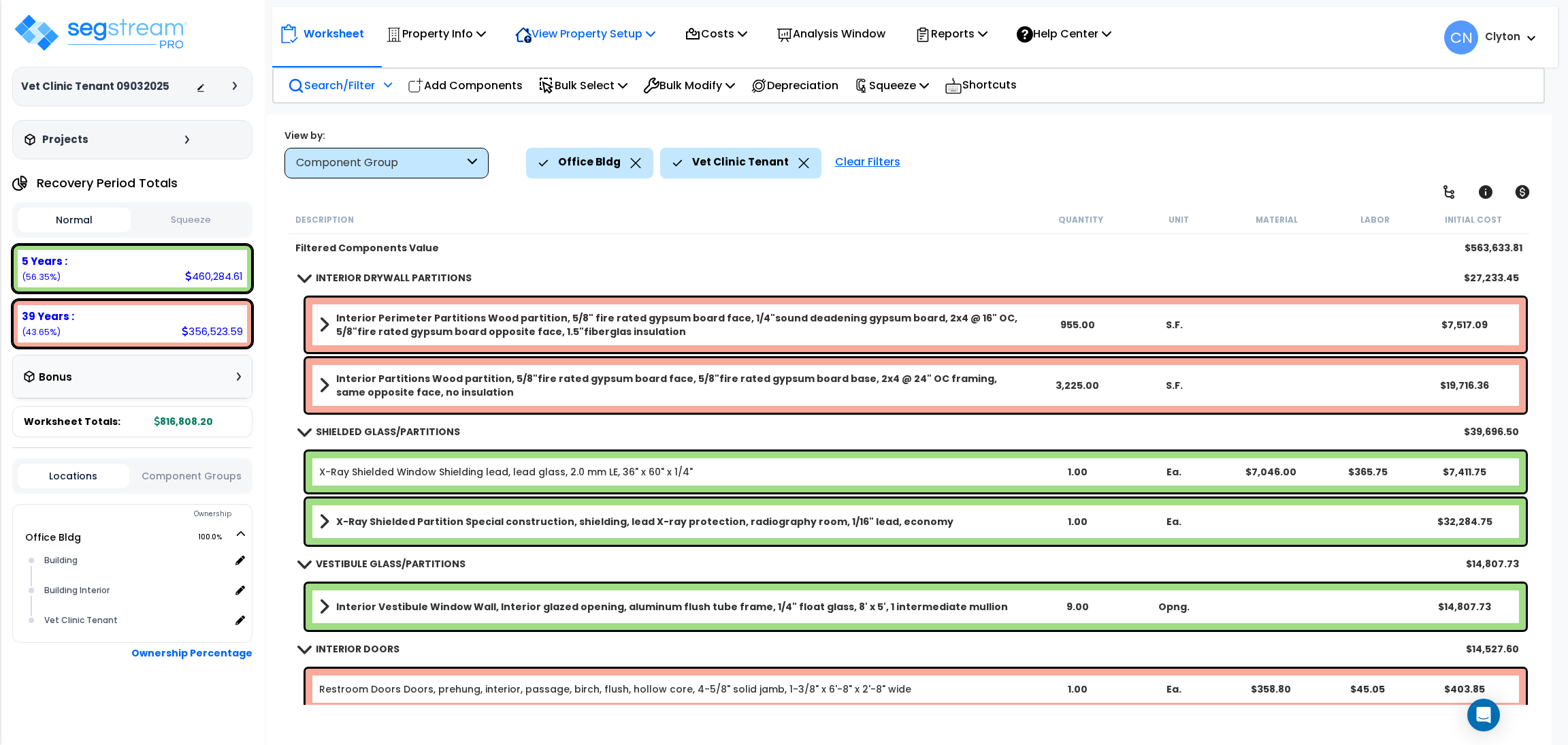
click at [594, 41] on p "View Property Setup" at bounding box center [585, 33] width 140 height 18
click at [570, 87] on link "View Questionnaire" at bounding box center [576, 93] width 134 height 27
click at [398, 150] on div "Component Group" at bounding box center [387, 163] width 204 height 31
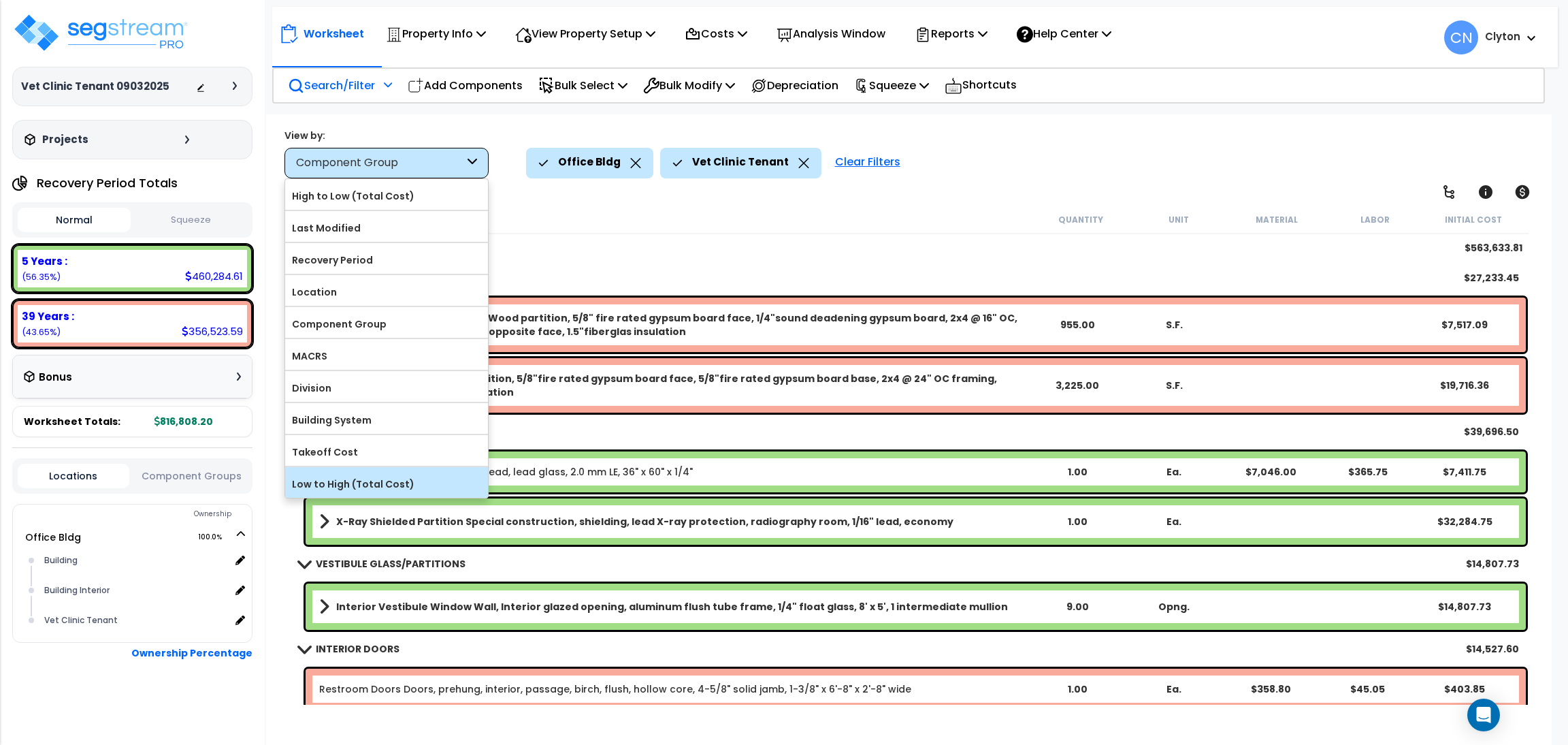
click at [377, 481] on label "Low to High (Total Cost)" at bounding box center [386, 484] width 202 height 20
click at [0, 0] on input "Low to High (Total Cost)" at bounding box center [0, 0] width 0 height 0
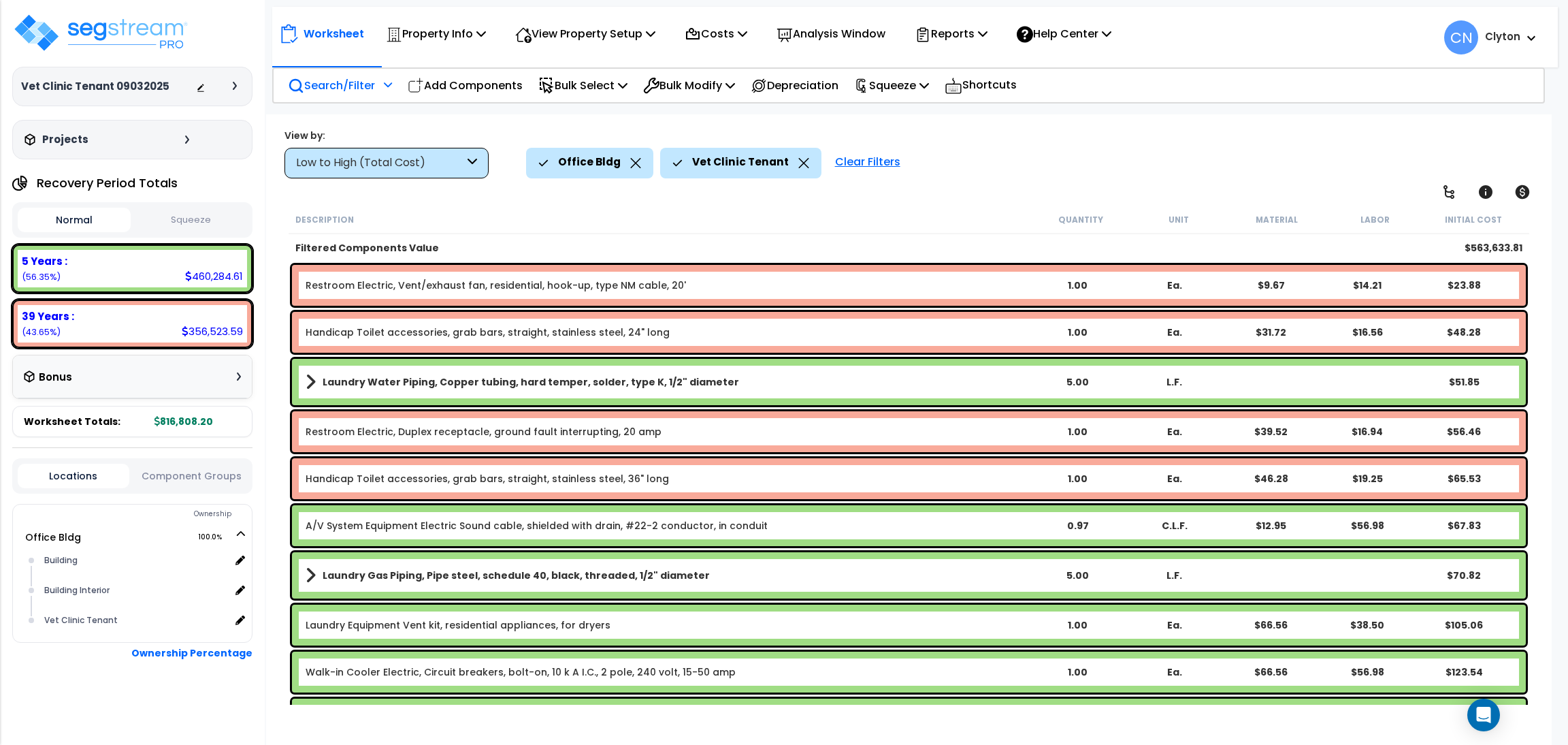
click at [413, 159] on div "Low to High (Total Cost)" at bounding box center [380, 162] width 168 height 16
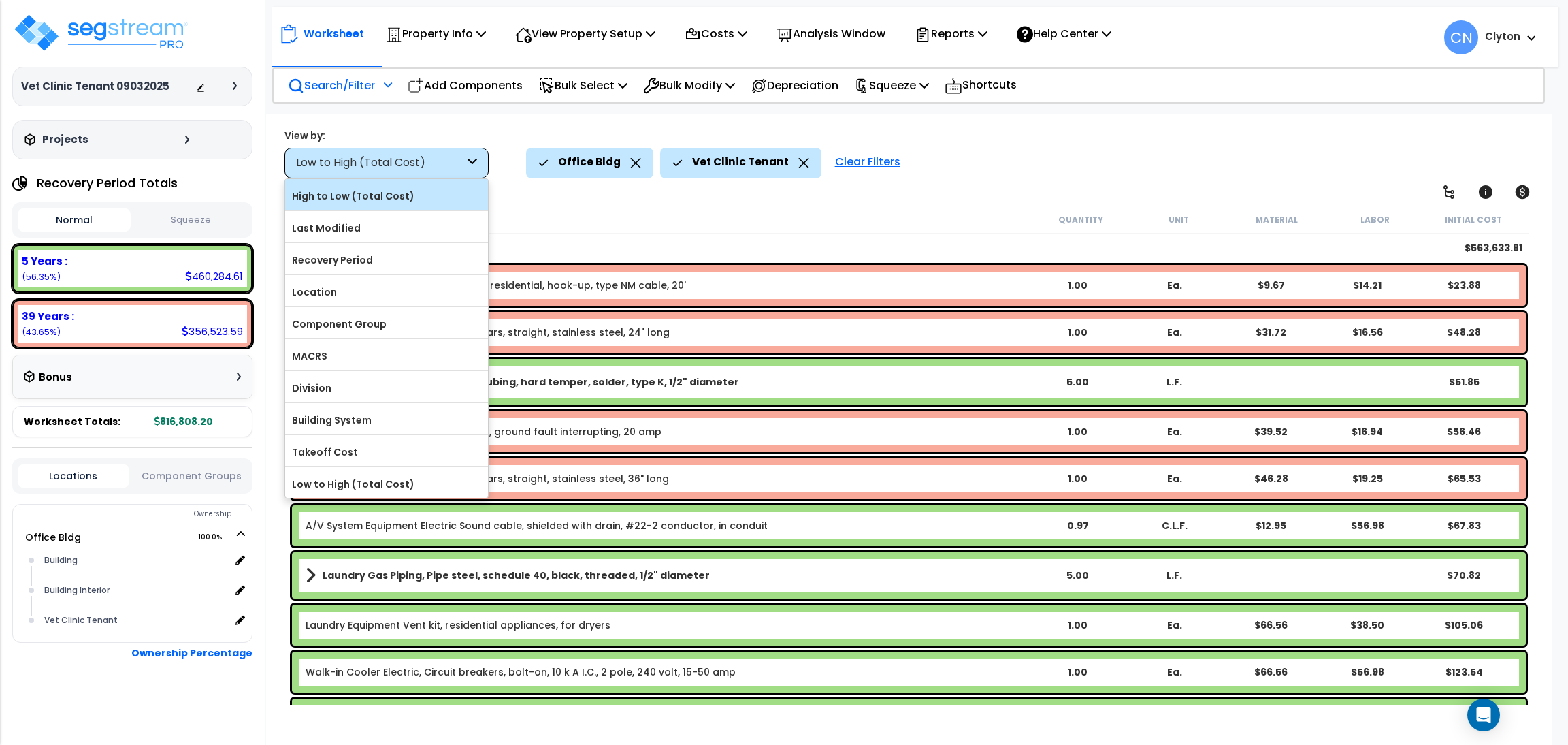
click at [399, 206] on div "High to Low (Total Cost)" at bounding box center [386, 194] width 202 height 31
click at [400, 192] on label "High to Low (Total Cost)" at bounding box center [386, 196] width 202 height 20
click at [0, 0] on input "High to Low (Total Cost)" at bounding box center [0, 0] width 0 height 0
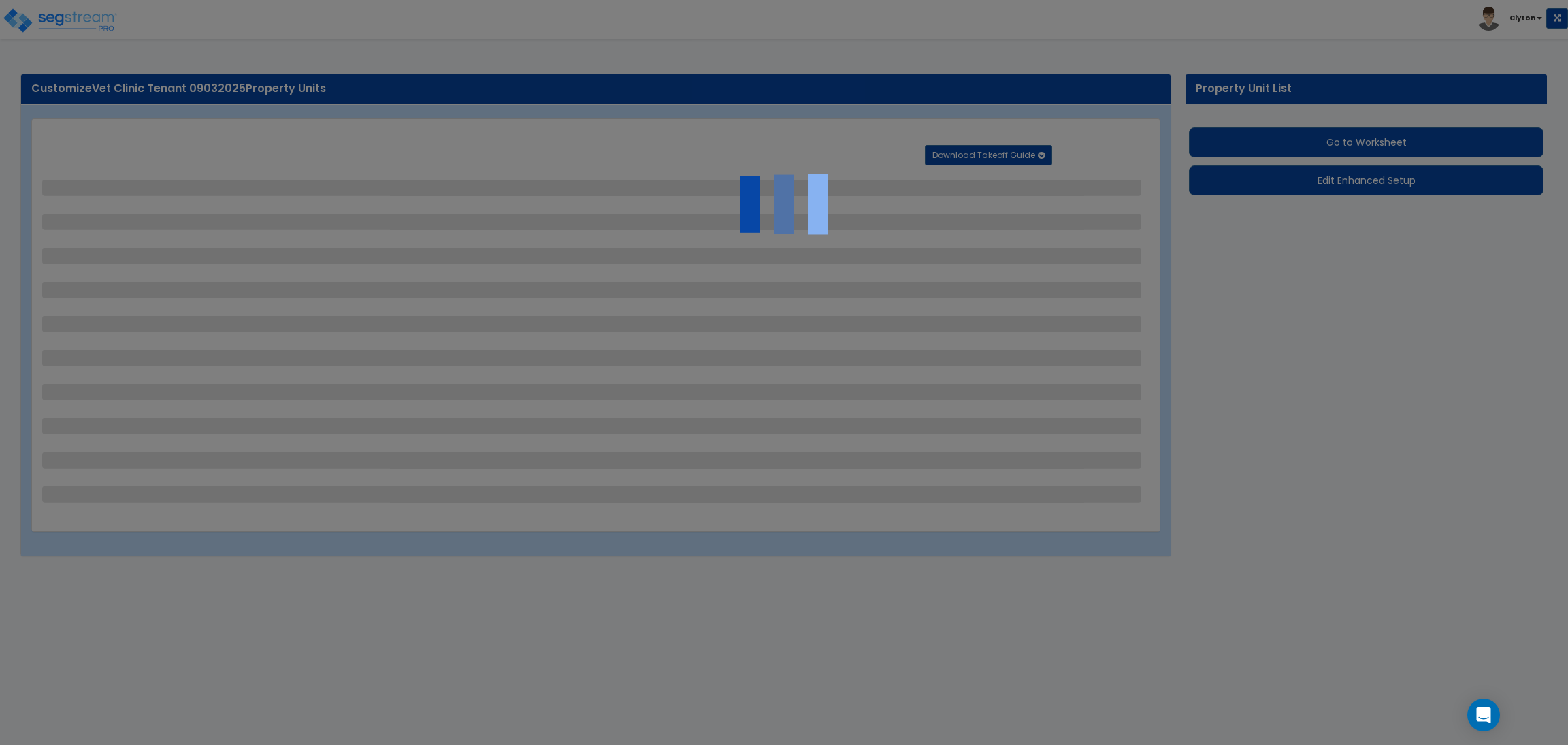
select select "7"
select select "1"
select select "3"
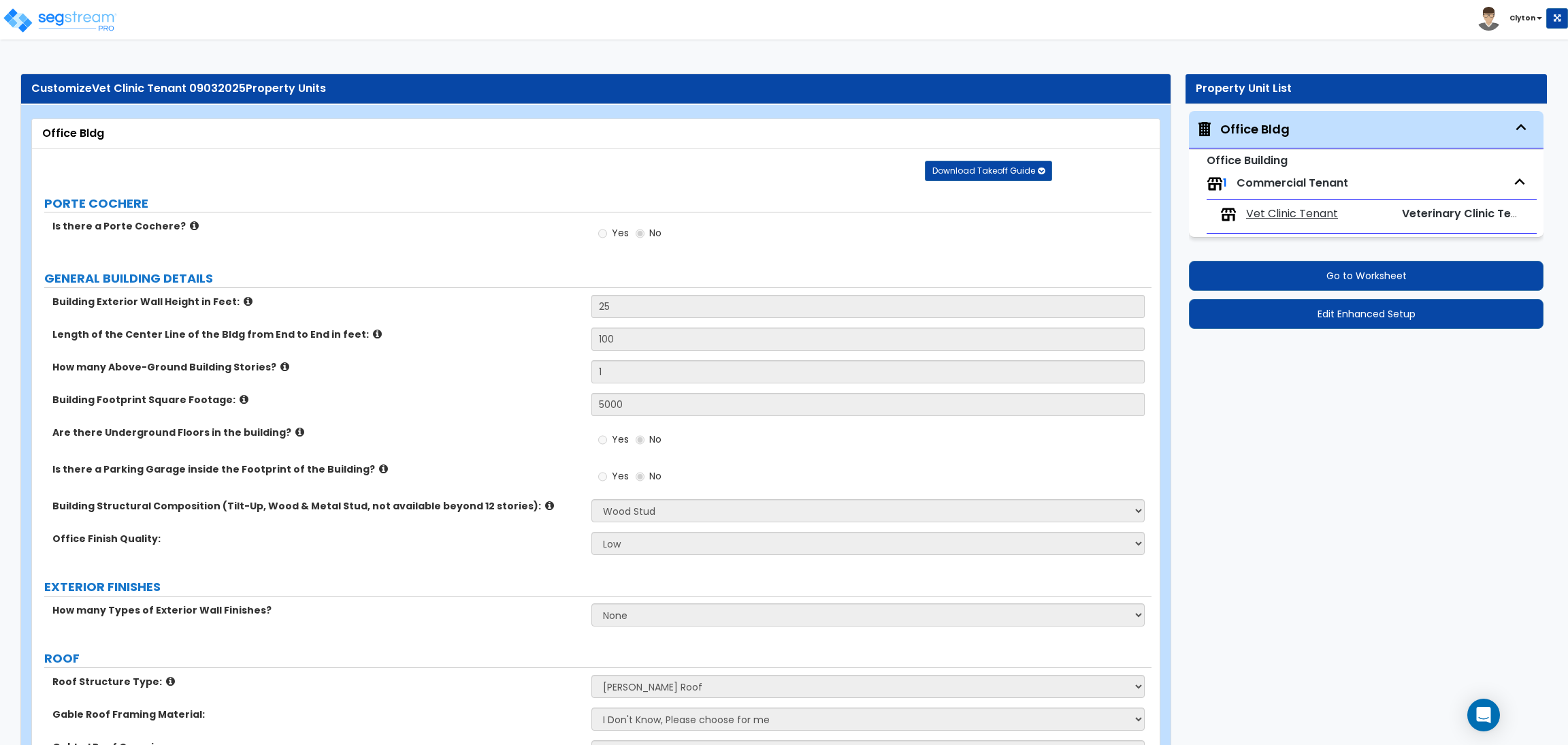
click at [1273, 217] on span "Vet Clinic Tenant" at bounding box center [1292, 214] width 92 height 16
select select "7"
select select "8"
select select "7"
select select "8"
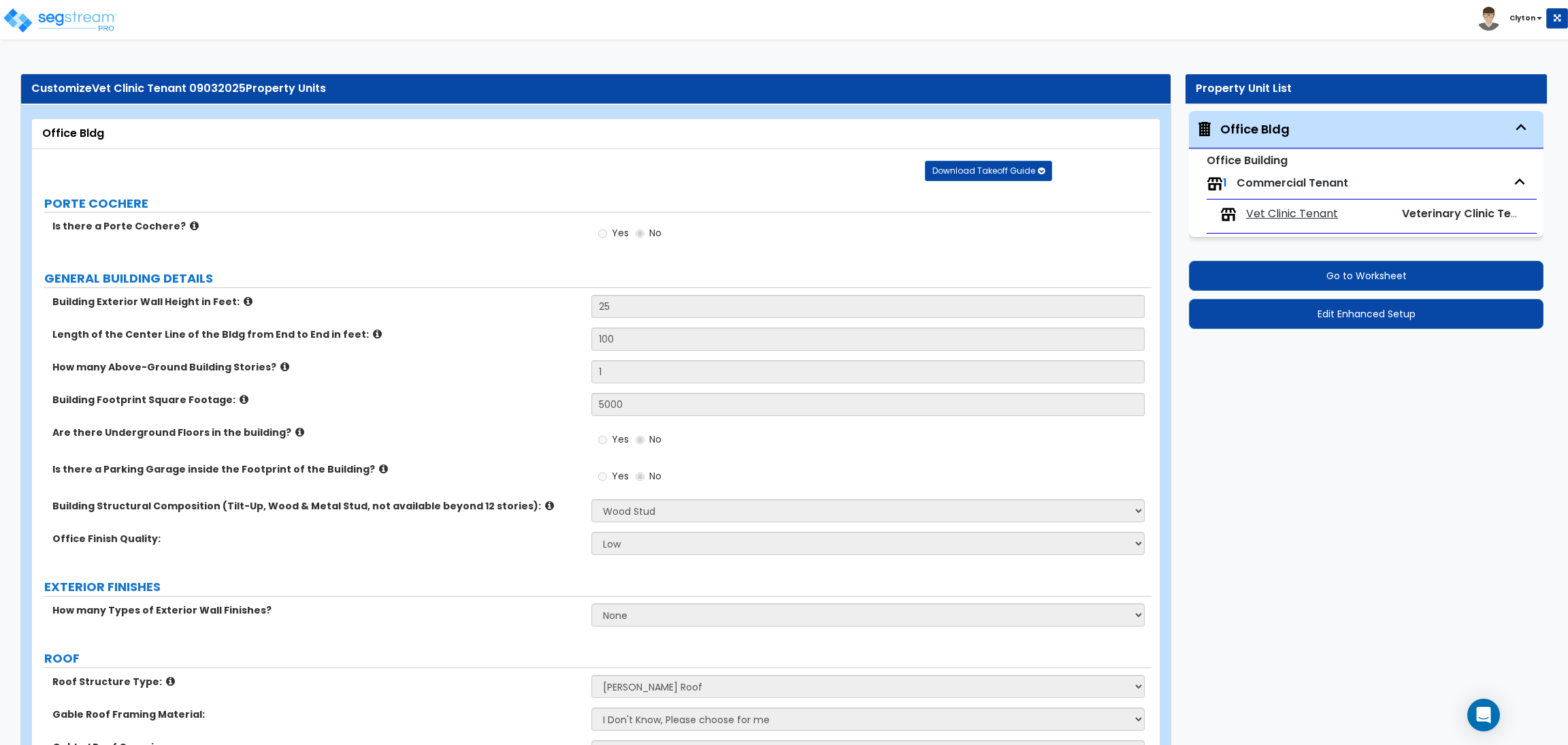
select select "8"
select select "1"
select select "8"
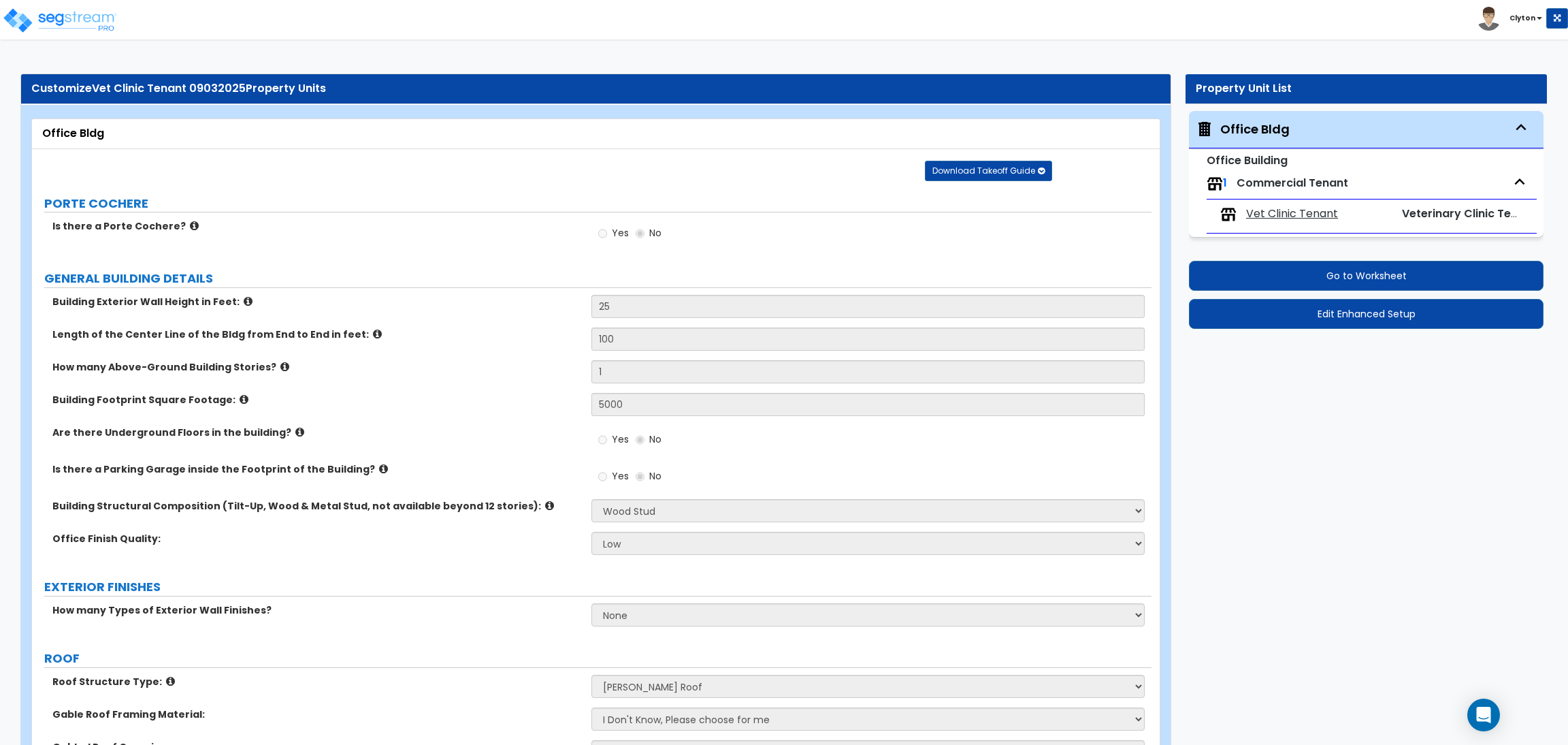
select select "1"
select select "8"
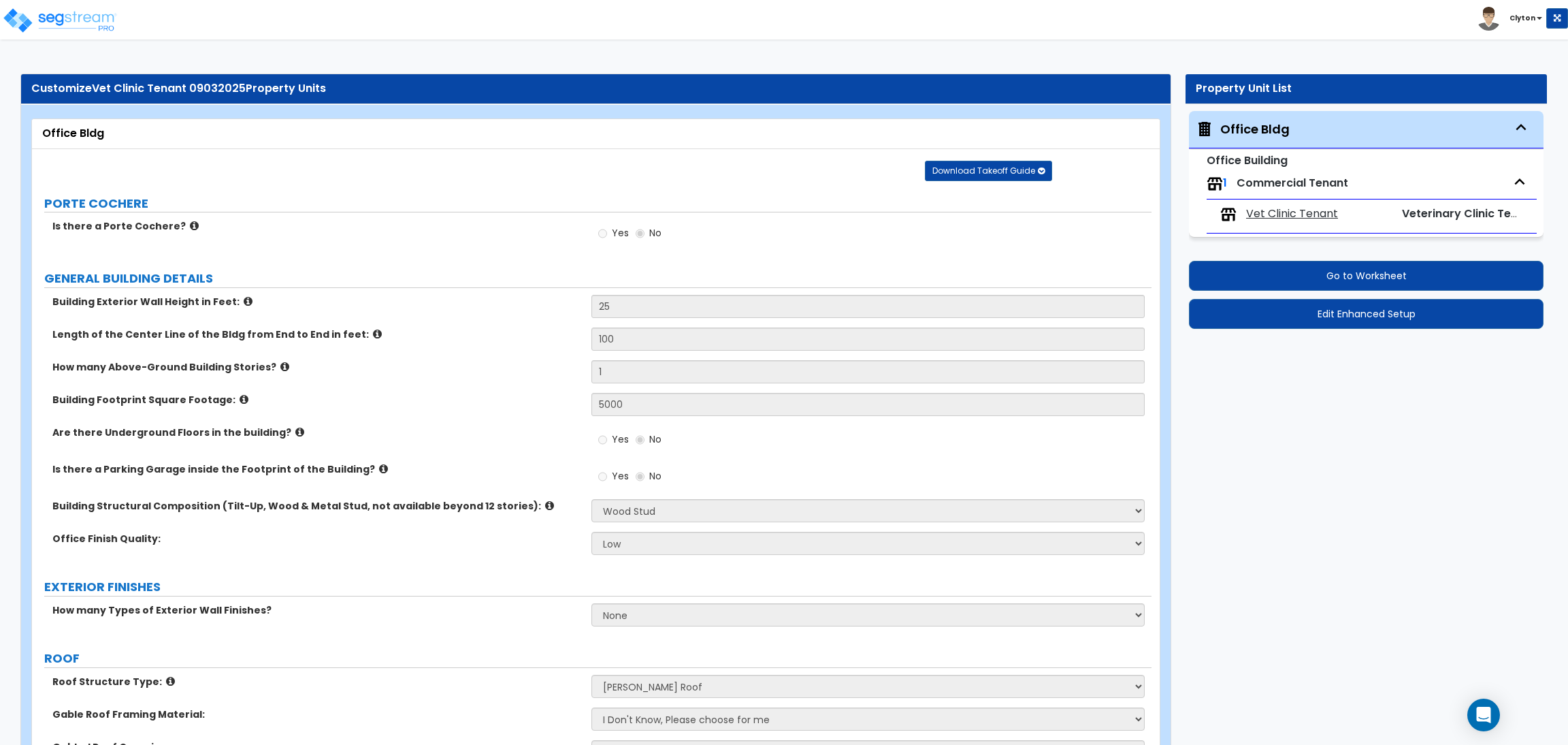
select select "3"
select select "7"
select select "1"
select select "4"
select select "1"
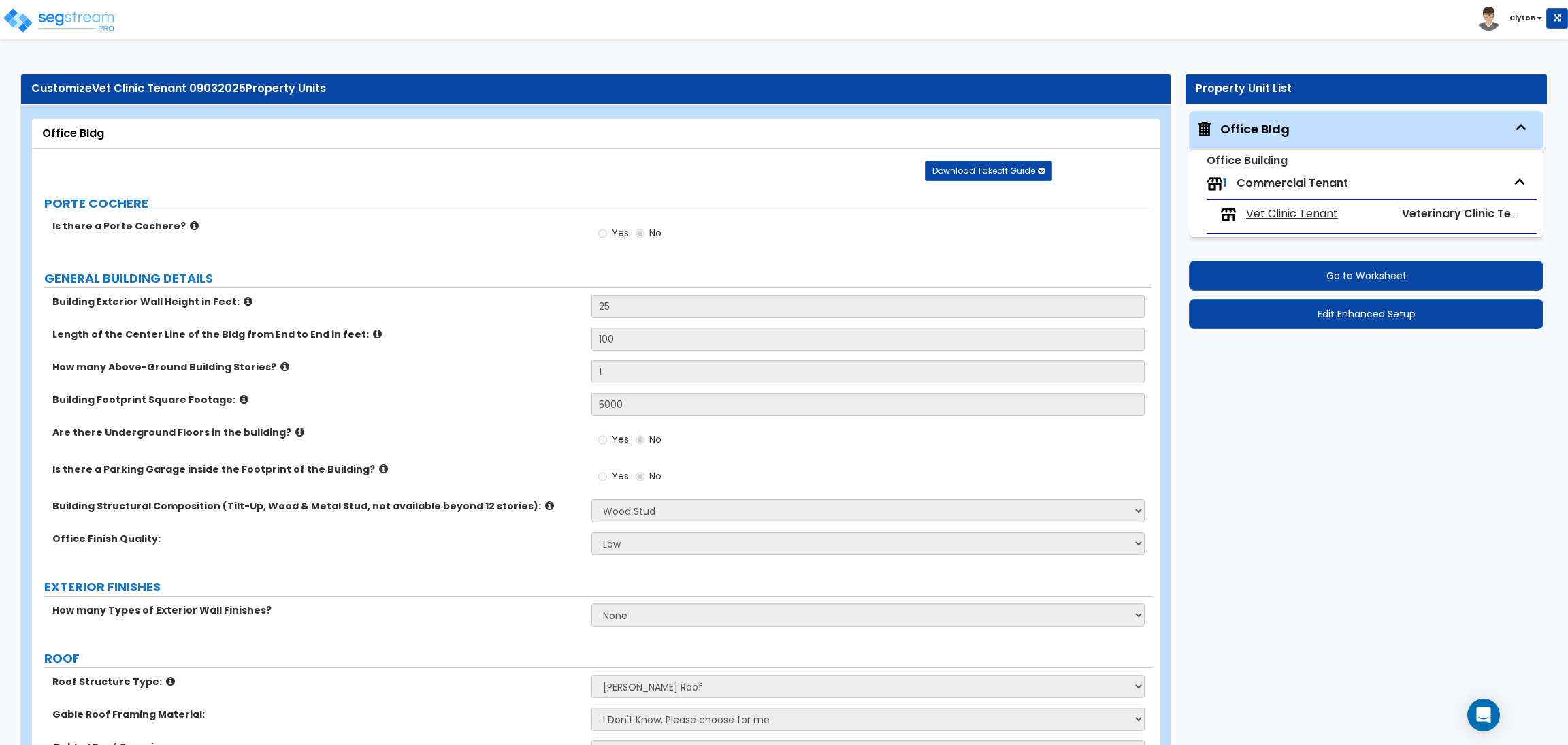
select select "3"
select select "2"
select select "1"
select select "2"
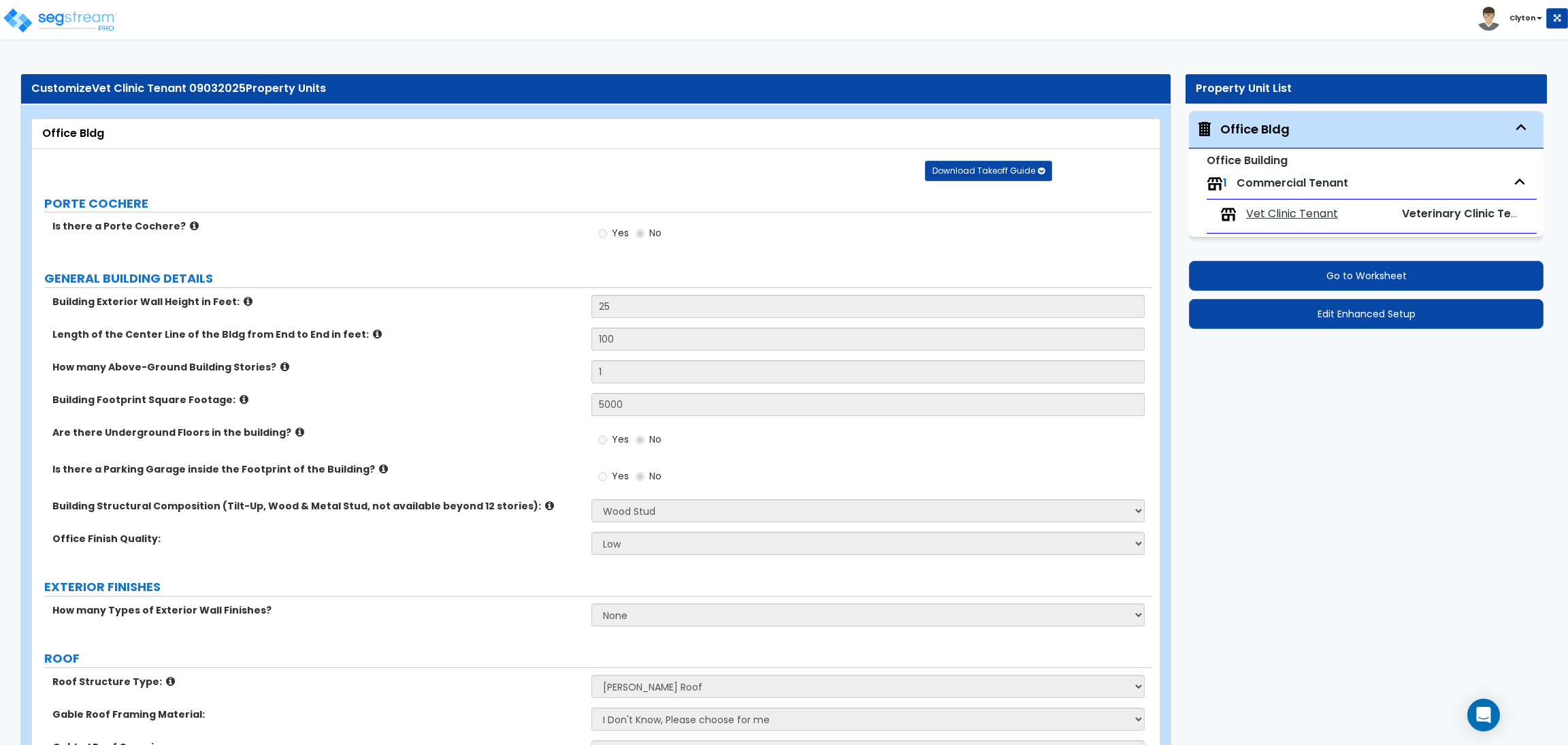
select select "1"
select select "2"
select select "1"
select select "3"
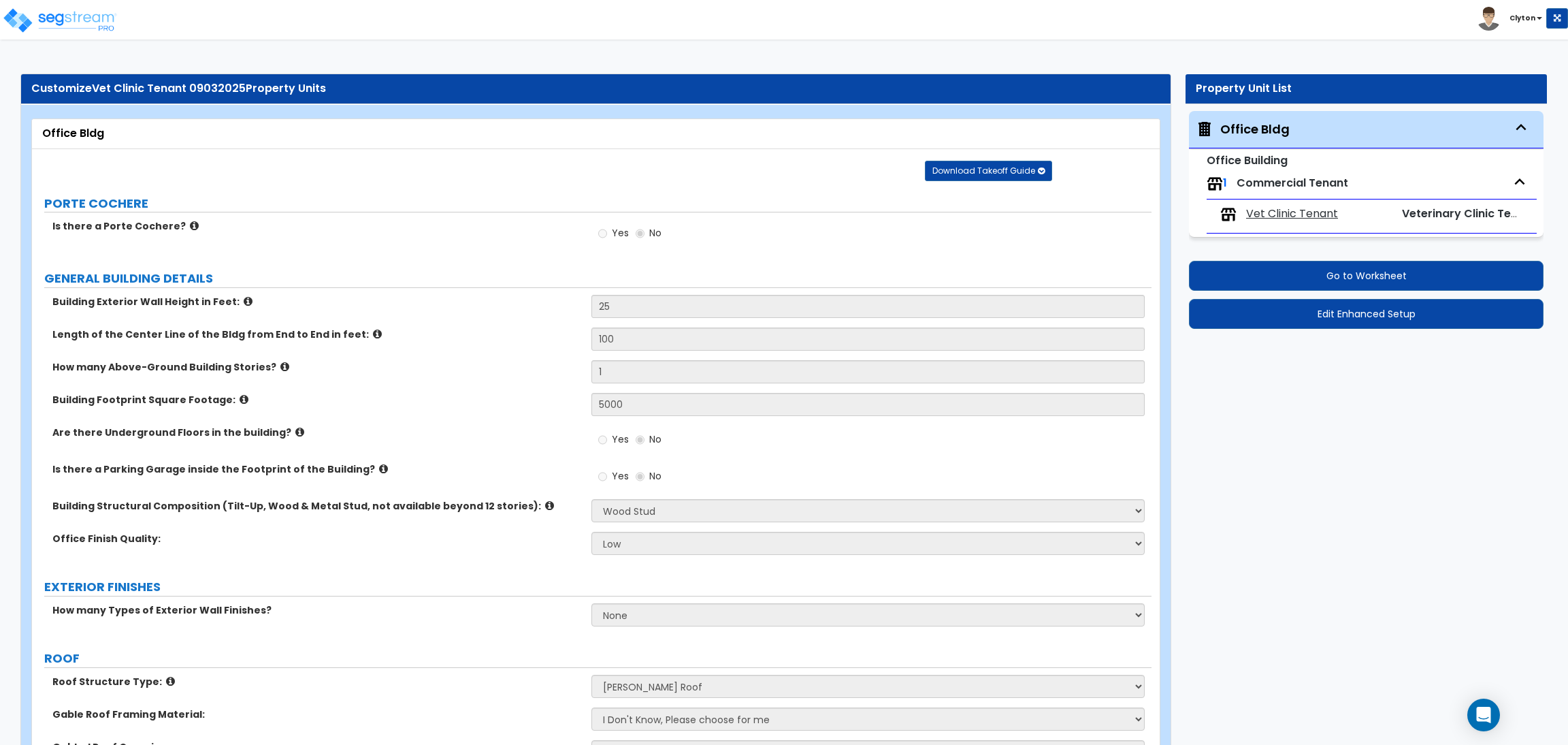
select select "2"
select select "1"
select select "3"
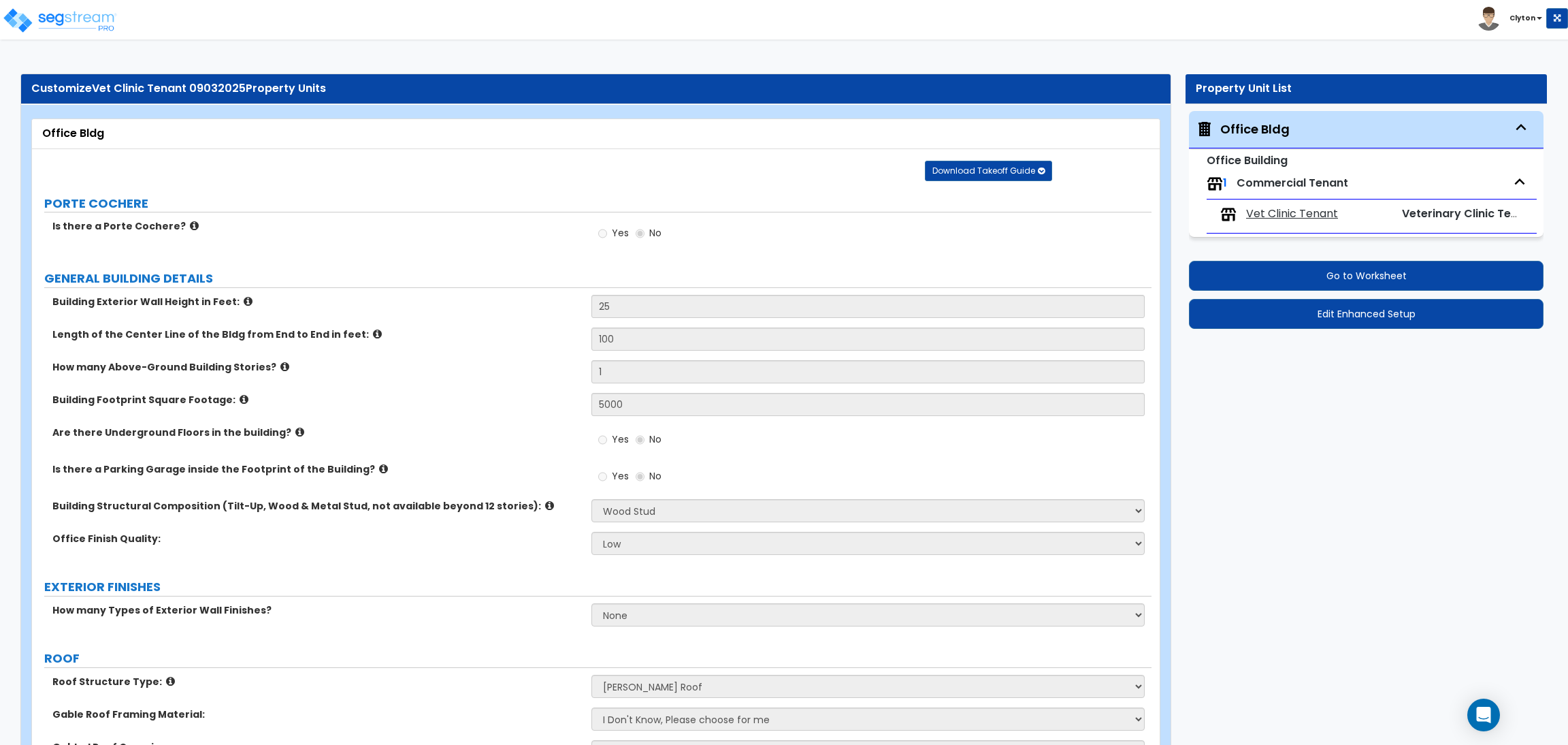
select select "1"
select select "3"
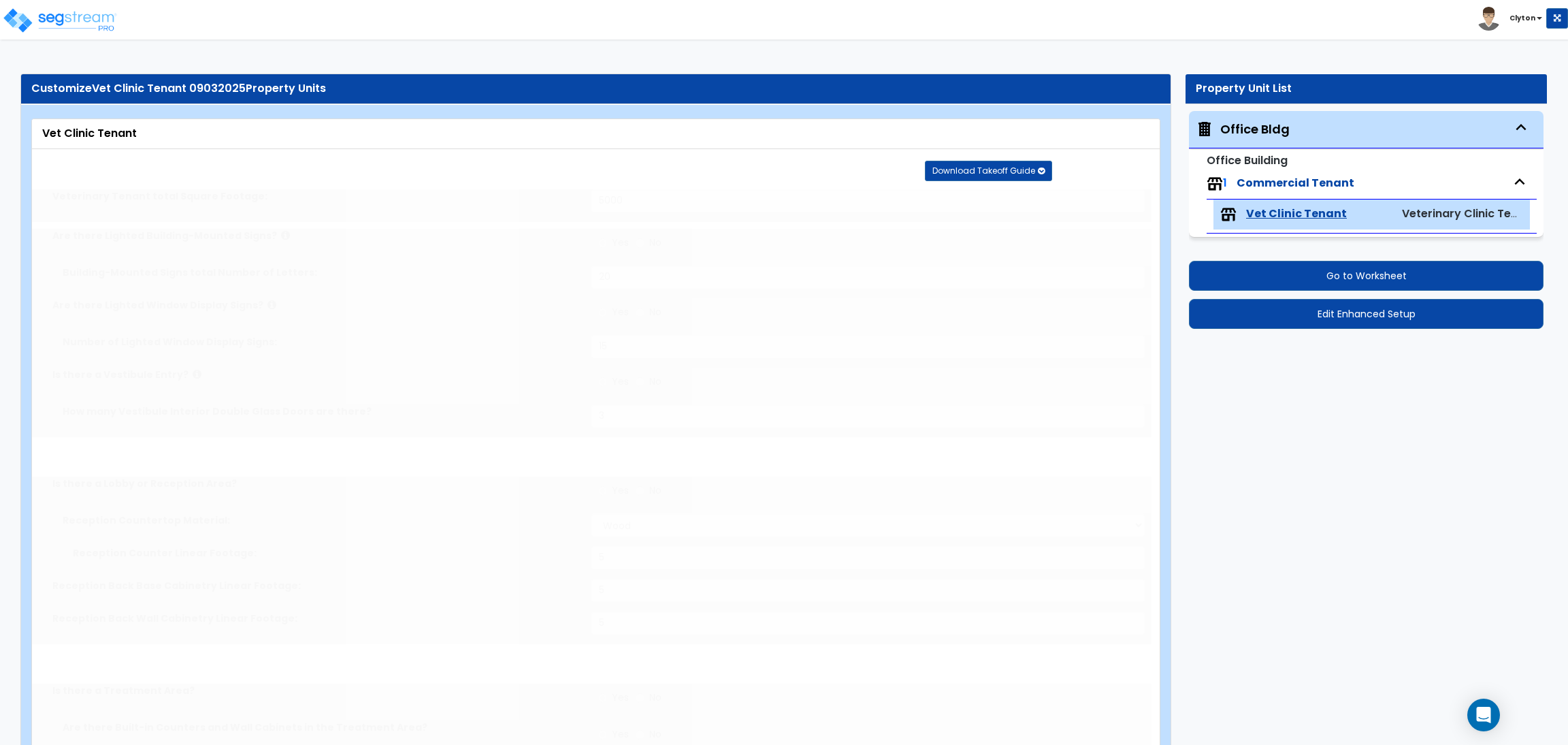
select select "2"
type input "3"
select select "2"
type input "12"
radio input "true"
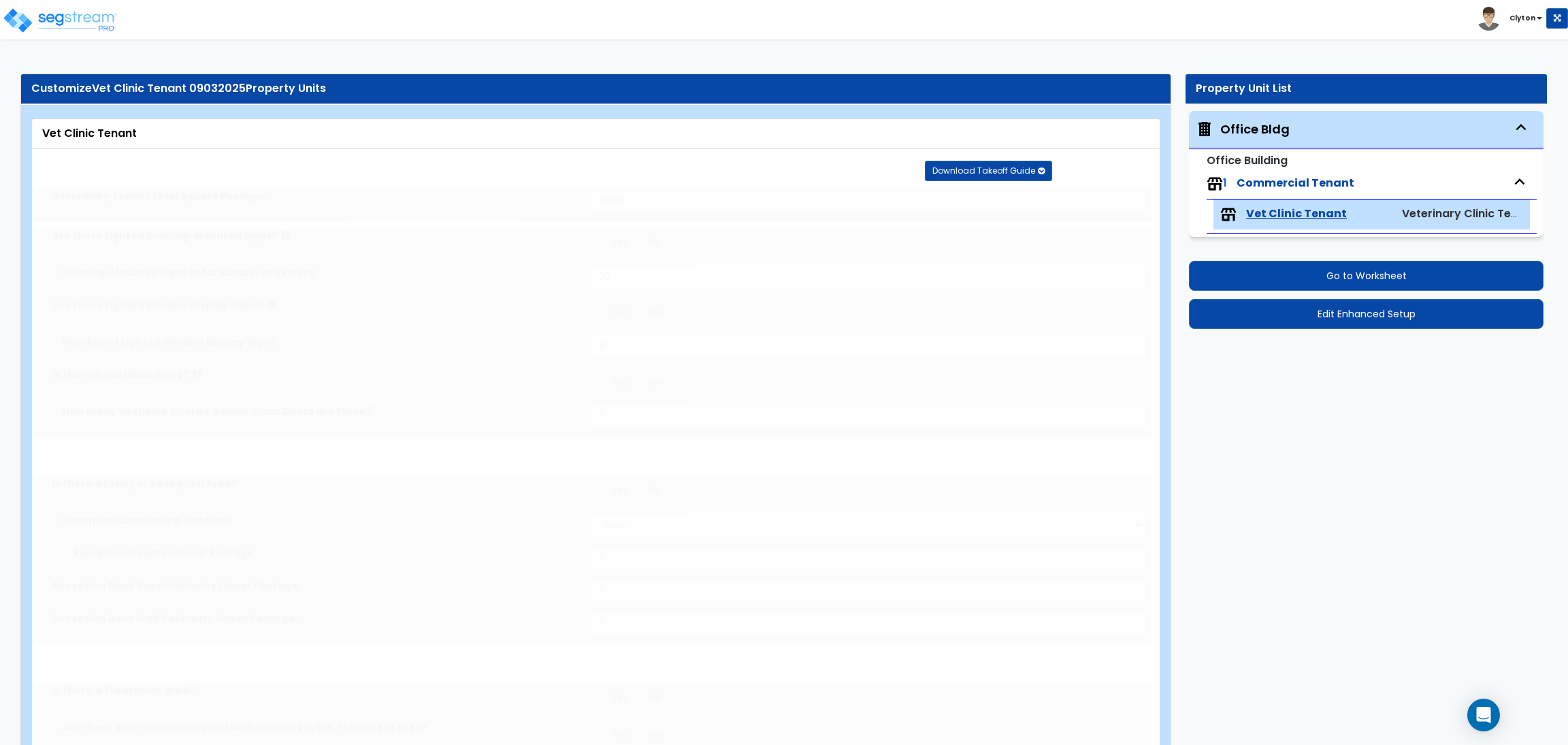
radio input "true"
type input "1"
radio input "true"
type input "1"
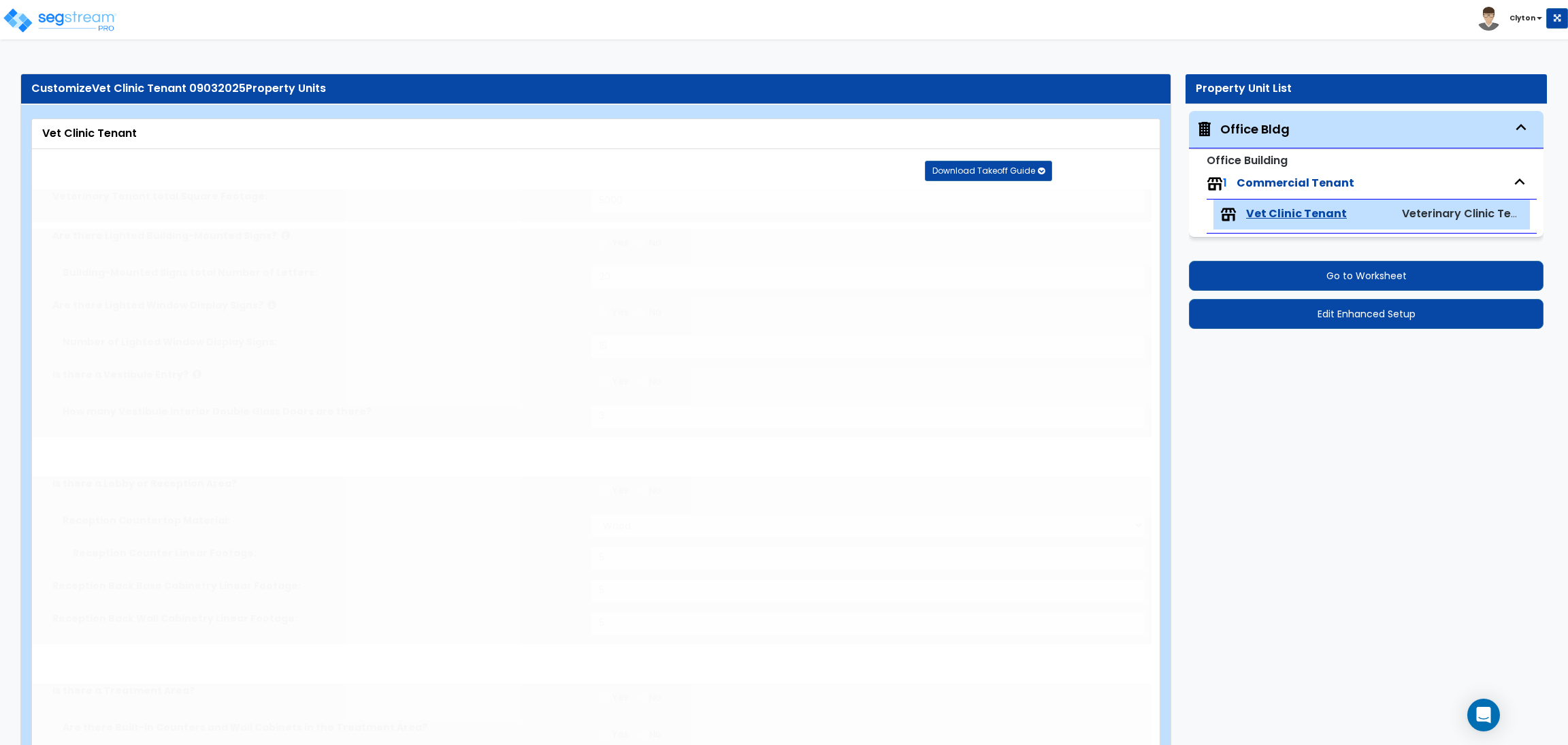
type input "500"
select select "1"
type input "5"
type input "1"
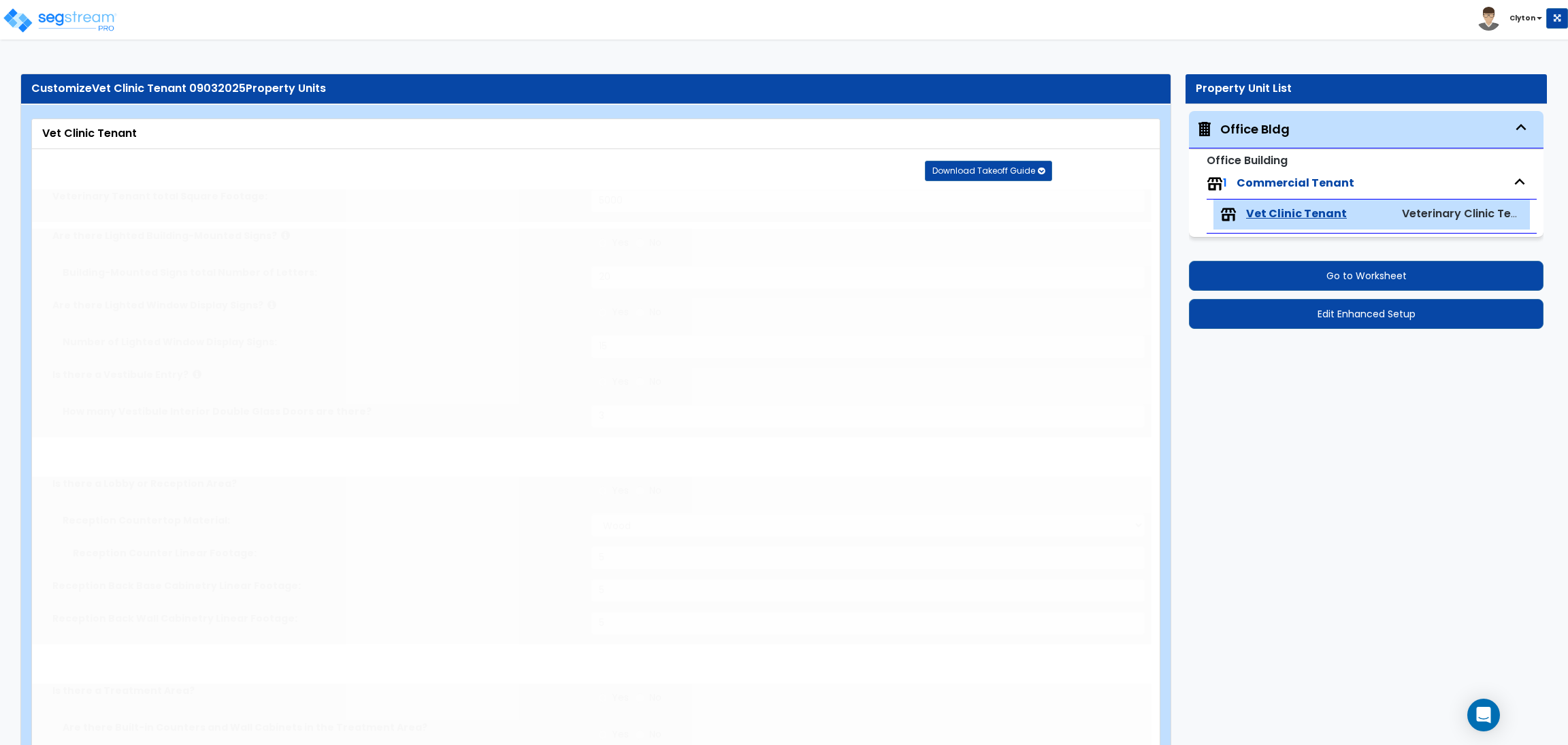
select select "1"
select select "2"
type input "1"
radio input "true"
type input "1"
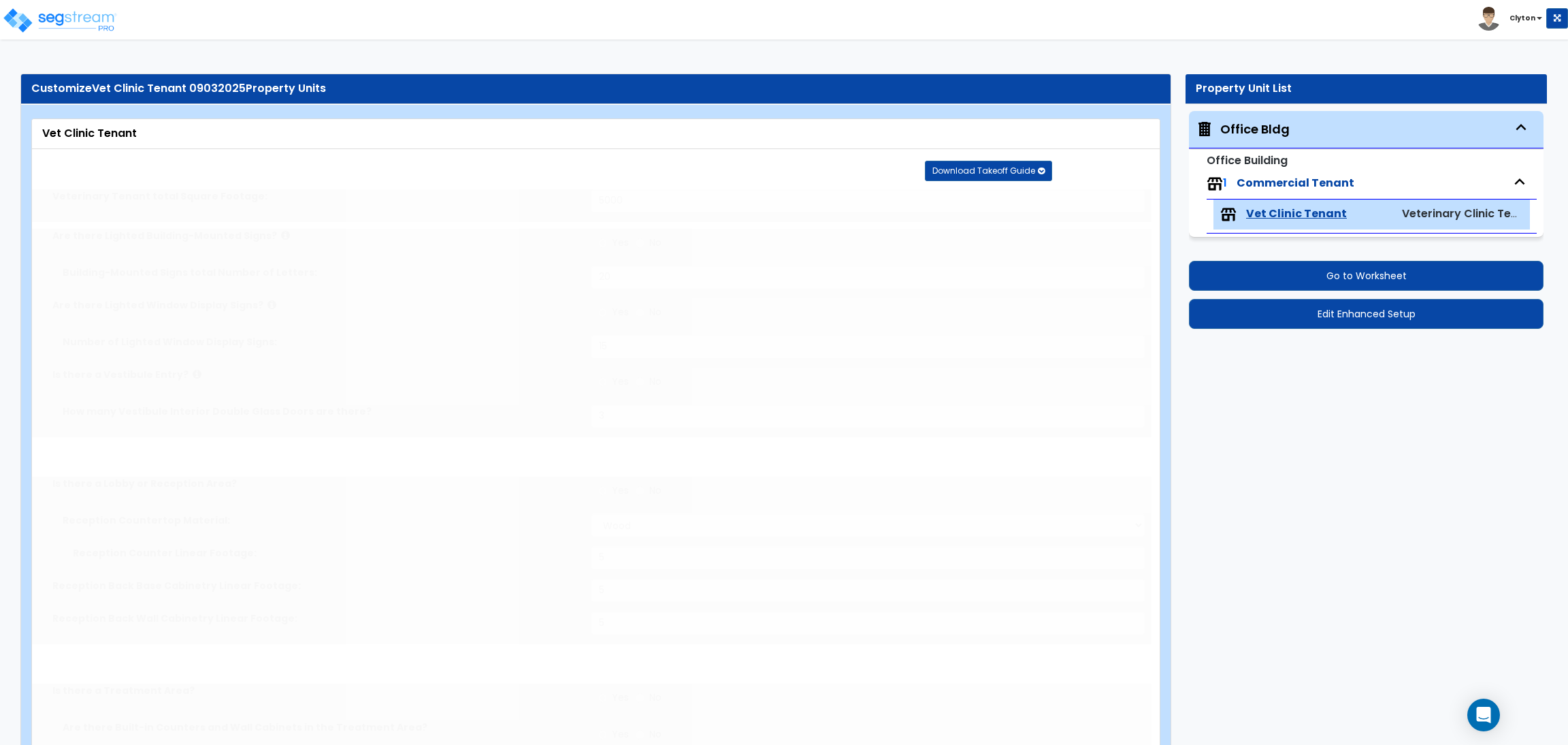
radio input "true"
type input "1"
radio input "true"
type input "1"
radio input "true"
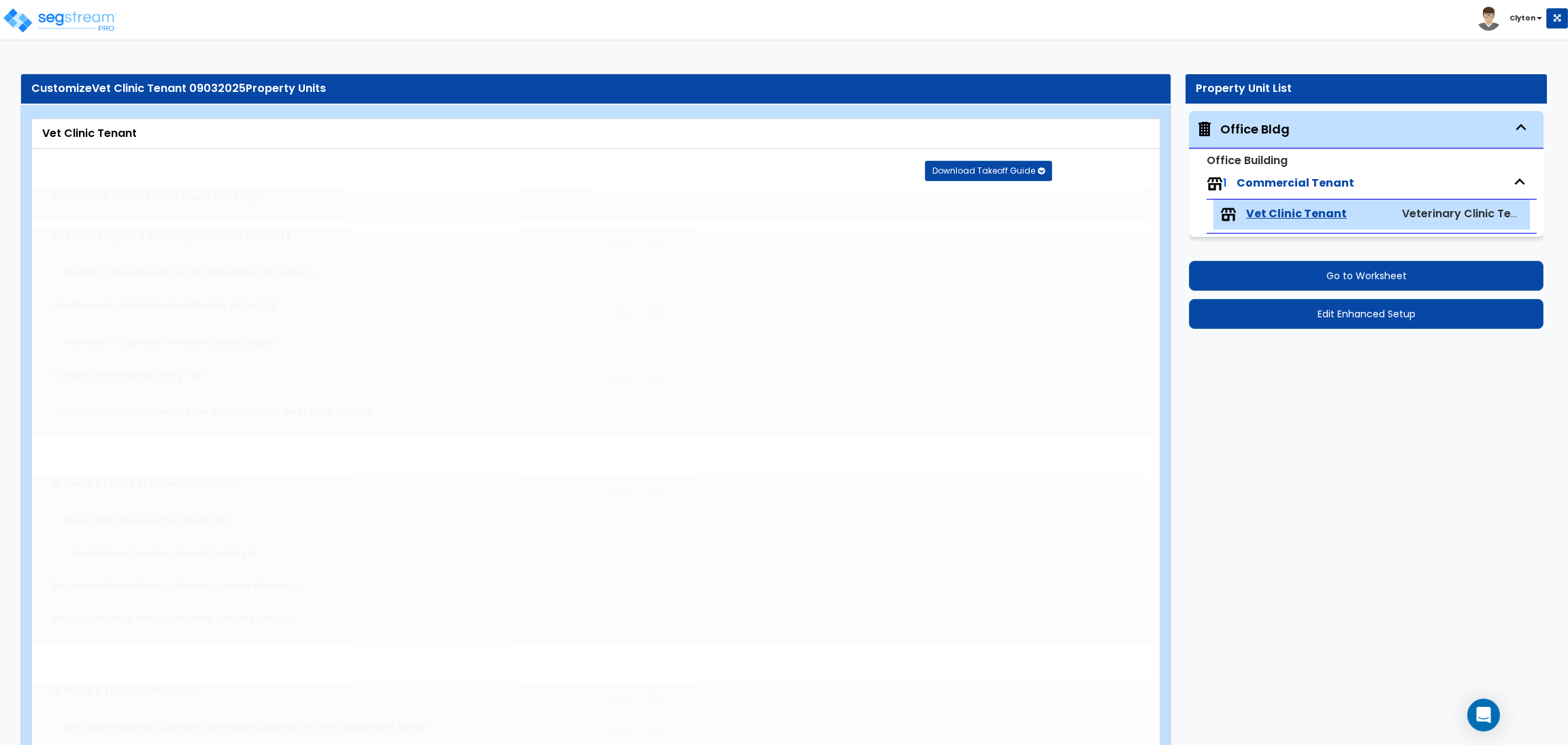
type input "1"
radio input "true"
type input "1"
select select "1"
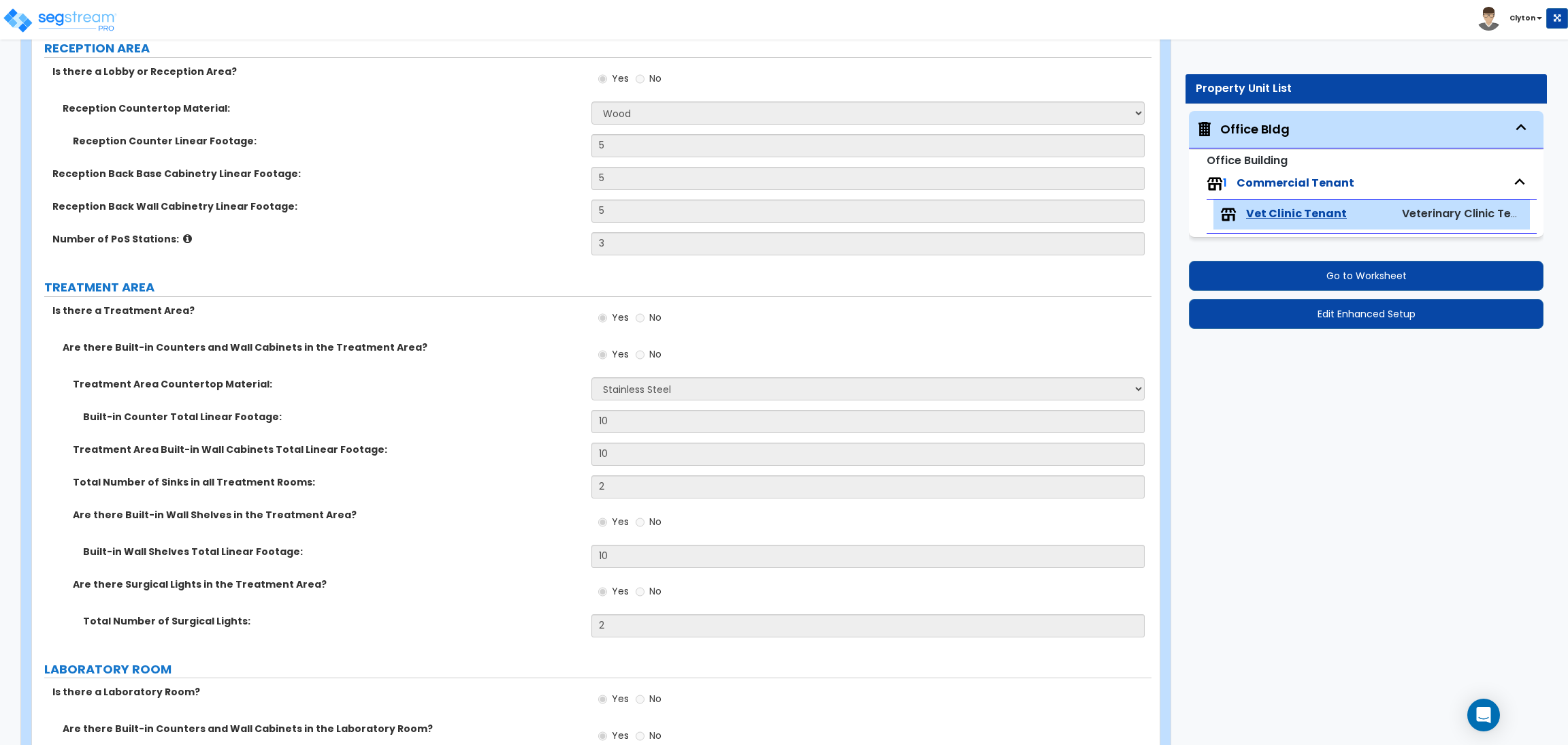
scroll to position [409, 0]
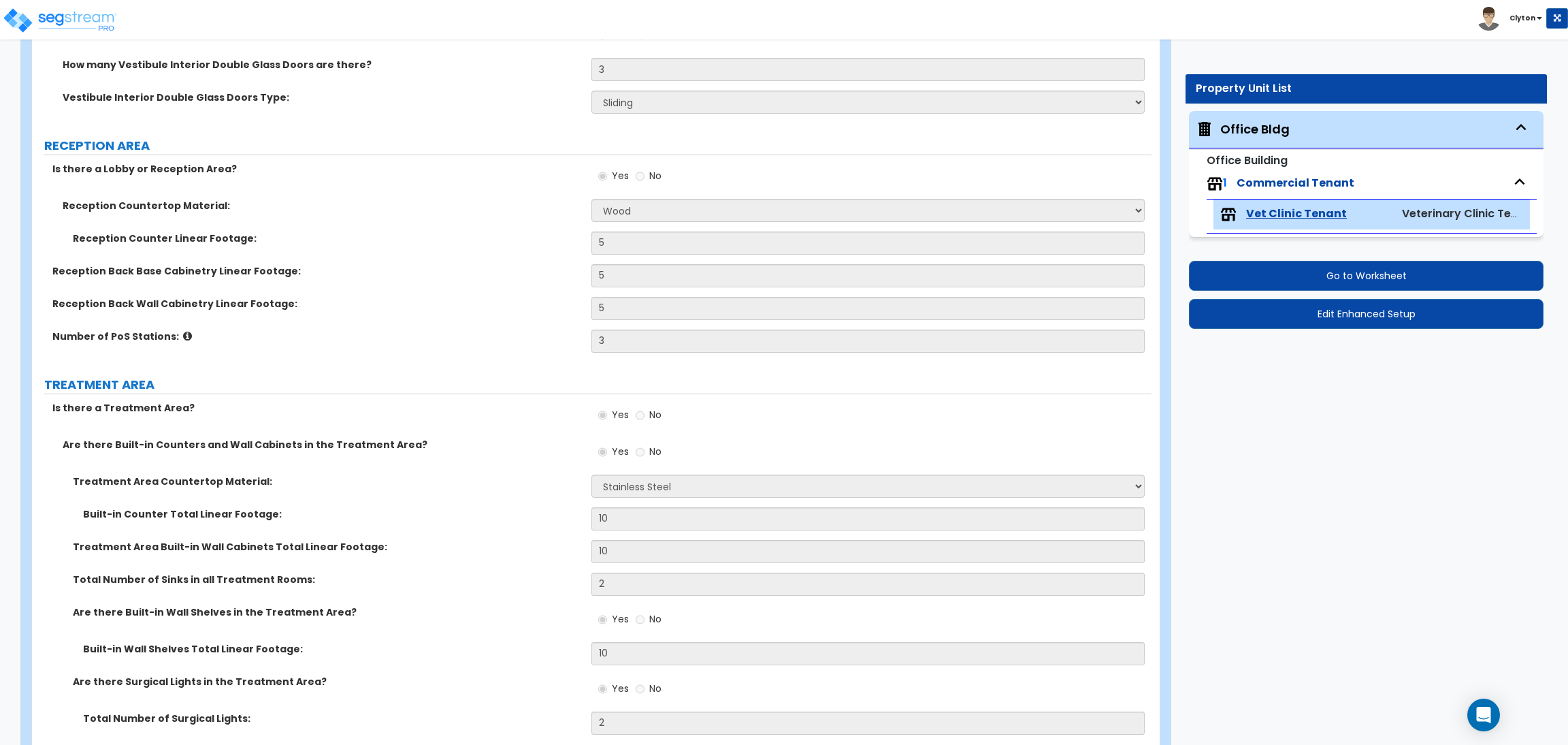
click at [471, 259] on div "Reception Counter Linear Footage: 5" at bounding box center [591, 247] width 1119 height 32
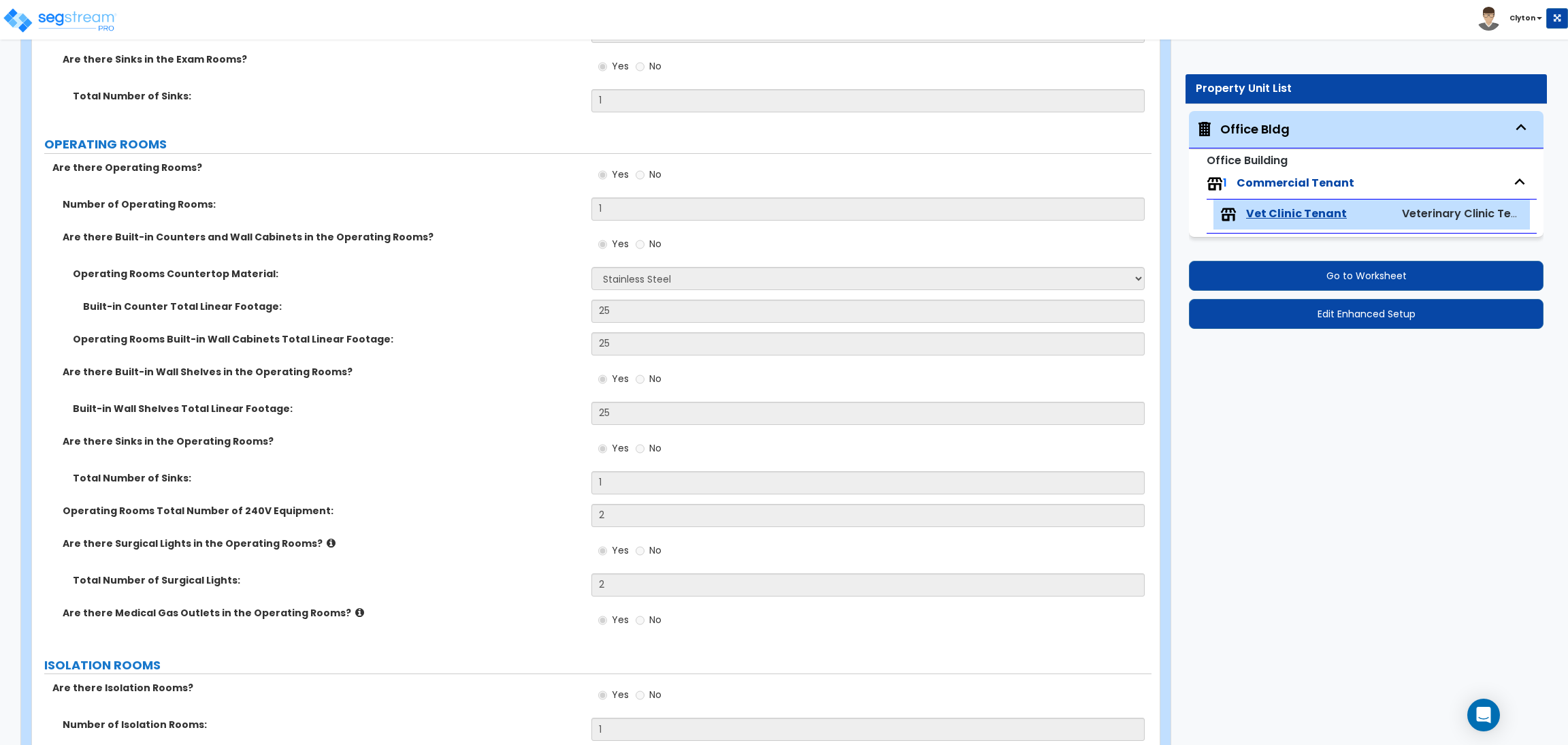
scroll to position [2413, 0]
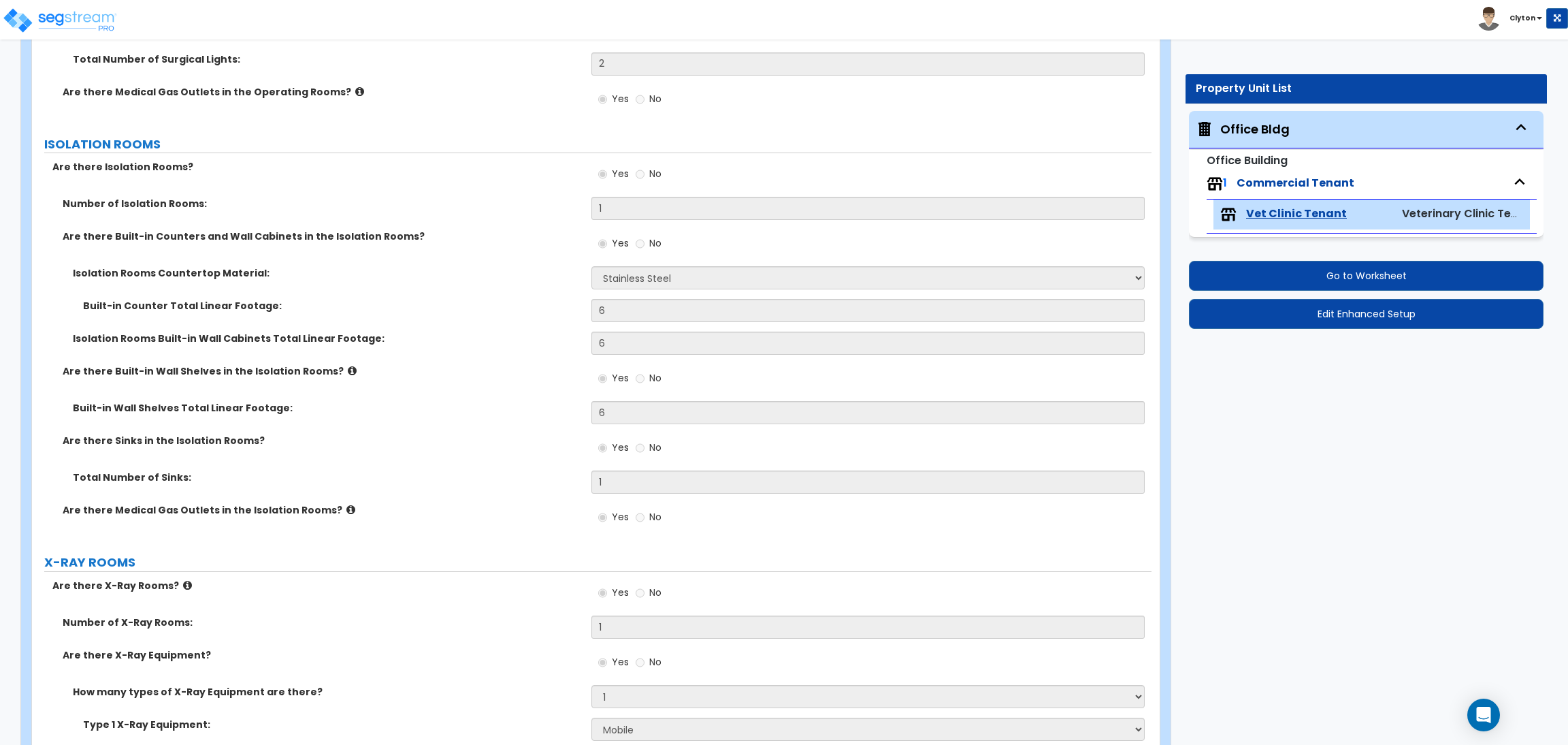
click at [347, 372] on icon at bounding box center [352, 371] width 9 height 11
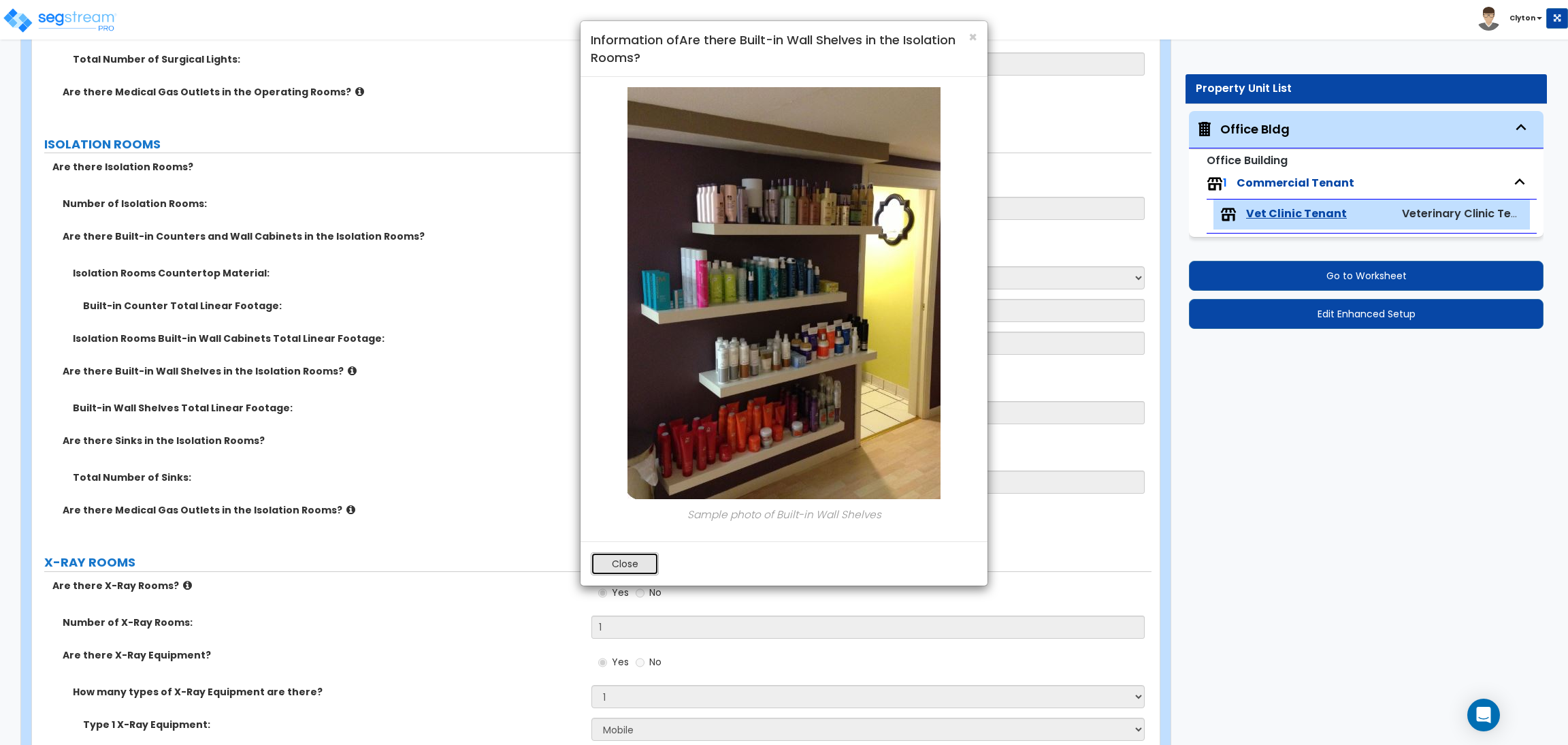
click at [619, 556] on button "Close" at bounding box center [625, 564] width 68 height 23
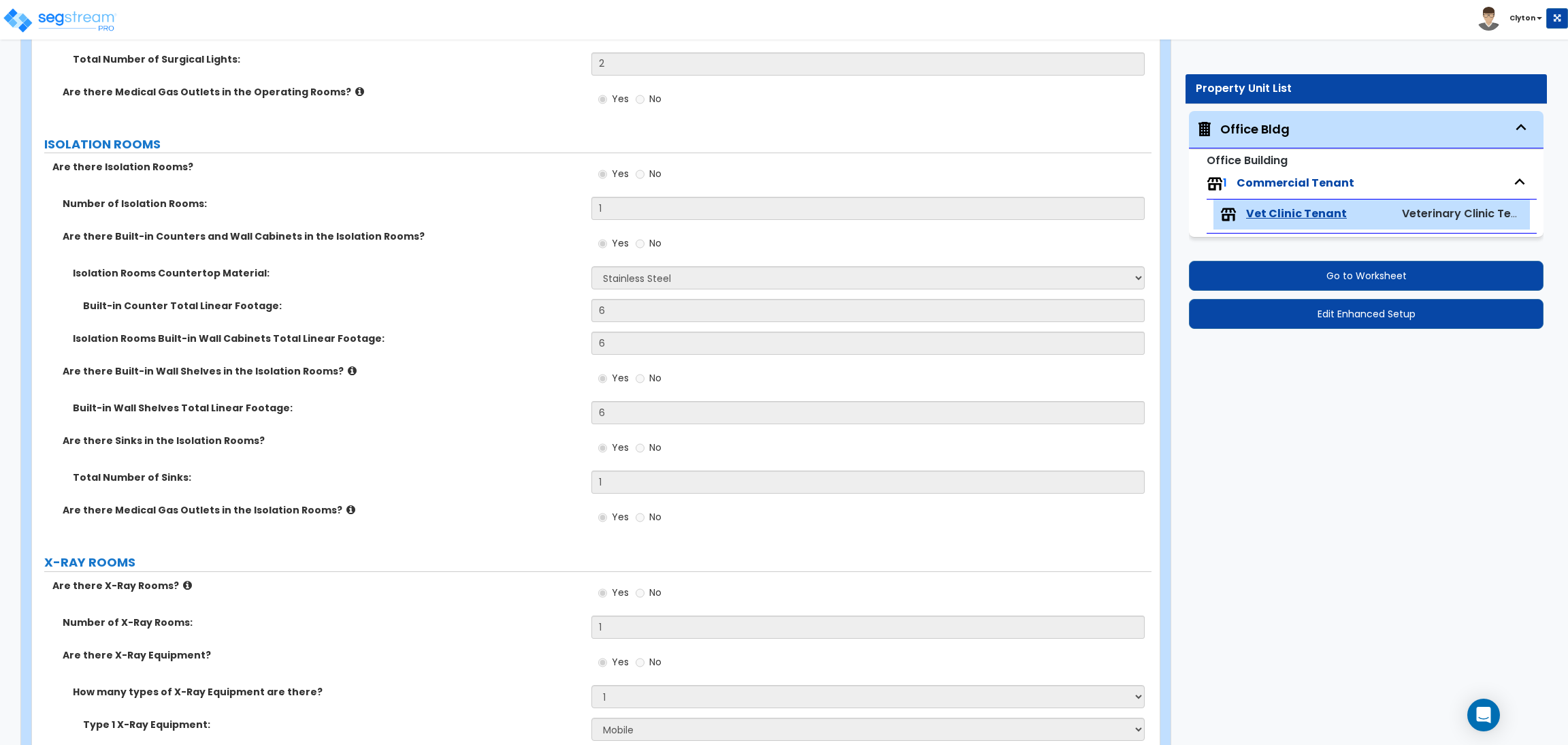
scroll to position [2966, 0]
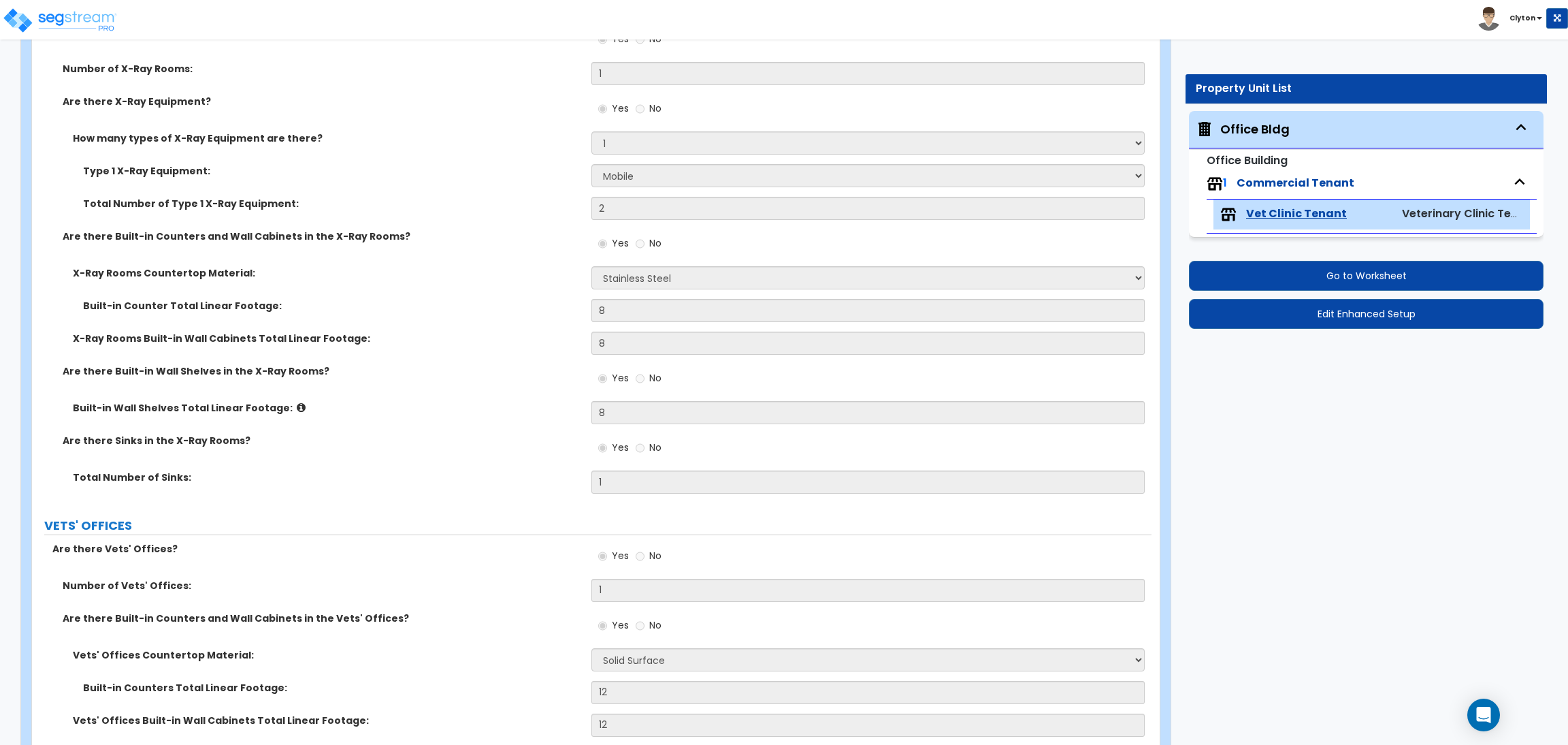
click at [297, 412] on icon at bounding box center [301, 407] width 9 height 11
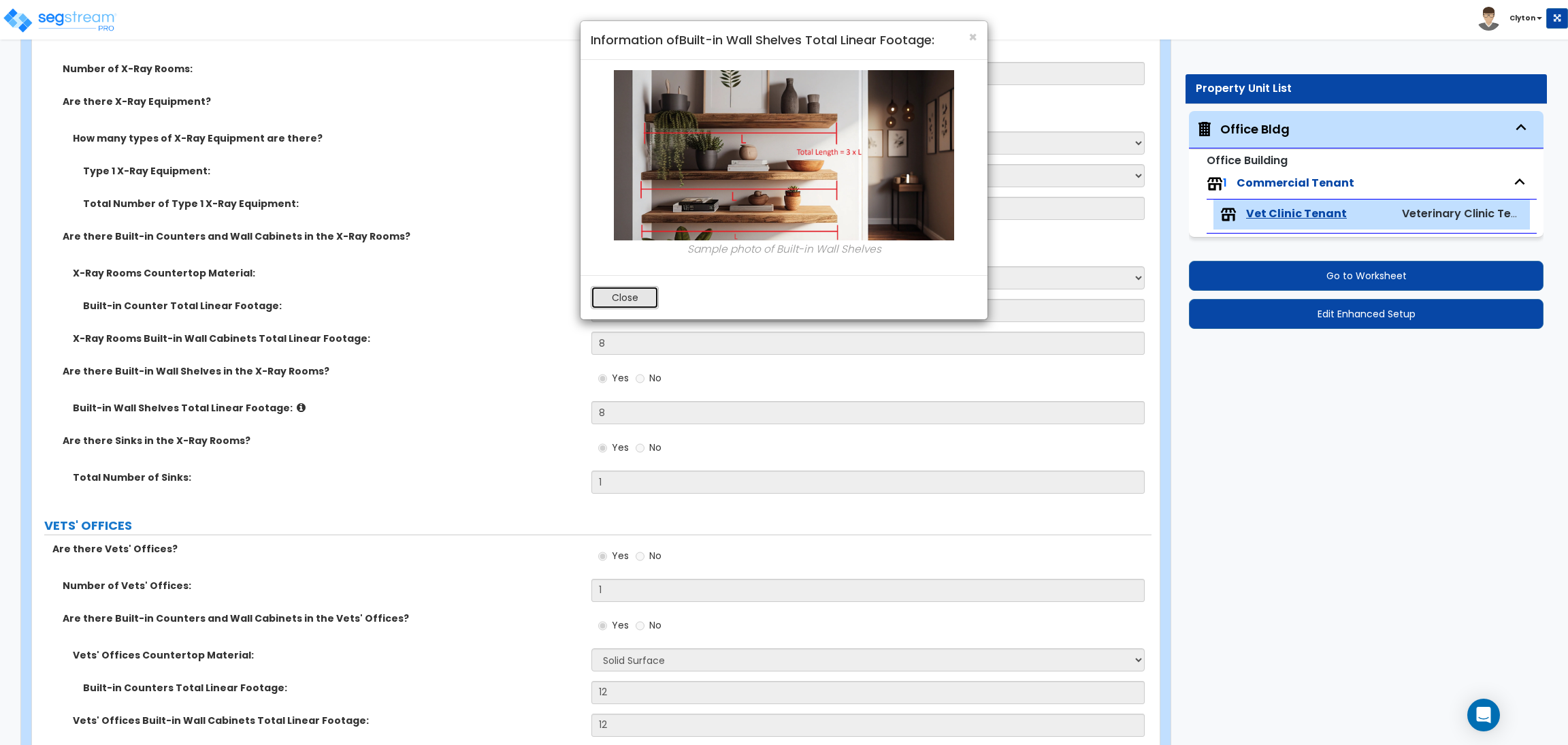
click at [606, 301] on button "Close" at bounding box center [625, 297] width 68 height 23
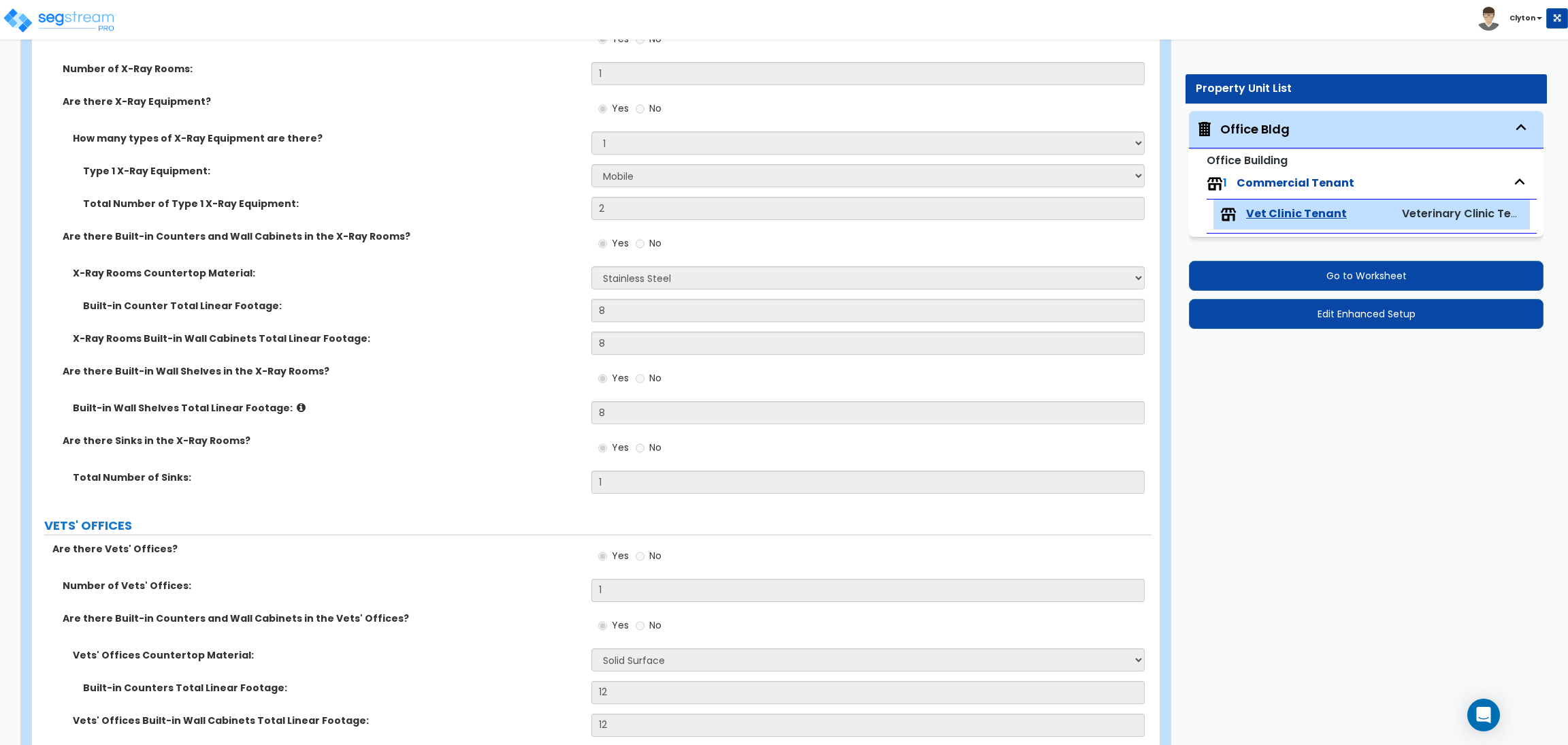
click at [409, 487] on div "Total Number of Sinks: 1" at bounding box center [591, 487] width 1119 height 32
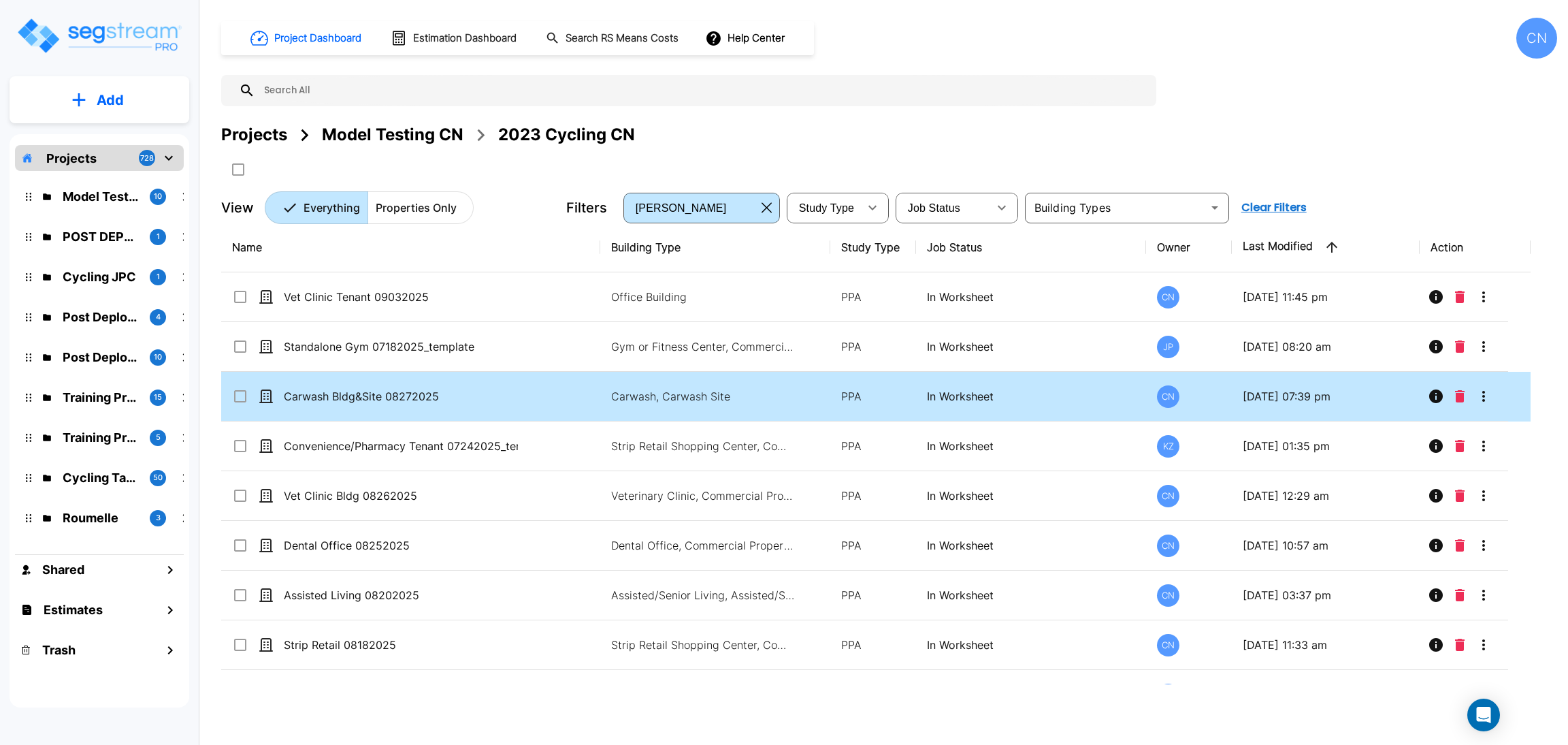
drag, startPoint x: 779, startPoint y: 153, endPoint x: 574, endPoint y: 383, distance: 308.1
click at [779, 153] on div "Projects Model Testing CN 2023 Cycling CN" at bounding box center [889, 151] width 1336 height 58
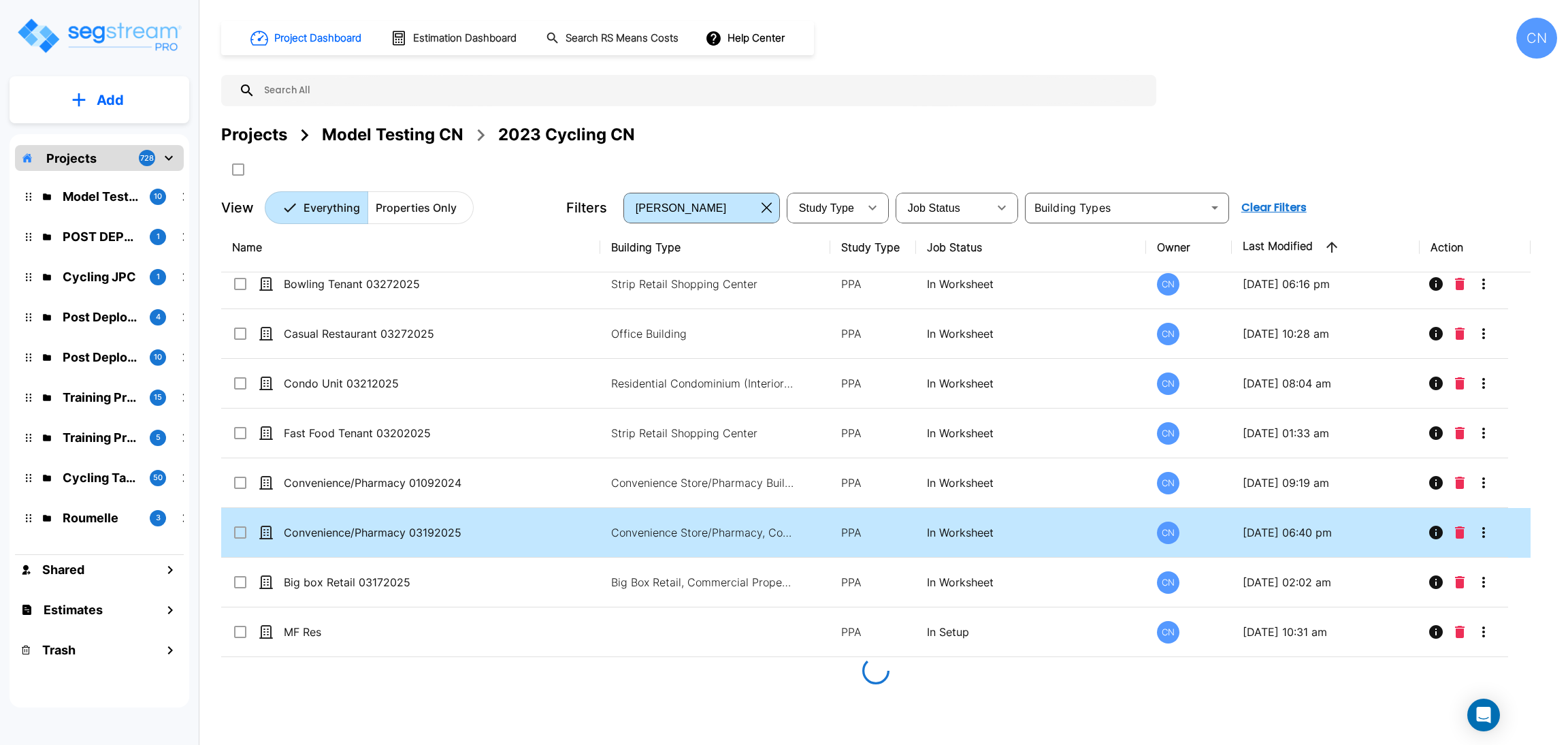
scroll to position [4595, 0]
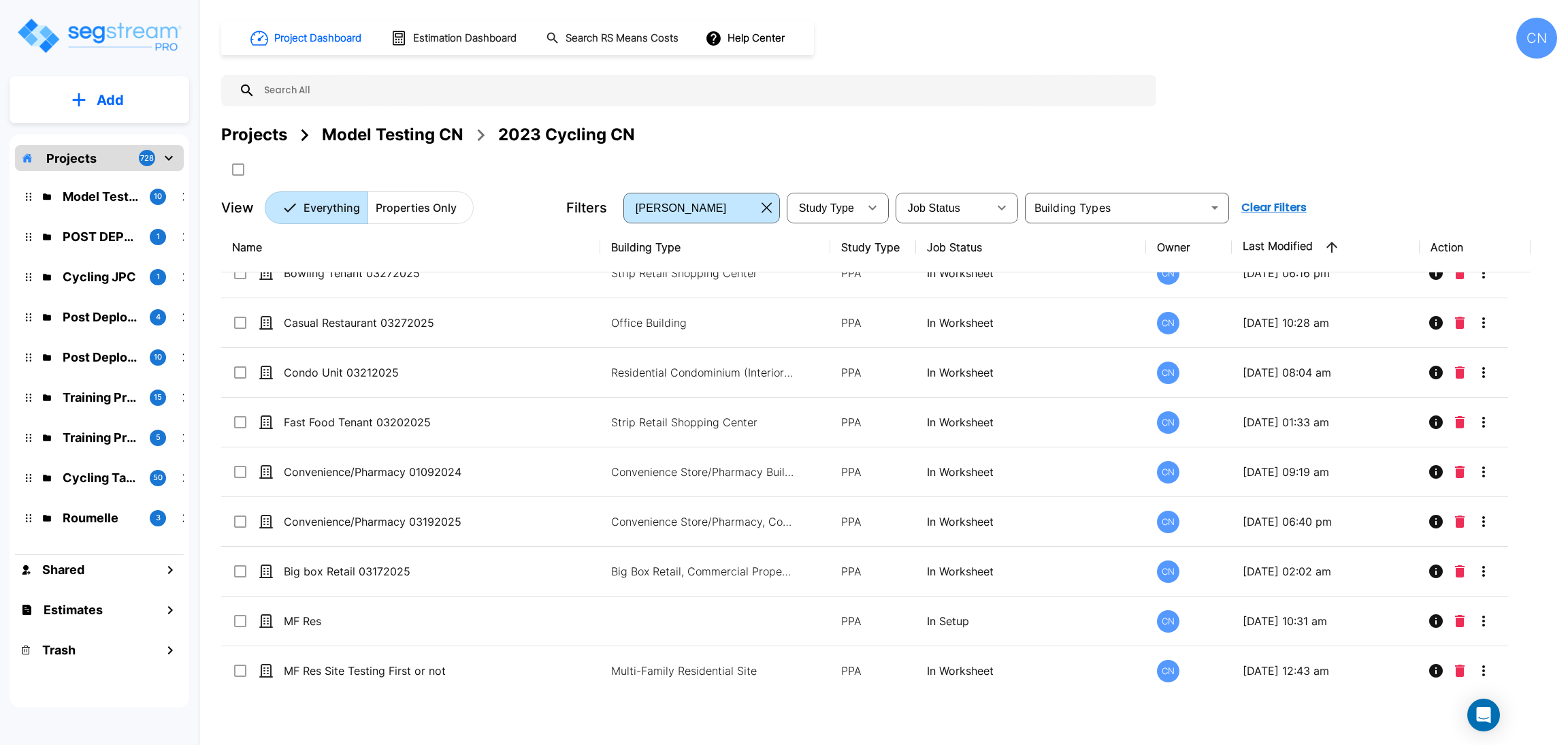
click at [977, 164] on div "Projects Model Testing CN 2023 Cycling CN" at bounding box center [889, 151] width 1336 height 58
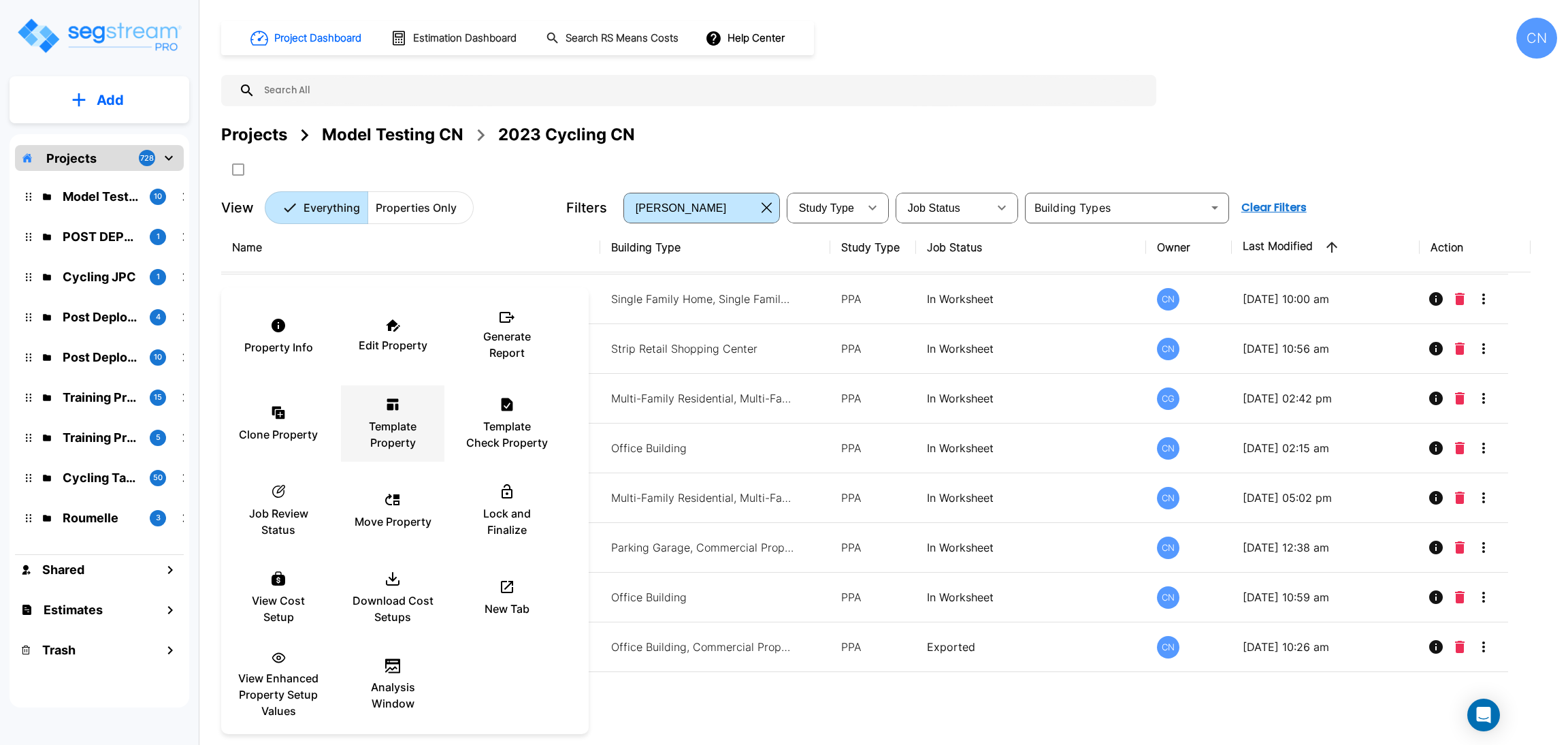
click at [397, 445] on p "Template Property" at bounding box center [393, 434] width 82 height 32
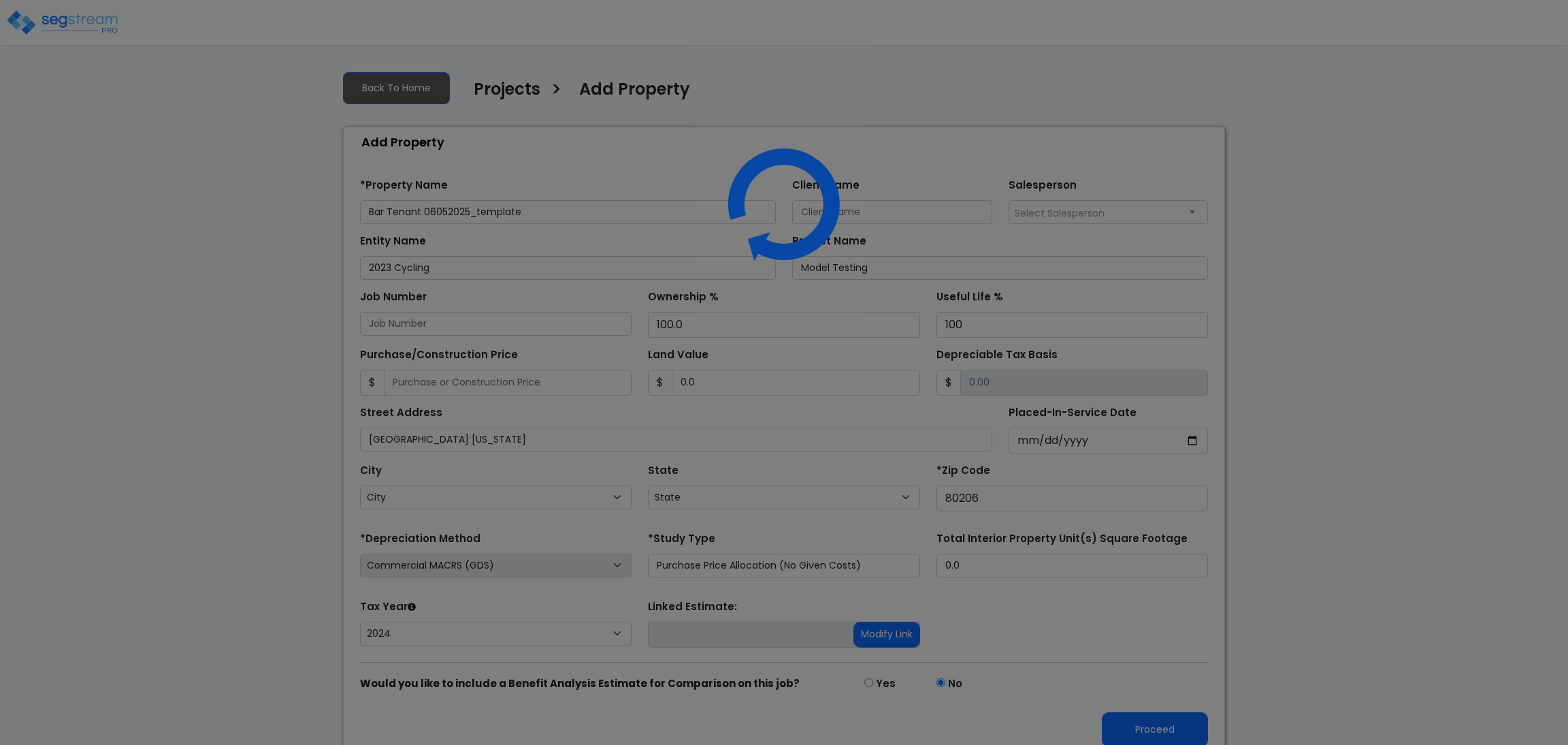
select select "2024"
select select "CO"
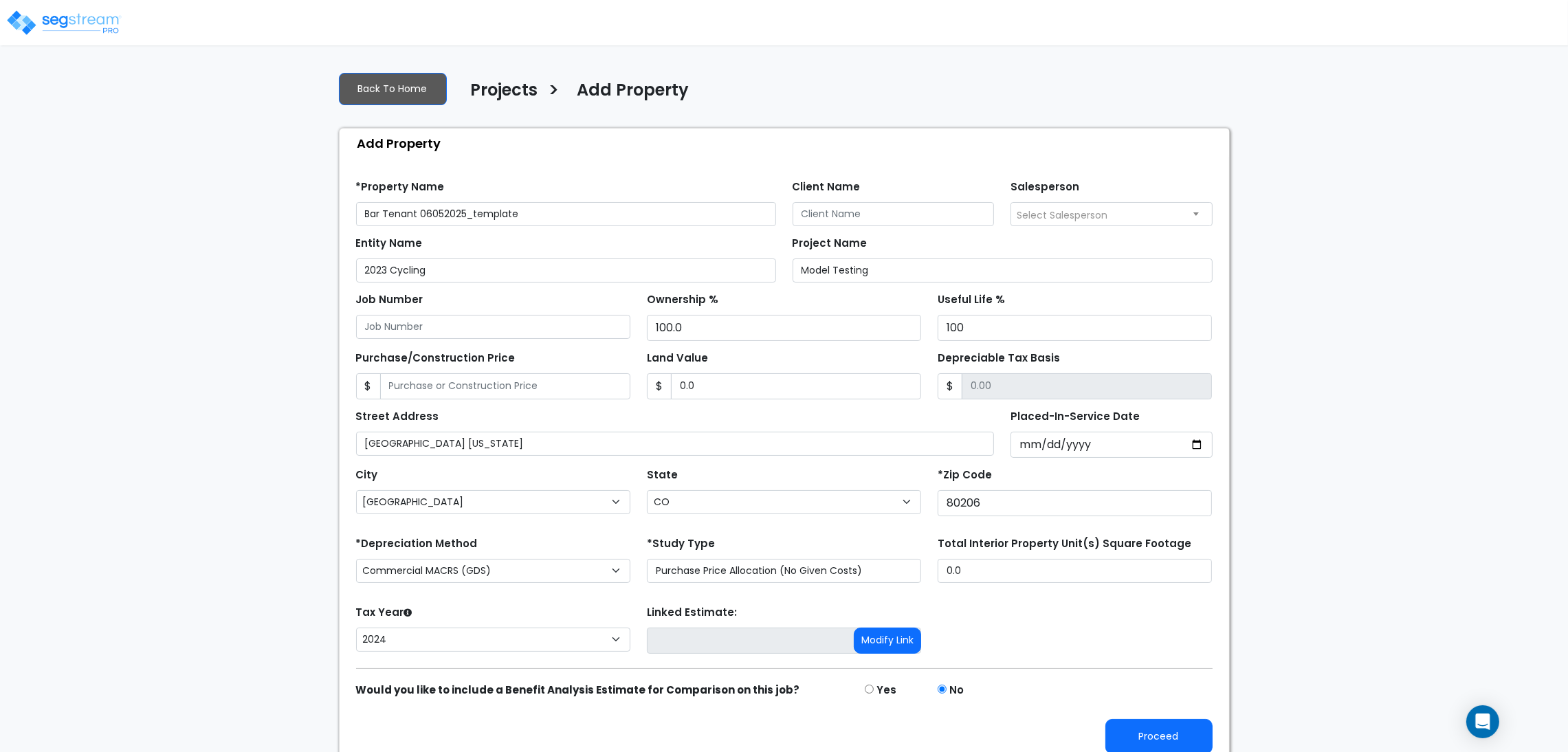
drag, startPoint x: 559, startPoint y: 212, endPoint x: 422, endPoint y: 216, distance: 137.1
click at [422, 216] on input "Bar Tenant 06052025_template" at bounding box center [566, 214] width 420 height 24
type input "Bar Tenant 09042025"
click at [150, 403] on div "We are Building your Property. So please grab a coffee and let us do the heavy …" at bounding box center [784, 413] width 1568 height 705
click at [170, 328] on div "We are Building your Property. So please grab a coffee and let us do the heavy …" at bounding box center [784, 413] width 1568 height 705
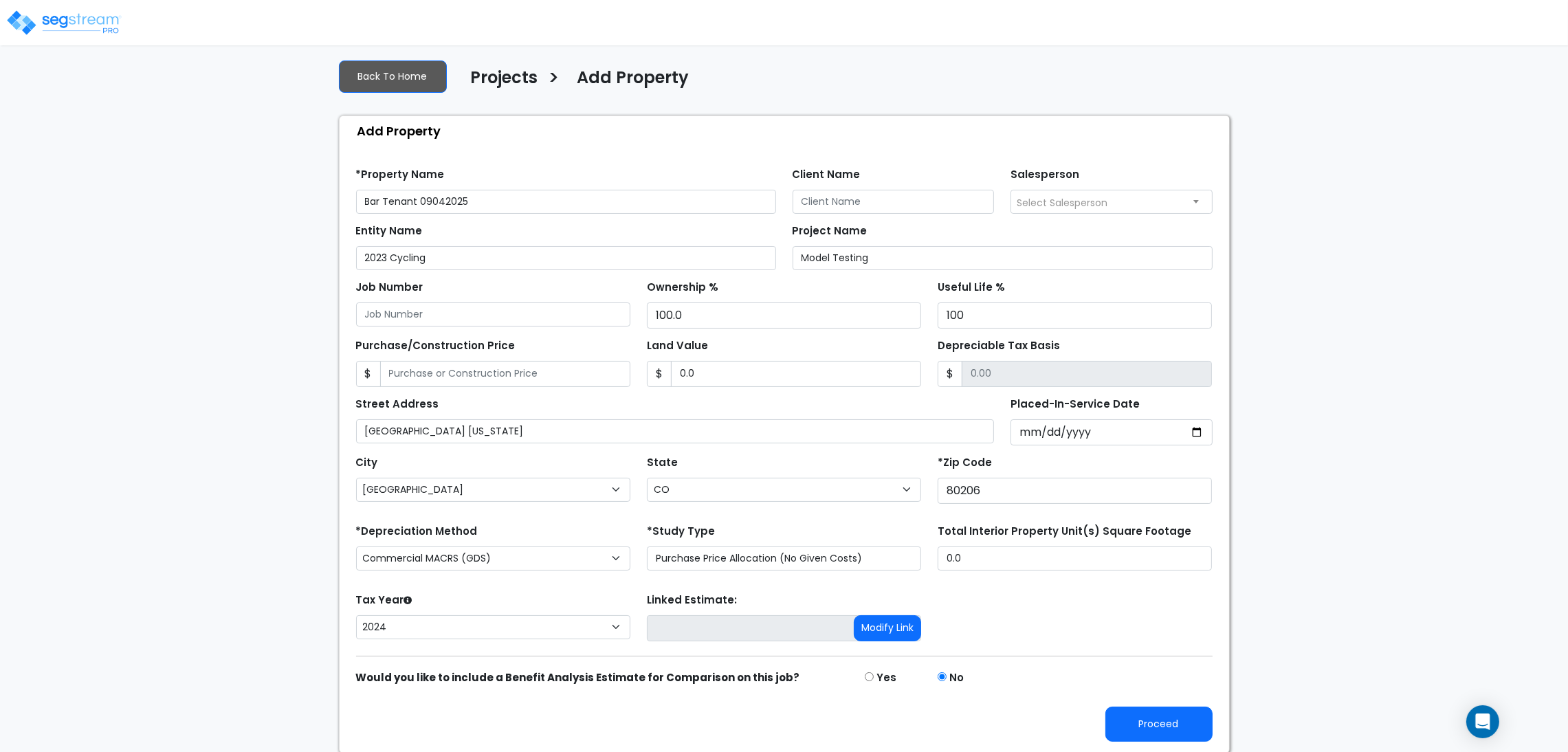
scroll to position [15, 0]
click at [1127, 706] on button "Proceed" at bounding box center [1159, 722] width 108 height 35
type input "0"
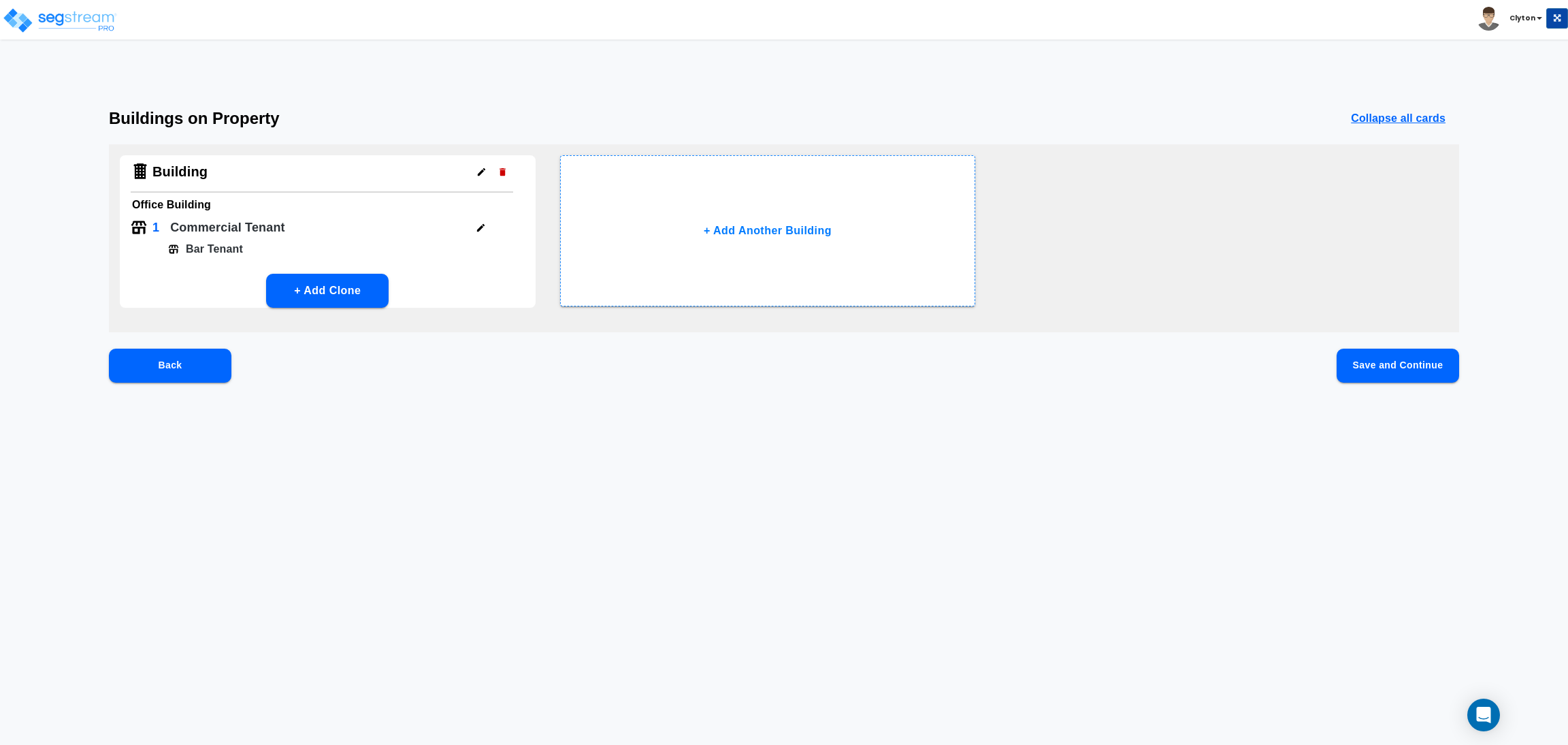
click at [1381, 354] on button "Save and Continue" at bounding box center [1397, 365] width 122 height 34
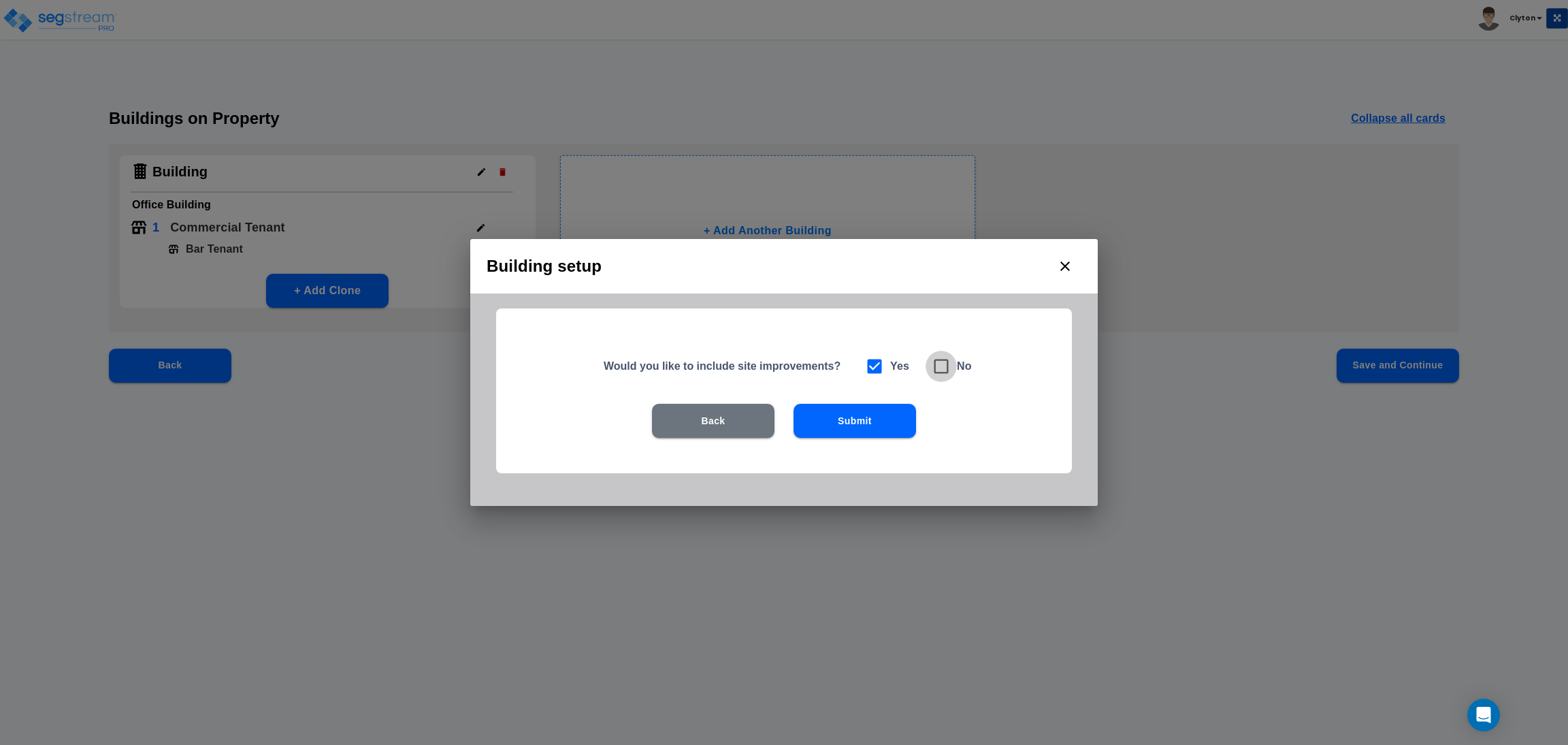
click at [946, 368] on icon at bounding box center [940, 366] width 19 height 19
checkbox input "false"
checkbox input "true"
click at [876, 429] on button "Submit" at bounding box center [855, 420] width 122 height 34
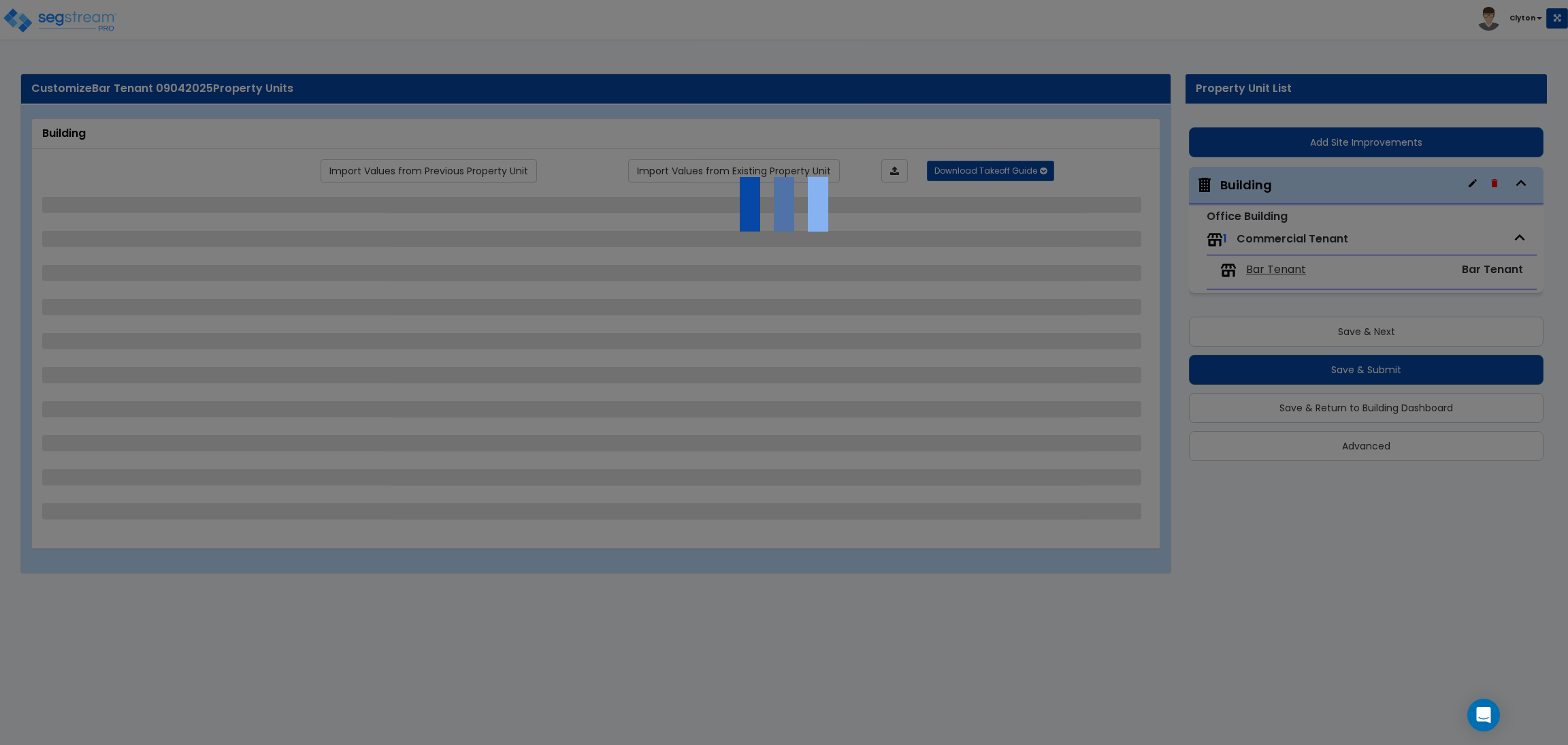
select select "7"
select select "1"
select select "3"
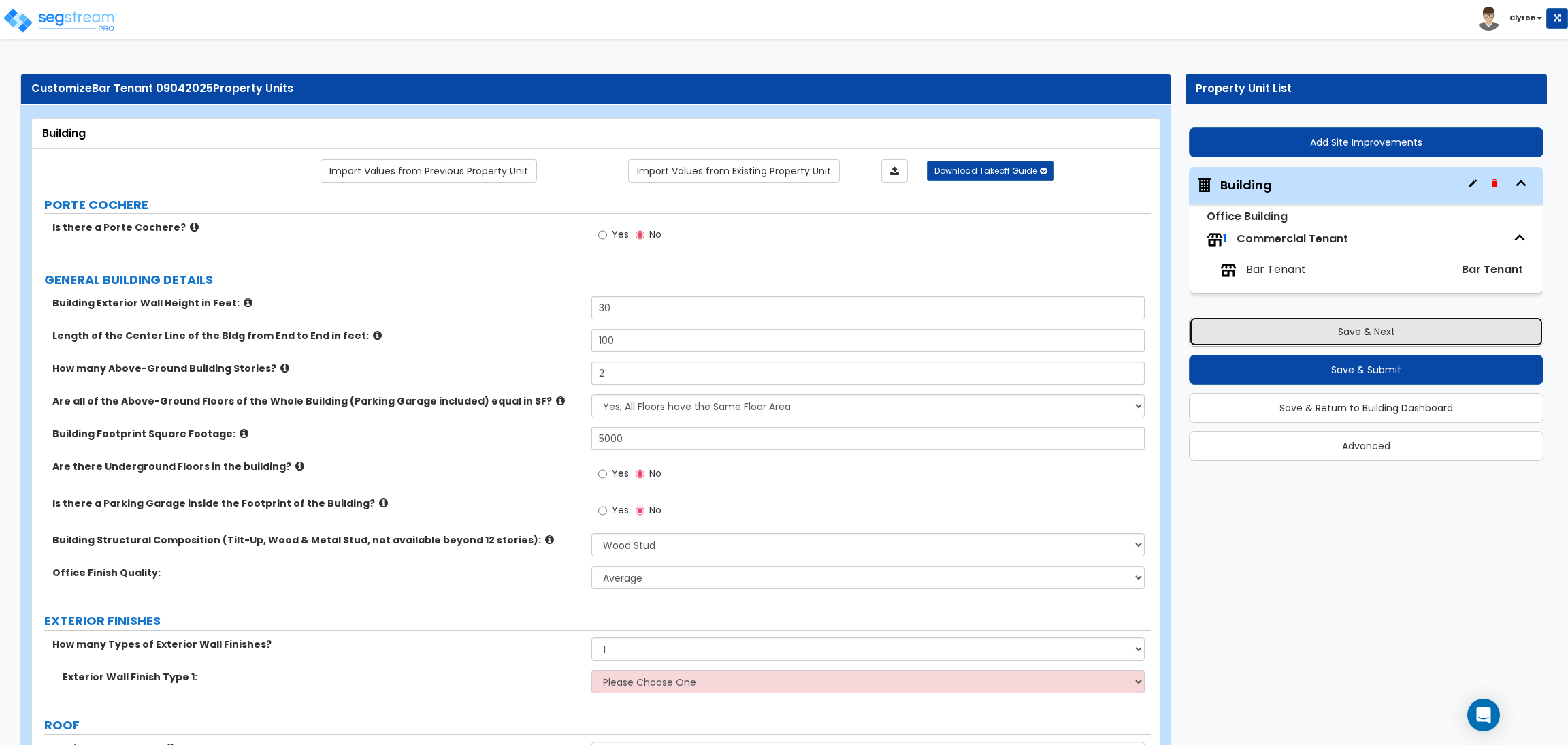
click at [1275, 329] on button "Save & Next" at bounding box center [1366, 332] width 354 height 30
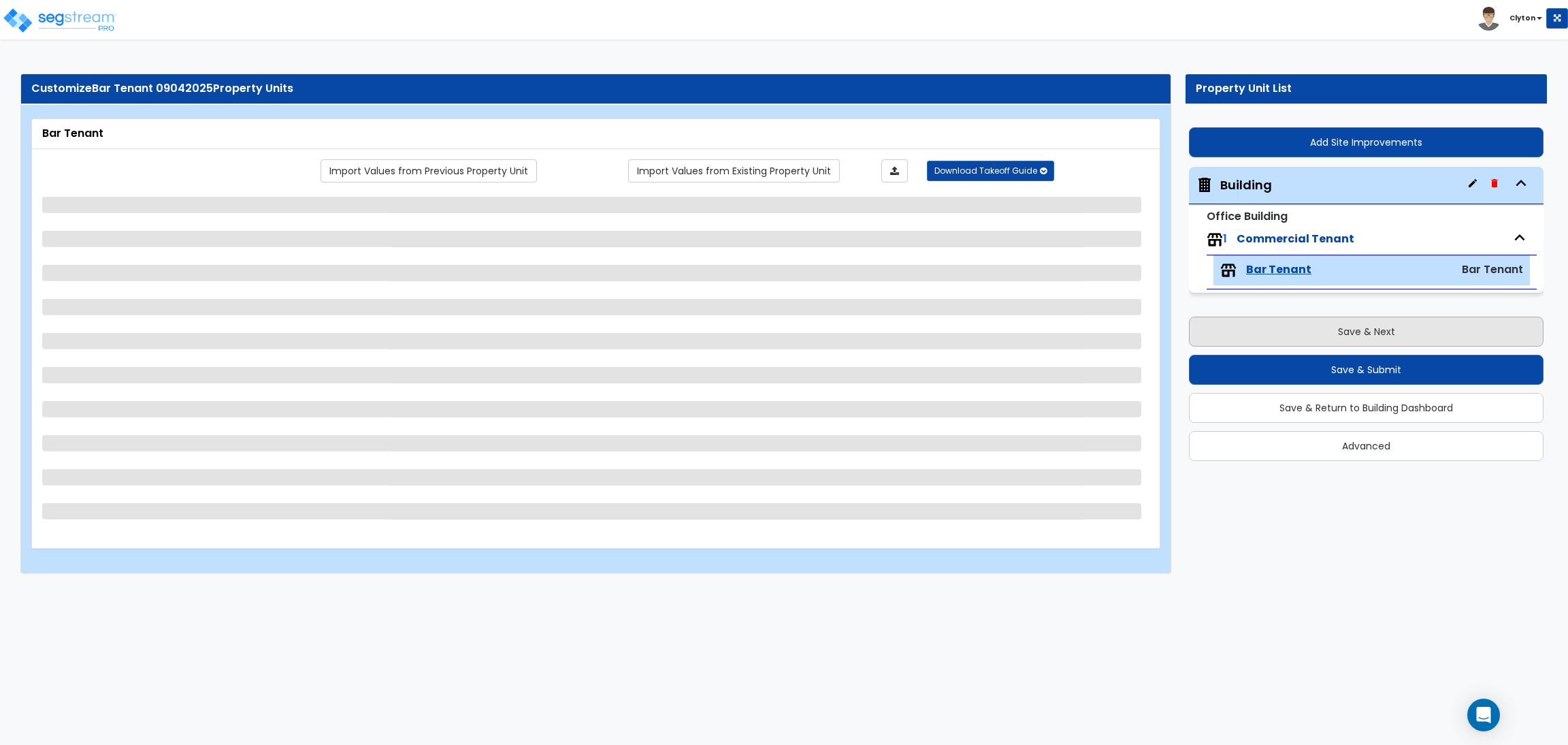
select select "5"
select select "1"
select select "5"
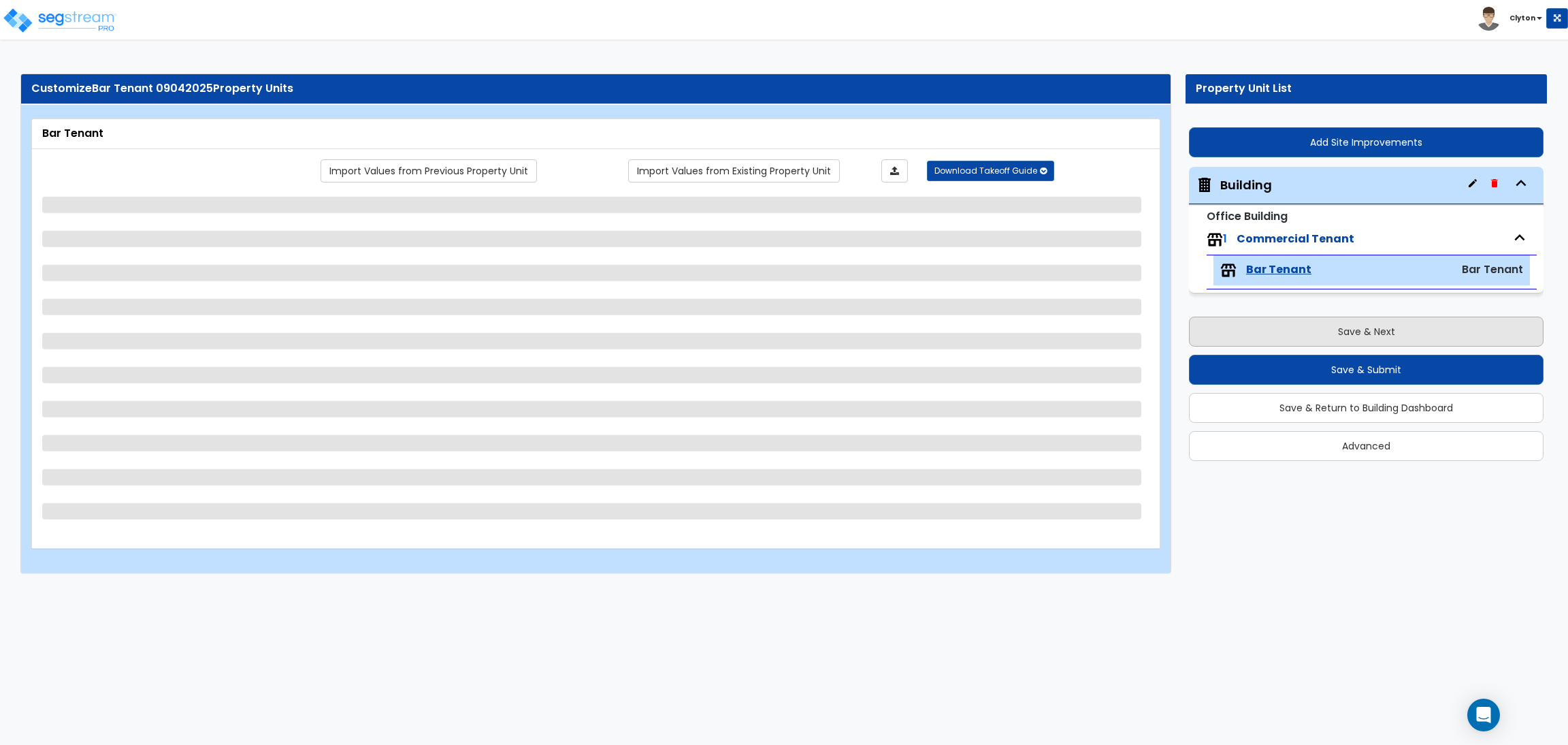
select select "5"
select select "3"
select select "1"
select select "2"
select select "3"
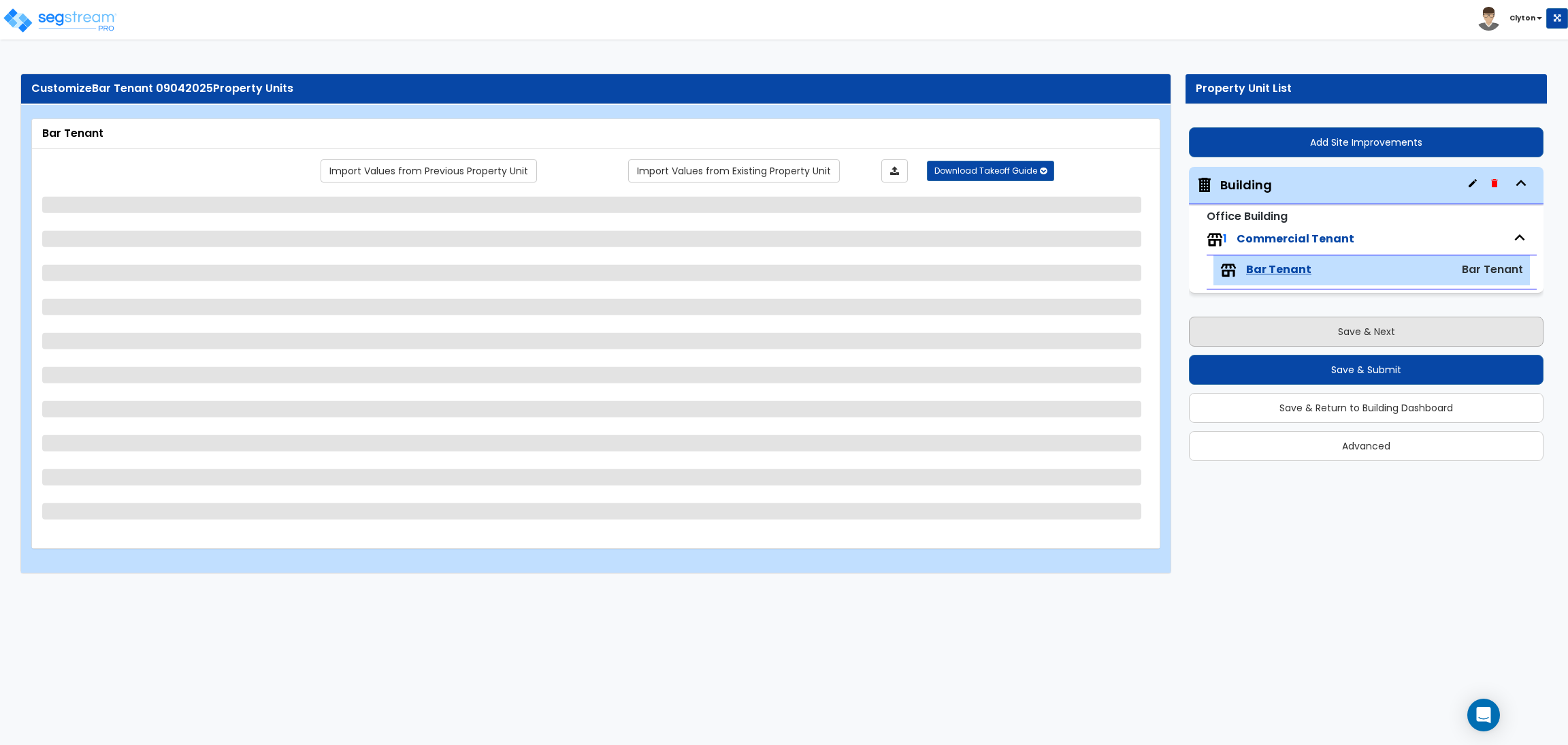
select select "3"
select select "1"
select select "3"
select select "4"
select select "2"
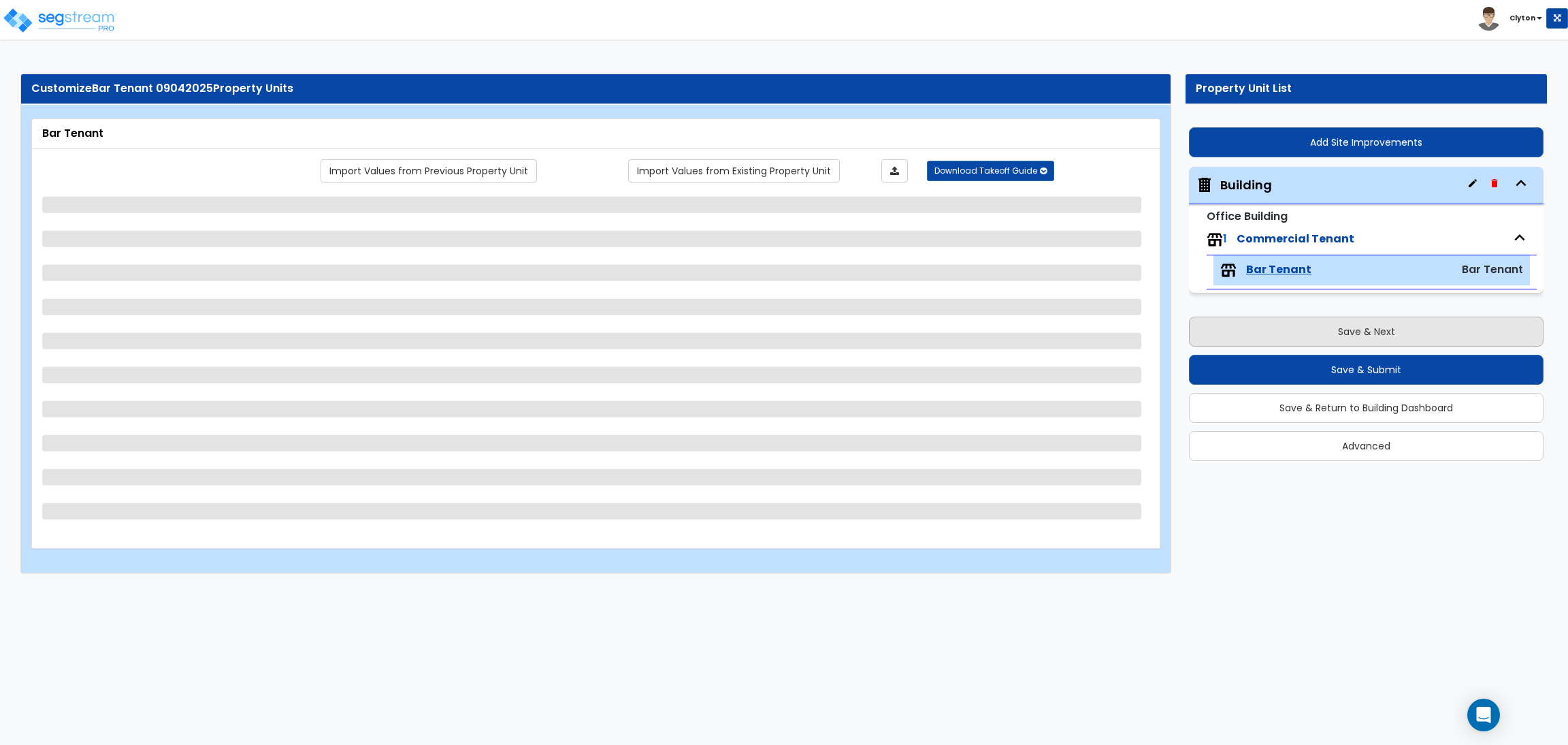
select select "1"
select select "2"
select select "1"
select select "4"
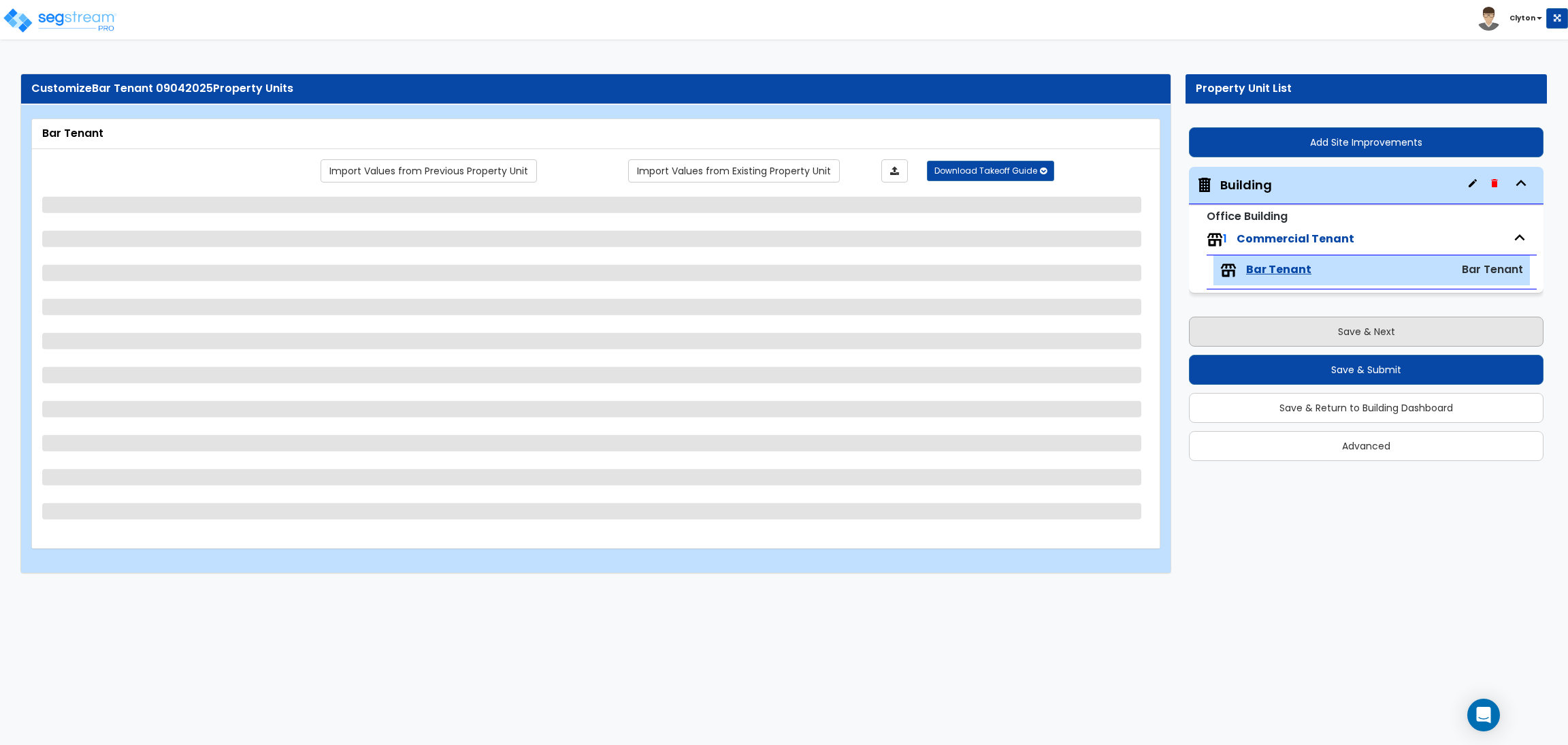
select select "5"
select select "3"
select select "2"
select select "3"
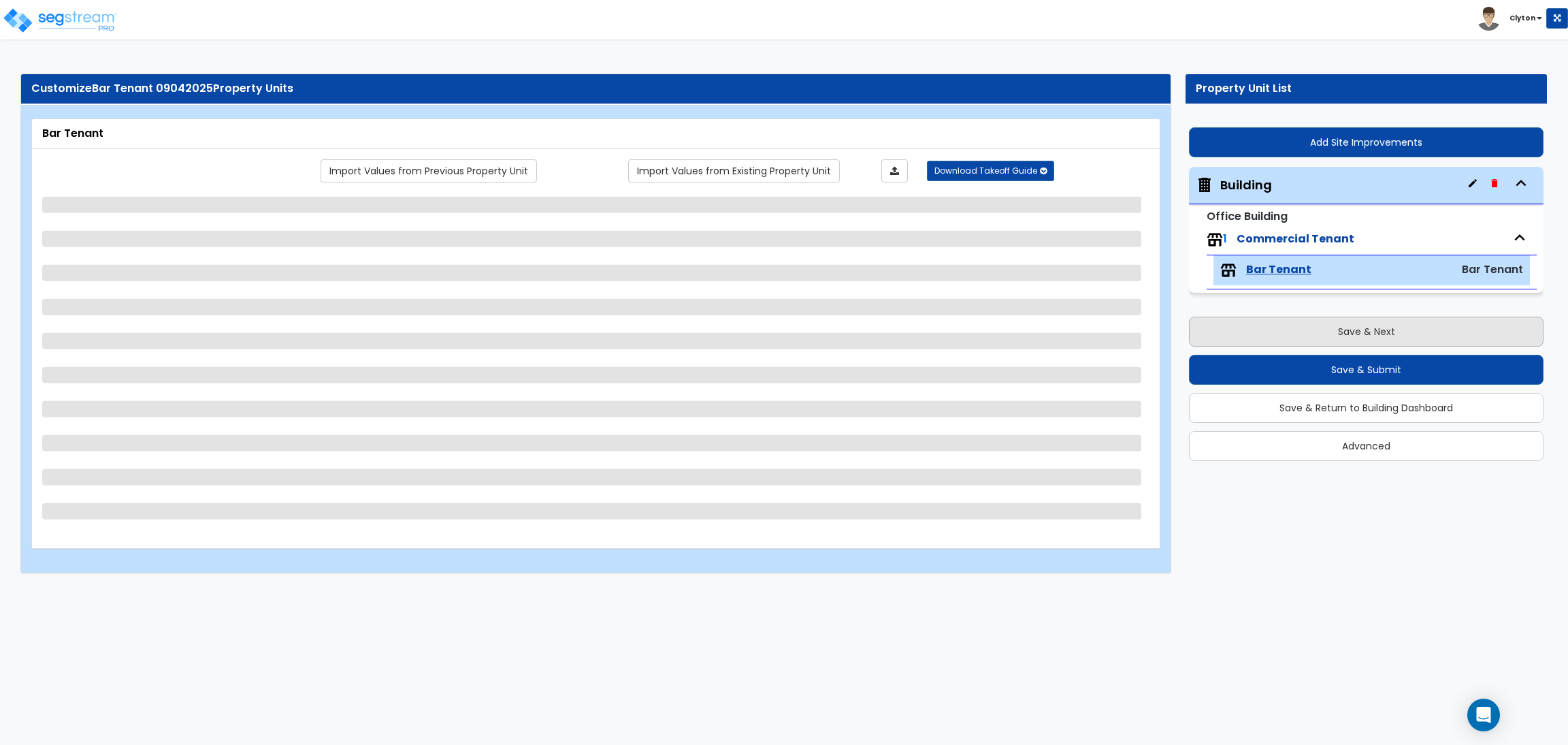
select select "1"
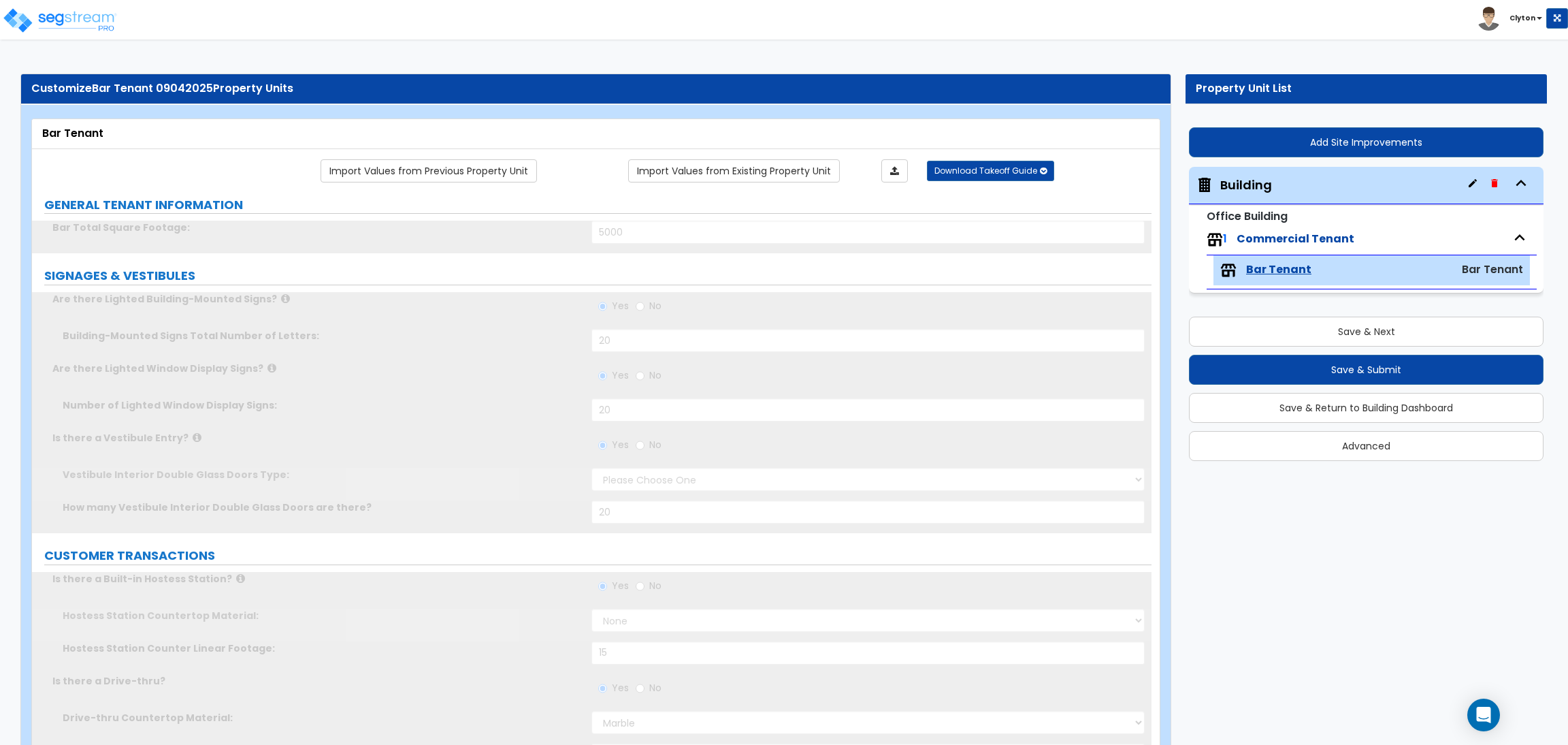
radio input "true"
select select "1"
radio input "true"
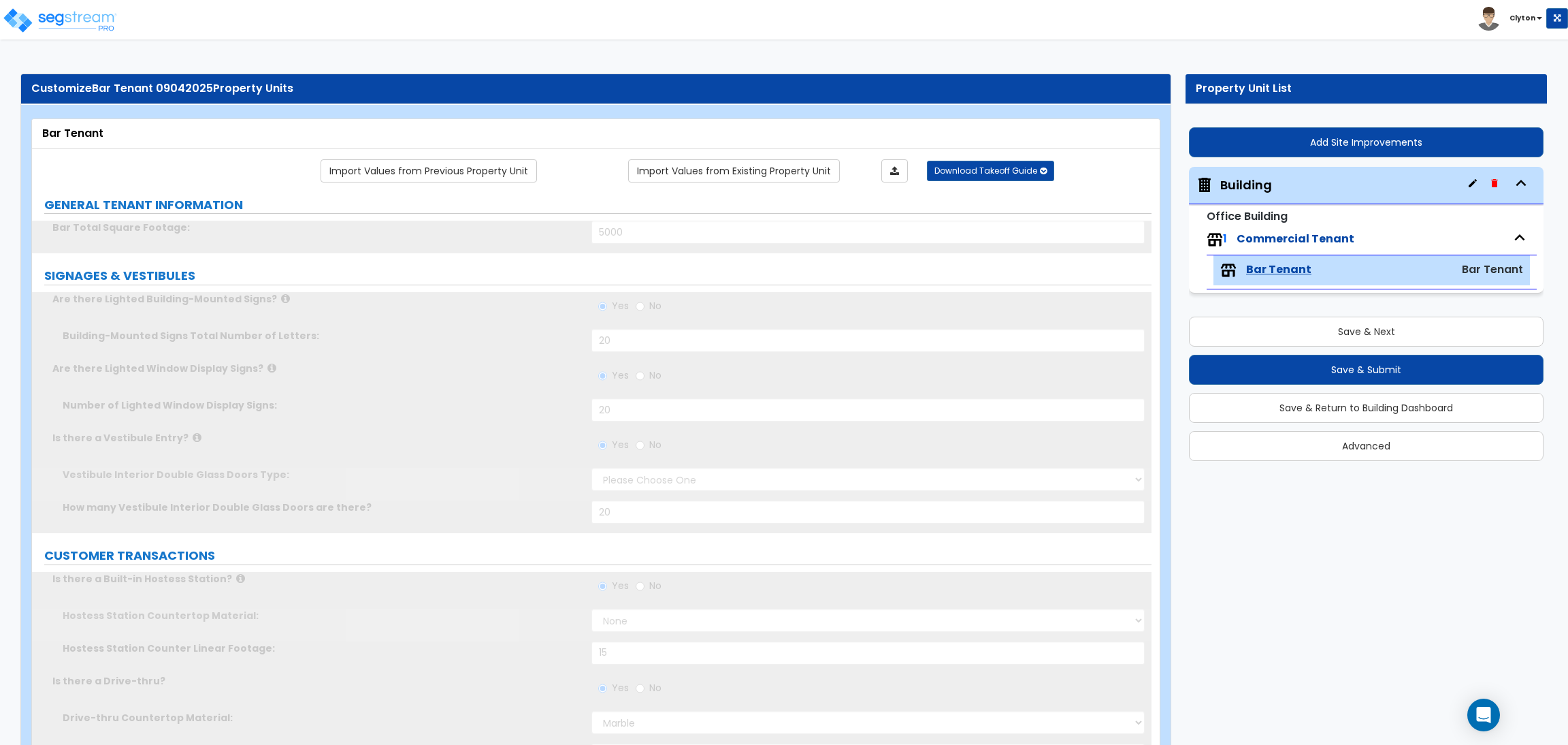
select select "5"
radio input "true"
type input "10"
radio input "true"
radio input "false"
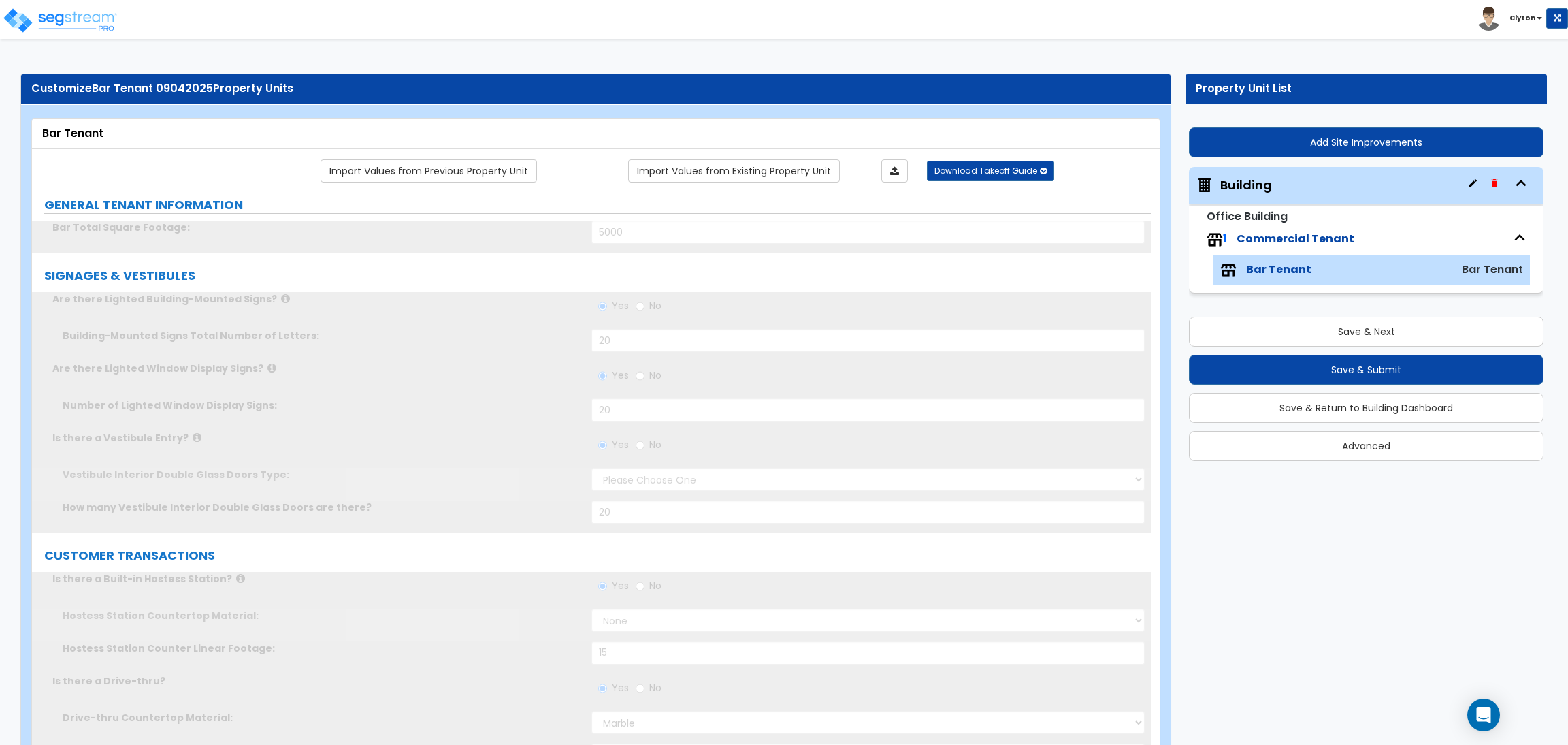
radio input "true"
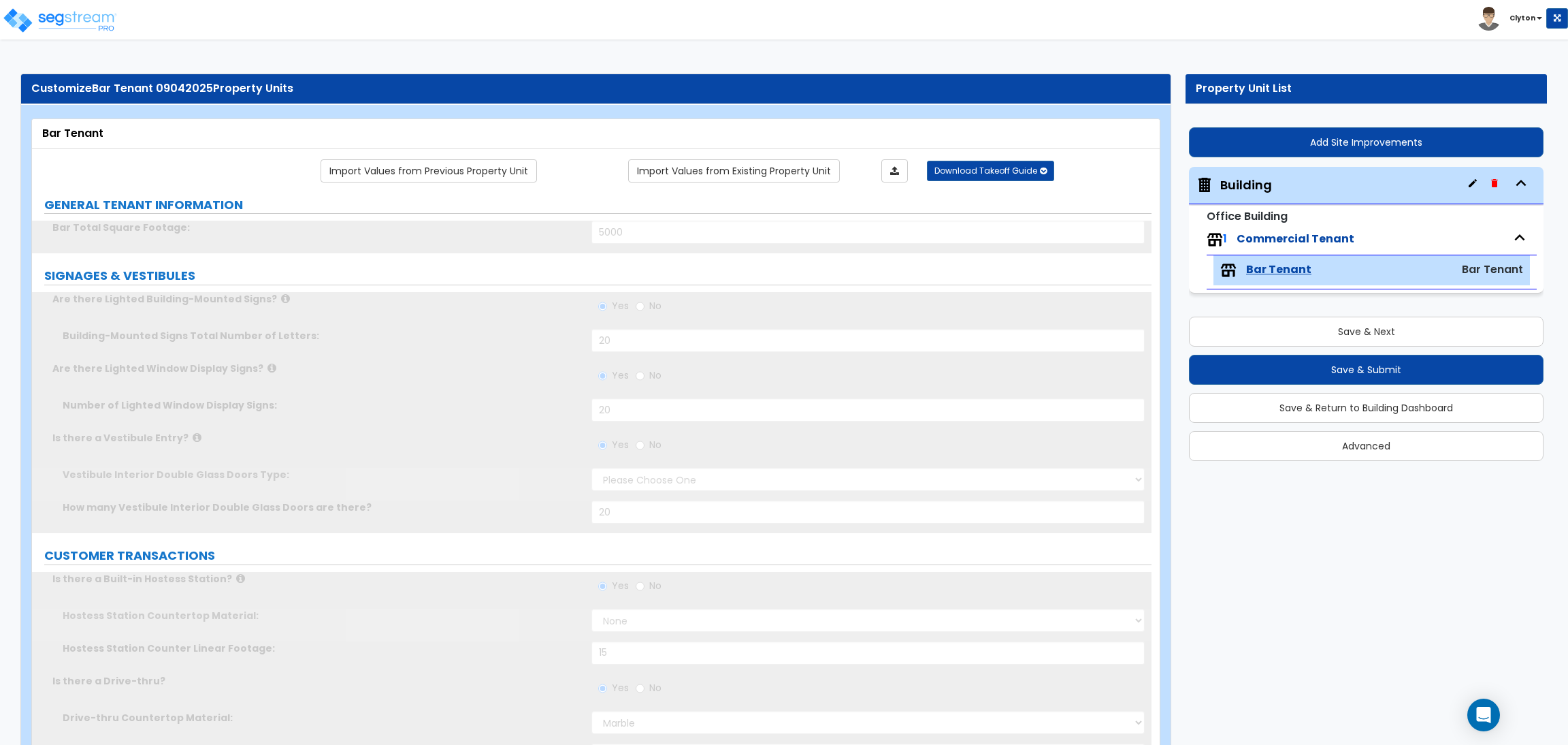
radio input "true"
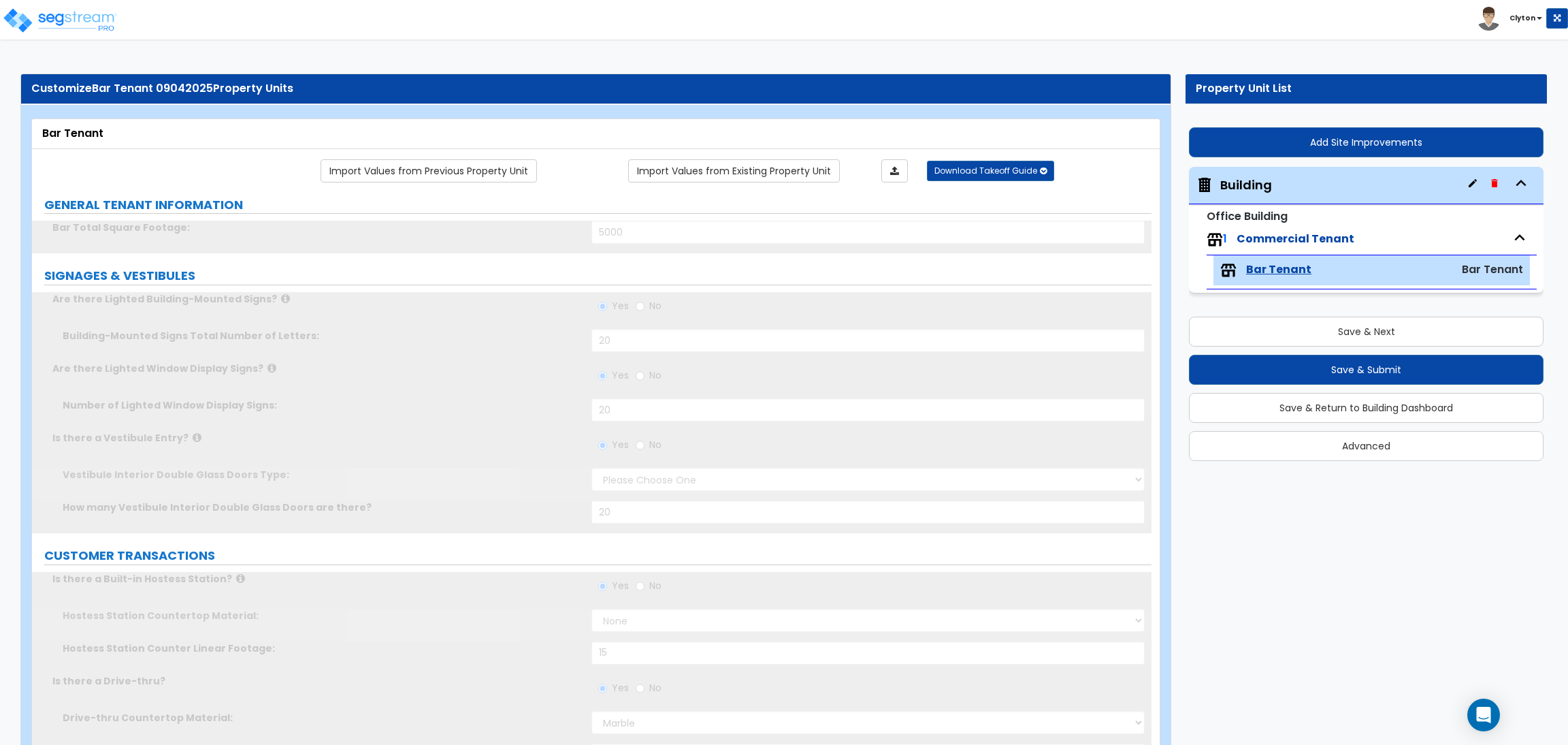
radio input "true"
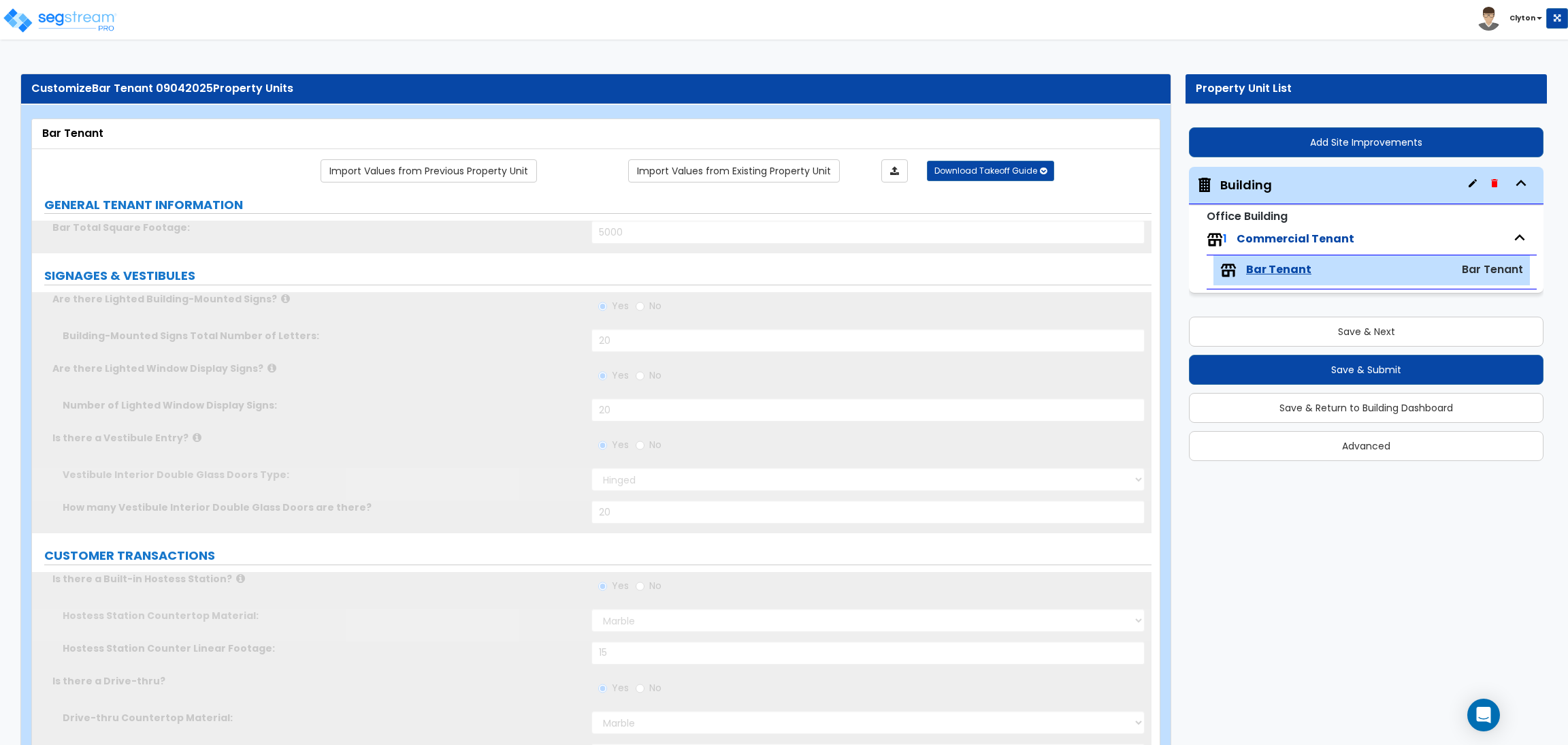
radio input "false"
type input "1"
type input "300"
type input "11"
type input "22"
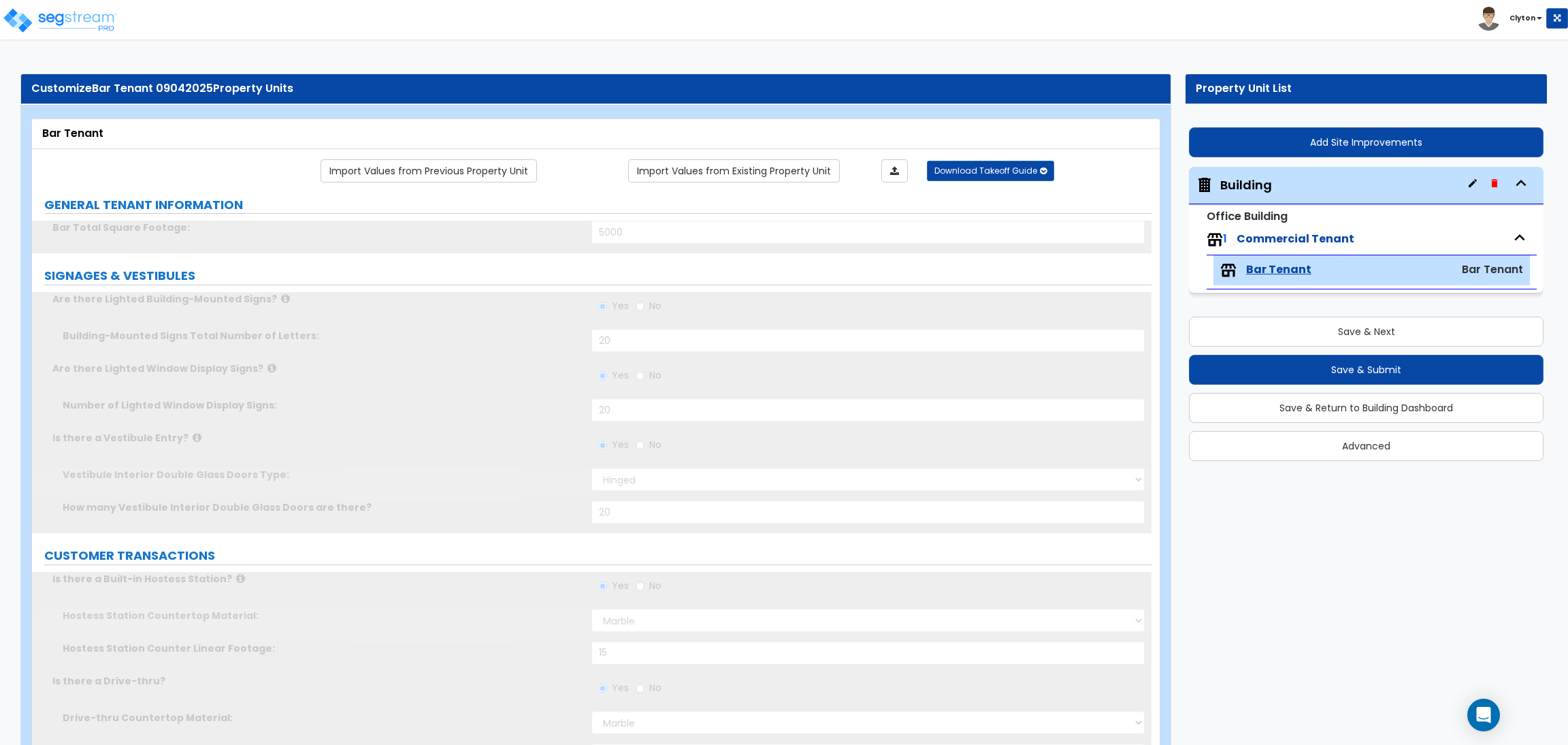
radio input "false"
type input "1"
radio input "true"
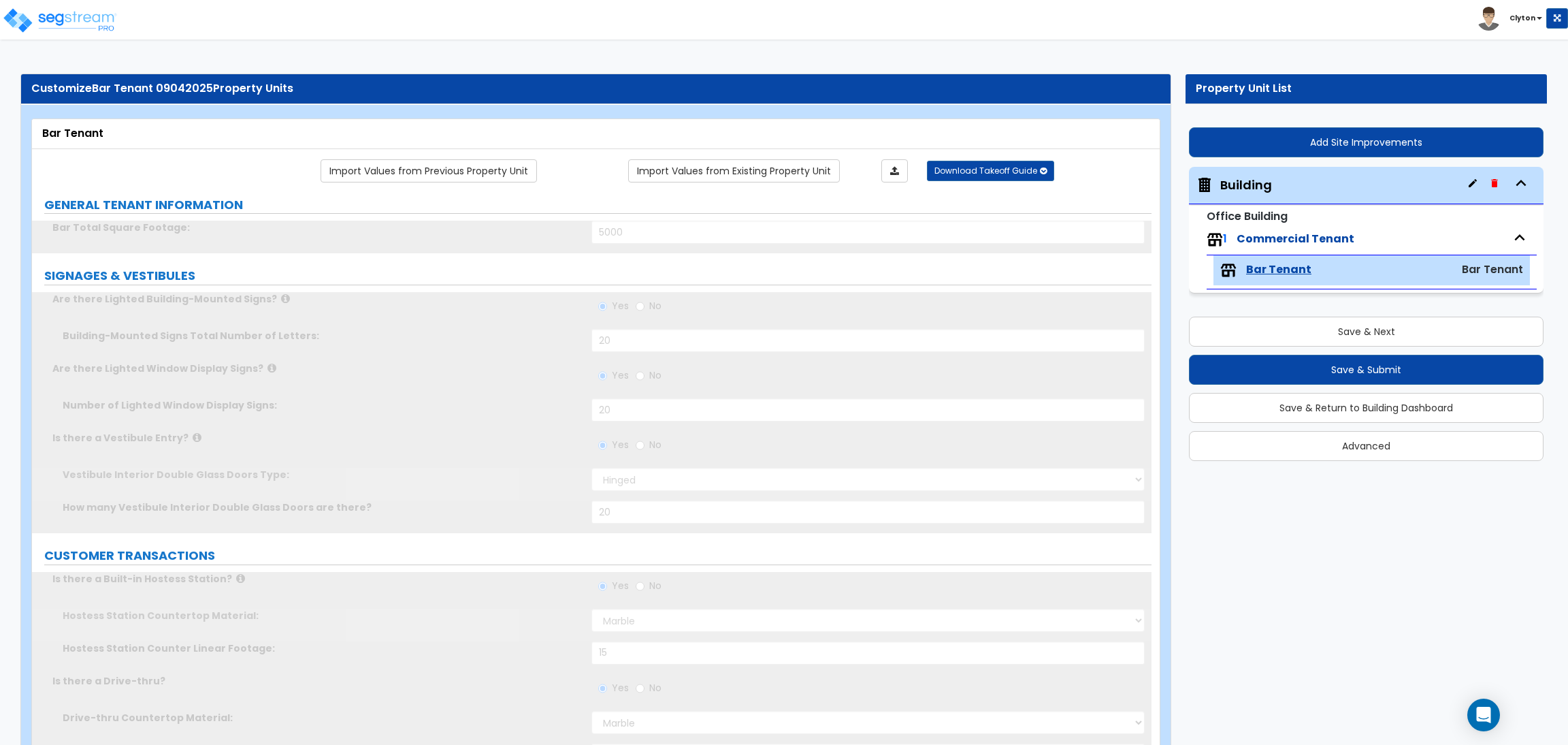
radio input "true"
type input "2"
radio input "false"
select select "1"
type input "25"
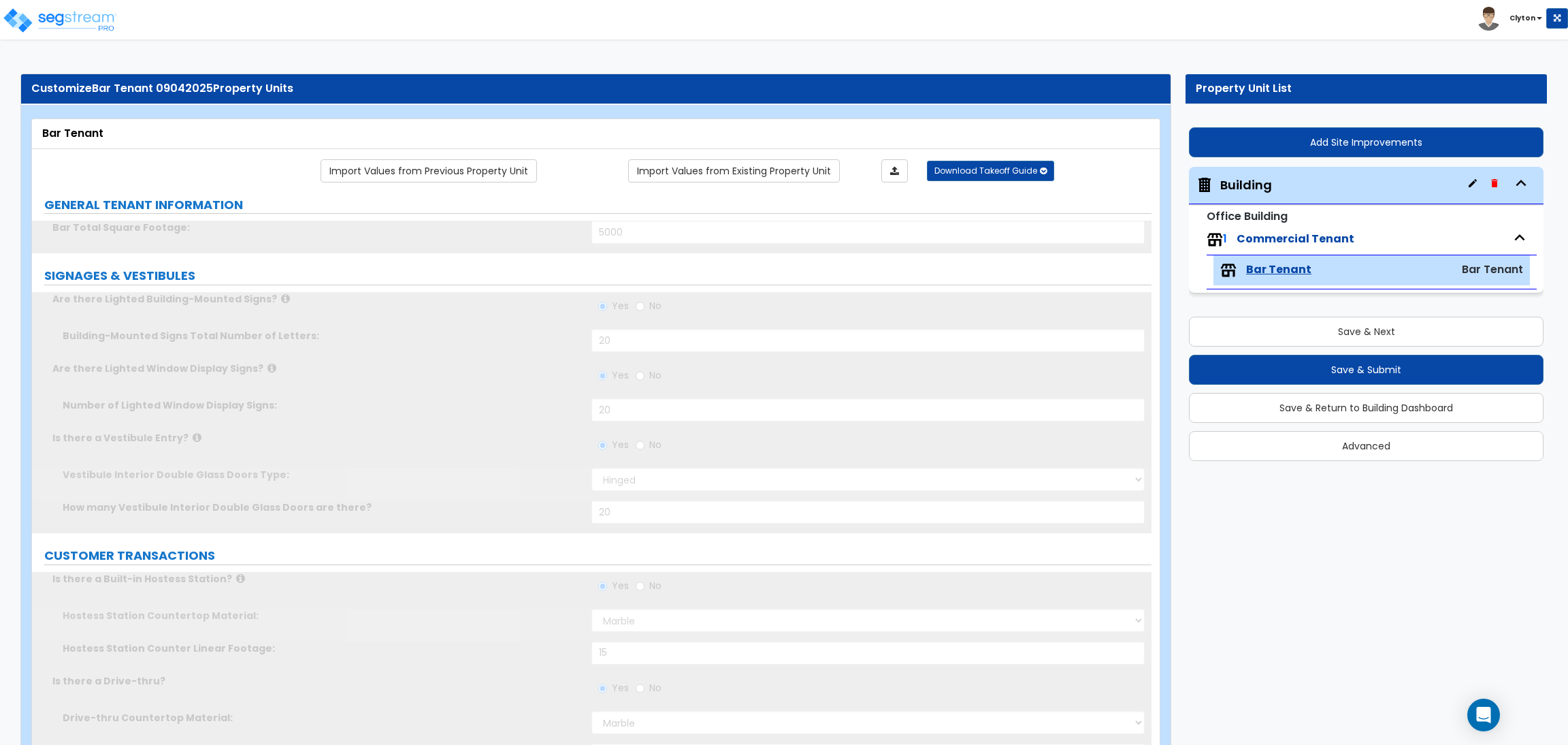
radio input "false"
type input "7"
radio input "true"
select select "2"
type input "40"
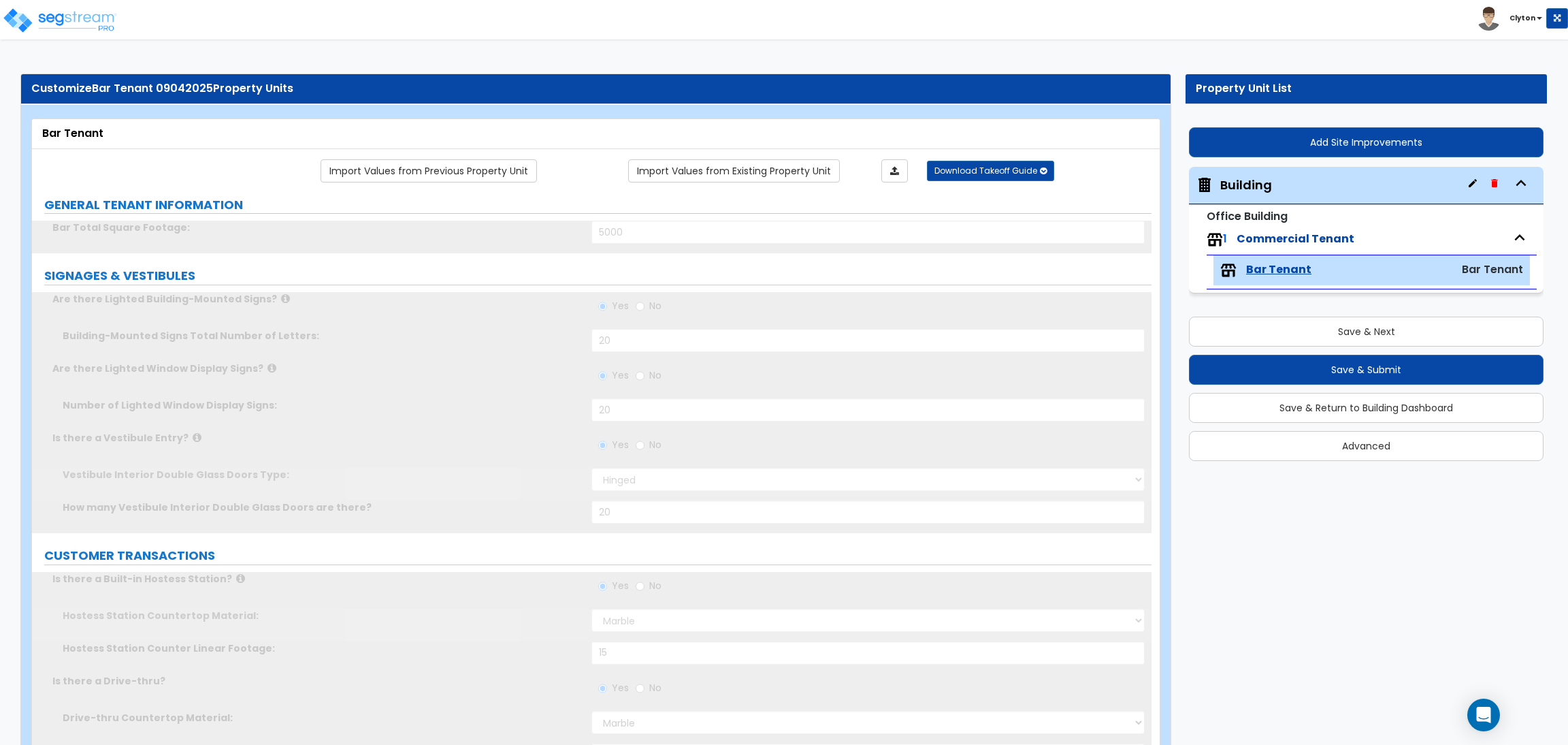
radio input "true"
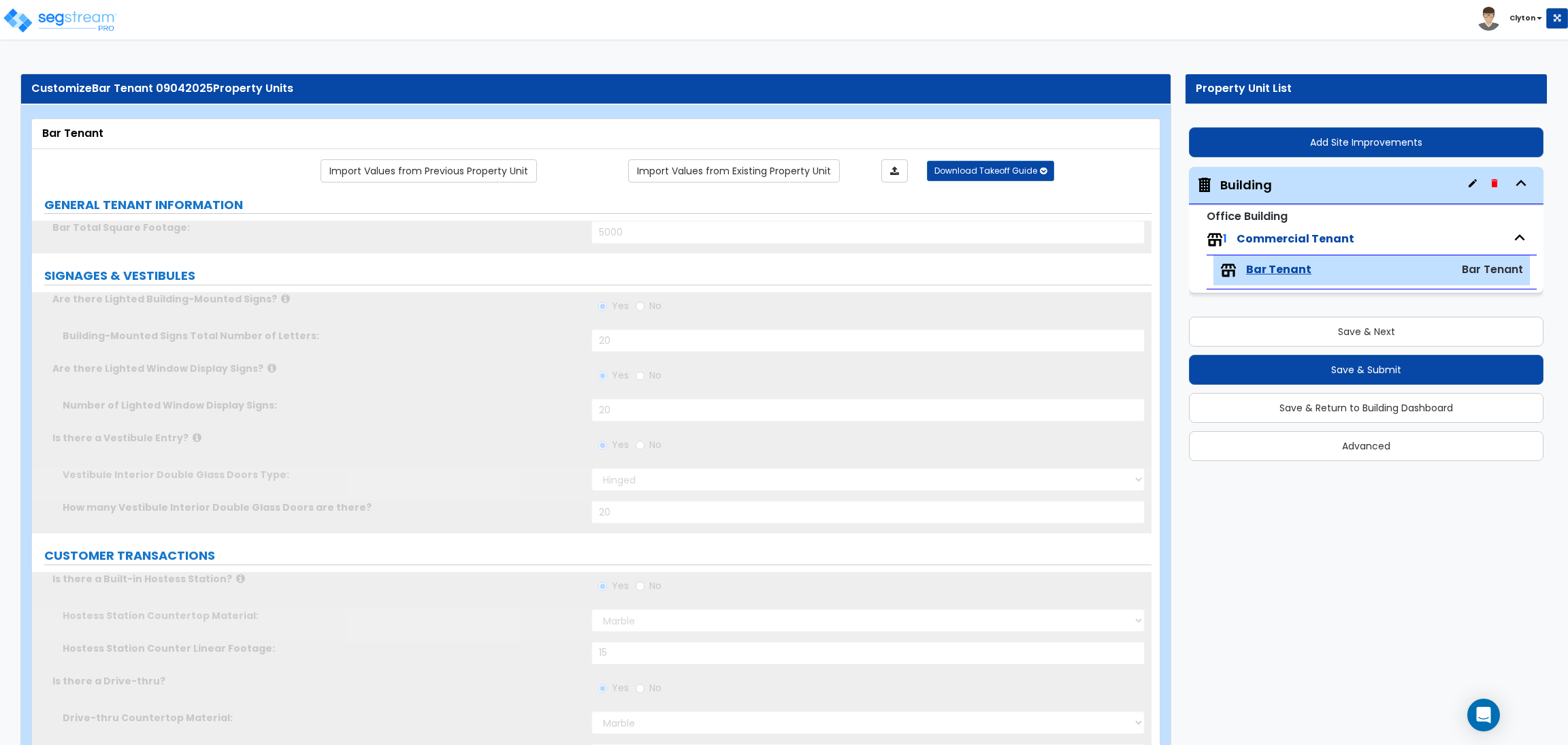
select select "1"
radio input "true"
radio input "false"
type input "4"
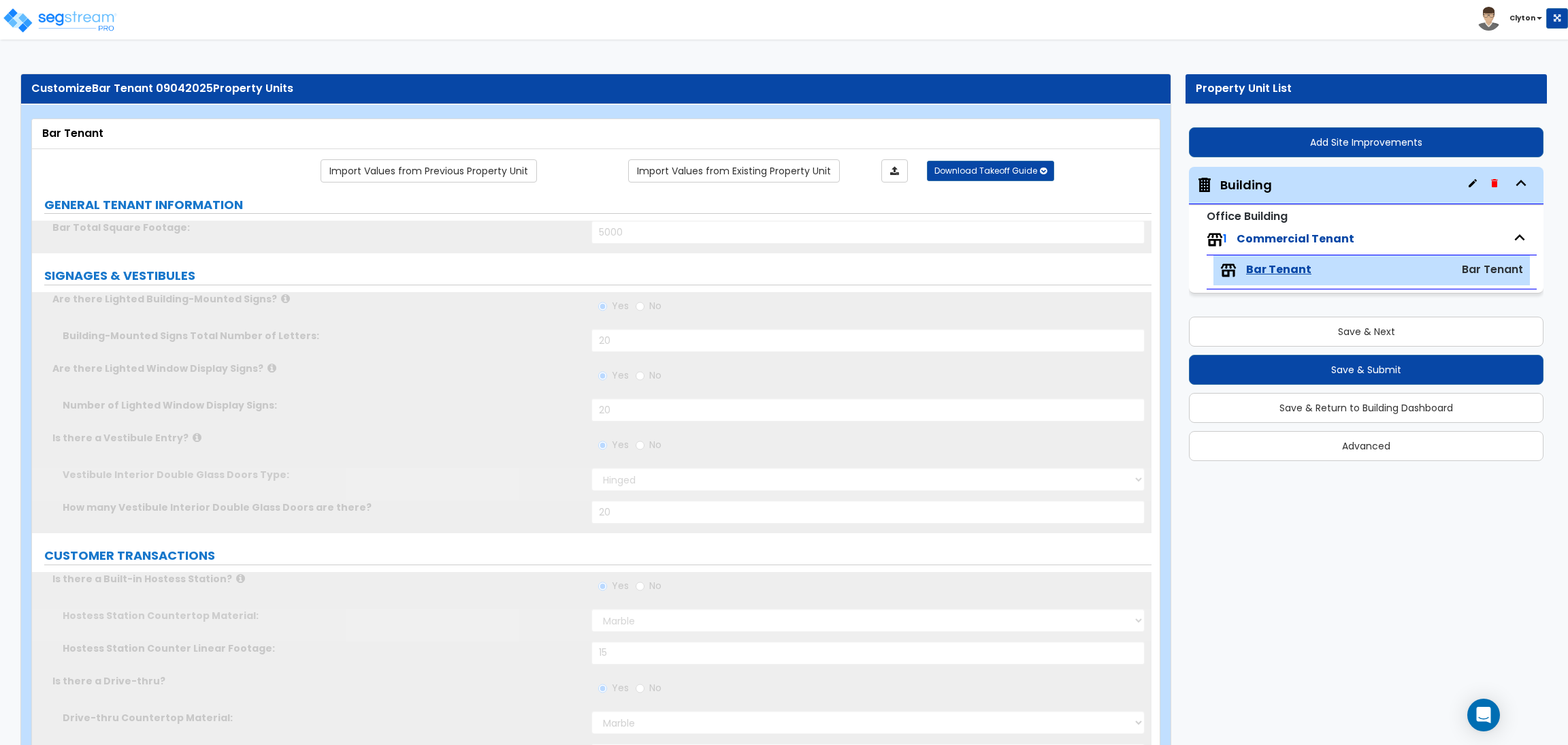
select select "2"
type input "3"
radio input "false"
type input "2"
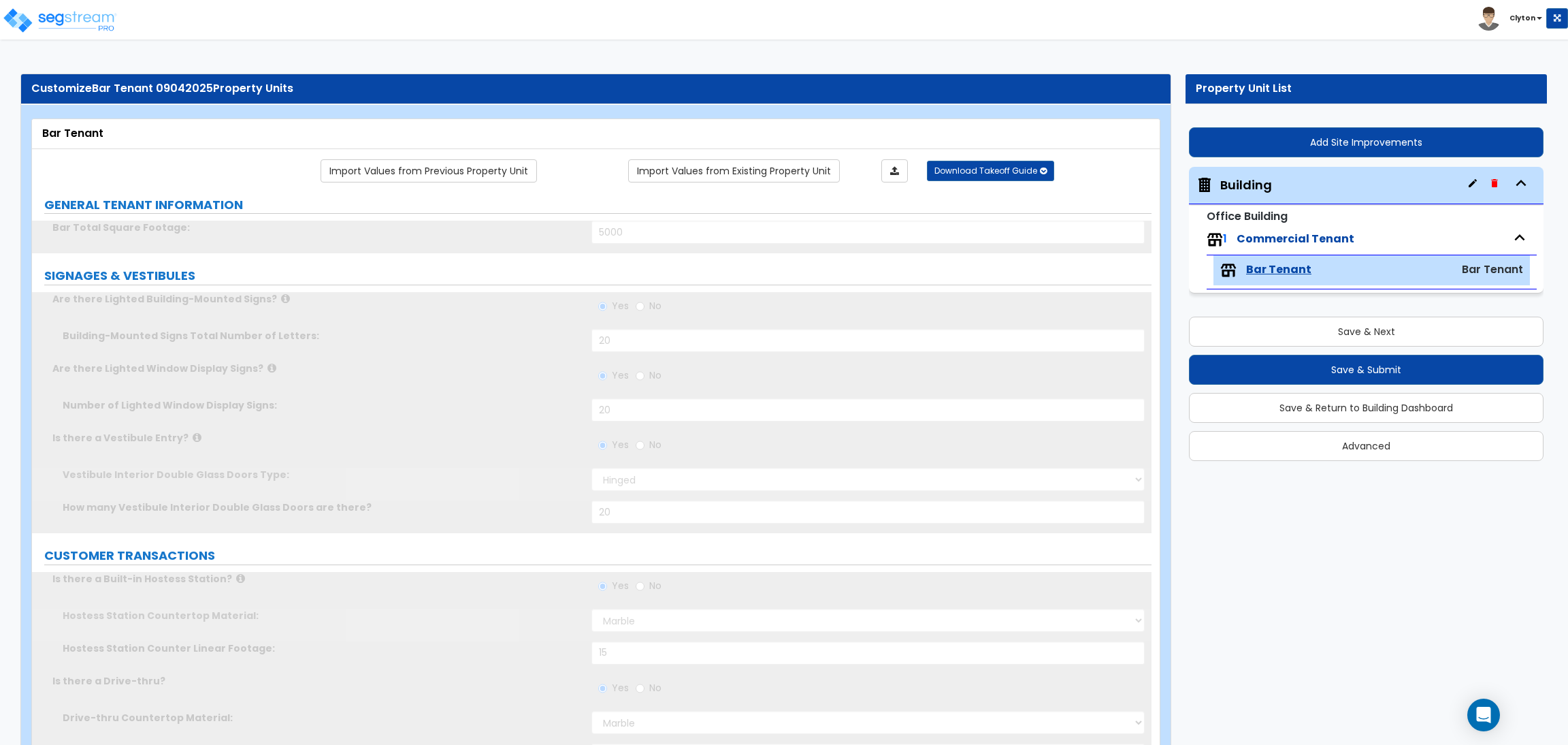
radio input "true"
radio input "false"
type input "2"
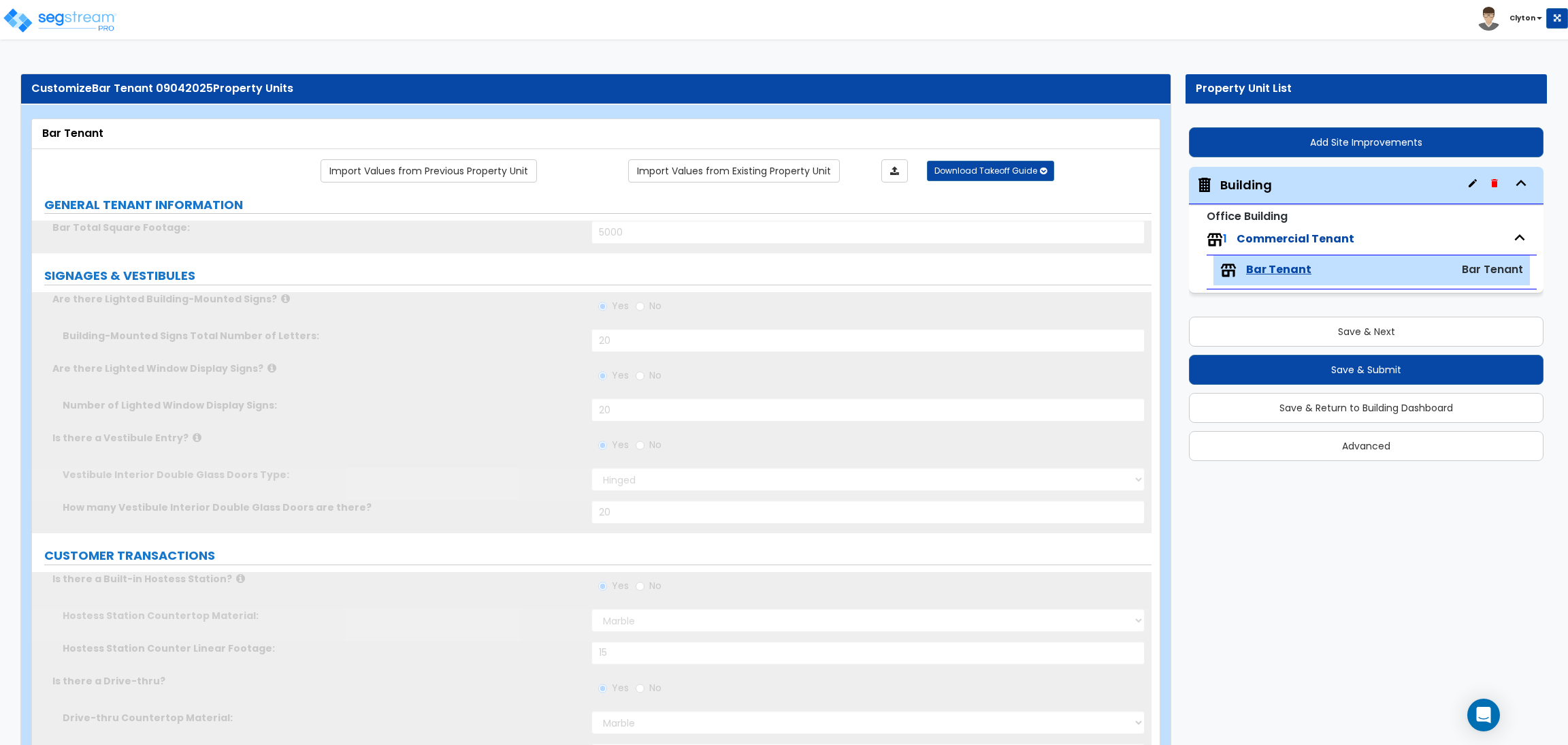
radio input "false"
select select "3"
radio input "true"
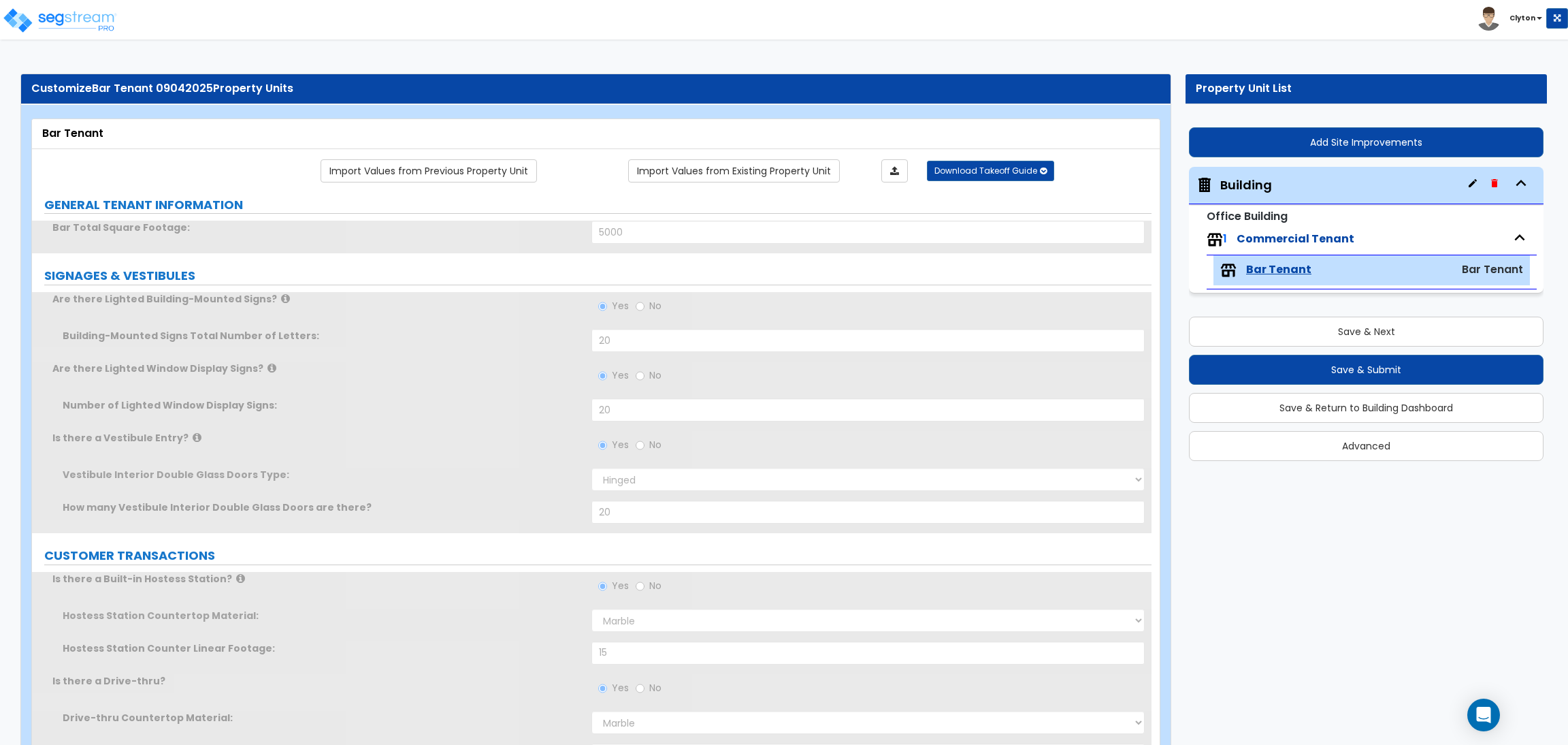
radio input "true"
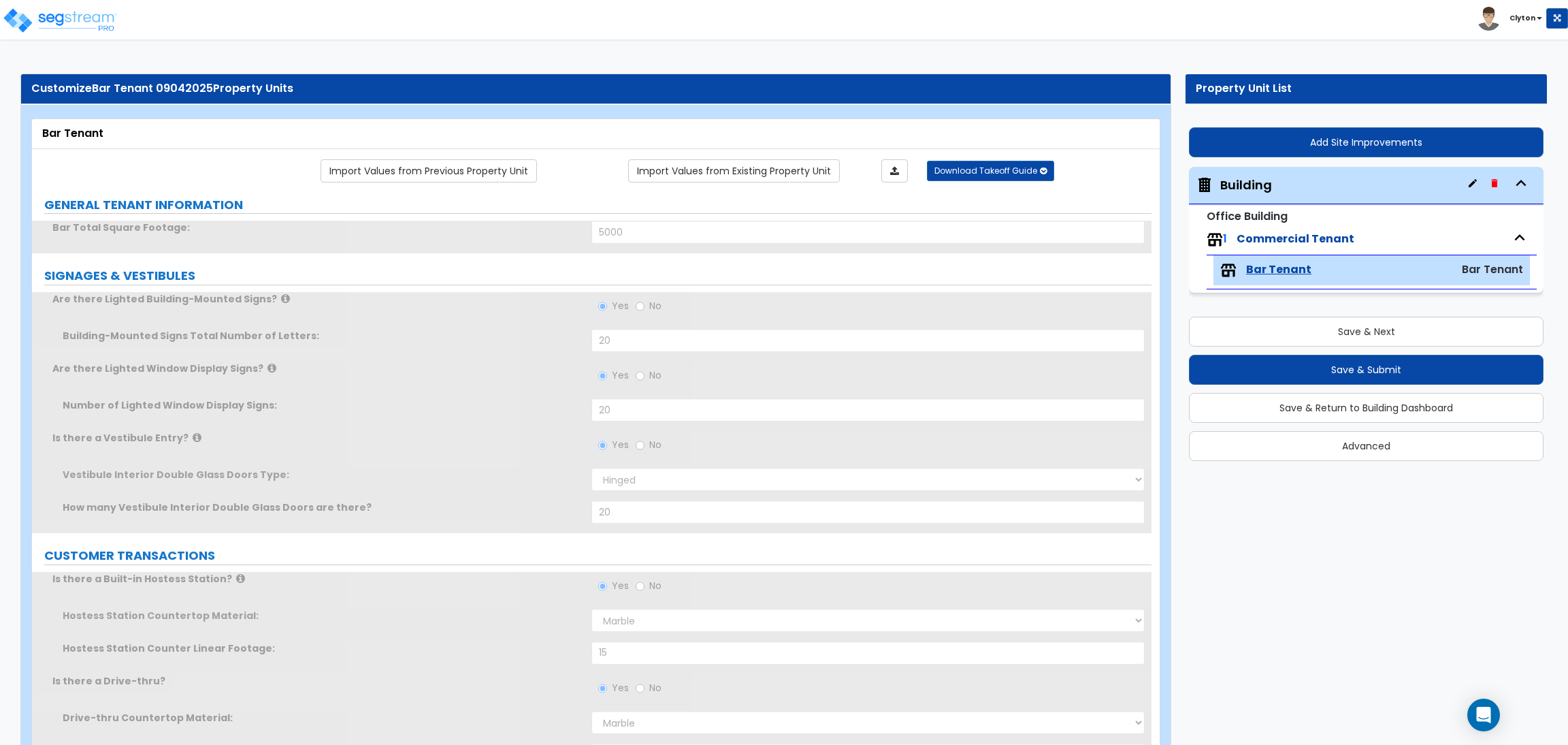
radio input "true"
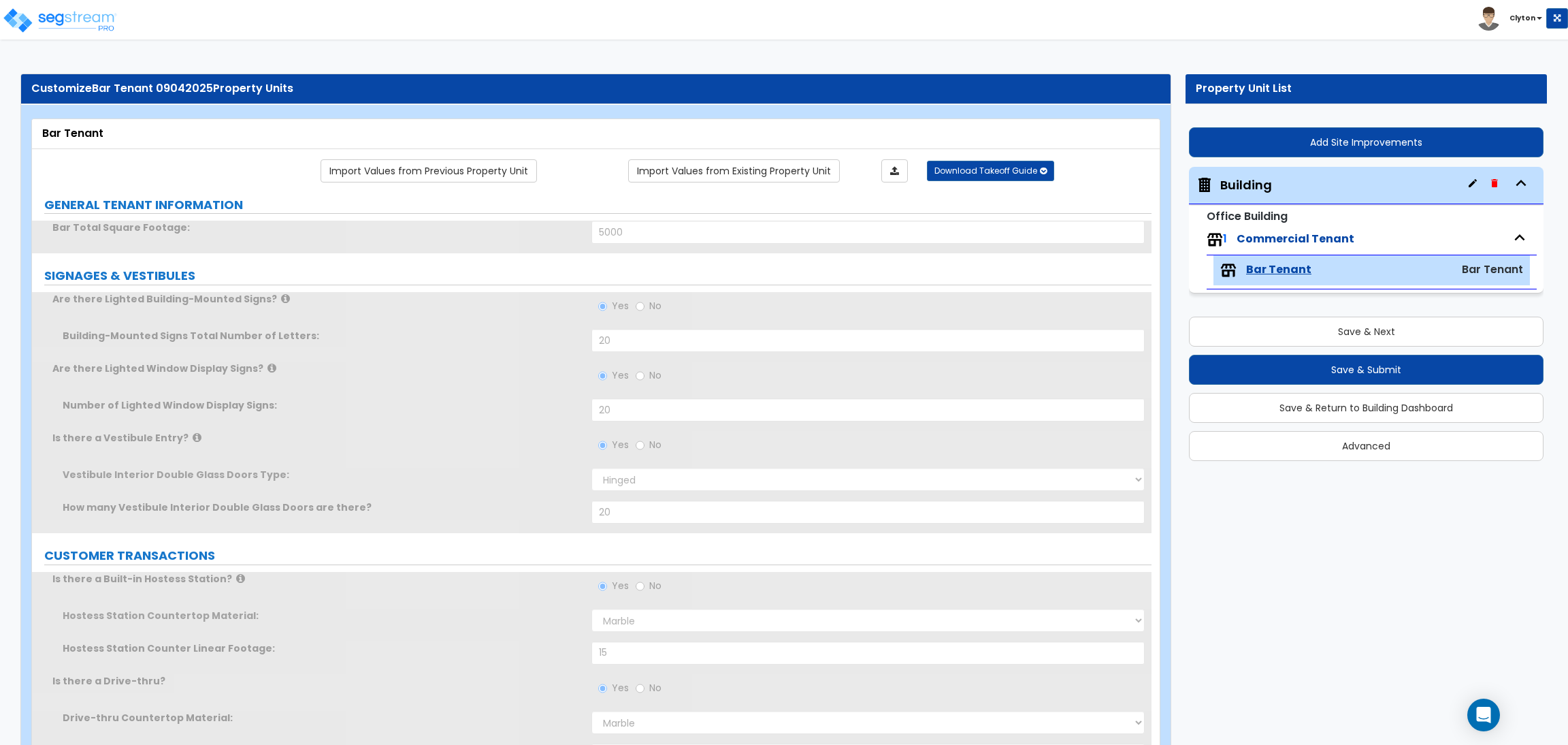
radio input "true"
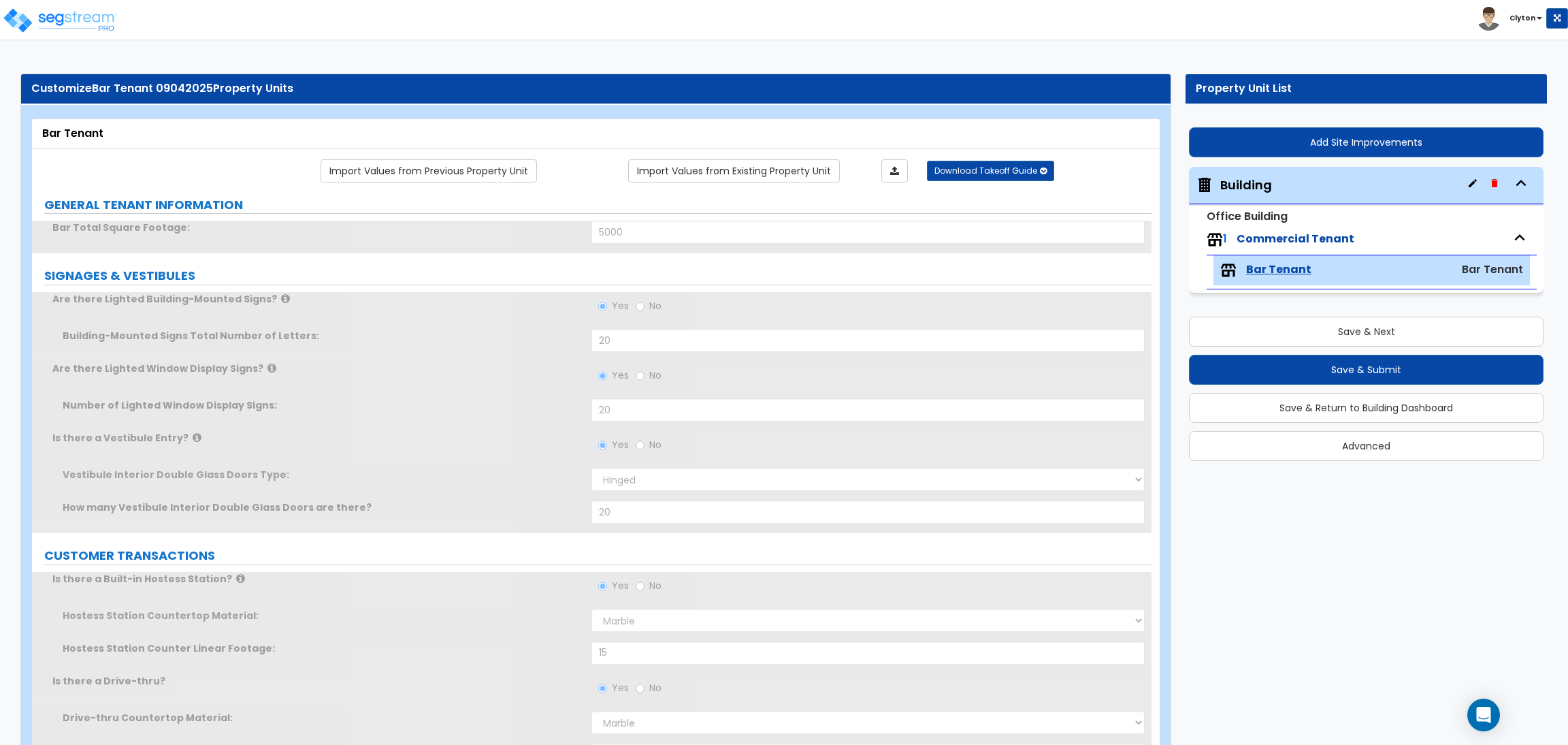
radio input "true"
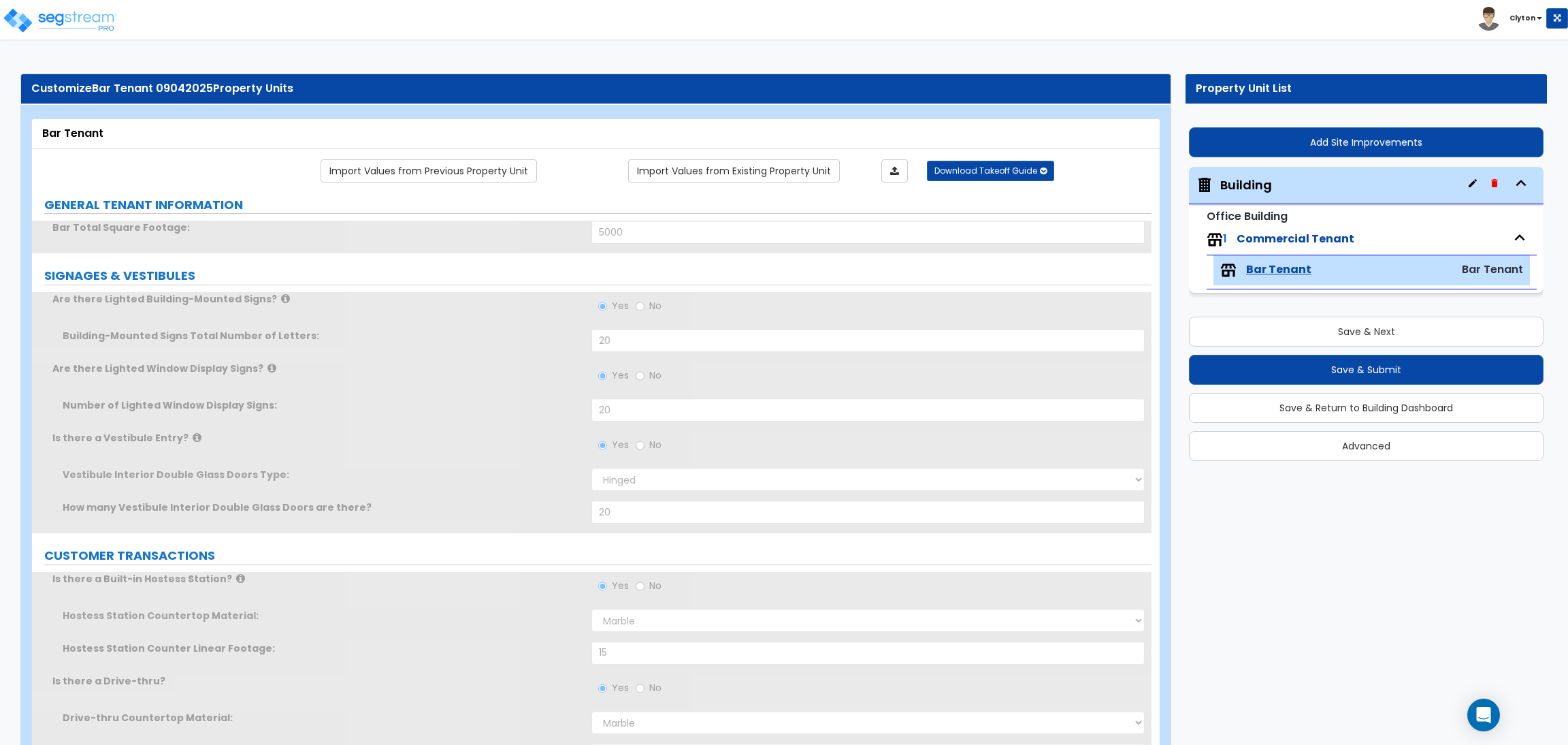
radio input "true"
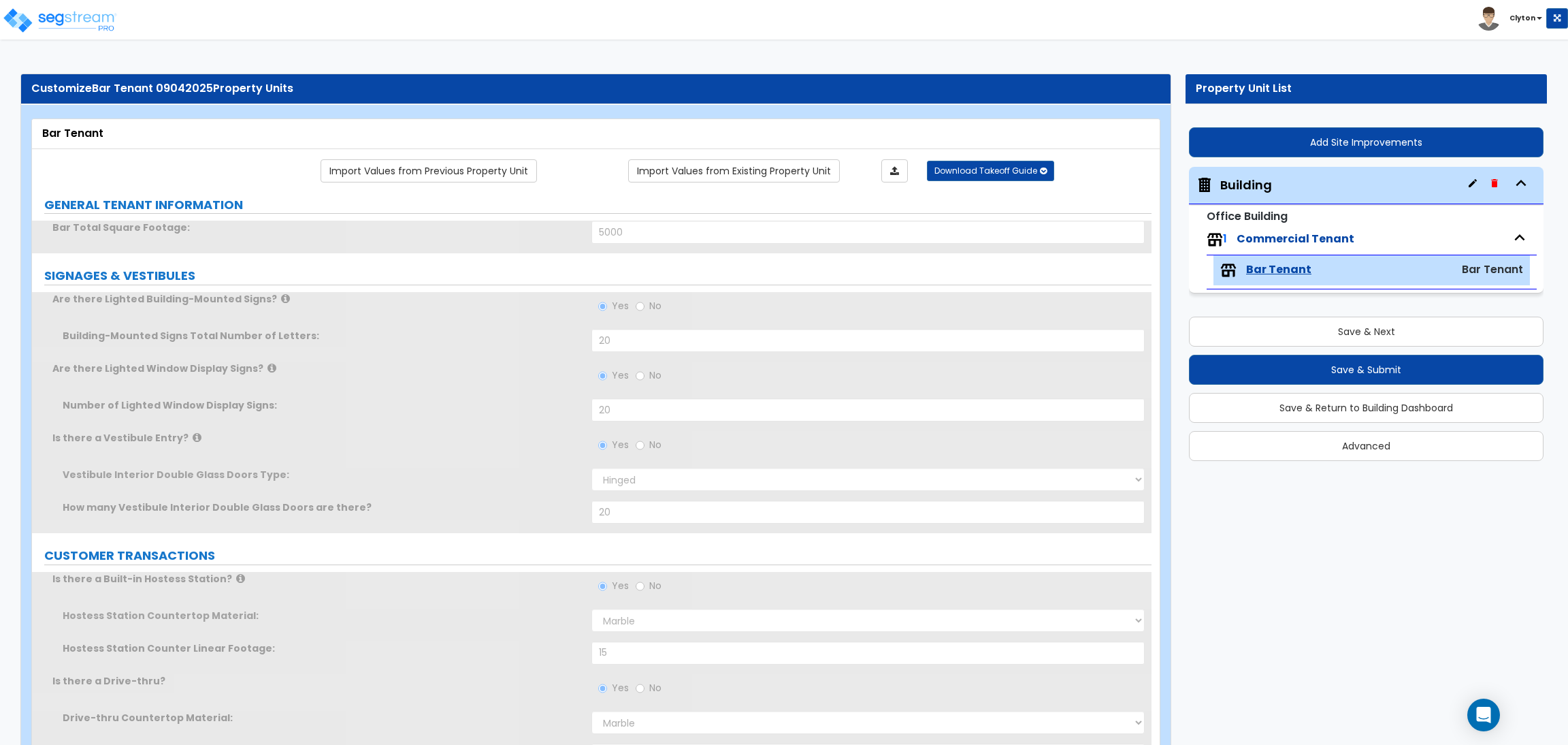
radio input "true"
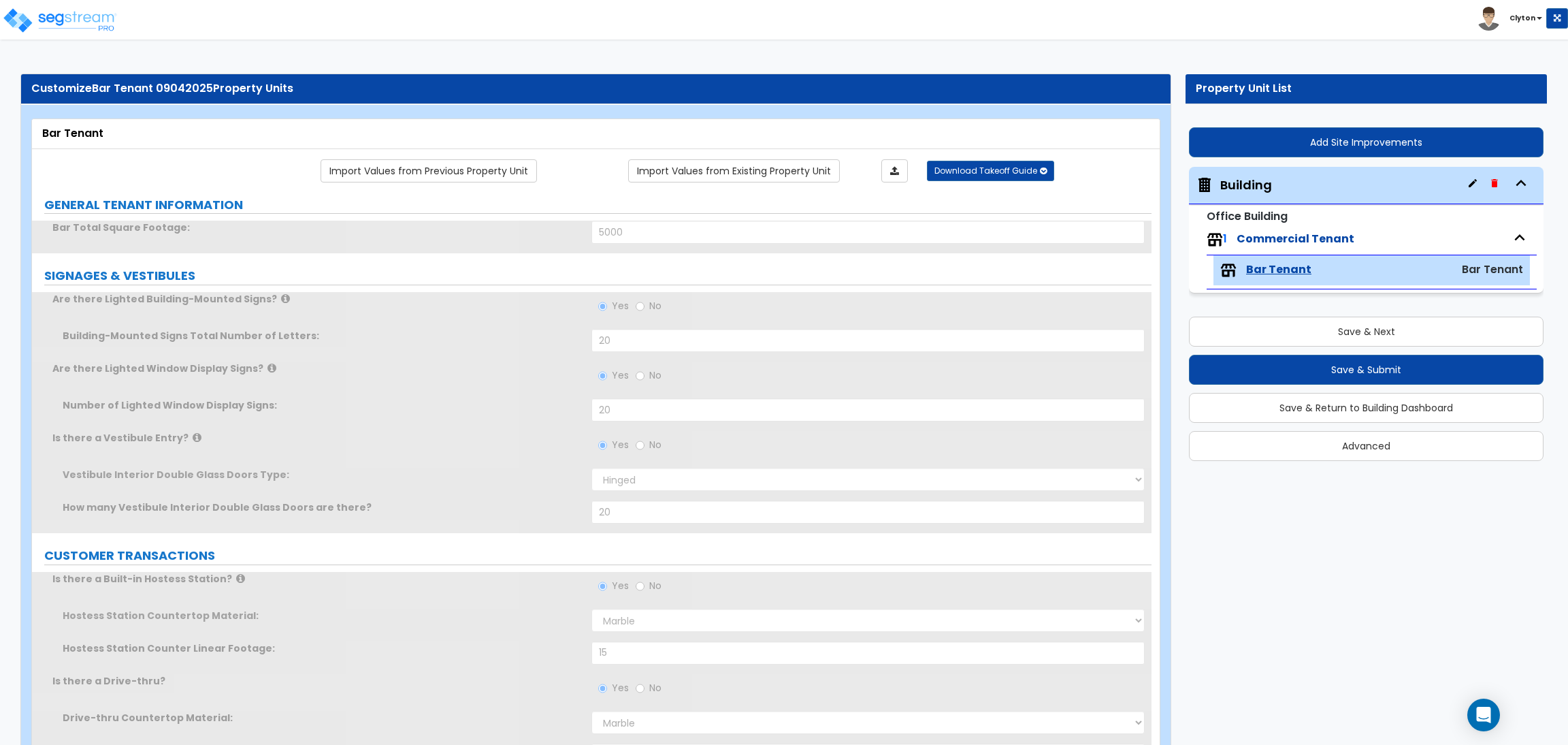
radio input "true"
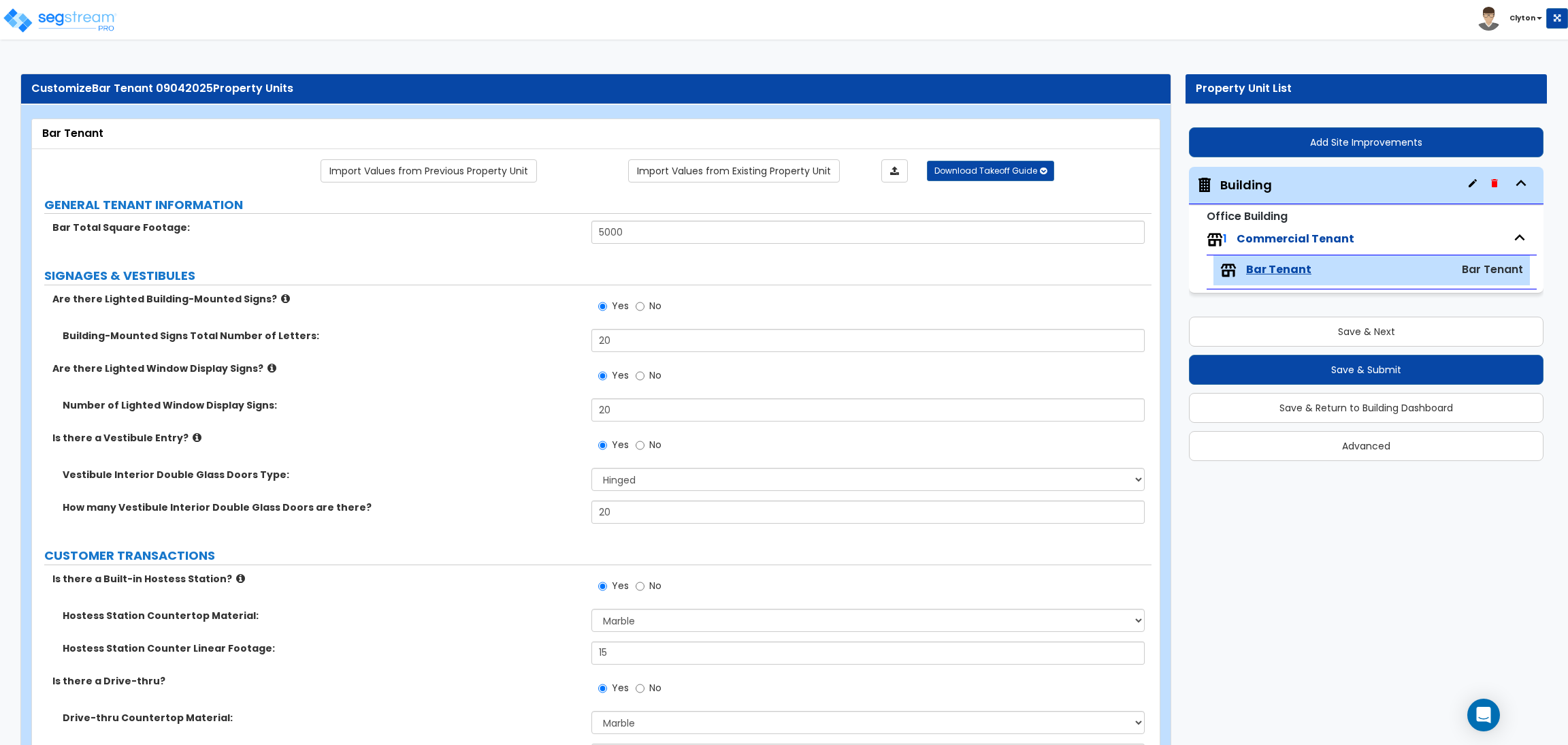
click at [439, 437] on label "Is there a Vestibule Entry?" at bounding box center [316, 437] width 529 height 14
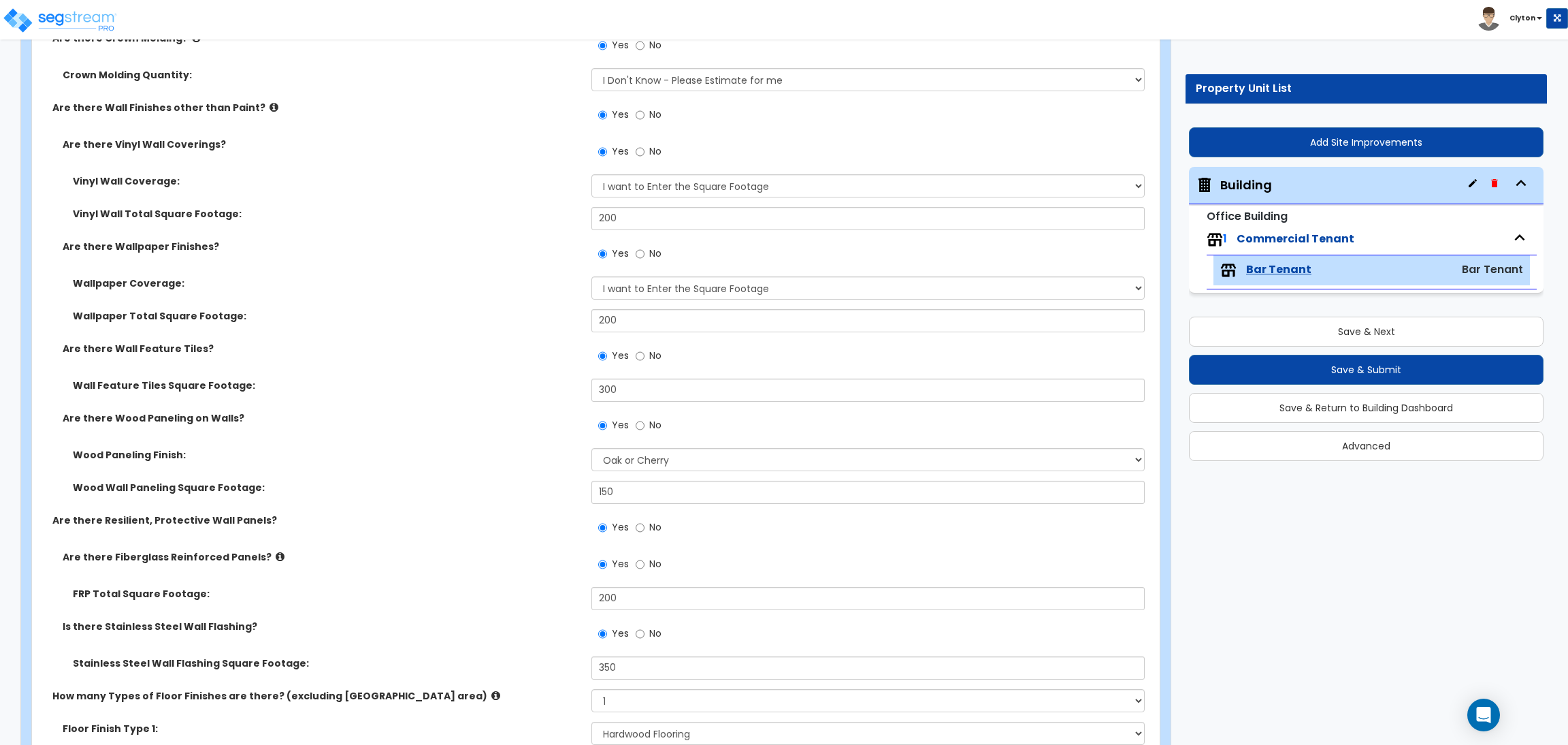
scroll to position [1736, 0]
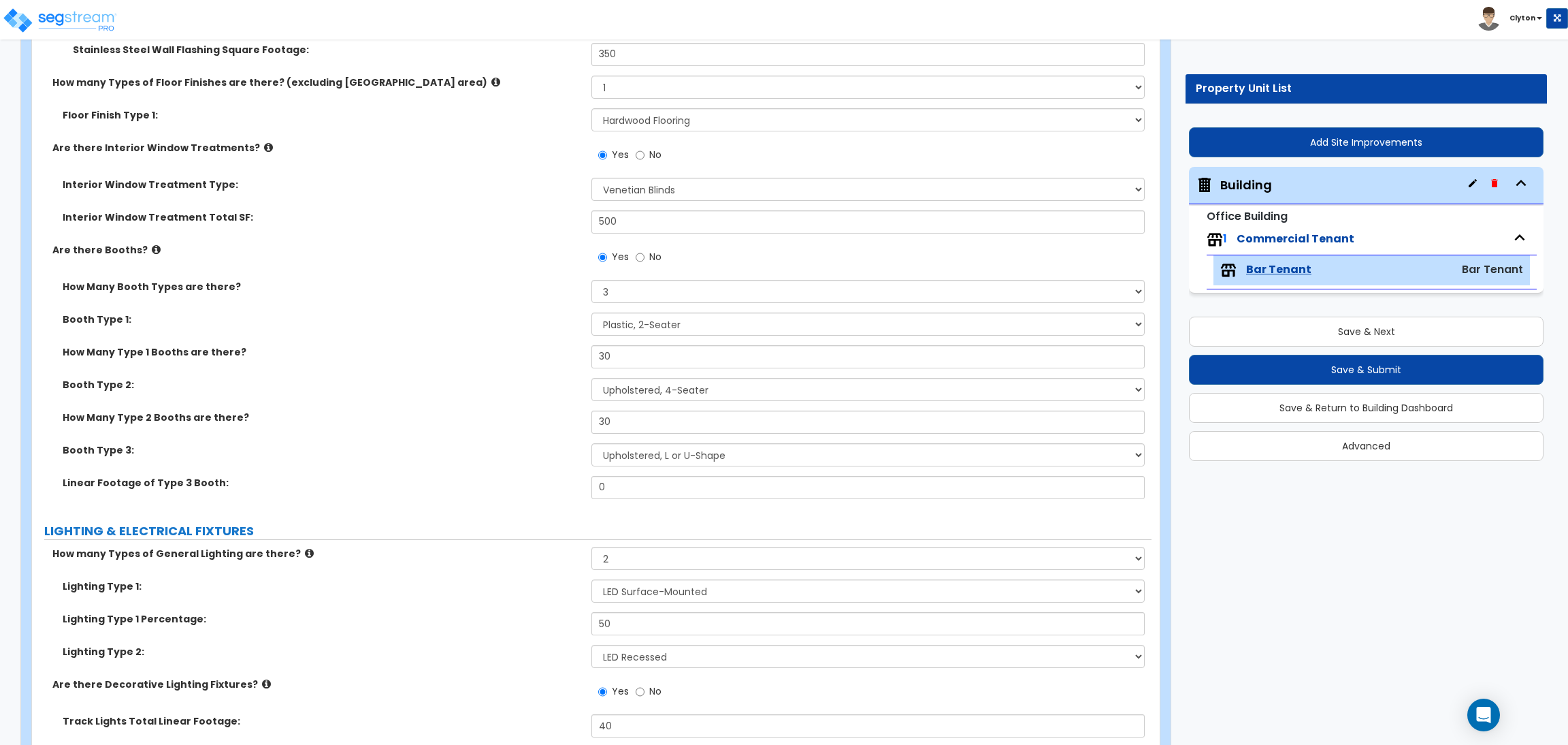
click at [461, 442] on div "How Many Type 2 Booths are there? 30" at bounding box center [591, 426] width 1119 height 32
drag, startPoint x: 635, startPoint y: 484, endPoint x: 442, endPoint y: 464, distance: 194.0
click at [442, 464] on div "How Many Booth Types are there? Please Choose One 1 2 3 Booth Type 1: Please Ch…" at bounding box center [591, 394] width 1099 height 229
radio input "true"
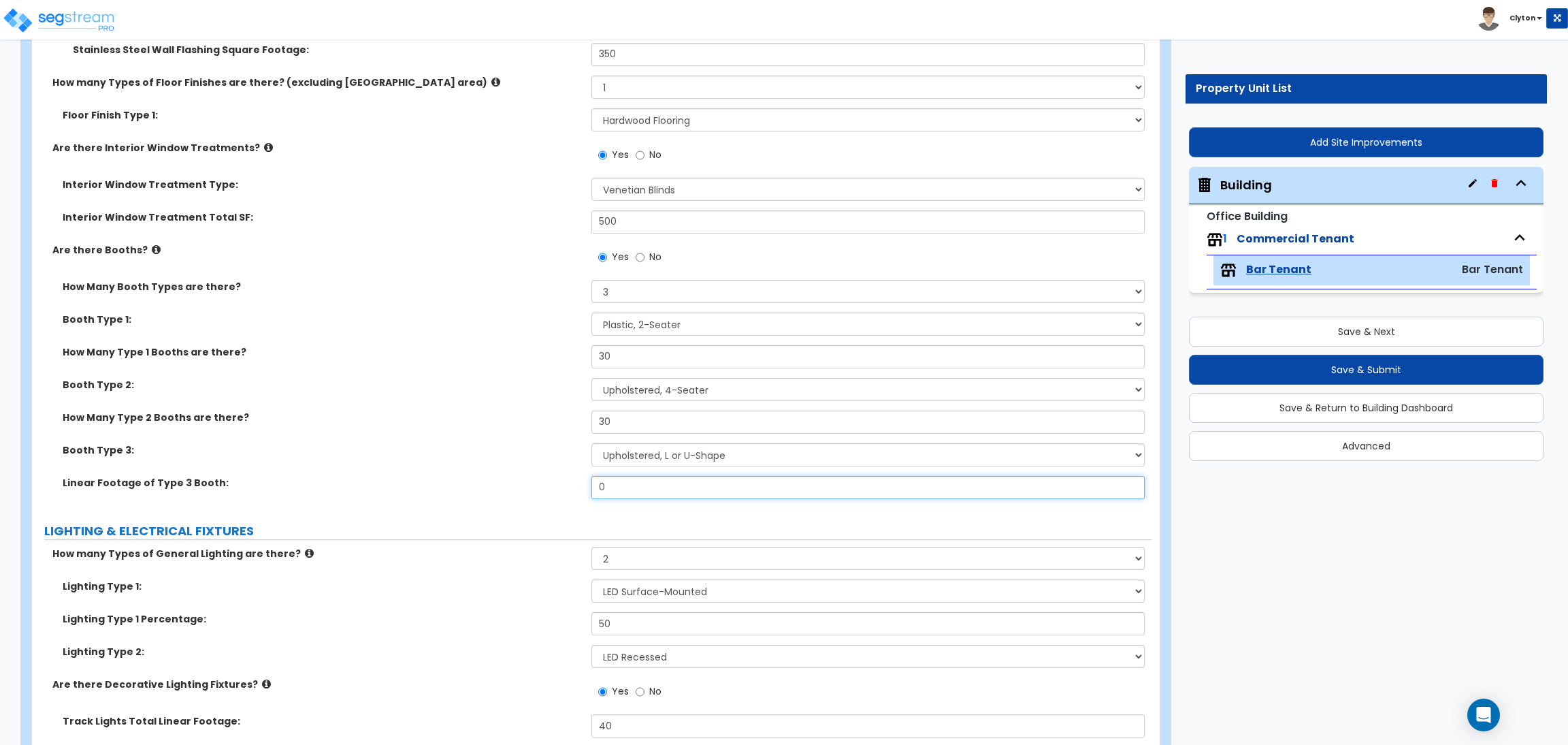
radio input "true"
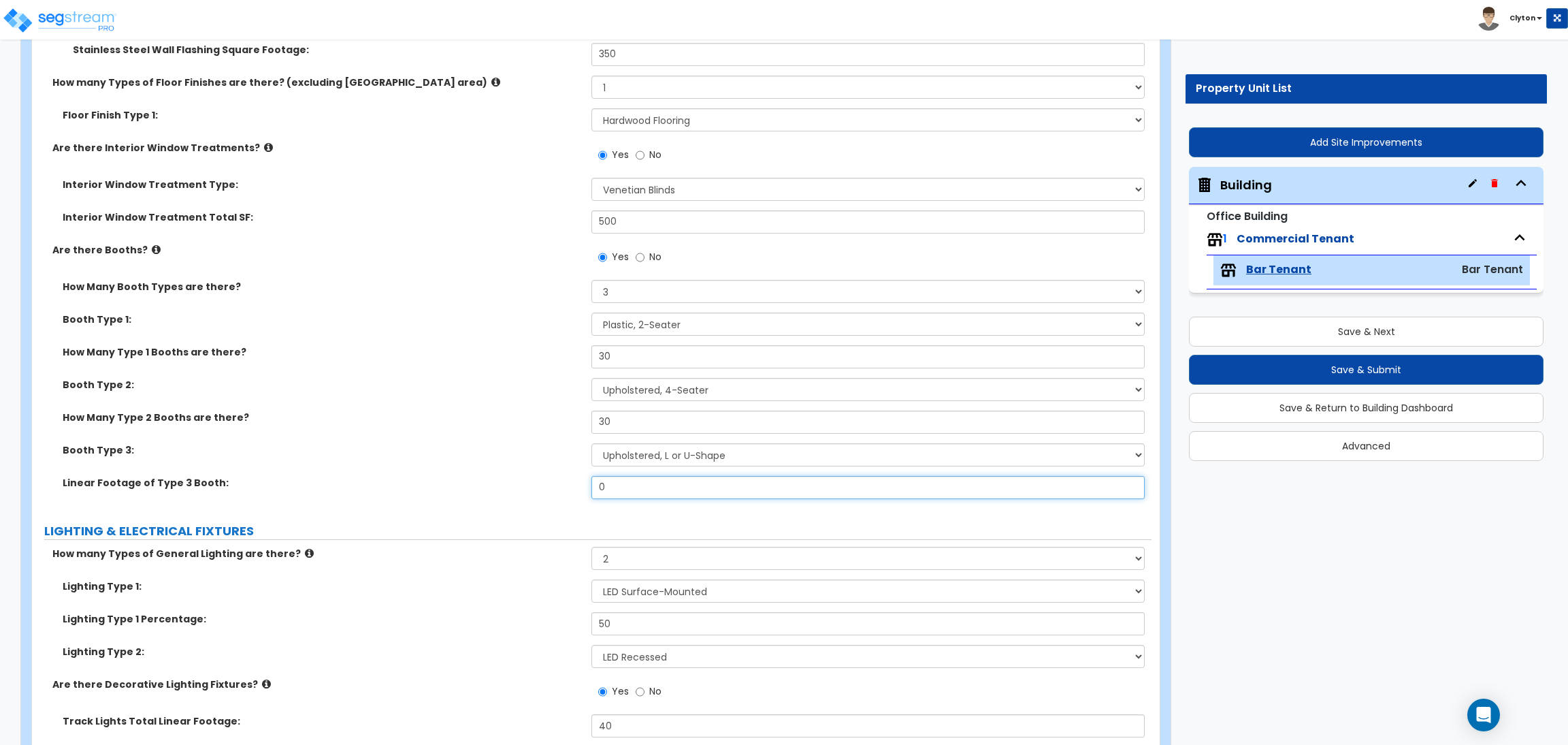
radio input "true"
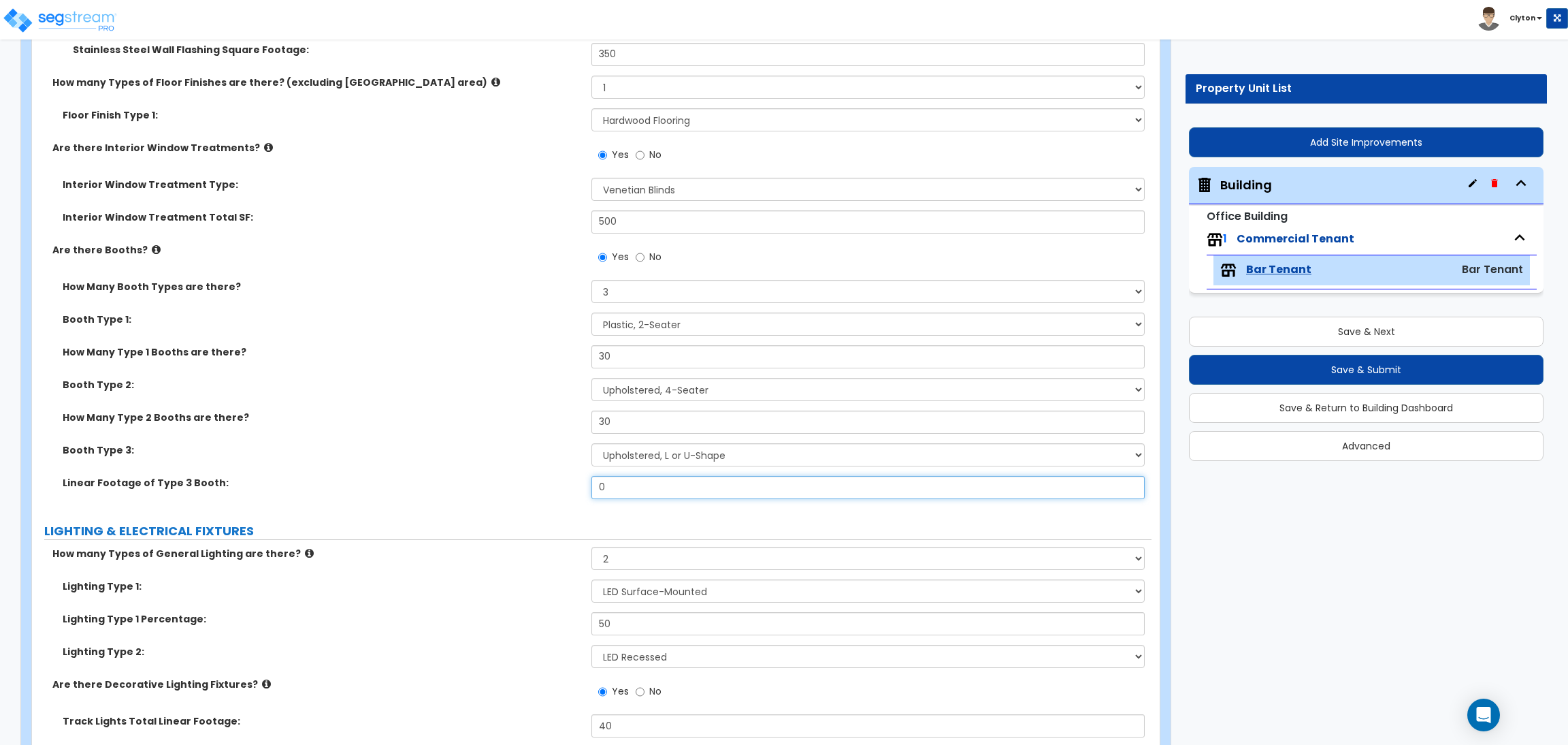
radio input "true"
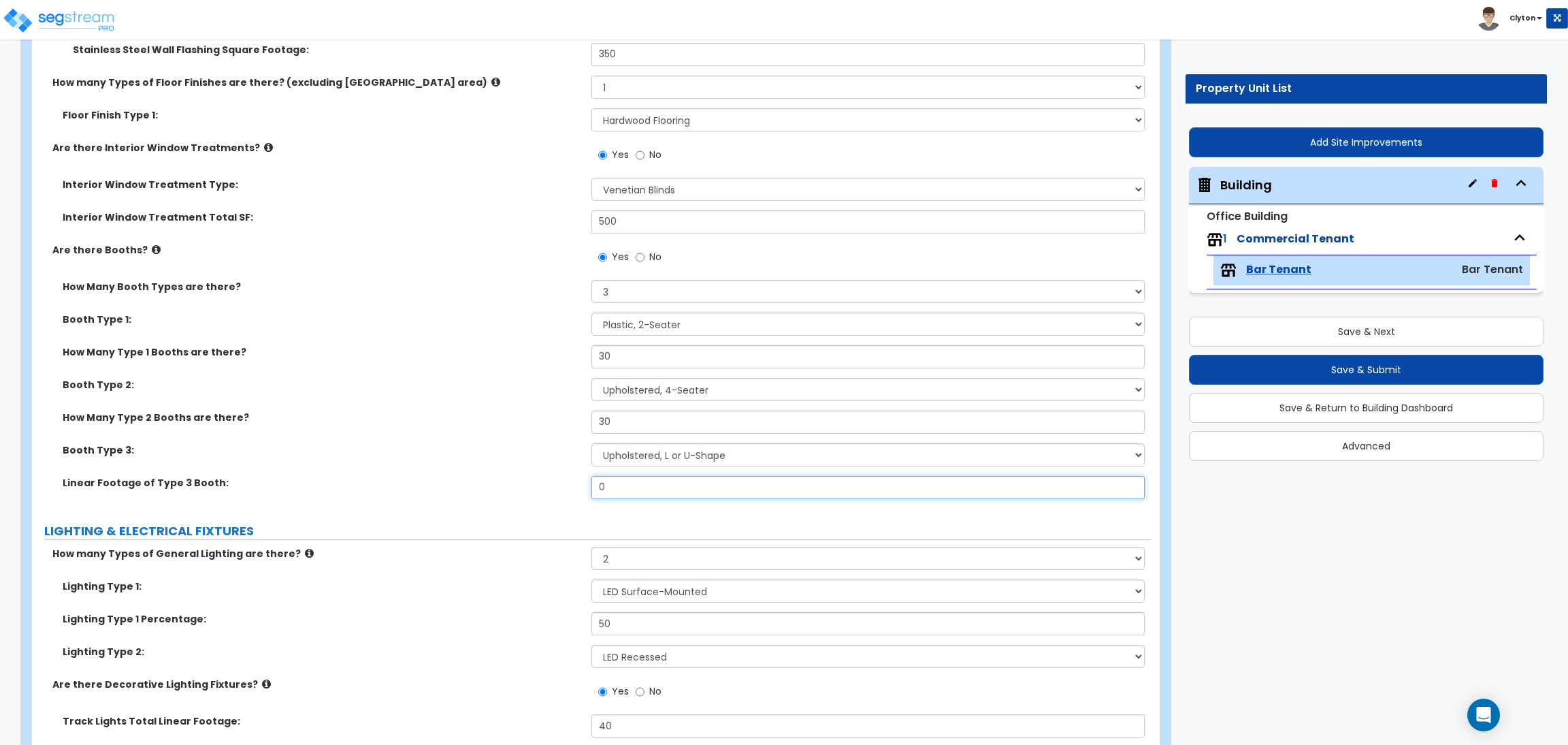
type input "1"
radio input "true"
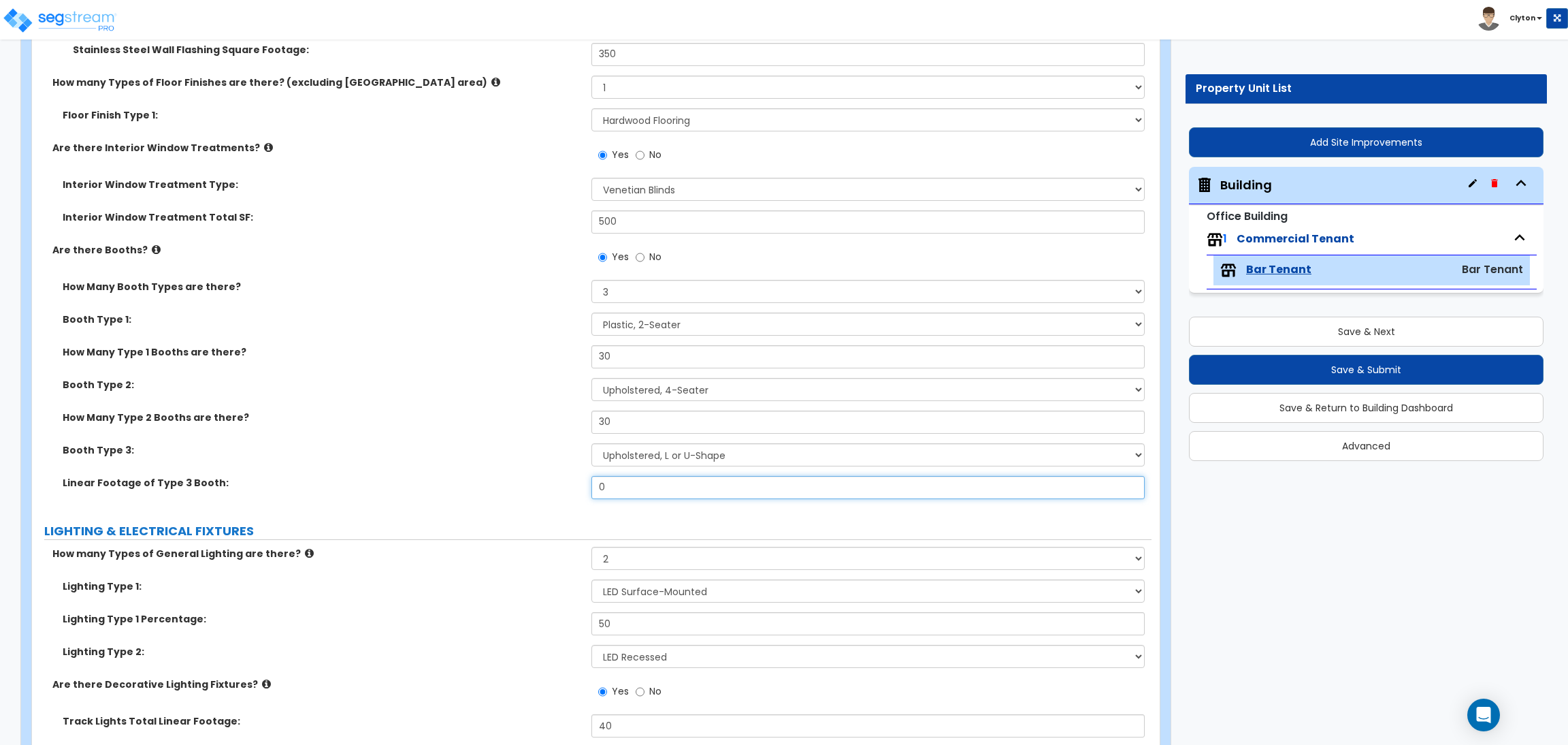
radio input "true"
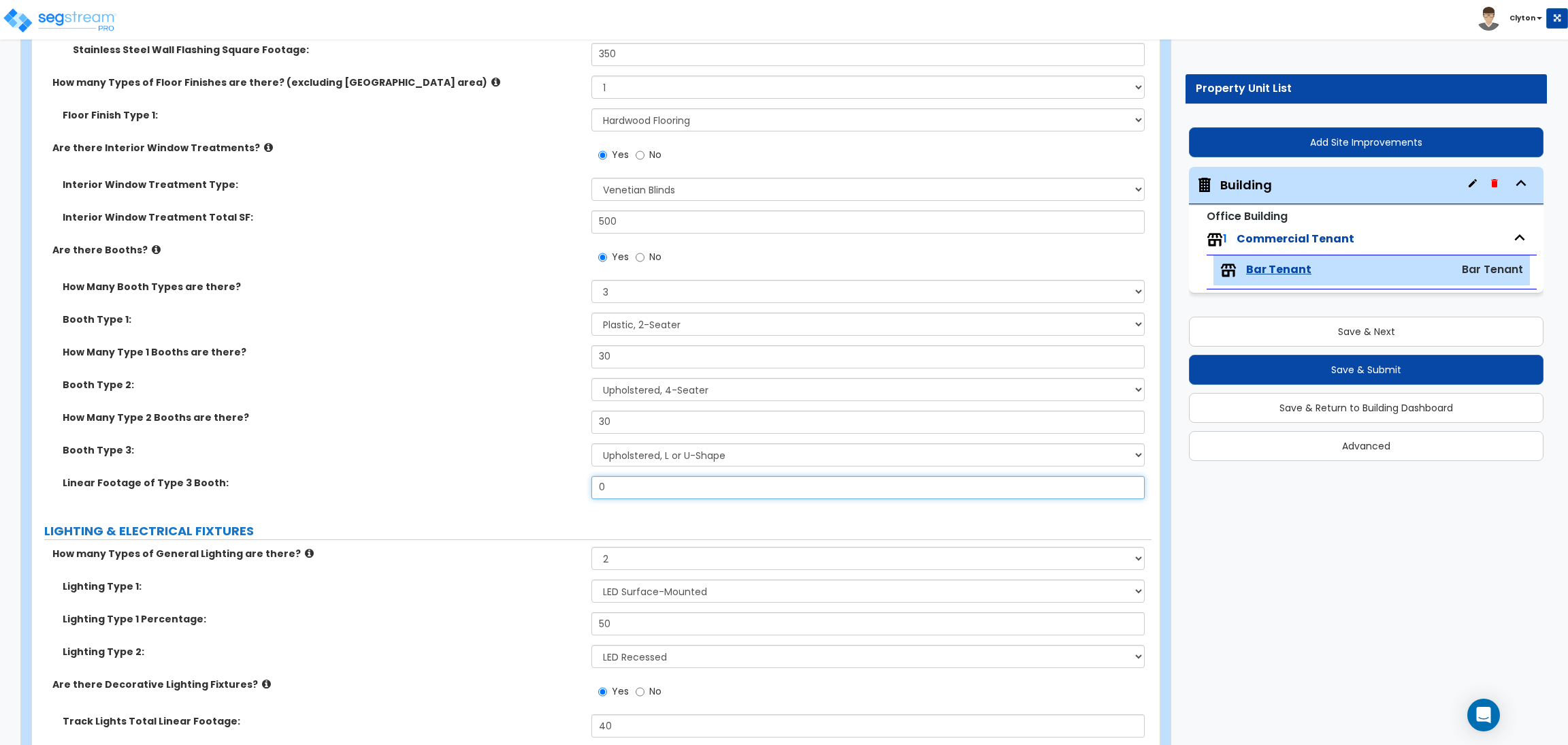
radio input "true"
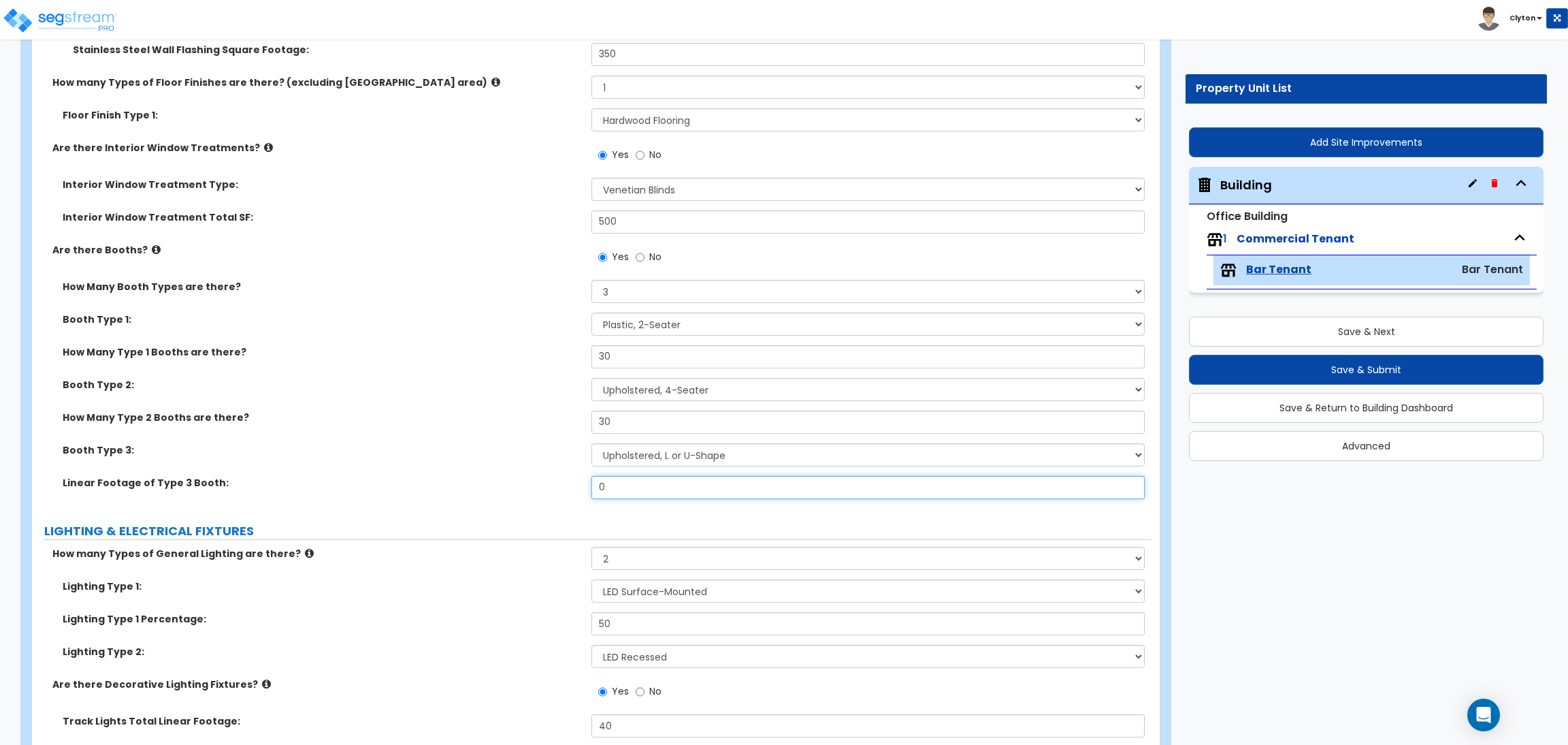
radio input "true"
type input "12"
radio input "true"
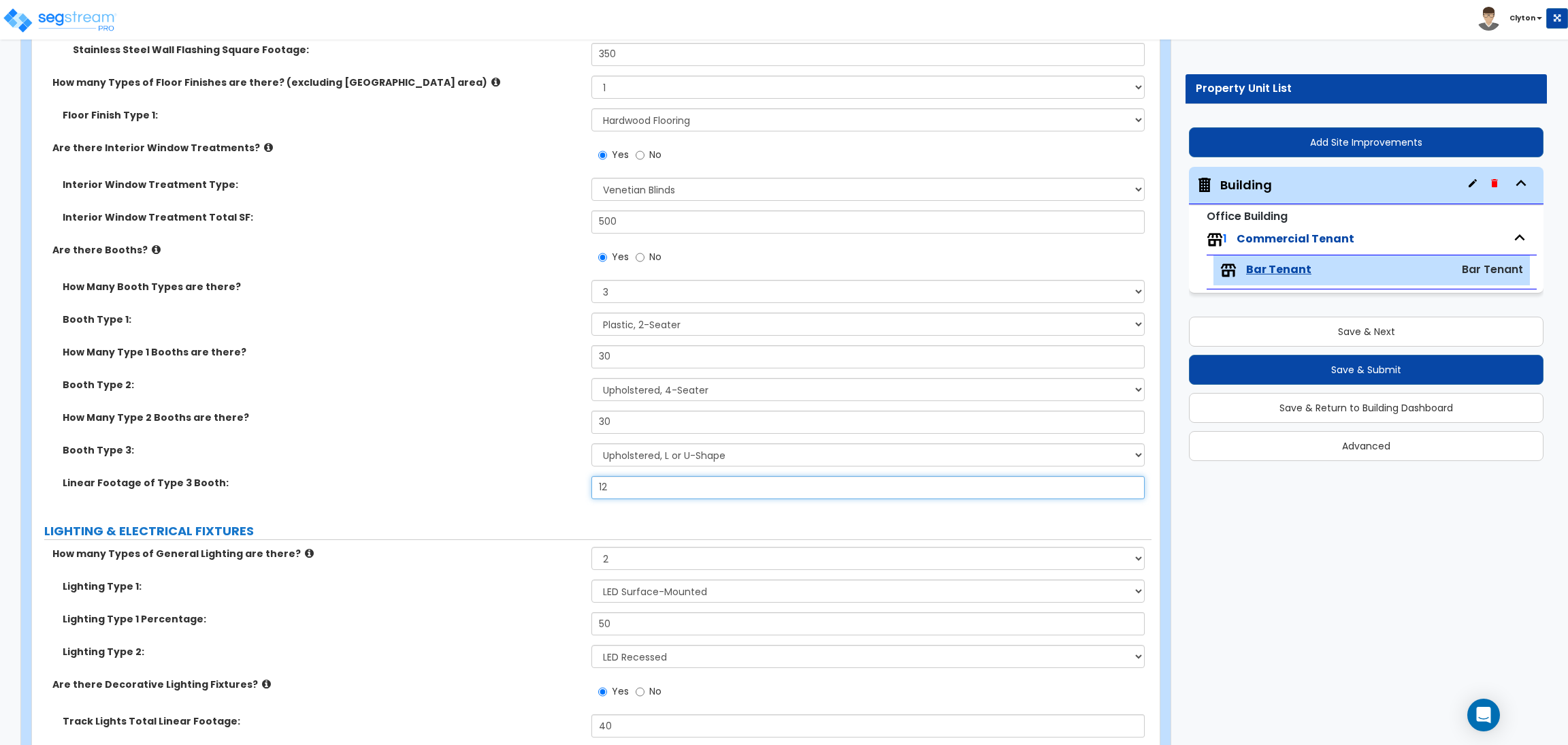
radio input "true"
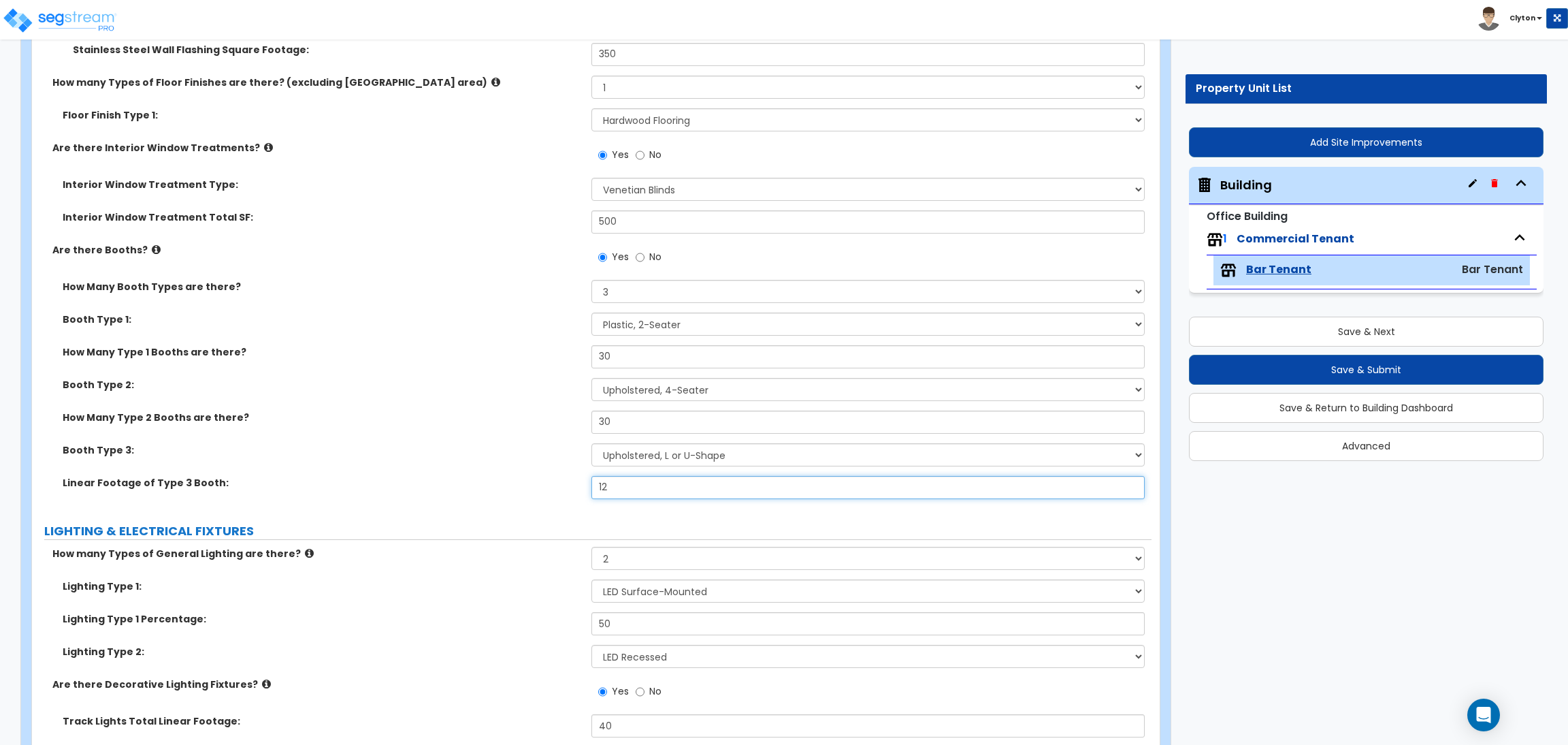
radio input "true"
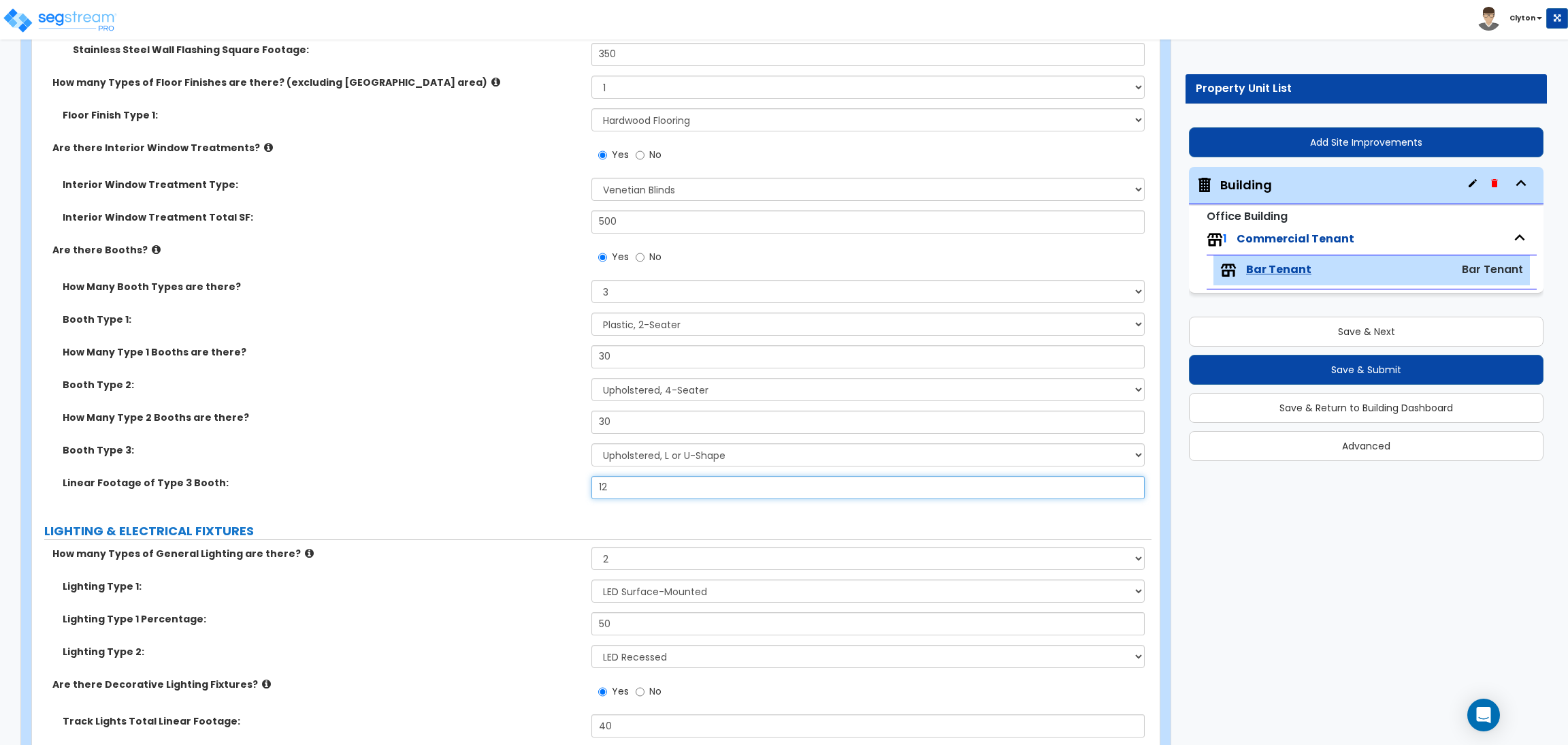
radio input "true"
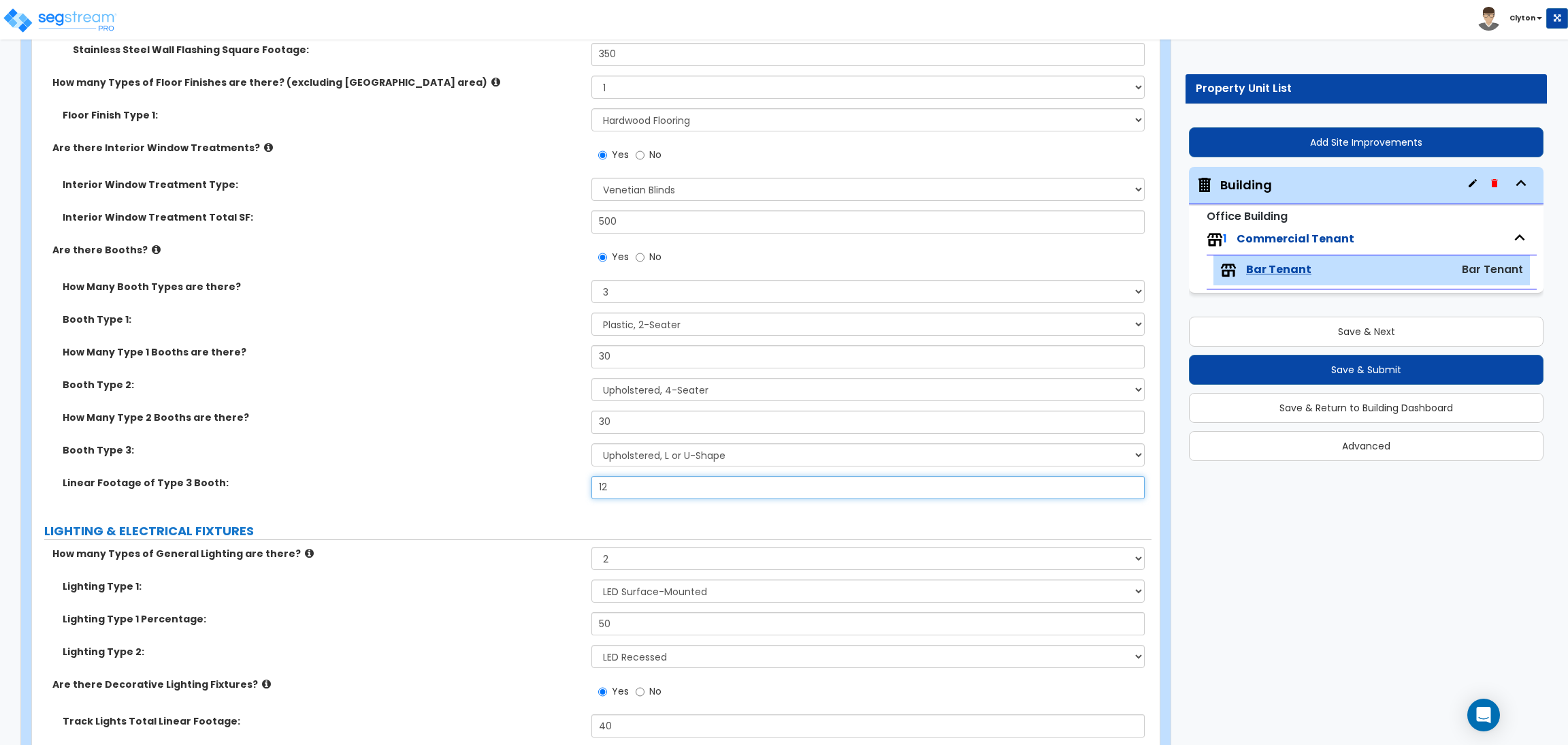
radio input "true"
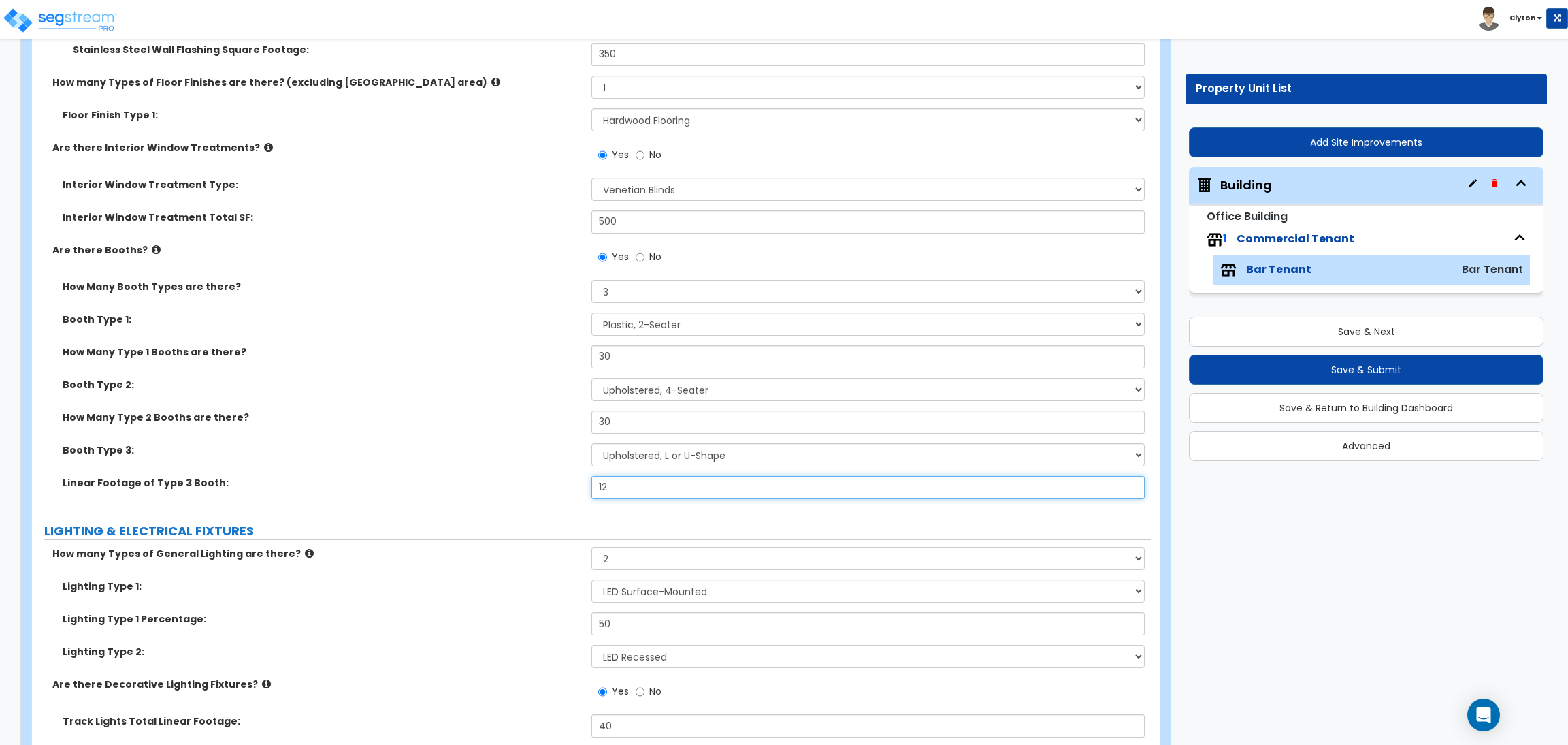
radio input "true"
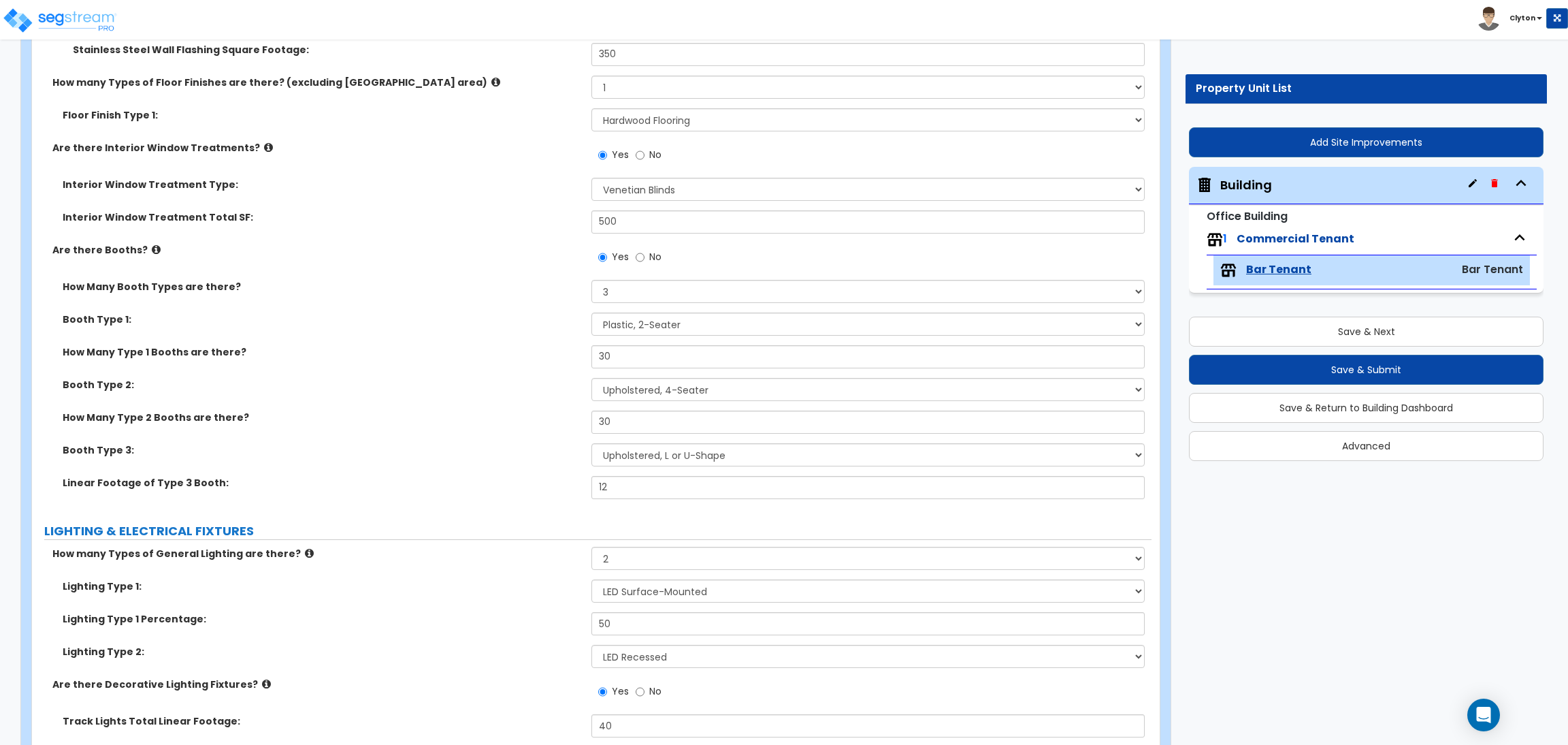
click at [440, 463] on div "Booth Type 3: Please Choose One Plastic, 2-Seater Plastic, 4-Seater Upholstered…" at bounding box center [591, 459] width 1119 height 32
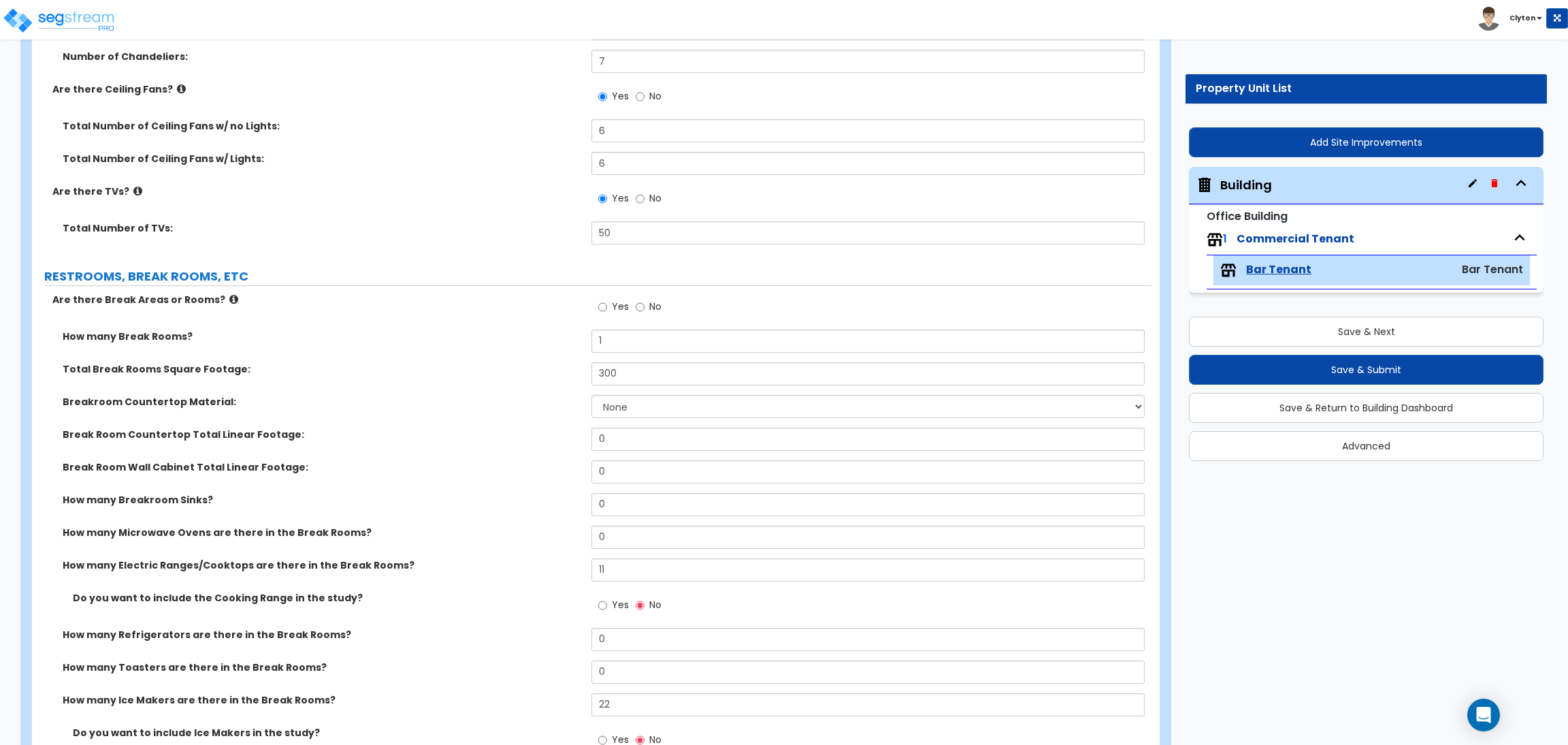
scroll to position [2654, 0]
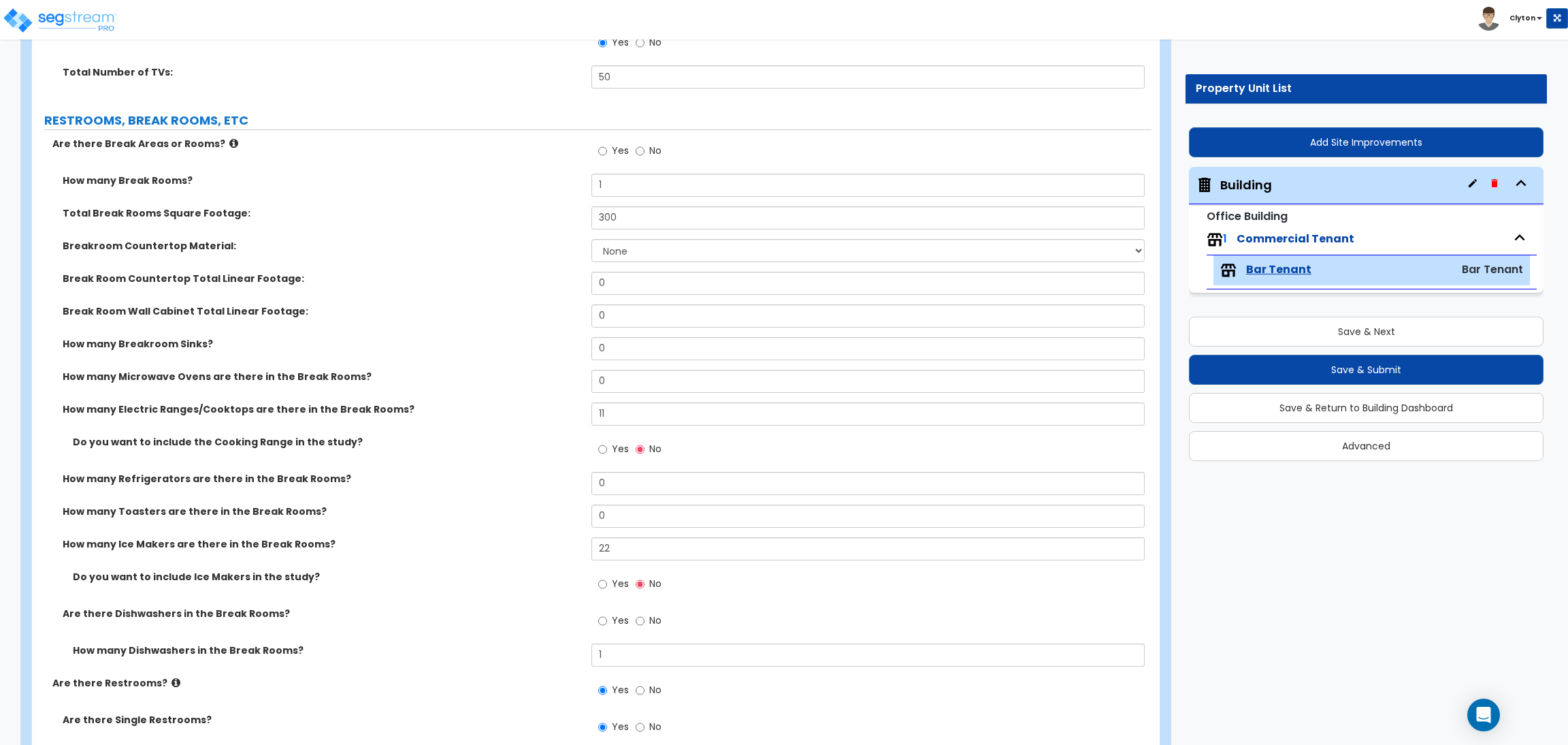
click at [292, 378] on label "How many Microwave Ovens are there in the Break Rooms?" at bounding box center [322, 376] width 519 height 14
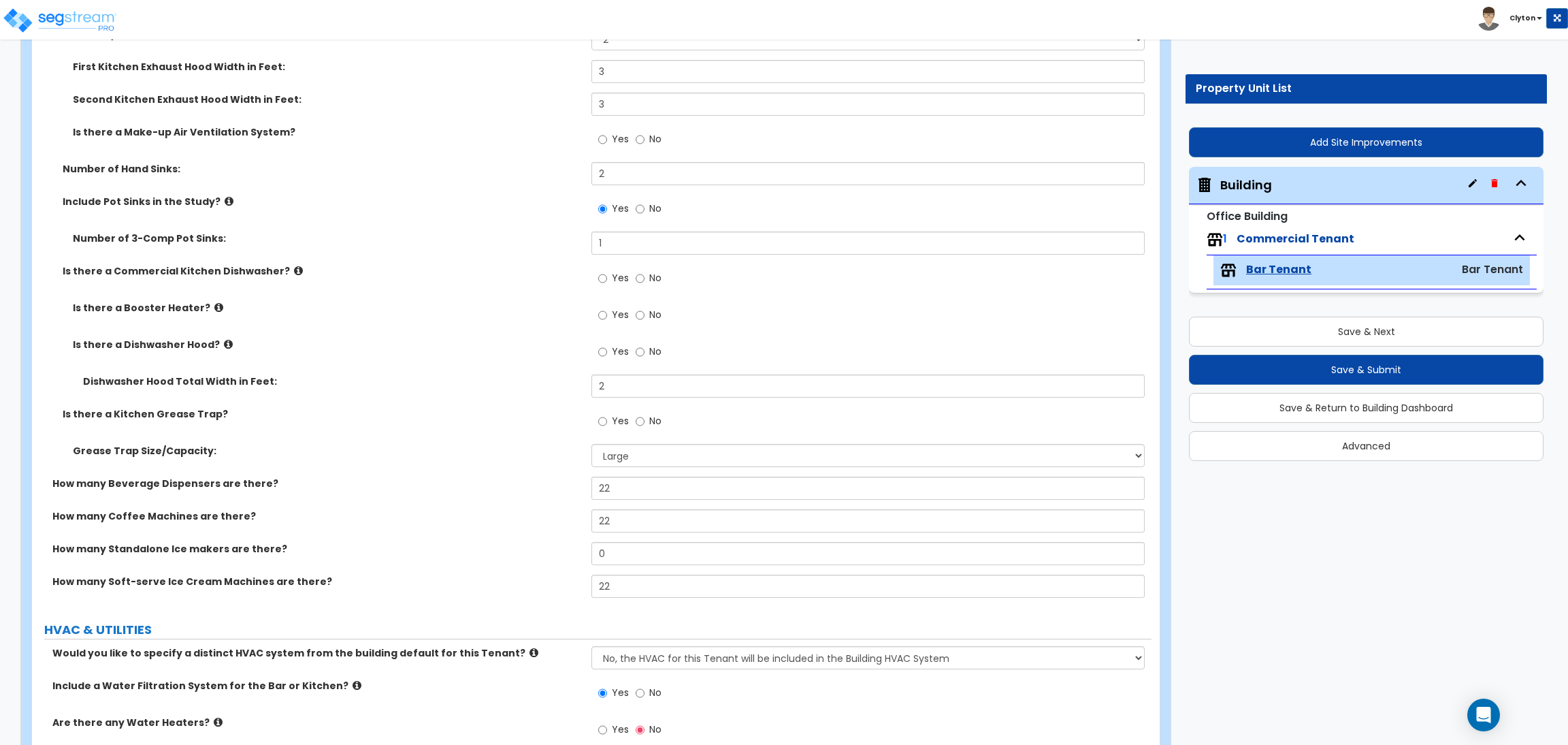
scroll to position [5711, 0]
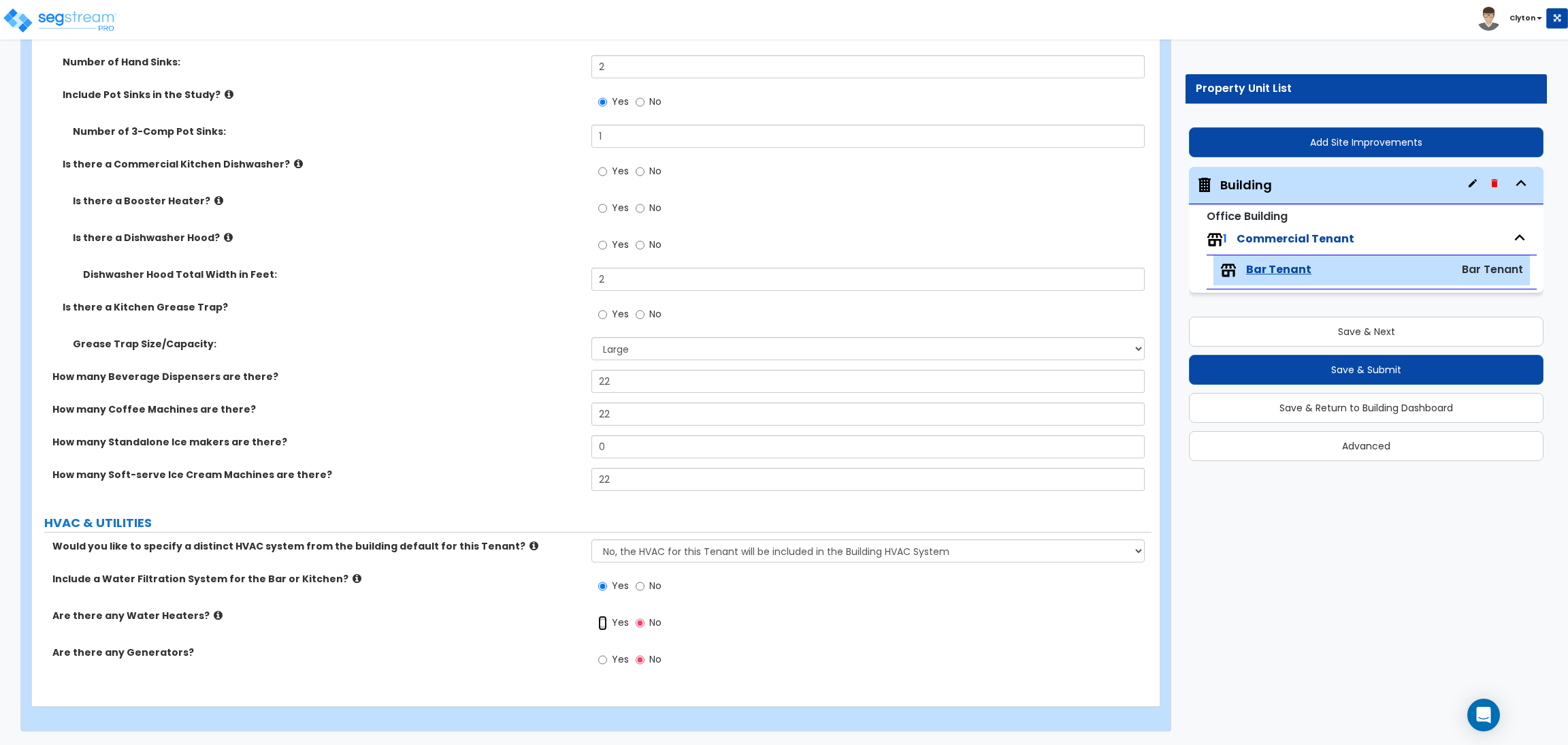
click at [605, 623] on input "Yes" at bounding box center [603, 623] width 9 height 15
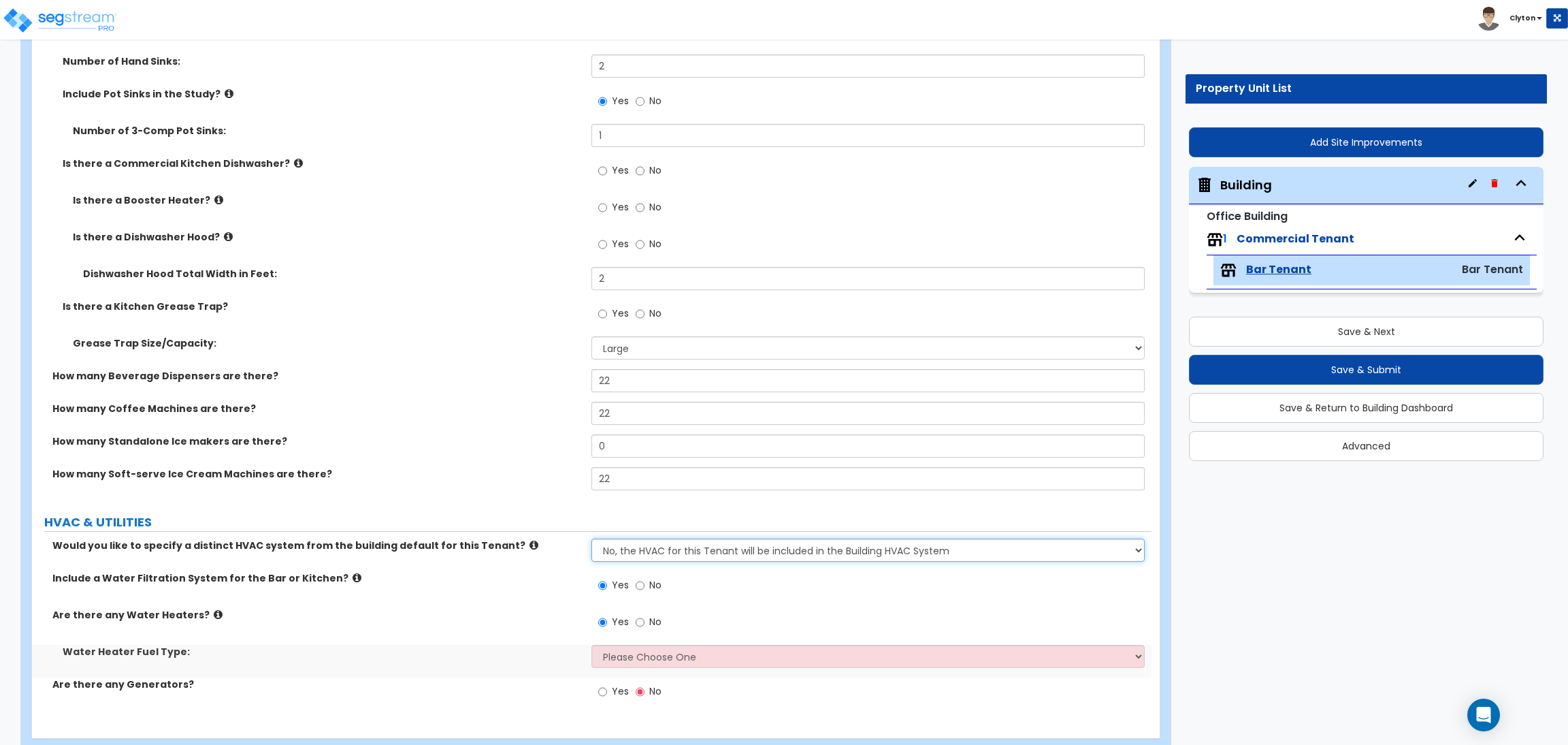
click at [663, 546] on select "No, the HVAC for this Tenant will be included in the Building HVAC System Yes, …" at bounding box center [868, 550] width 553 height 23
click at [591, 539] on select "No, the HVAC for this Tenant will be included in the Building HVAC System Yes, …" at bounding box center [868, 550] width 553 height 23
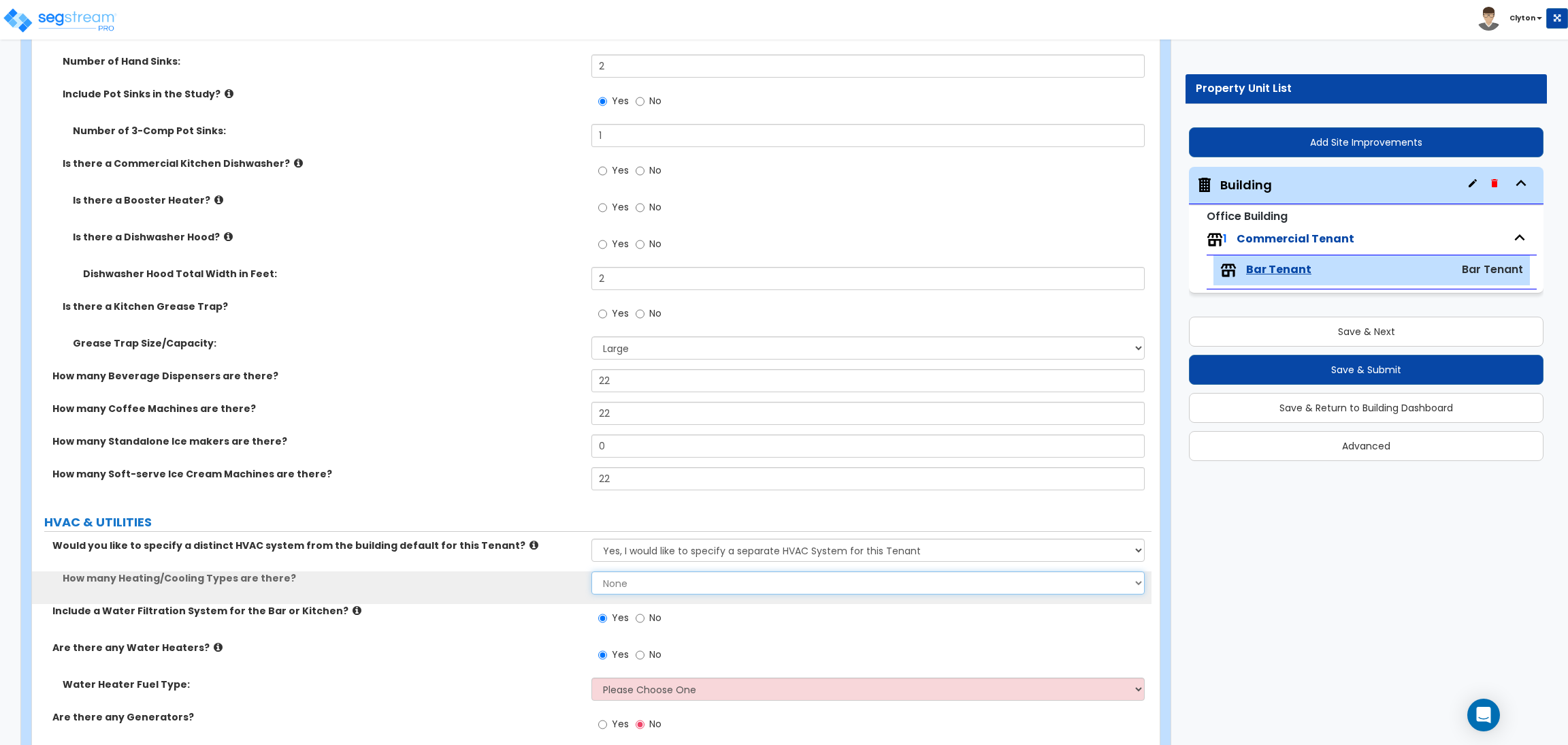
click at [620, 586] on select "None 1 2 3" at bounding box center [868, 583] width 553 height 23
click at [591, 572] on select "None 1 2 3" at bounding box center [868, 583] width 553 height 23
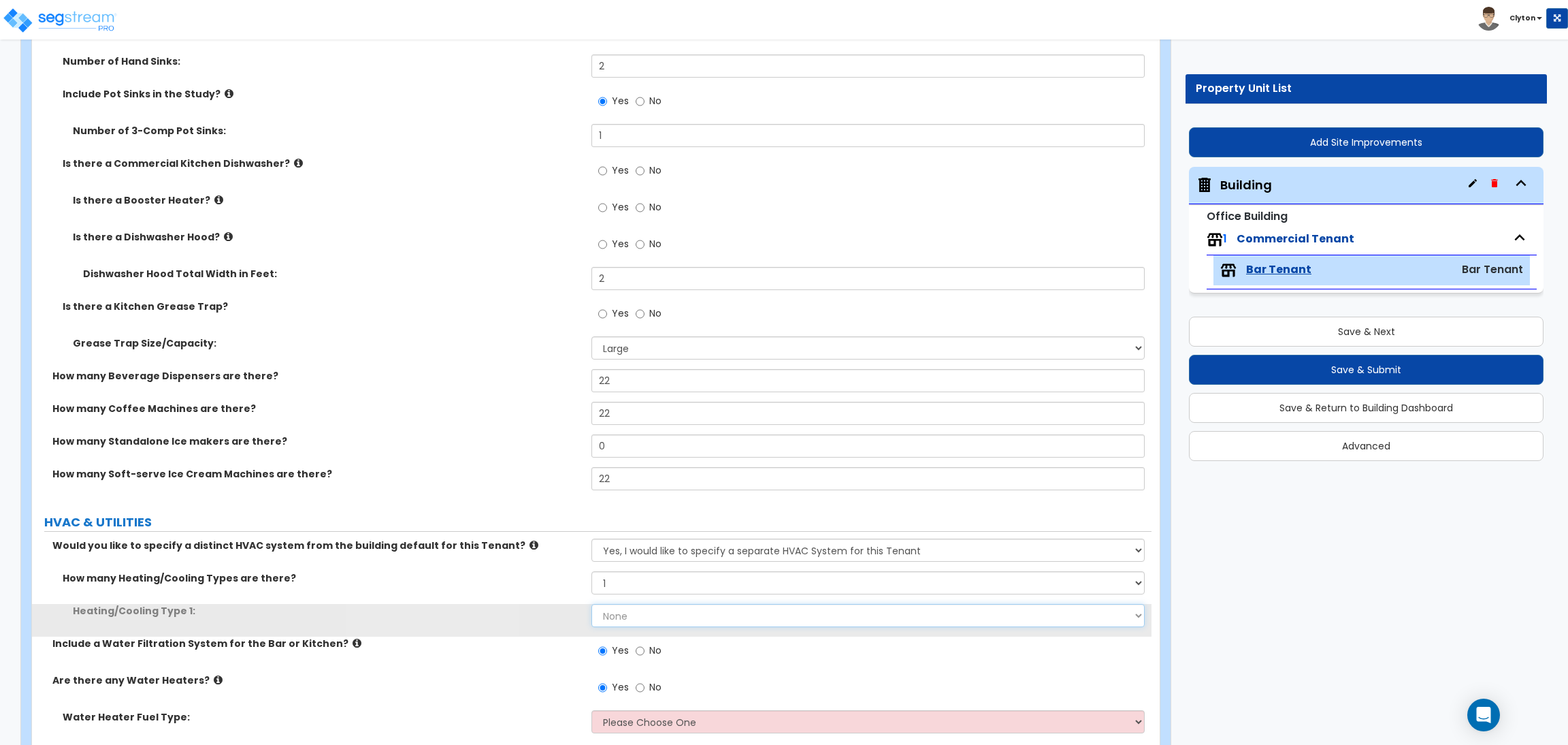
click at [609, 620] on select "None Heat Only Centralized Heating & Cooling Thru Wall Air Conditioners Mini Sp…" at bounding box center [868, 615] width 553 height 23
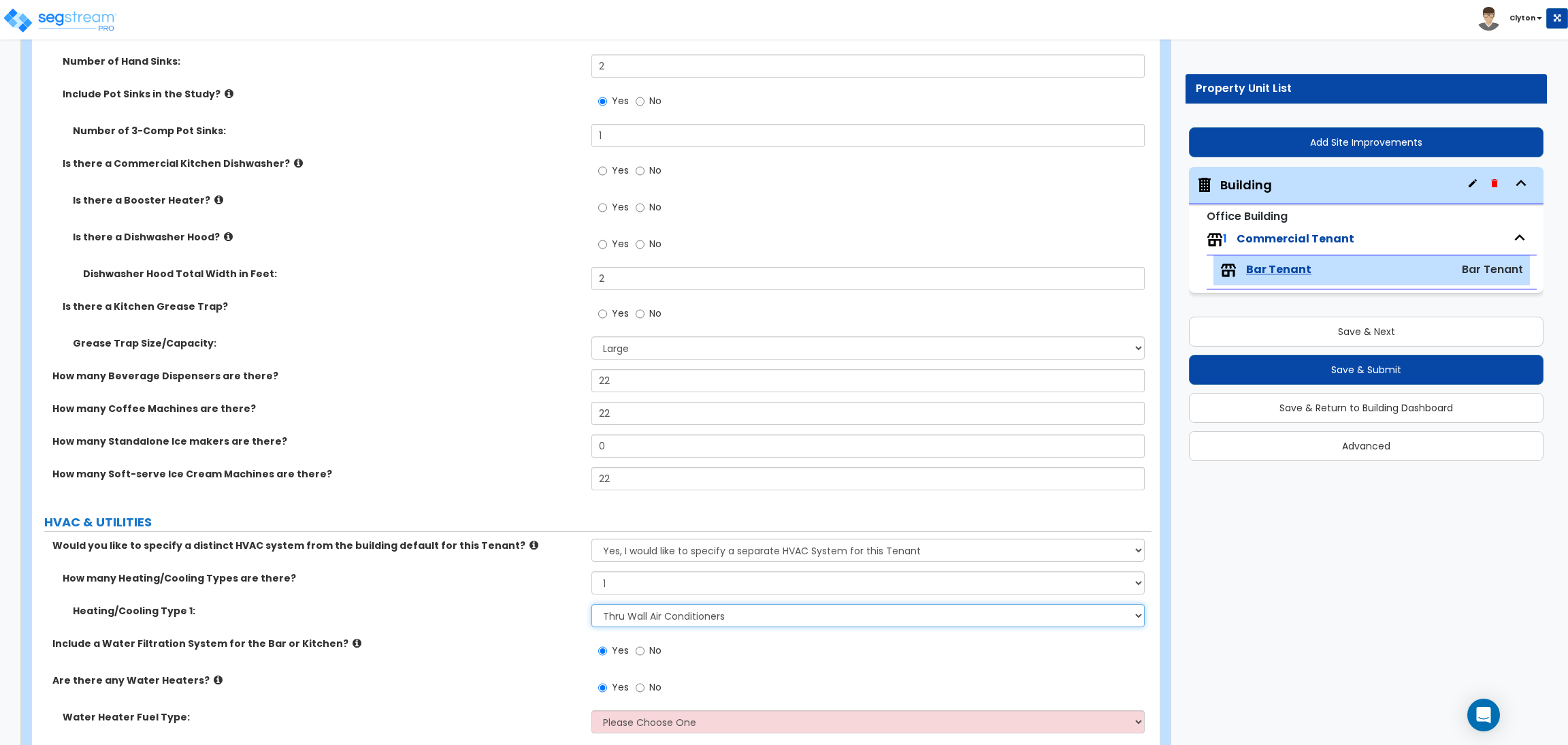
click at [591, 604] on select "None Heat Only Centralized Heating & Cooling Thru Wall Air Conditioners Mini Sp…" at bounding box center [868, 615] width 553 height 23
click at [509, 618] on div "Heating/Cooling Type 1: None Heat Only Centralized Heating & Cooling Thru Wall …" at bounding box center [591, 620] width 1119 height 32
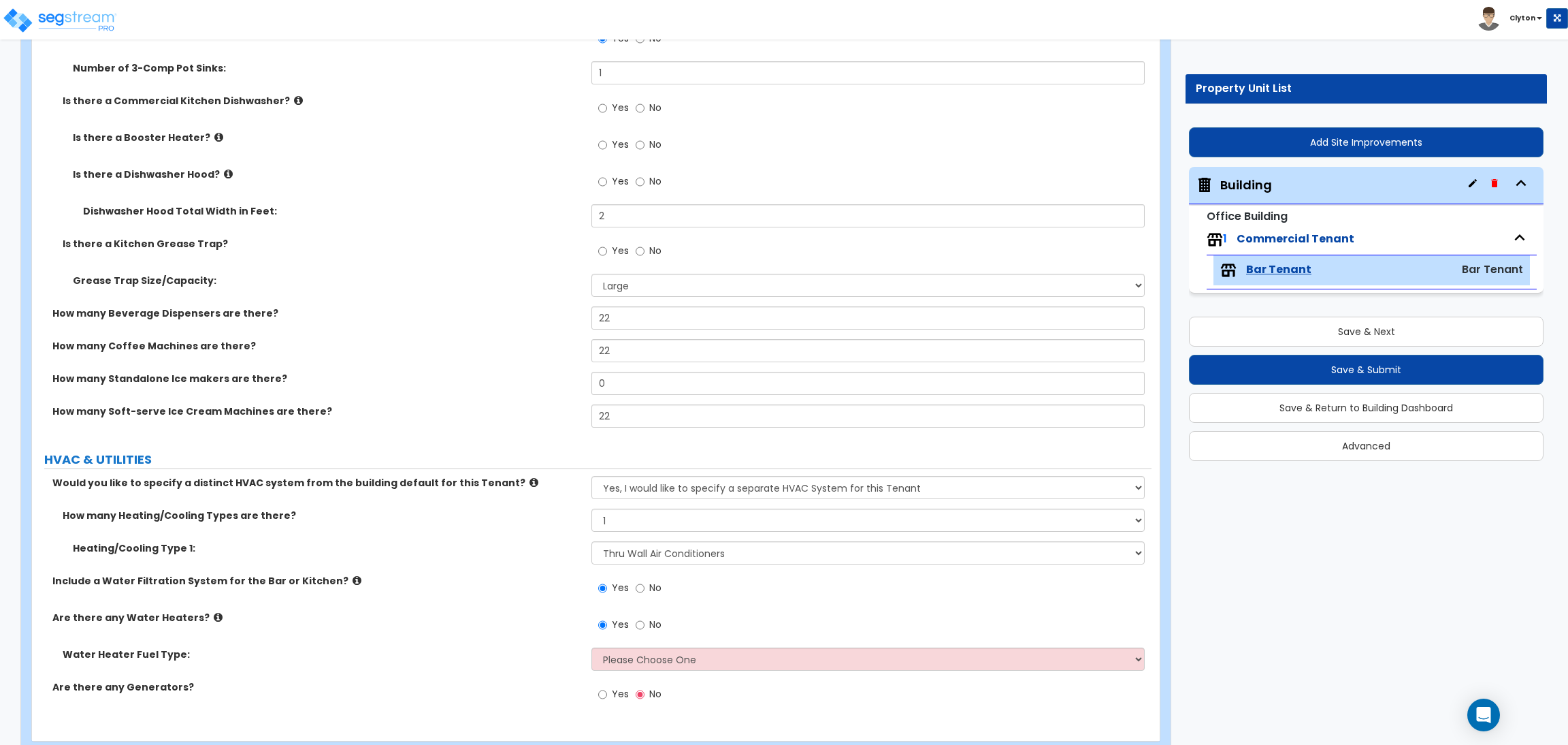
scroll to position [5810, 0]
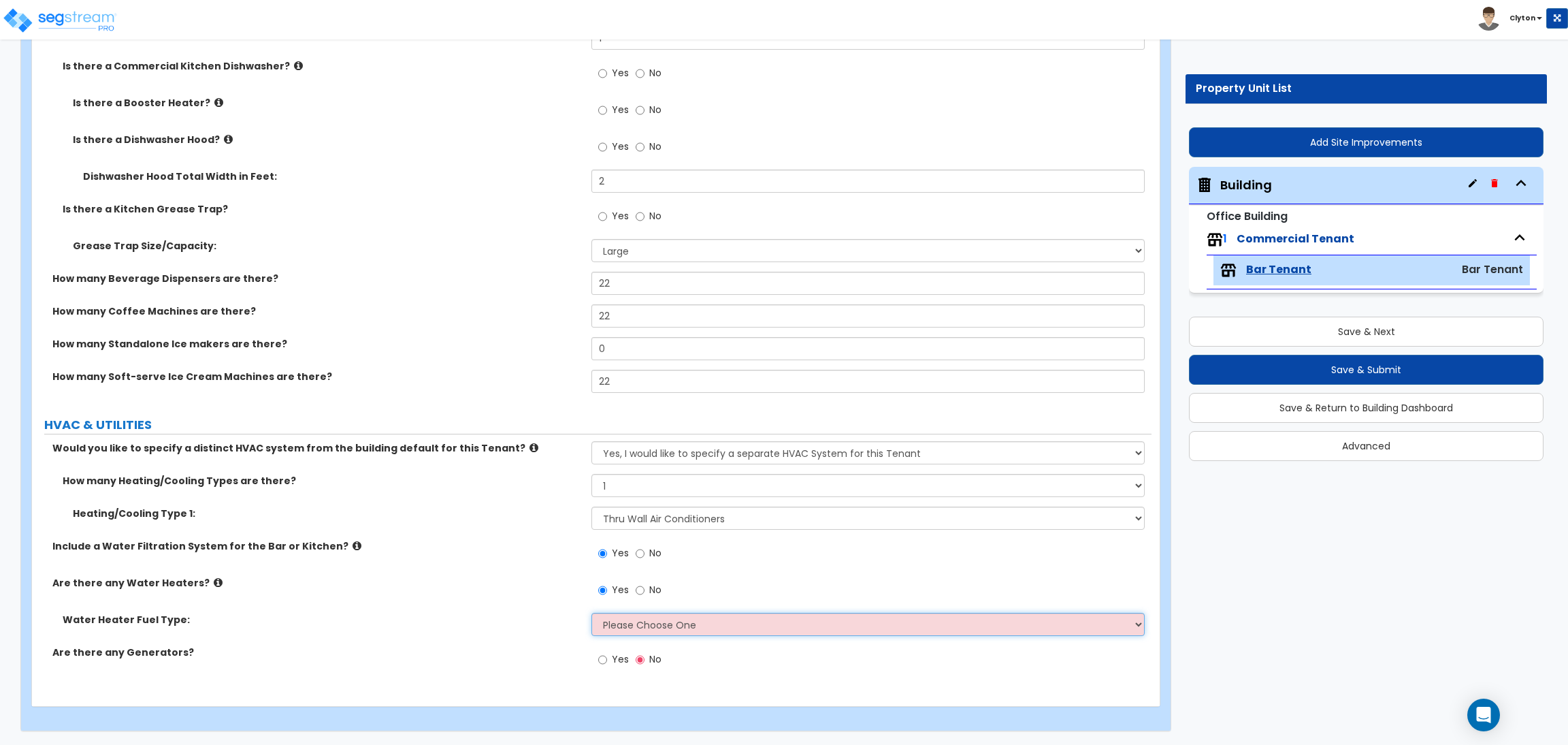
click at [609, 632] on select "Please Choose One Gas Electric" at bounding box center [868, 624] width 553 height 23
click at [591, 613] on select "Please Choose One Gas Electric" at bounding box center [868, 624] width 553 height 23
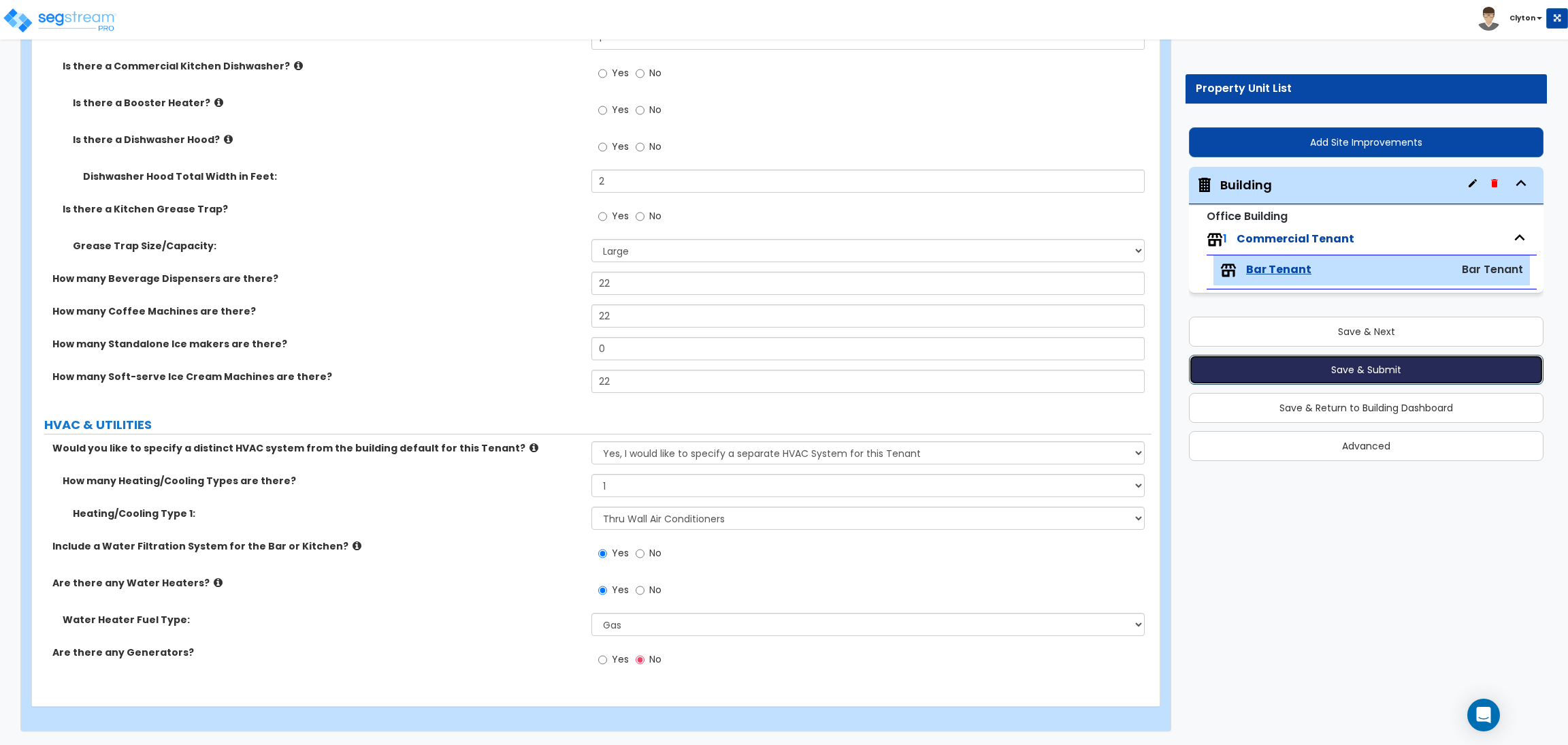
click at [1300, 365] on button "Save & Submit" at bounding box center [1366, 369] width 354 height 30
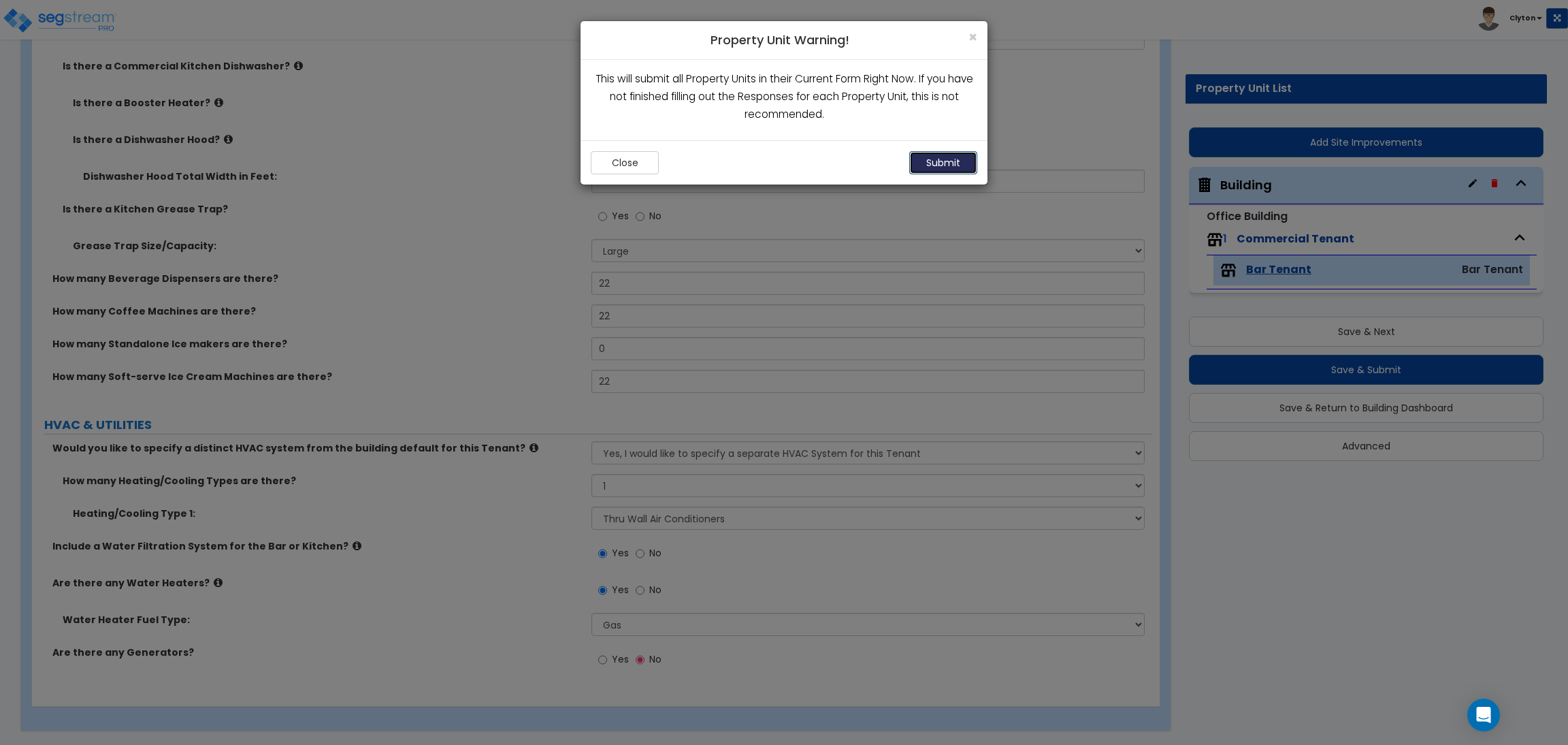
click at [968, 159] on button "Submit" at bounding box center [943, 162] width 68 height 23
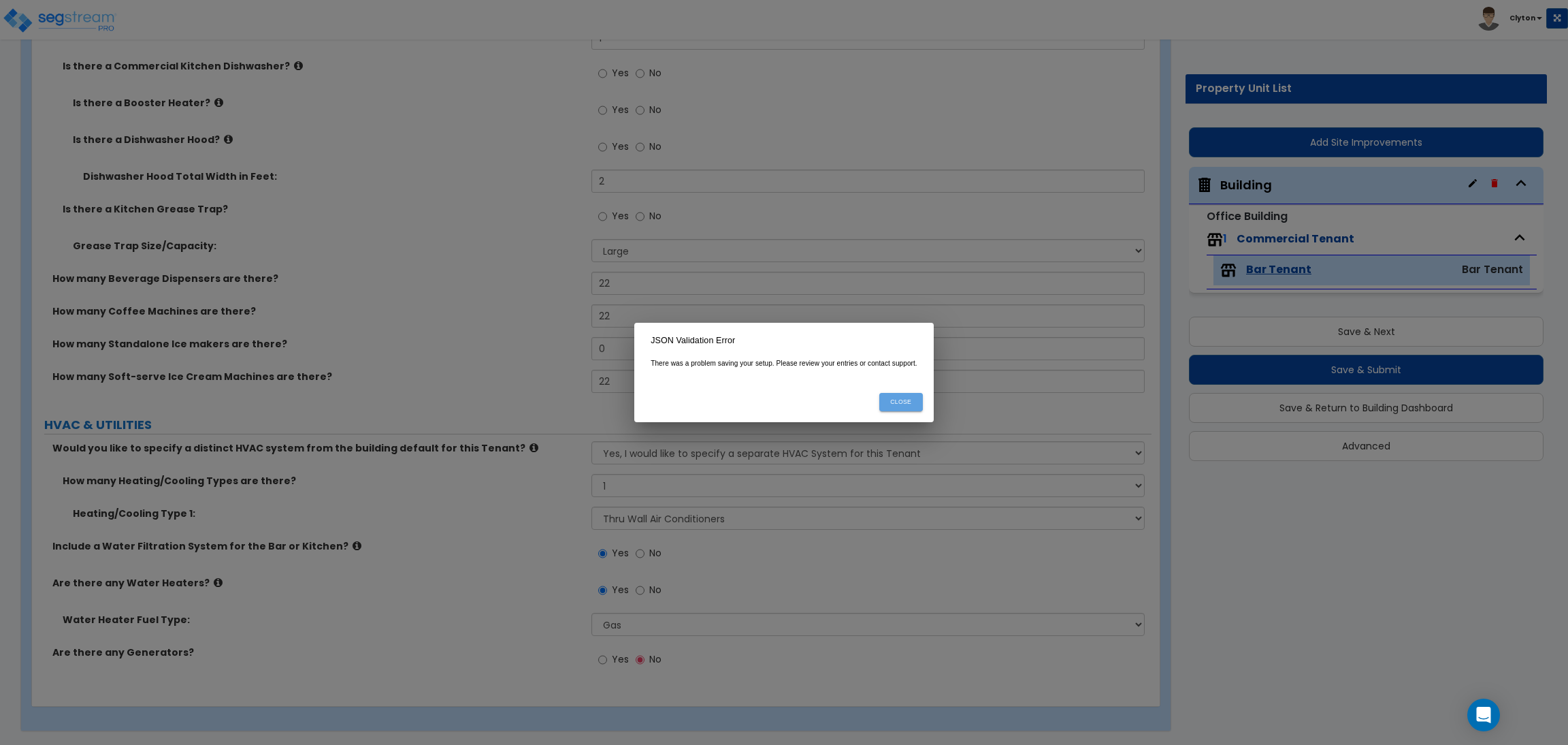
click at [893, 405] on button "Close" at bounding box center [901, 402] width 44 height 18
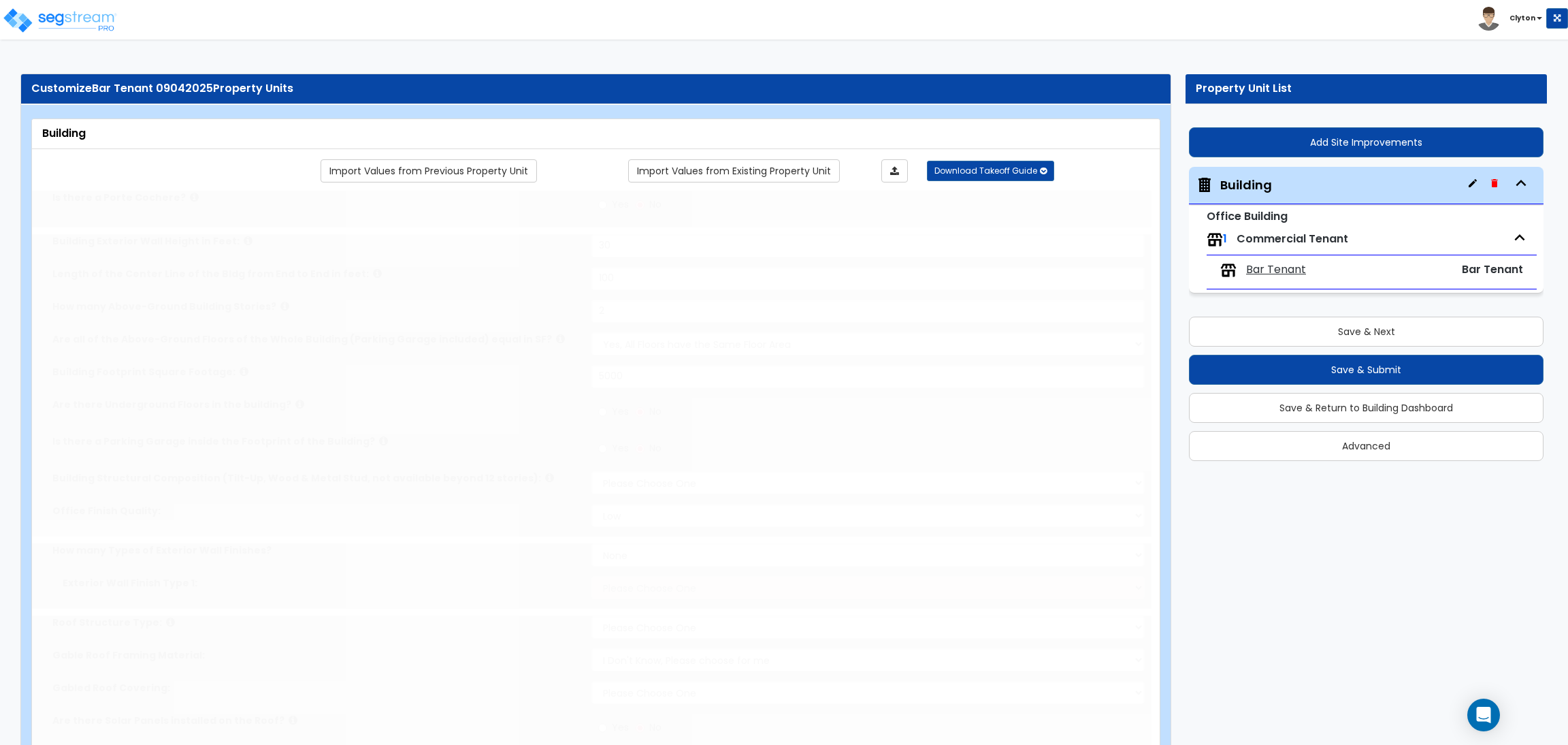
type input "30"
type input "100"
type input "2"
type input "5000"
select select "7"
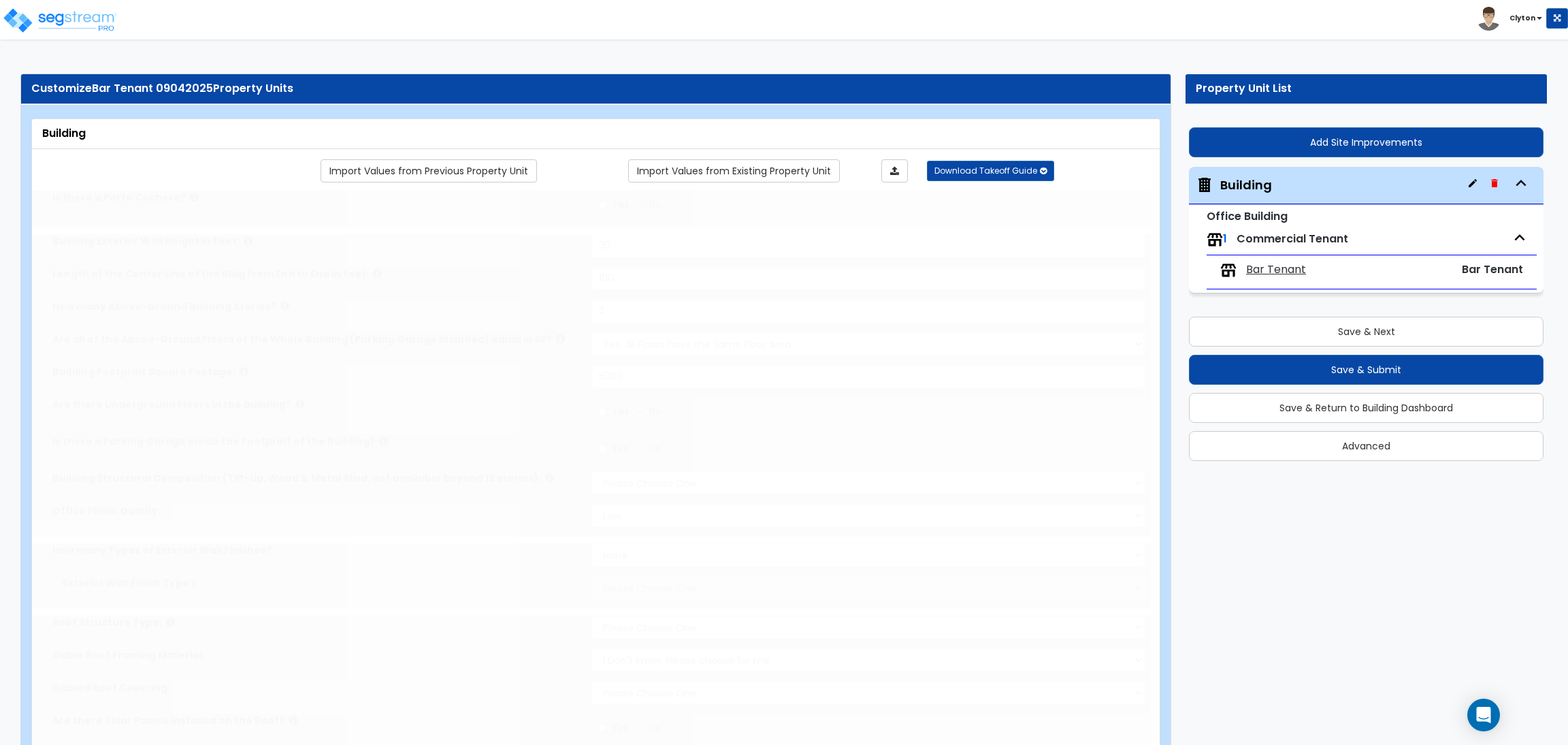
select select "1"
select select "3"
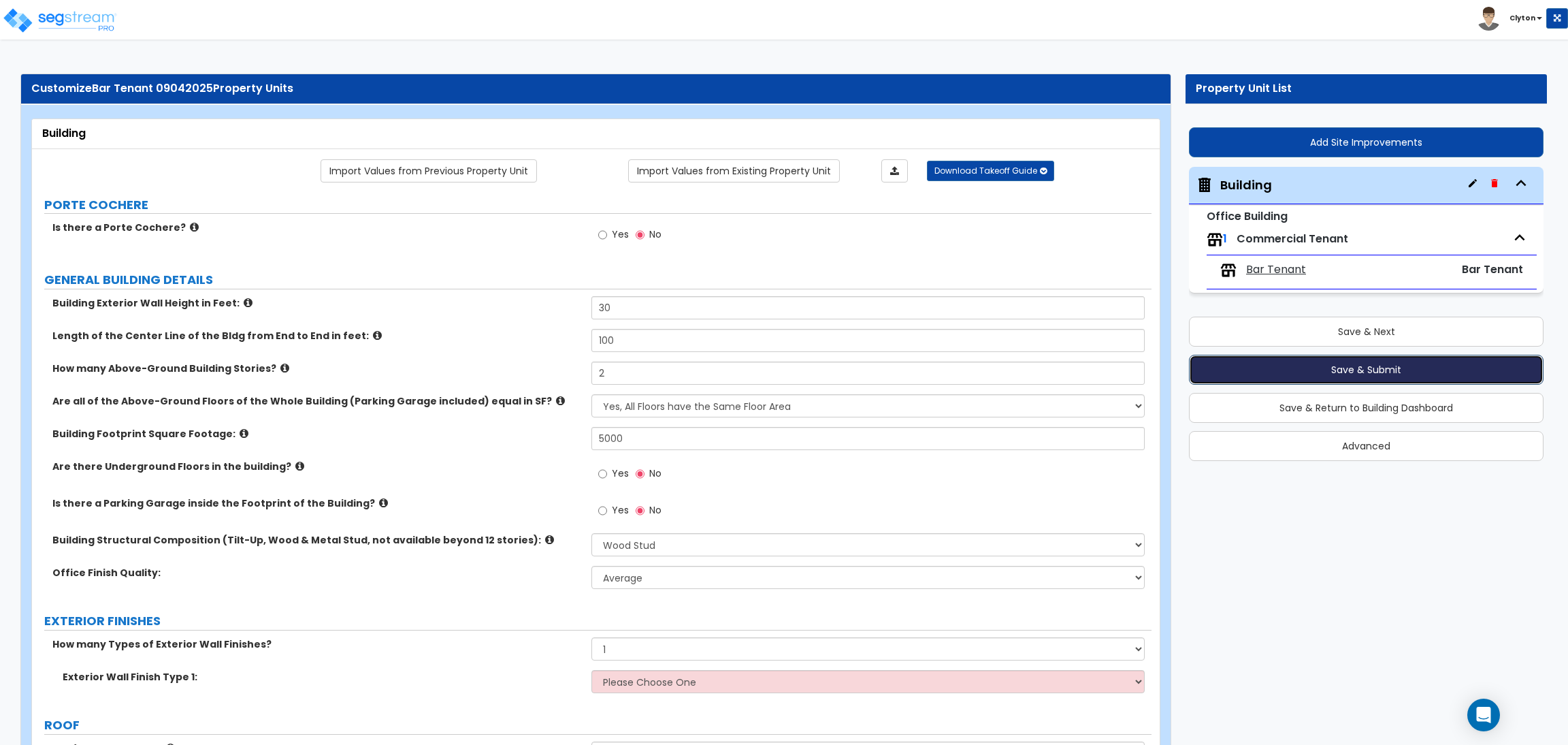
click at [1269, 366] on button "Save & Submit" at bounding box center [1366, 369] width 354 height 30
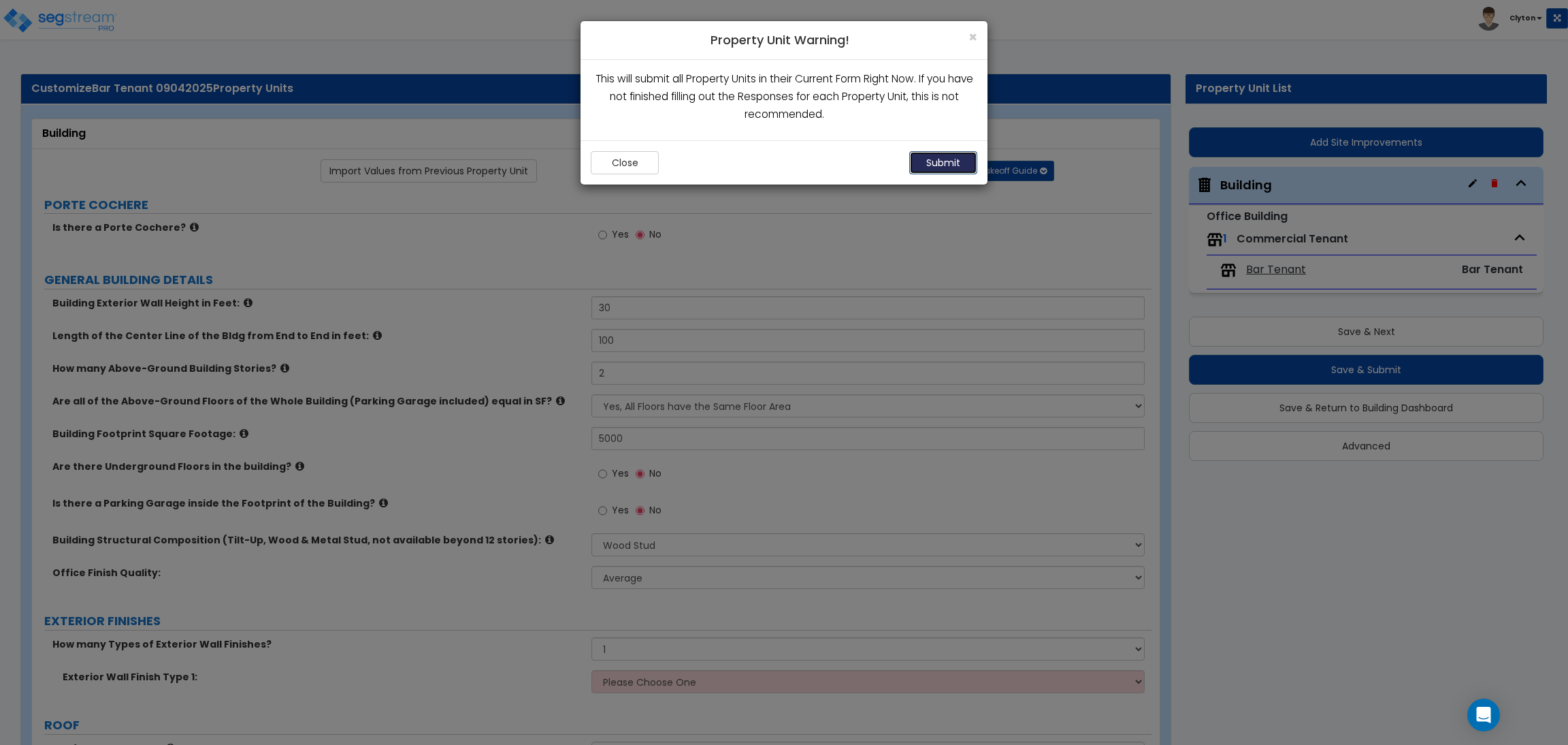
click at [940, 157] on button "Submit" at bounding box center [943, 162] width 68 height 23
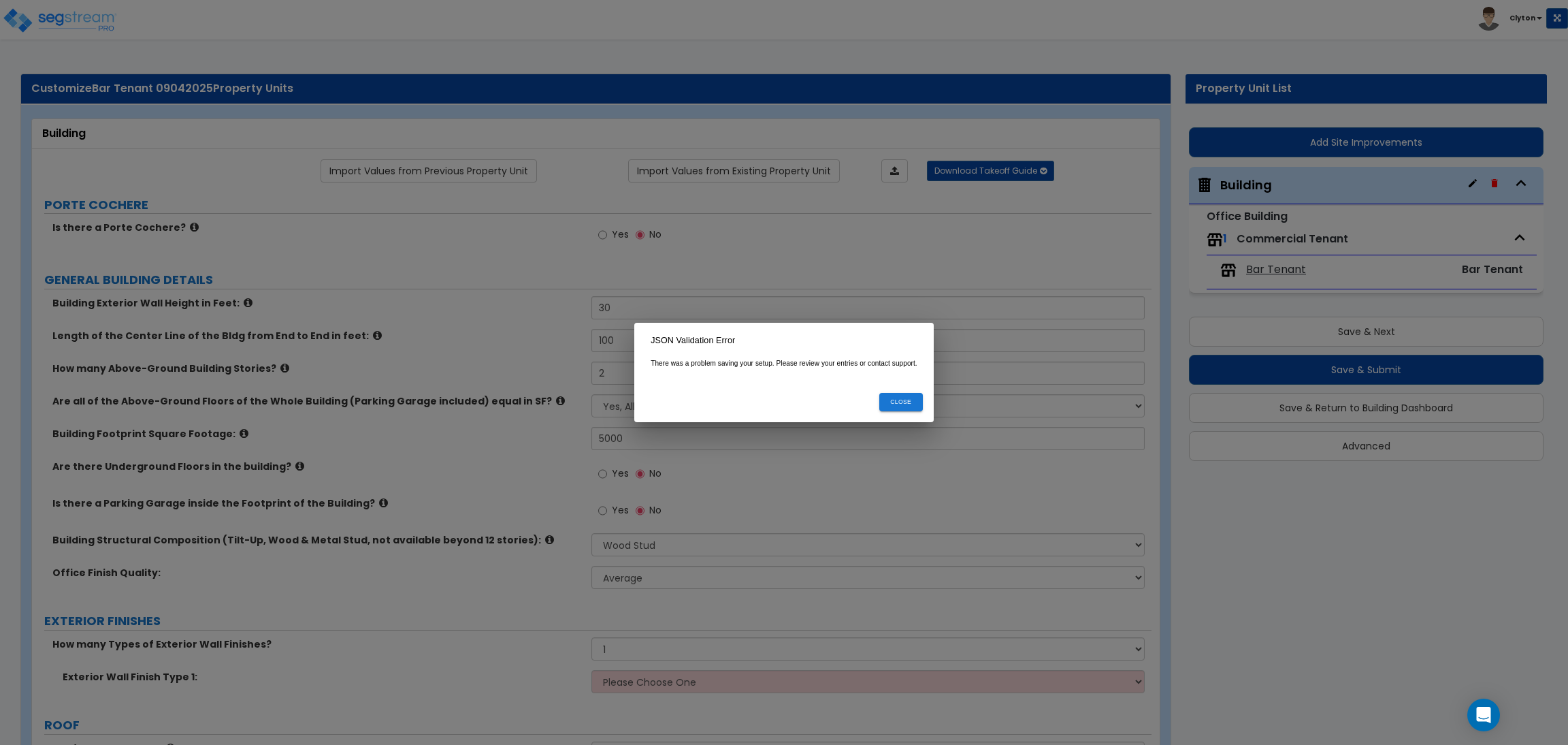
click at [896, 403] on button "Close" at bounding box center [901, 402] width 44 height 18
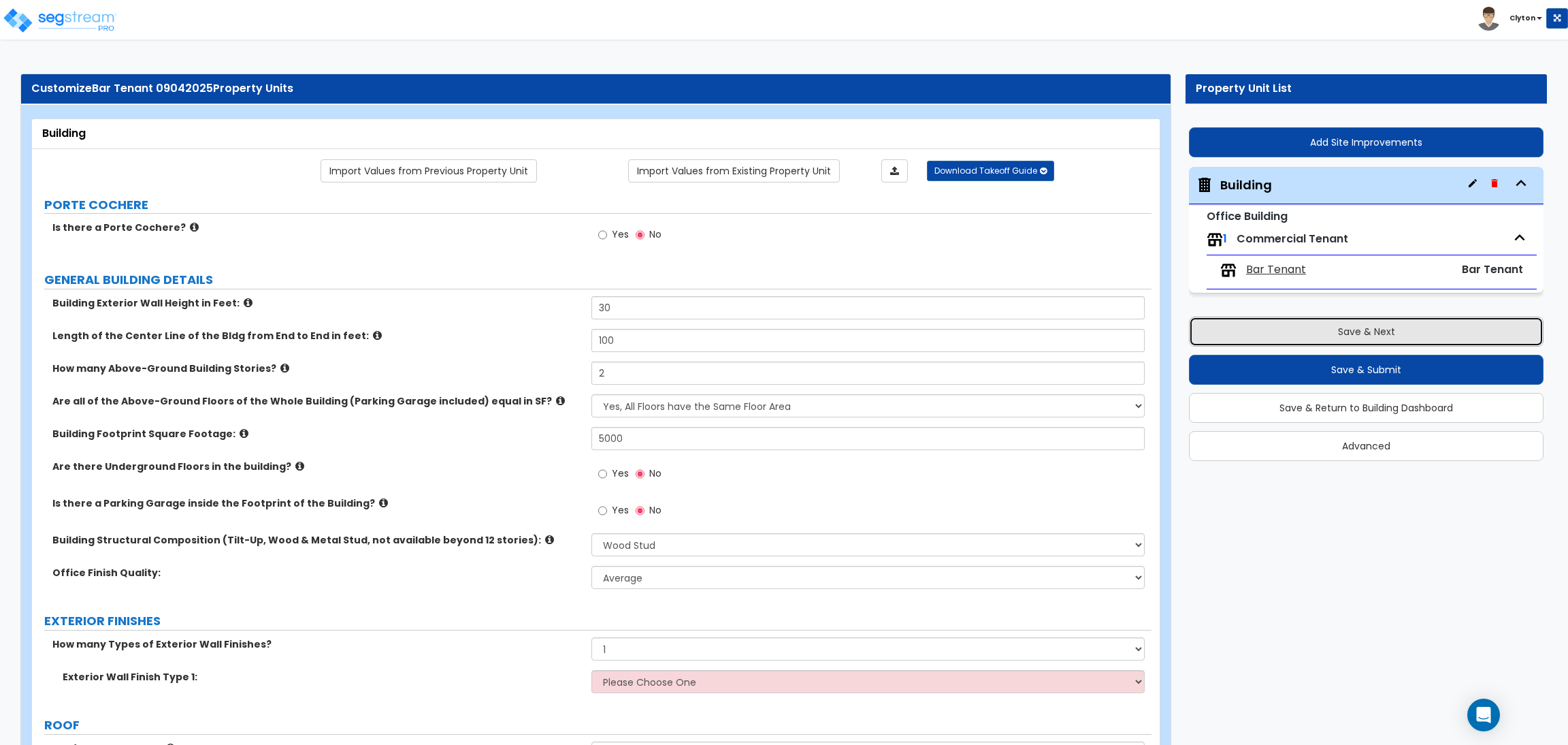
click at [1336, 329] on button "Save & Next" at bounding box center [1366, 332] width 354 height 30
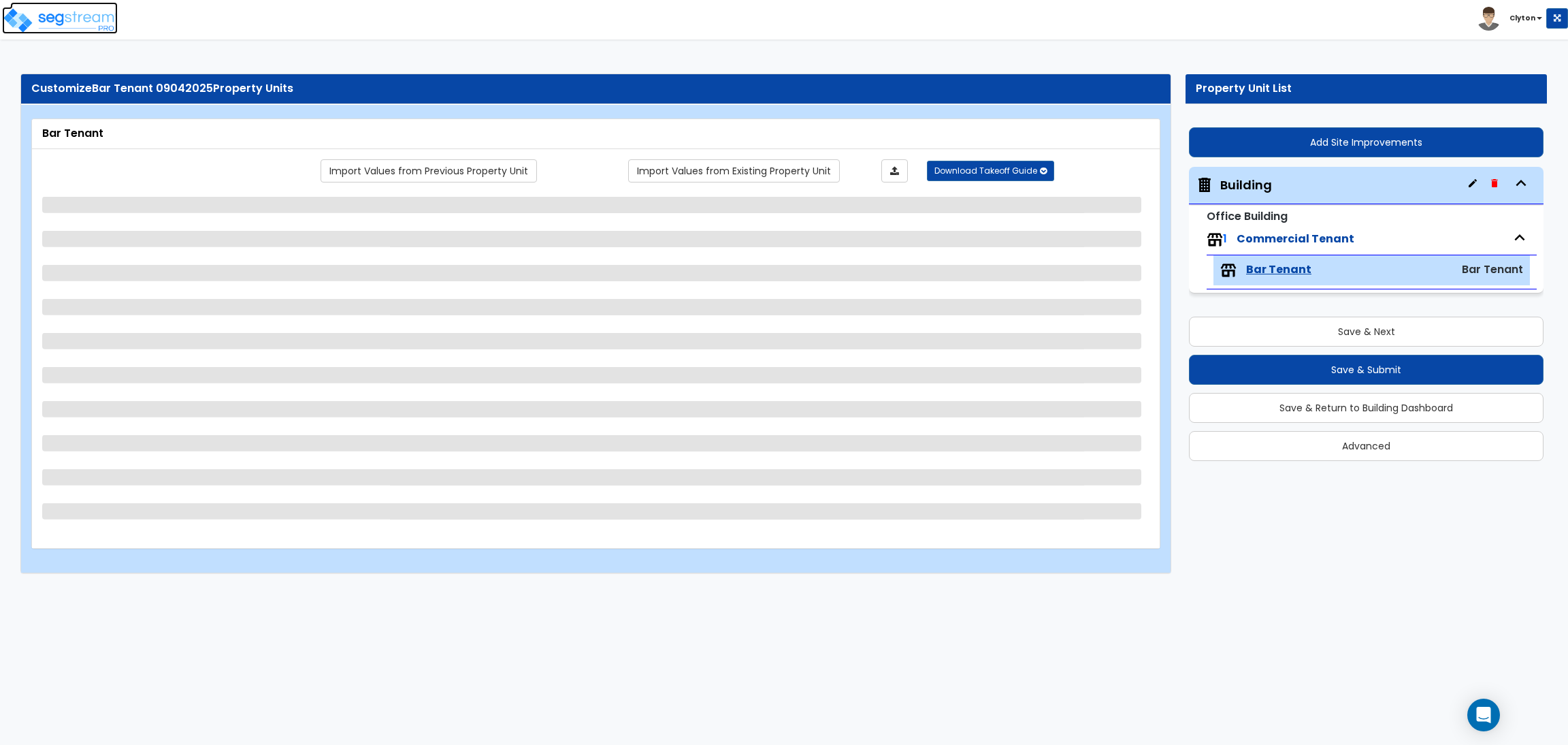
click at [80, 24] on img at bounding box center [60, 20] width 116 height 27
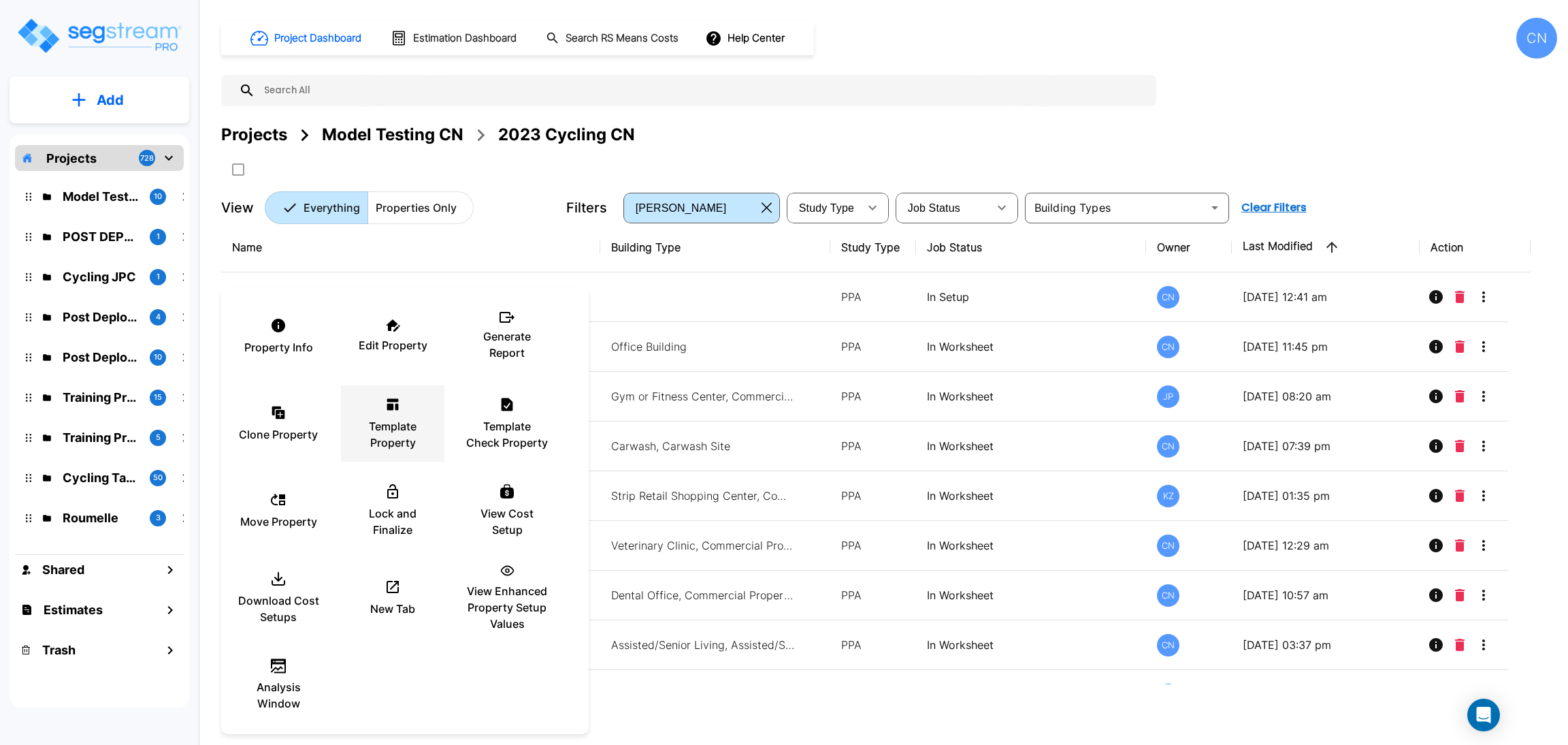
click at [395, 447] on p "Template Property" at bounding box center [393, 434] width 82 height 32
click at [985, 113] on div at bounding box center [784, 372] width 1568 height 745
click at [925, 156] on div at bounding box center [784, 372] width 1568 height 745
click at [390, 582] on icon at bounding box center [393, 587] width 17 height 17
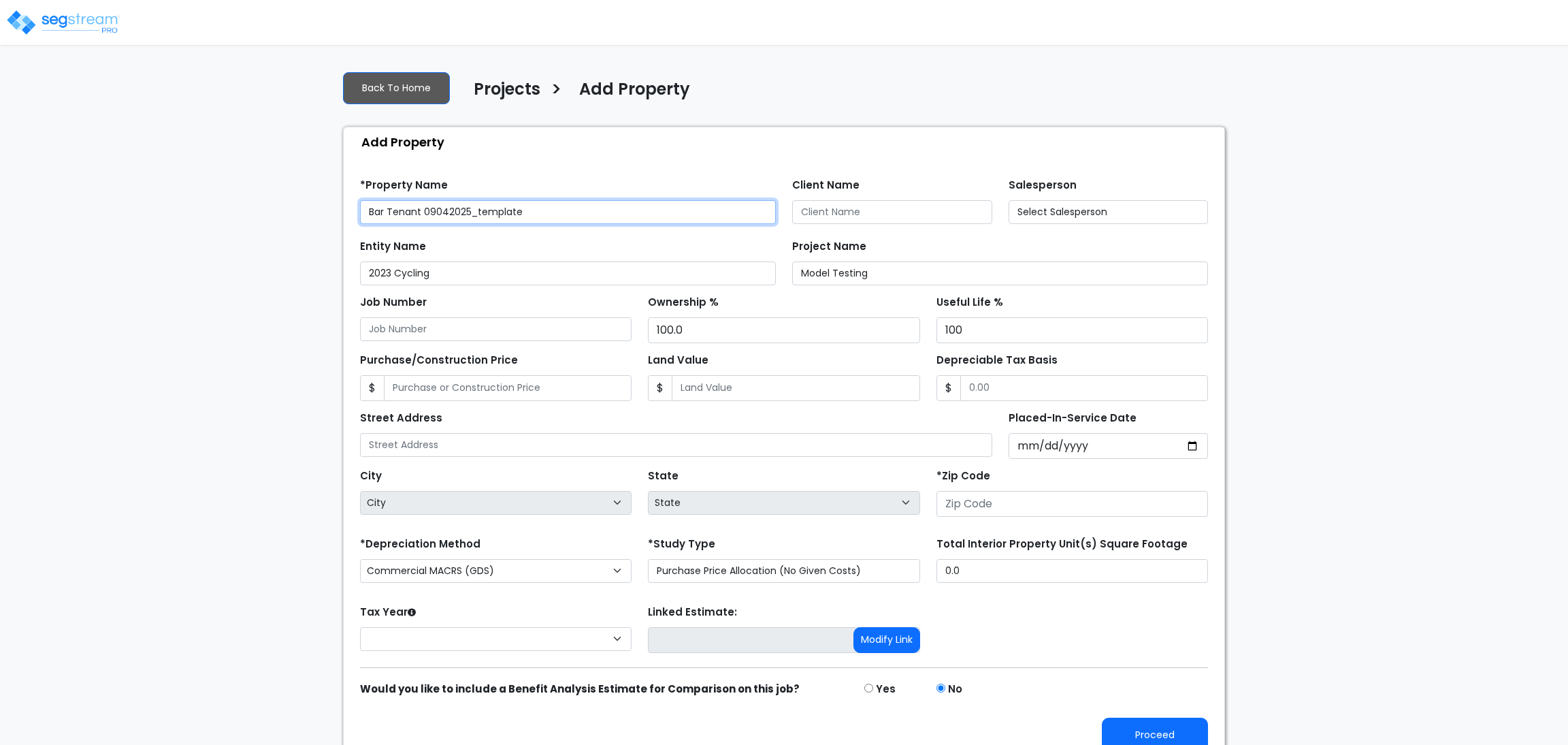
type input "[GEOGRAPHIC_DATA] [US_STATE]"
type input "80206"
select select "2024"
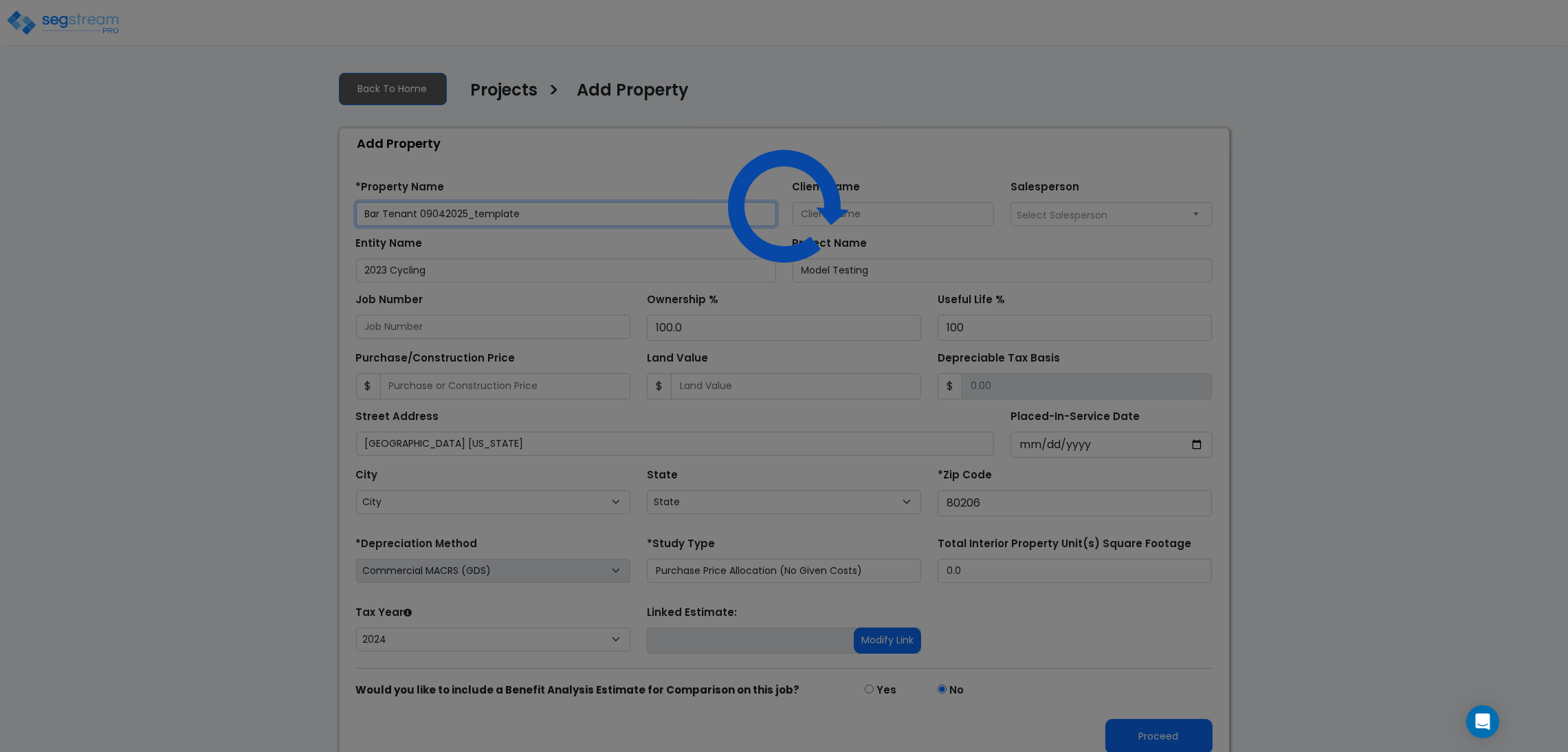
select select "CO"
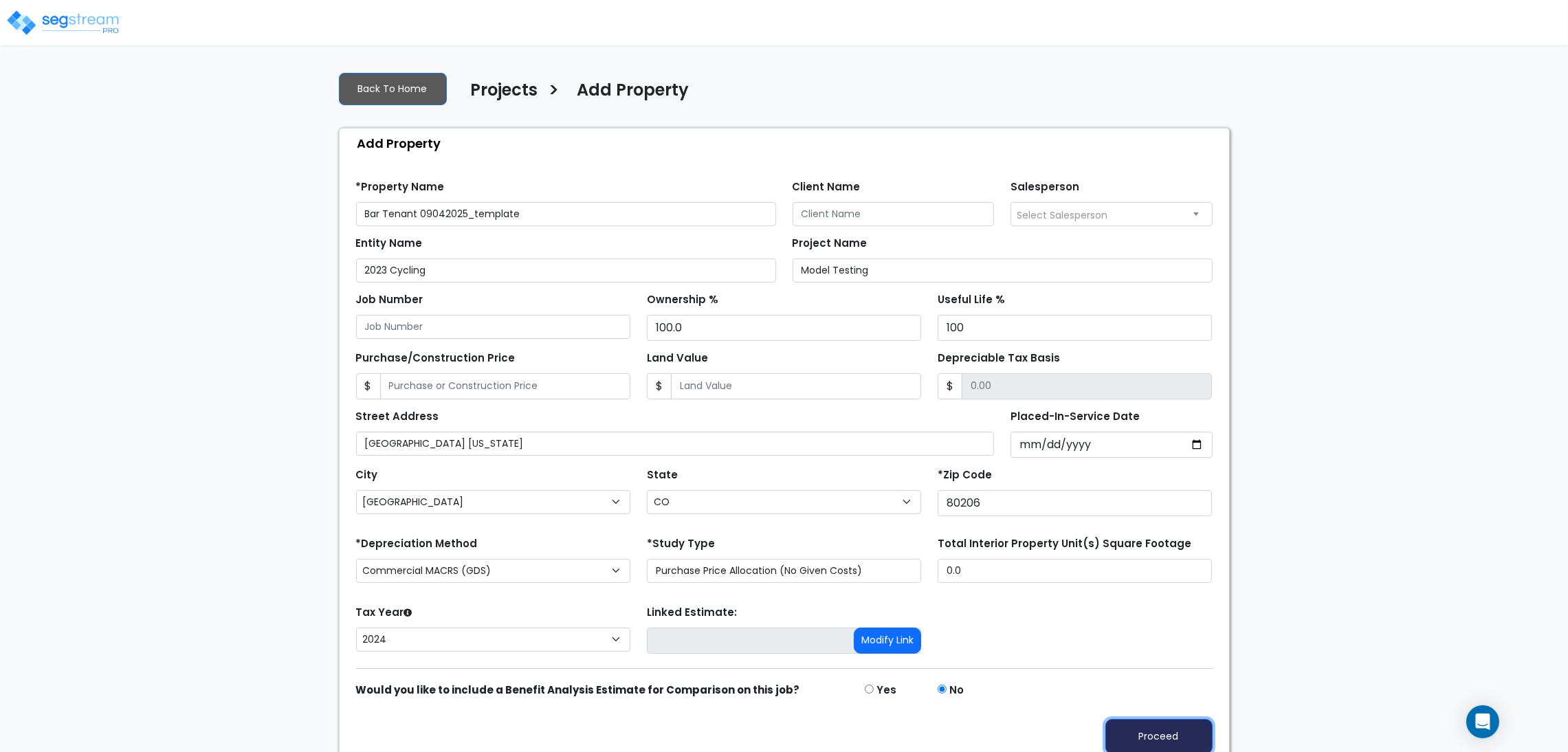
click at [1129, 739] on button "Proceed" at bounding box center [1159, 736] width 108 height 35
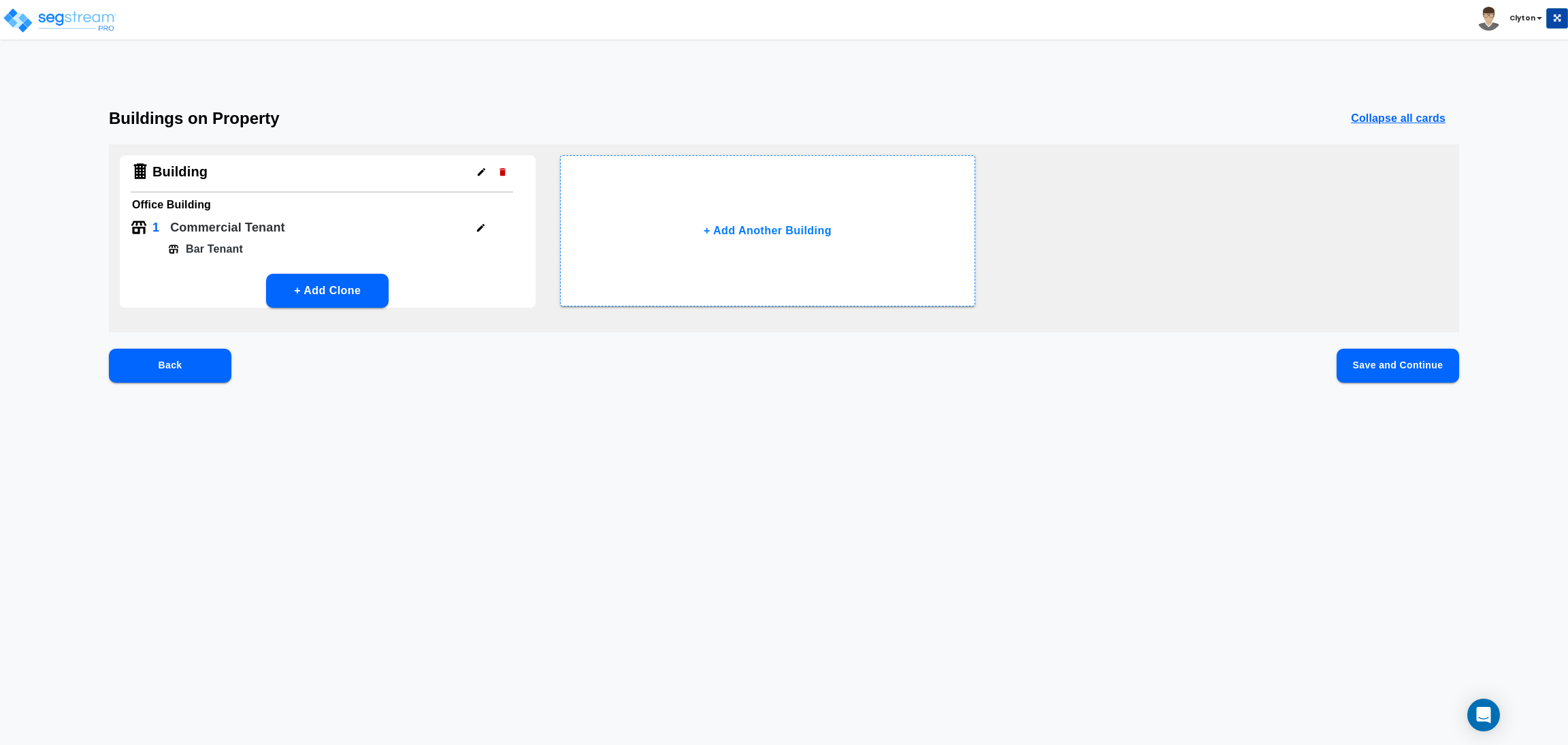
click at [1345, 366] on button "Save and Continue" at bounding box center [1397, 365] width 122 height 34
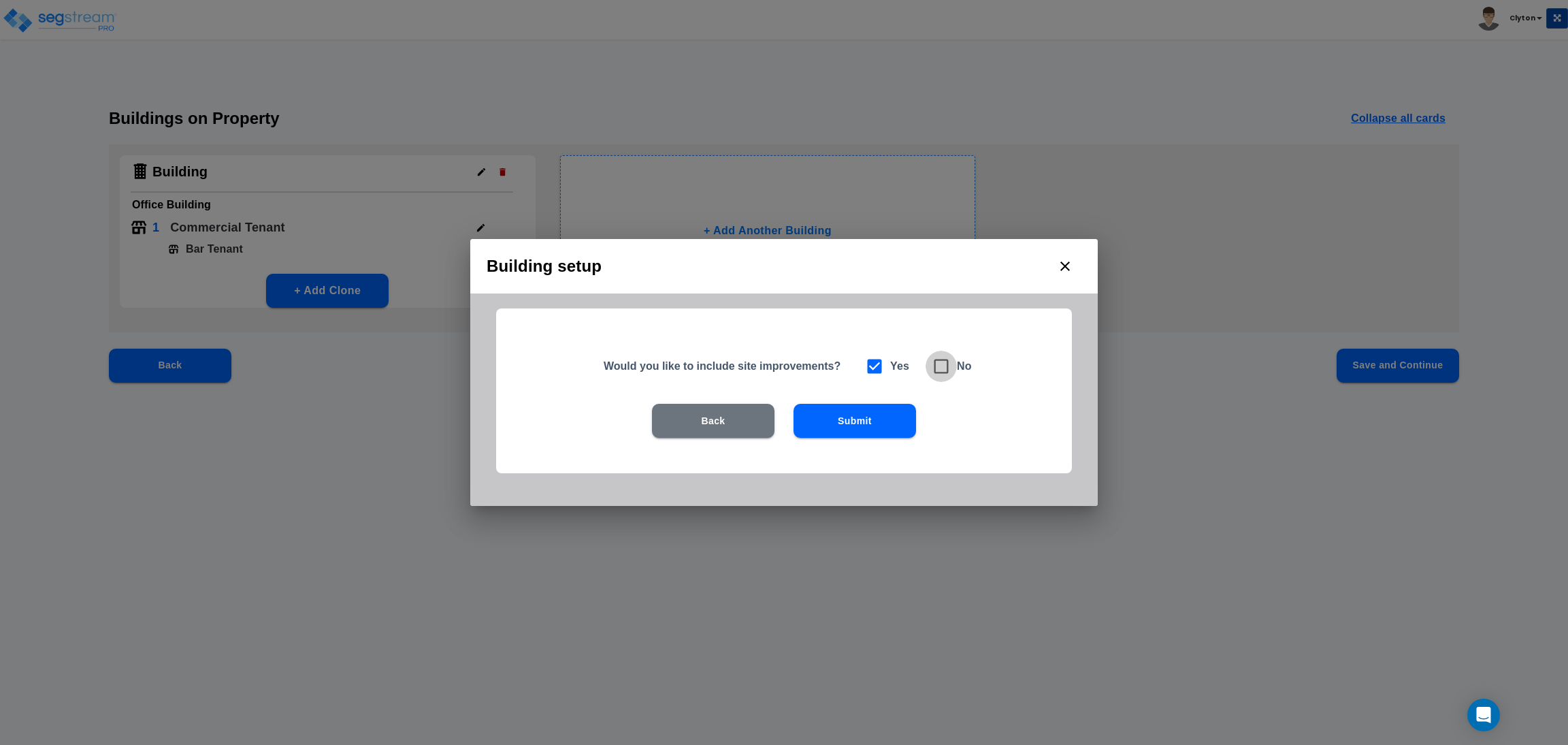
click at [946, 369] on icon at bounding box center [941, 366] width 14 height 14
checkbox input "false"
checkbox input "true"
click at [869, 413] on button "Submit" at bounding box center [855, 420] width 122 height 34
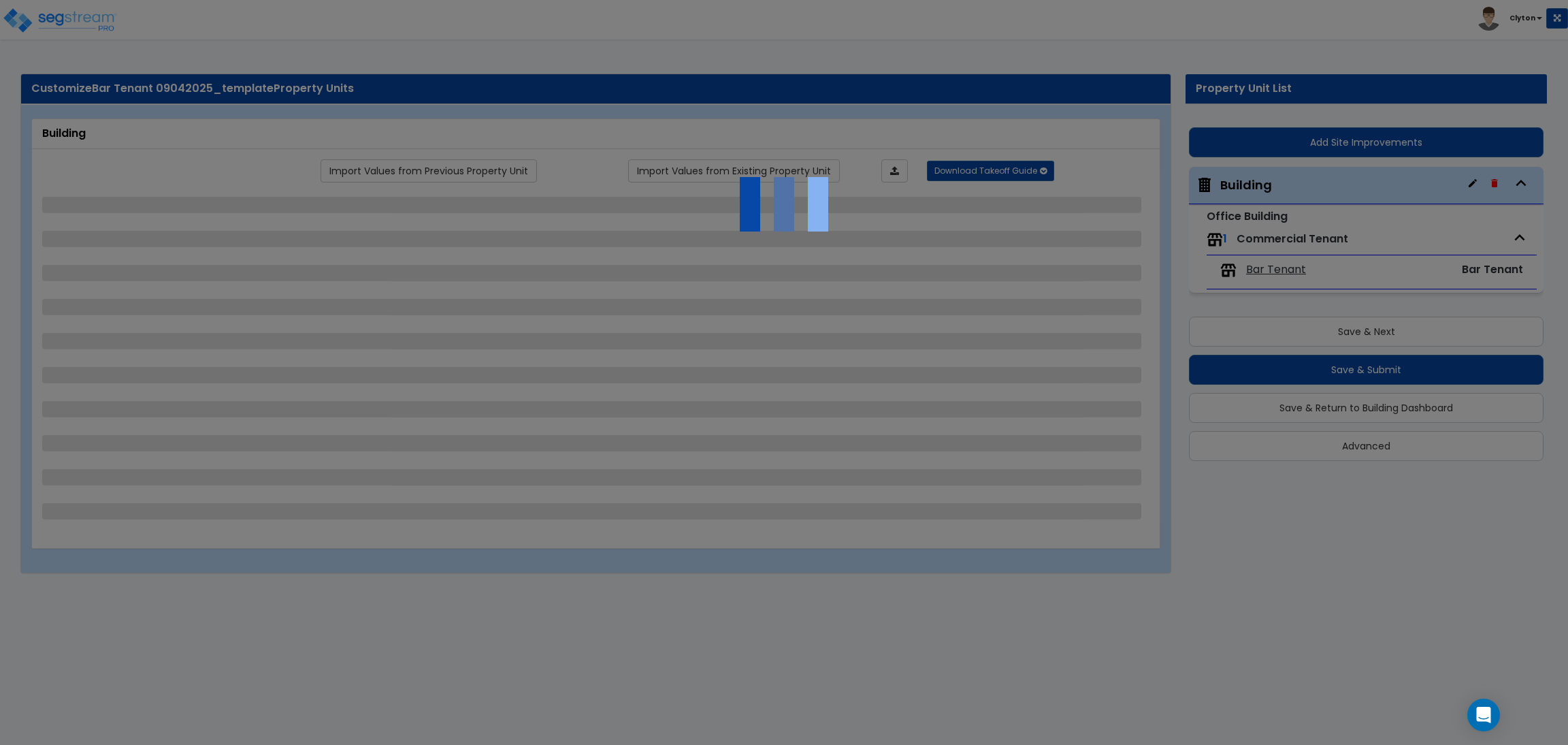
select select "7"
select select "1"
select select "3"
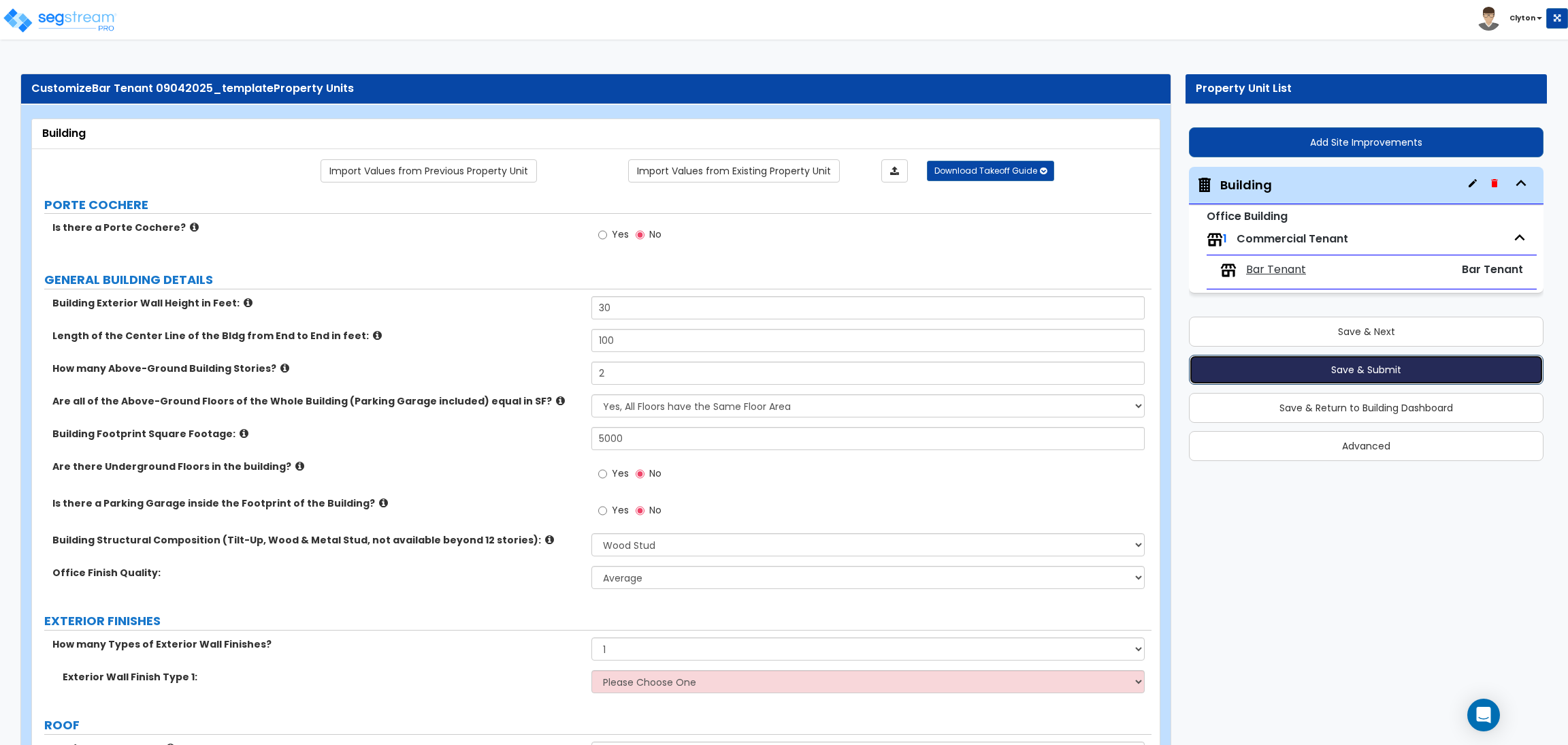
click at [1302, 374] on button "Save & Submit" at bounding box center [1366, 369] width 354 height 30
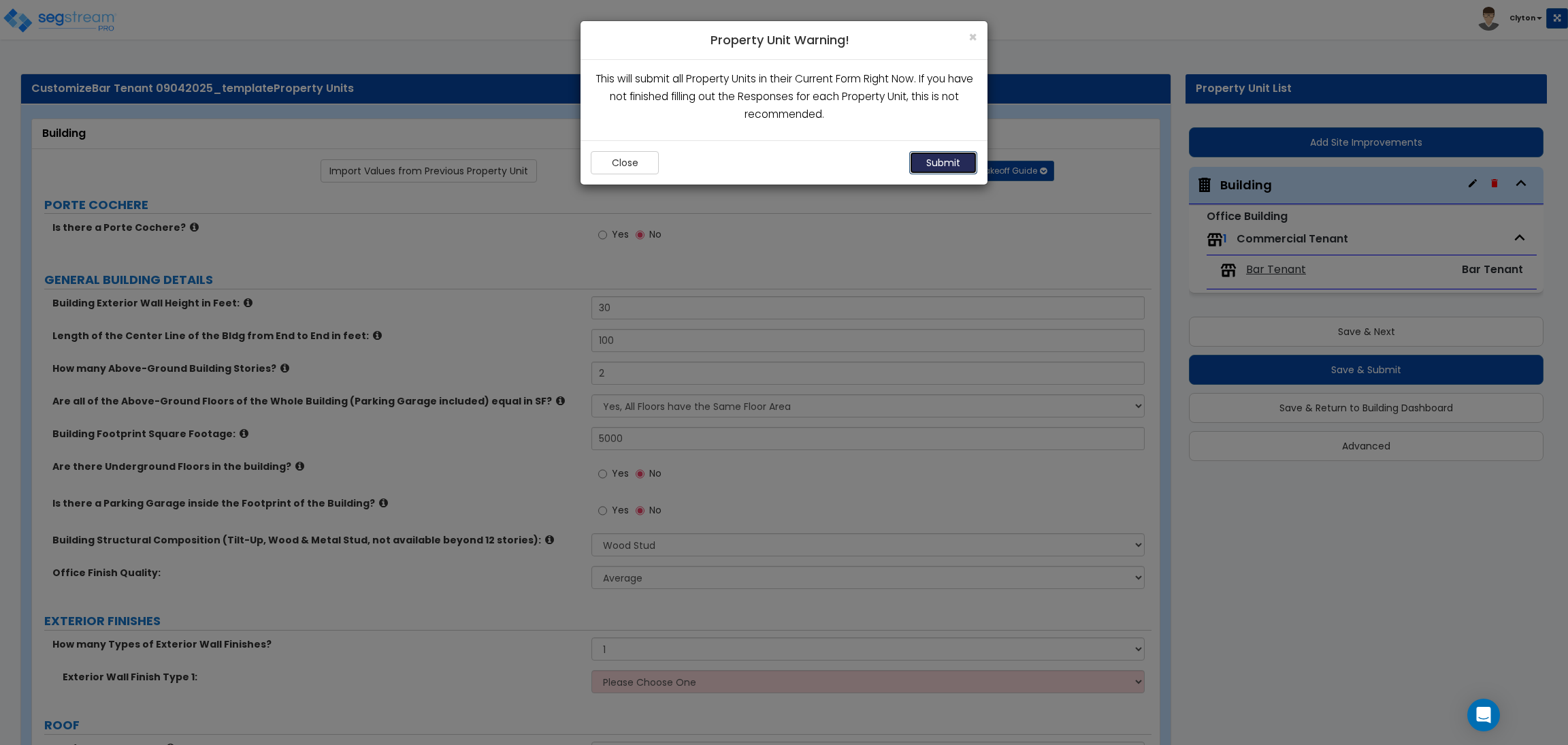
click at [942, 164] on button "Submit" at bounding box center [943, 162] width 68 height 23
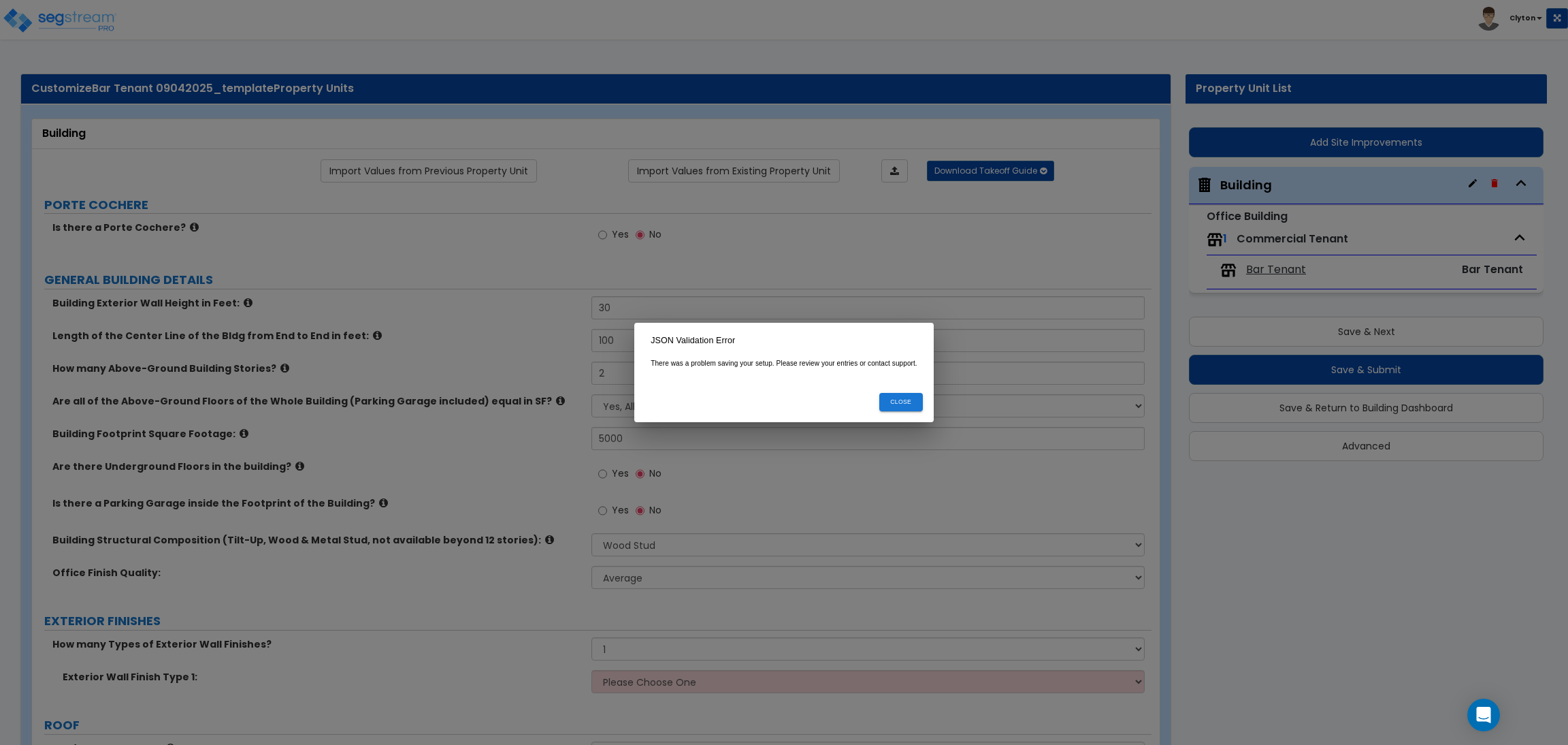
click at [897, 407] on button "Close" at bounding box center [901, 402] width 44 height 18
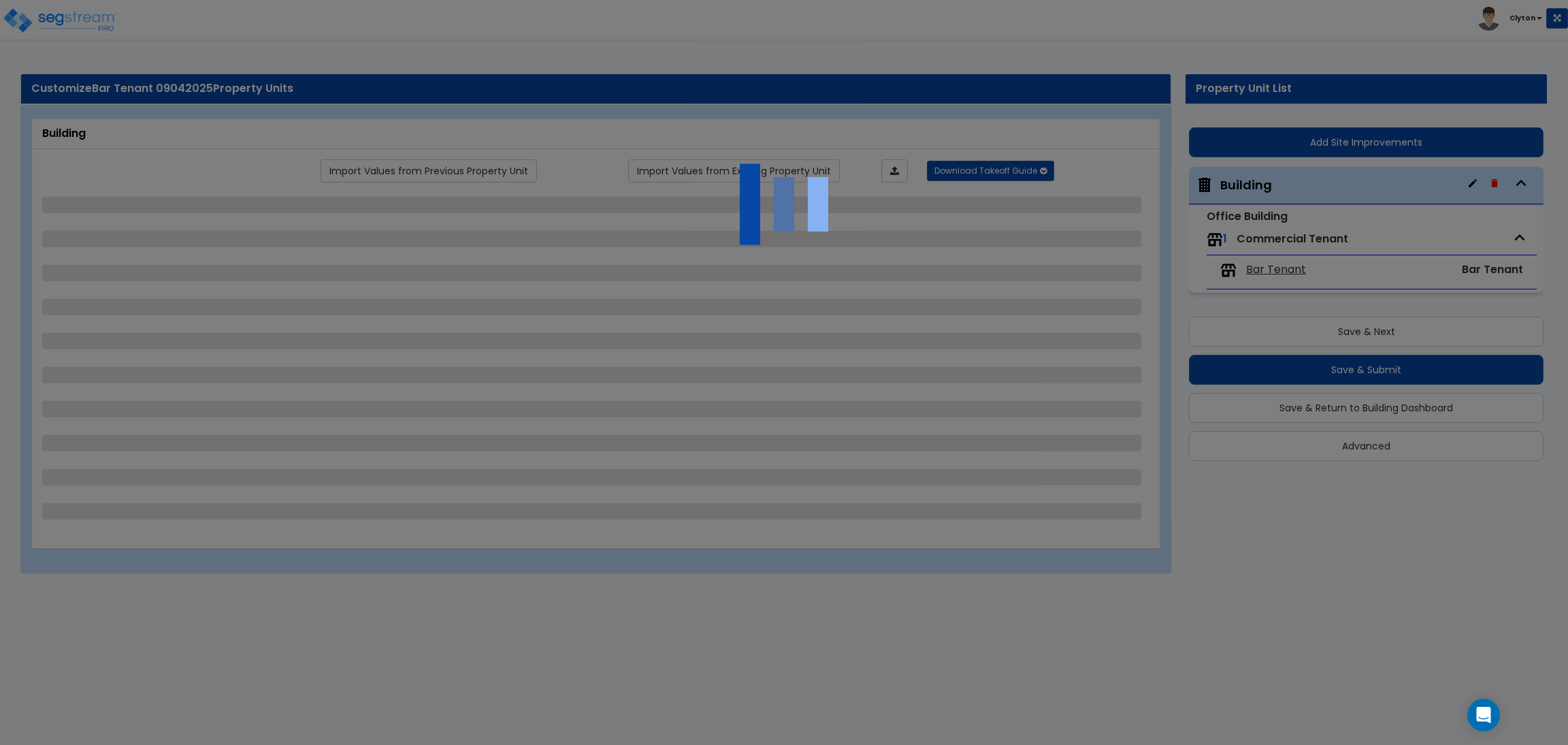
select select "7"
select select "1"
select select "3"
